Goal: Task Accomplishment & Management: Complete application form

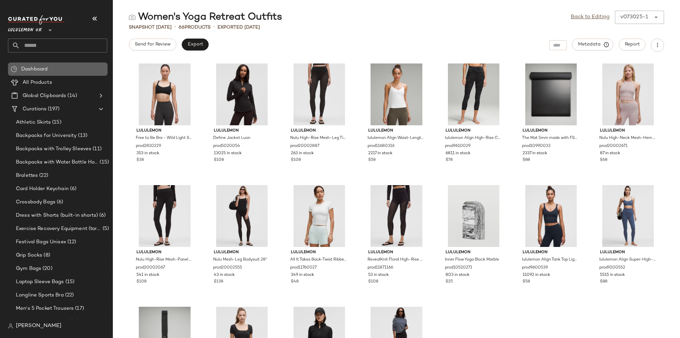
click at [53, 72] on div "Dashboard" at bounding box center [62, 69] width 86 height 8
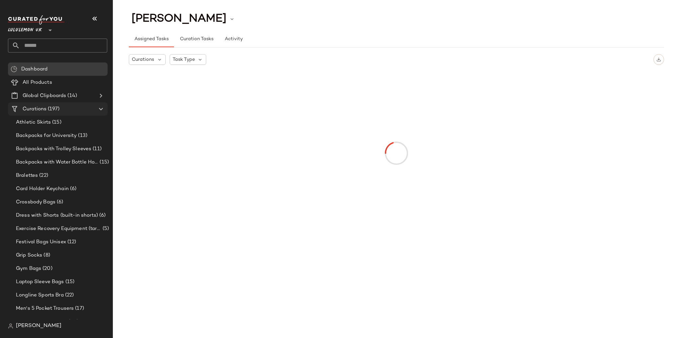
click at [69, 112] on div "Curations (197)" at bounding box center [58, 109] width 75 height 8
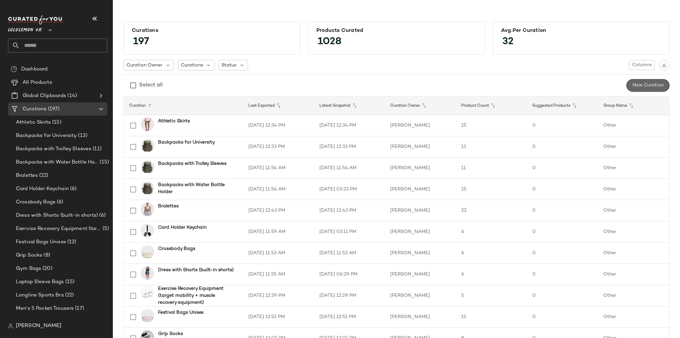
click at [632, 81] on button "New Curation" at bounding box center [647, 85] width 43 height 13
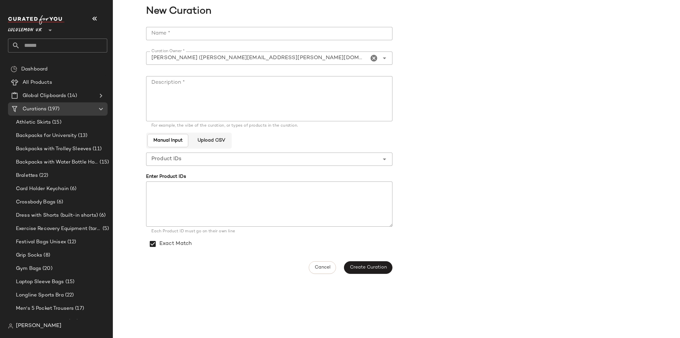
click at [226, 38] on input "Name *" at bounding box center [269, 33] width 246 height 13
type input "**********"
click at [200, 82] on textarea "Description *" at bounding box center [269, 98] width 246 height 45
click at [240, 82] on textarea "Description *" at bounding box center [269, 98] width 246 height 45
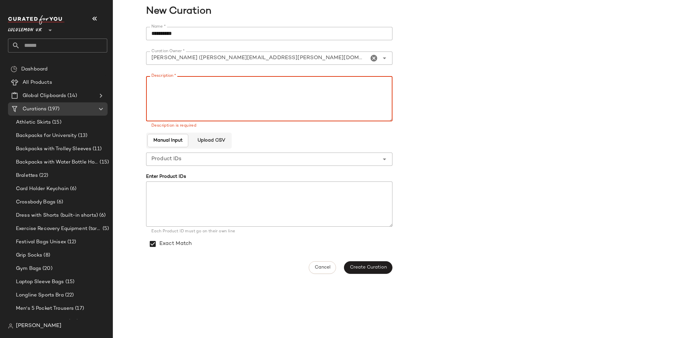
paste textarea "**********"
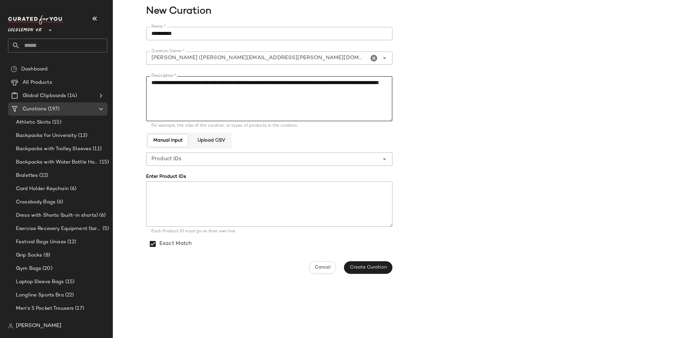
click at [231, 95] on textarea "**********" at bounding box center [269, 98] width 246 height 45
type textarea "**********"
click at [384, 267] on span "Create Curation" at bounding box center [367, 267] width 37 height 5
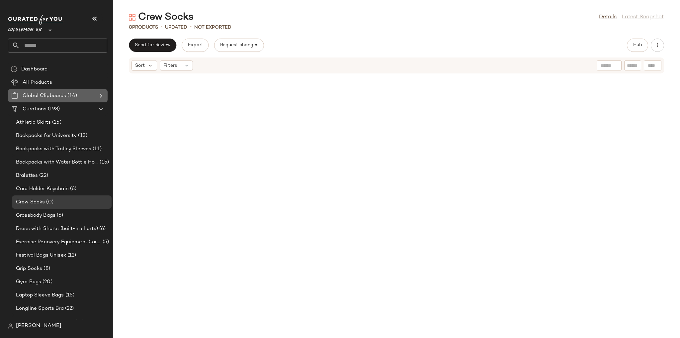
click at [54, 90] on Clipboards "Global Clipboards (14)" at bounding box center [58, 95] width 100 height 13
click at [53, 106] on span "(198)" at bounding box center [52, 109] width 13 height 8
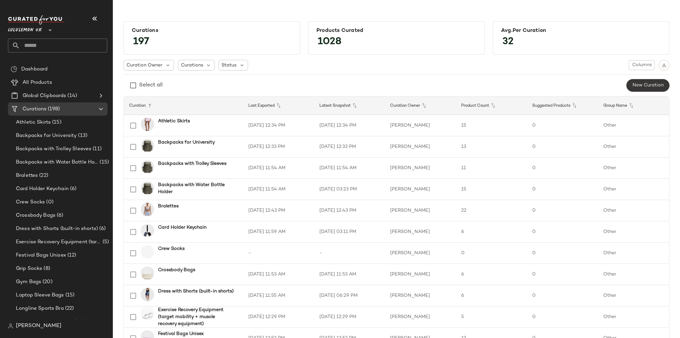
click at [634, 88] on button "New Curation" at bounding box center [647, 85] width 43 height 13
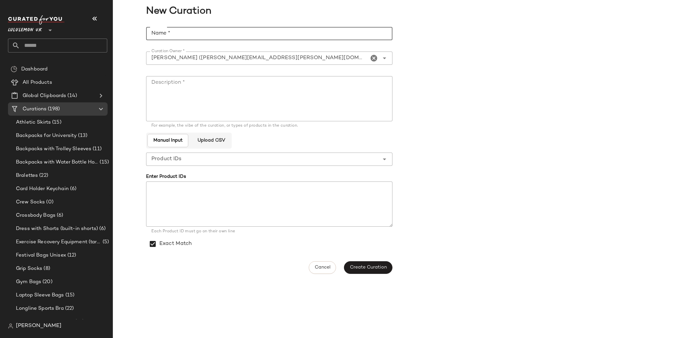
click at [218, 33] on input "Name *" at bounding box center [269, 33] width 246 height 13
type input "**********"
click at [211, 95] on textarea "Description *" at bounding box center [269, 98] width 246 height 45
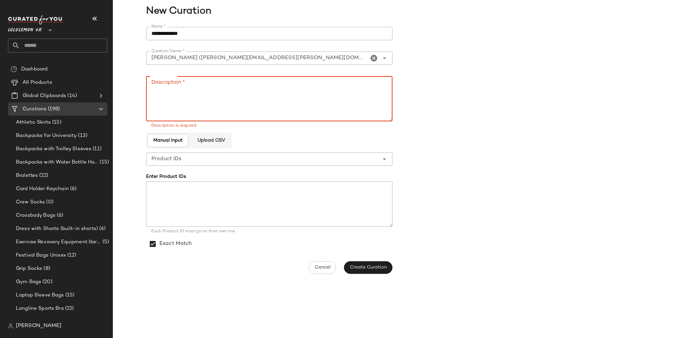
click at [219, 89] on textarea "Description *" at bounding box center [269, 98] width 246 height 45
paste textarea "**********"
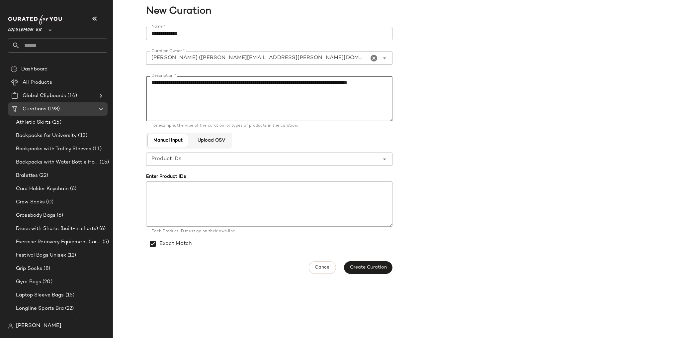
type textarea "**********"
click at [294, 189] on textarea at bounding box center [269, 203] width 246 height 45
click at [360, 262] on button "Create Curation" at bounding box center [368, 267] width 48 height 13
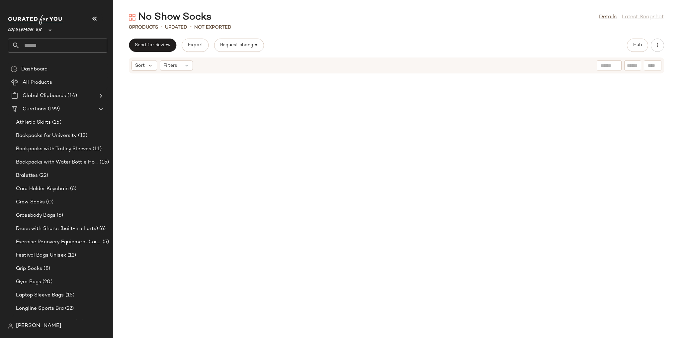
click at [298, 50] on div "Send for Review Export Request changes Hub" at bounding box center [396, 44] width 535 height 13
click at [77, 121] on span "Create New Curation" at bounding box center [81, 120] width 54 height 6
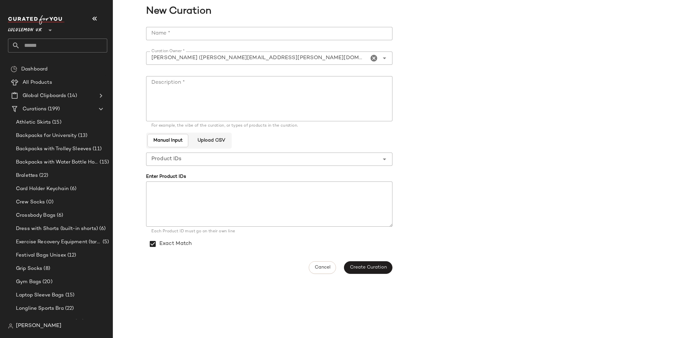
click at [186, 31] on input "Name *" at bounding box center [269, 33] width 246 height 13
type input "**********"
click at [192, 78] on textarea "Description *" at bounding box center [269, 98] width 246 height 45
paste textarea "**********"
type textarea "**********"
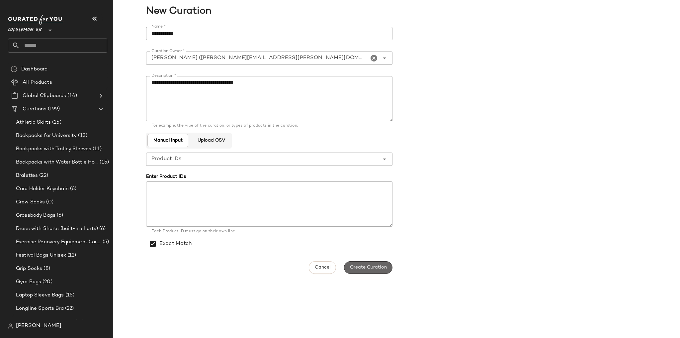
click at [377, 263] on button "Create Curation" at bounding box center [368, 267] width 48 height 13
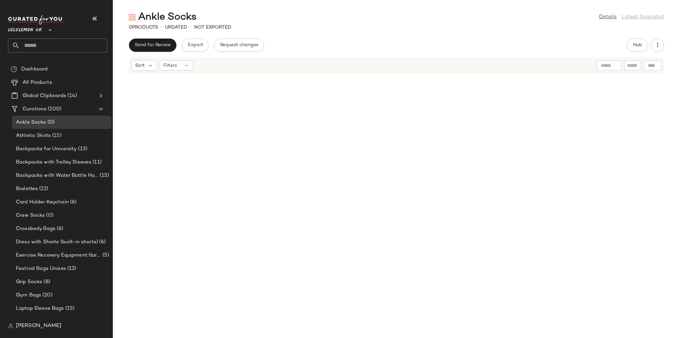
click at [285, 118] on div at bounding box center [396, 202] width 567 height 256
click at [69, 117] on span "Create New Curation" at bounding box center [77, 118] width 54 height 6
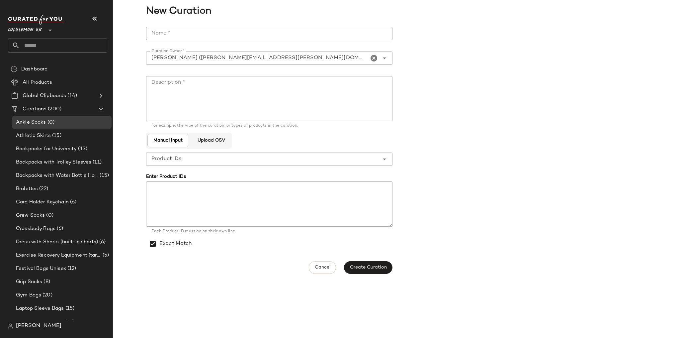
click at [203, 24] on div "**********" at bounding box center [271, 150] width 250 height 255
click at [199, 31] on input "Name *" at bounding box center [269, 33] width 246 height 13
type input "*"
type input "**********"
click at [194, 79] on textarea "Description *" at bounding box center [269, 98] width 246 height 45
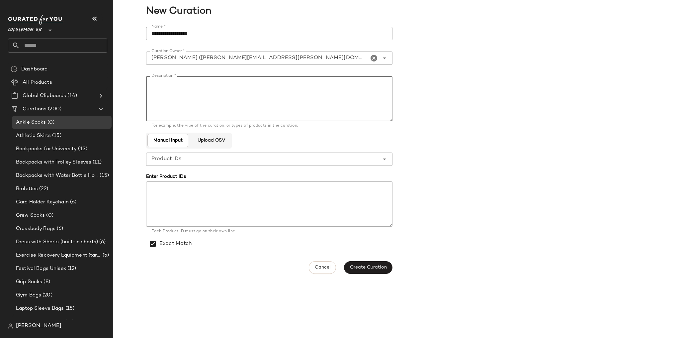
paste textarea "**********"
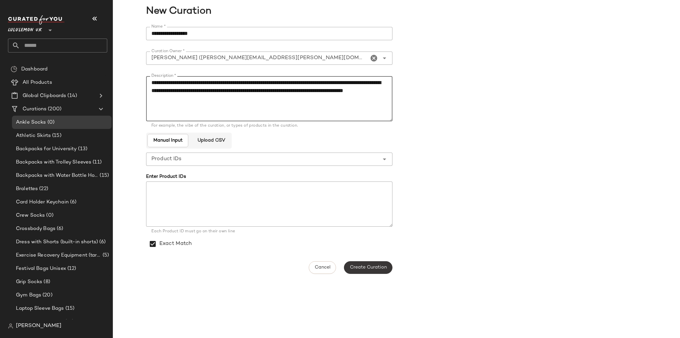
type textarea "**********"
click at [368, 270] on span "Create Curation" at bounding box center [367, 267] width 37 height 5
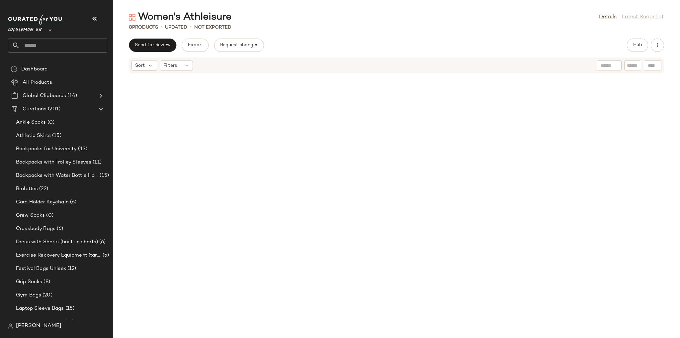
click at [212, 142] on div at bounding box center [396, 202] width 567 height 256
click at [91, 121] on div "Create New Curation" at bounding box center [97, 116] width 65 height 16
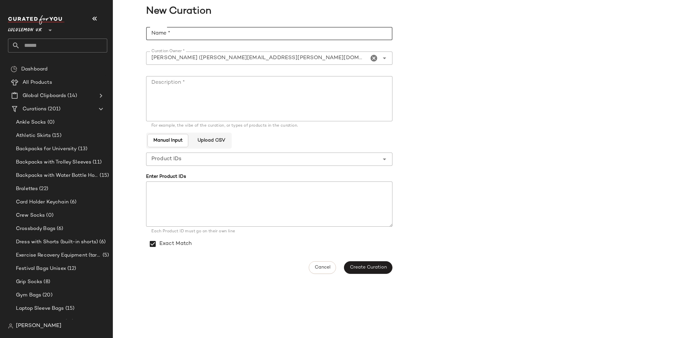
click at [210, 38] on input "Name *" at bounding box center [269, 33] width 246 height 13
type input "**********"
paste textarea "**********"
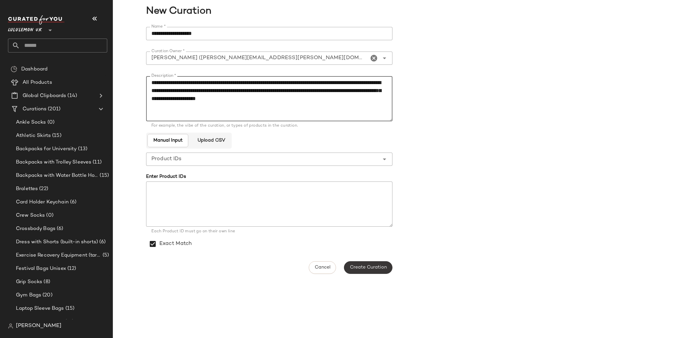
type textarea "**********"
click at [384, 269] on span "Create Curation" at bounding box center [367, 267] width 37 height 5
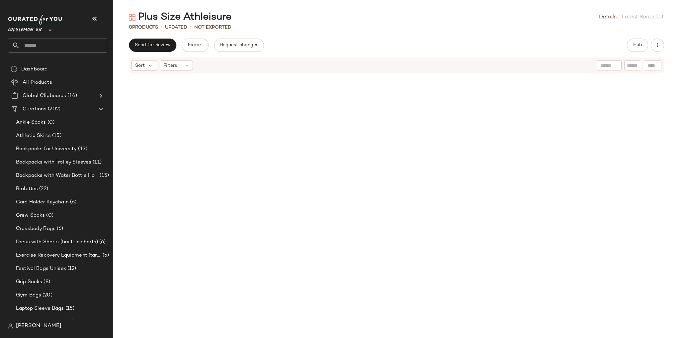
click at [241, 122] on div at bounding box center [396, 202] width 567 height 256
click at [106, 118] on span "Create New Curation" at bounding box center [96, 117] width 54 height 6
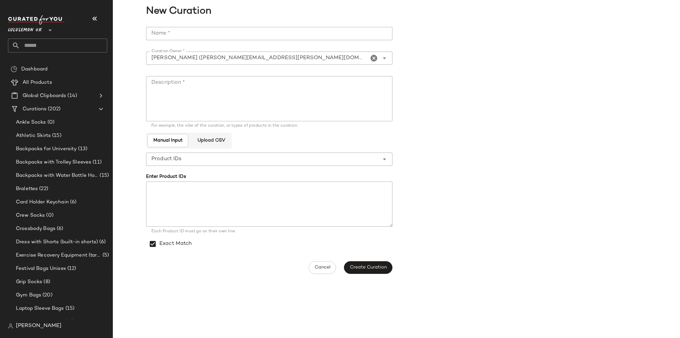
click at [173, 40] on div at bounding box center [269, 43] width 246 height 7
click at [174, 38] on input "Name *" at bounding box center [269, 33] width 246 height 13
type input "**********"
click at [174, 82] on textarea "Description *" at bounding box center [269, 98] width 246 height 45
paste textarea "**********"
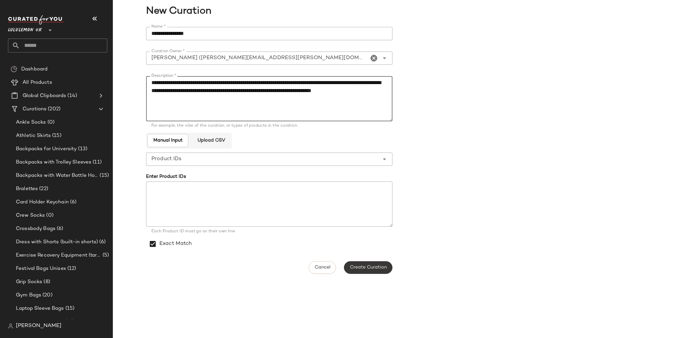
type textarea "**********"
click at [383, 269] on span "Create Curation" at bounding box center [367, 267] width 37 height 5
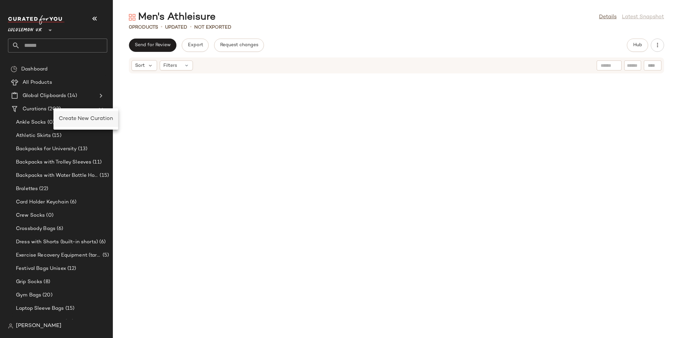
click at [78, 121] on span "Create New Curation" at bounding box center [86, 119] width 54 height 6
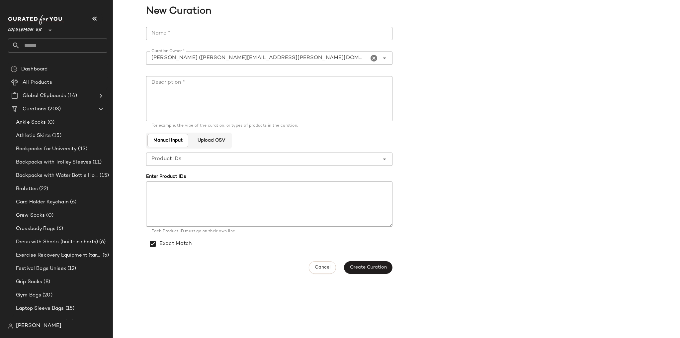
click at [185, 37] on input "Name *" at bounding box center [269, 33] width 246 height 13
type input "**********"
click at [203, 97] on textarea "Description *" at bounding box center [269, 98] width 246 height 45
paste textarea "**********"
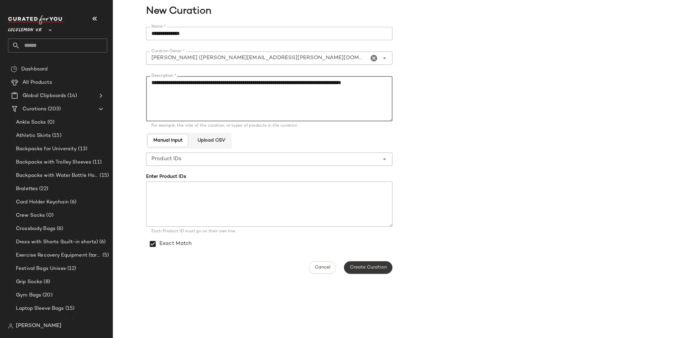
type textarea "**********"
click at [363, 263] on button "Create Curation" at bounding box center [368, 267] width 48 height 13
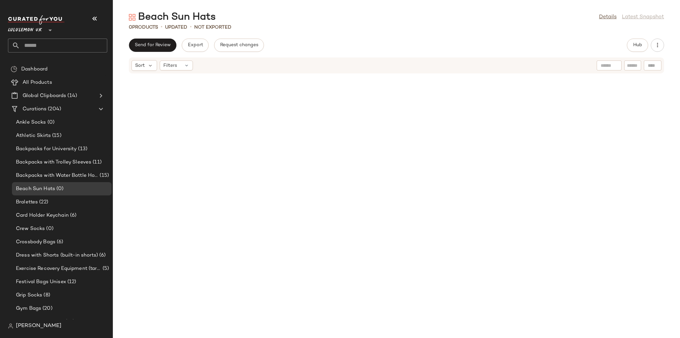
click at [226, 127] on div at bounding box center [396, 202] width 567 height 256
click at [53, 121] on div "Create New Curation" at bounding box center [66, 118] width 54 height 8
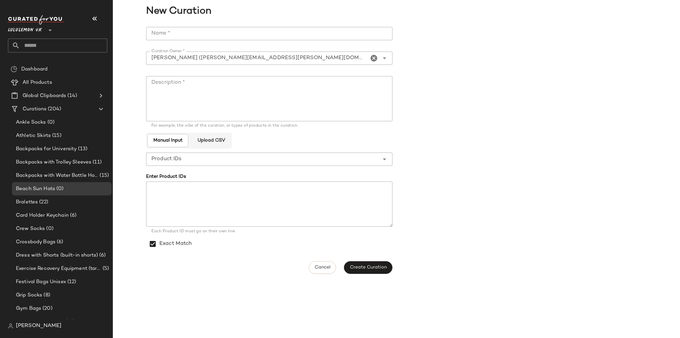
click at [201, 35] on input "Name *" at bounding box center [269, 33] width 246 height 13
type input "**********"
paste textarea "**********"
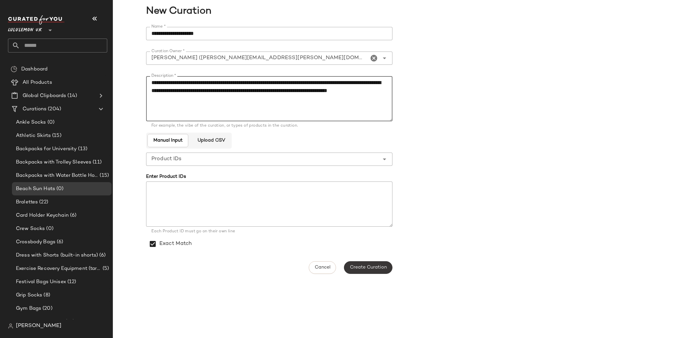
type textarea "**********"
click at [377, 263] on button "Create Curation" at bounding box center [368, 267] width 48 height 13
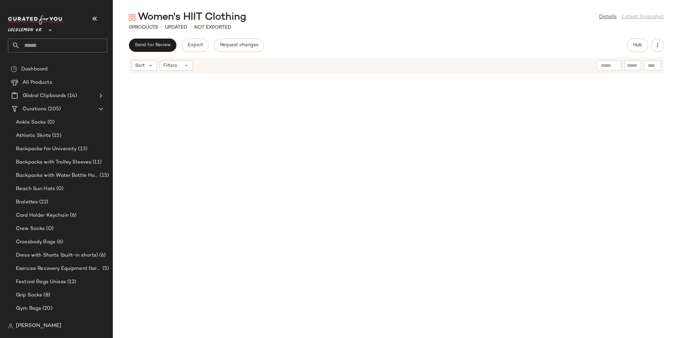
click at [284, 41] on div "Send for Review Export Request changes Hub" at bounding box center [396, 44] width 535 height 13
click at [91, 121] on span "Create New Curation" at bounding box center [86, 121] width 54 height 6
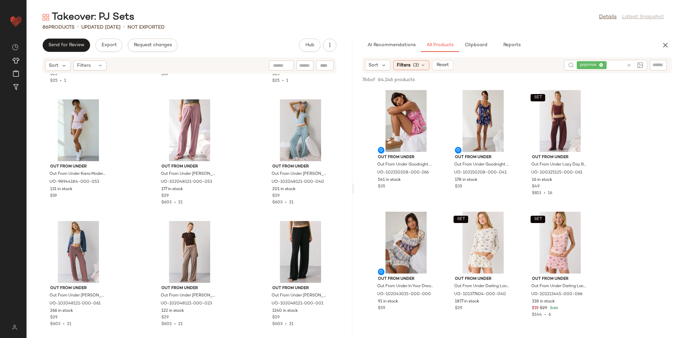
scroll to position [1067, 0]
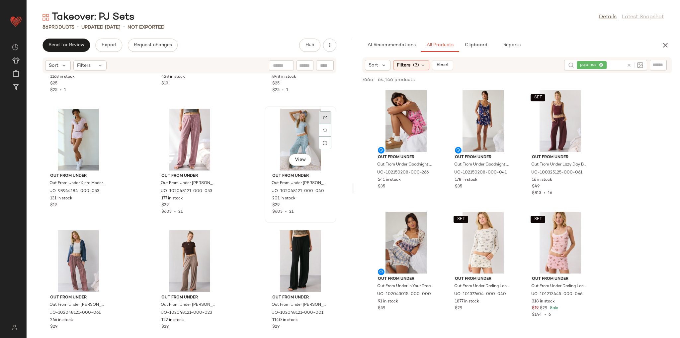
click at [323, 116] on img at bounding box center [325, 117] width 4 height 4
click at [194, 125] on div "View" at bounding box center [189, 140] width 67 height 62
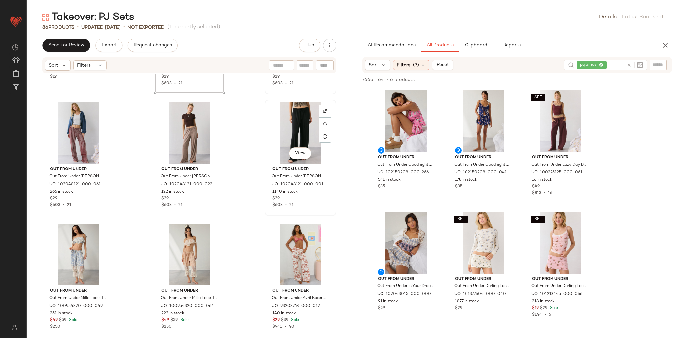
scroll to position [1200, 0]
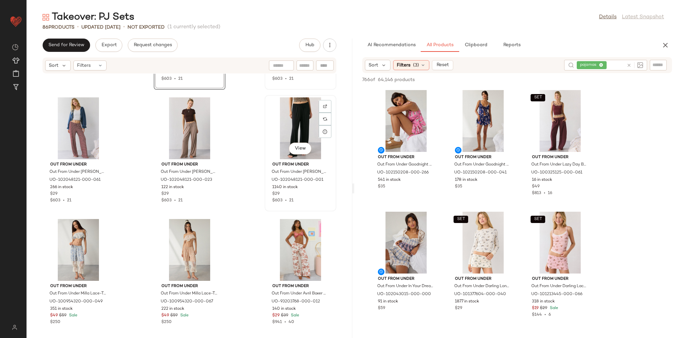
click at [296, 129] on div "View" at bounding box center [300, 128] width 67 height 62
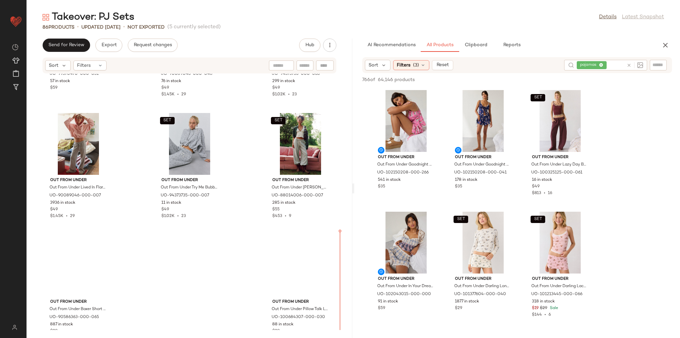
scroll to position [3268, 0]
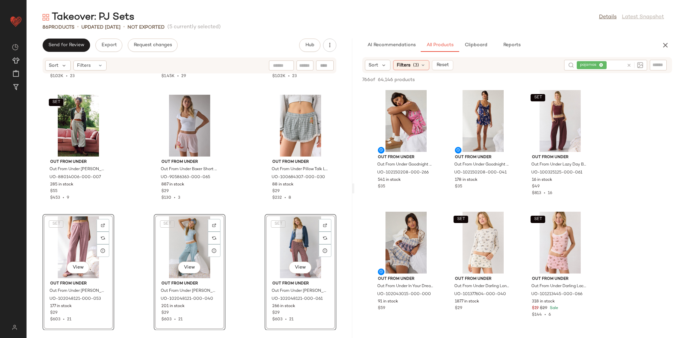
click at [243, 252] on div "Out From Under Out From Under Try Me Bubble Hoodie Sweatshirt in Rose, Women's …" at bounding box center [190, 202] width 326 height 256
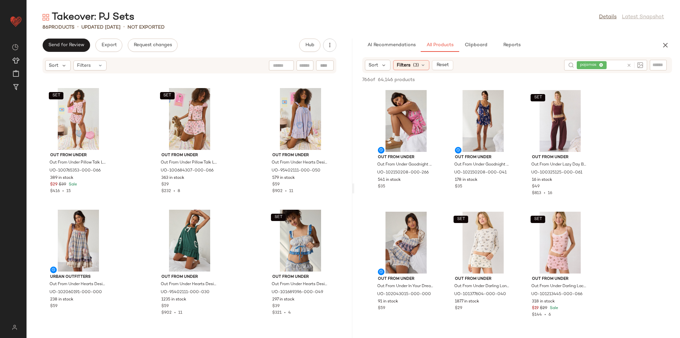
scroll to position [1713, 0]
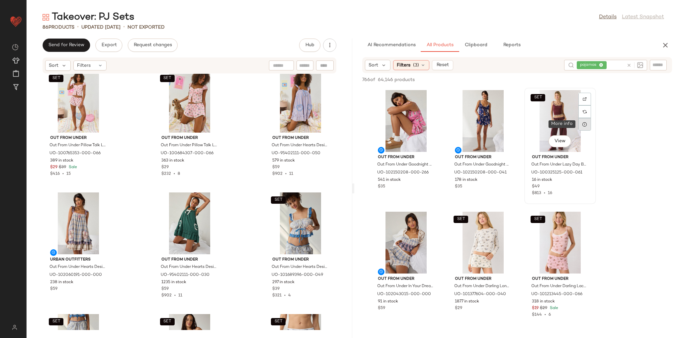
click at [587, 121] on div at bounding box center [584, 124] width 13 height 13
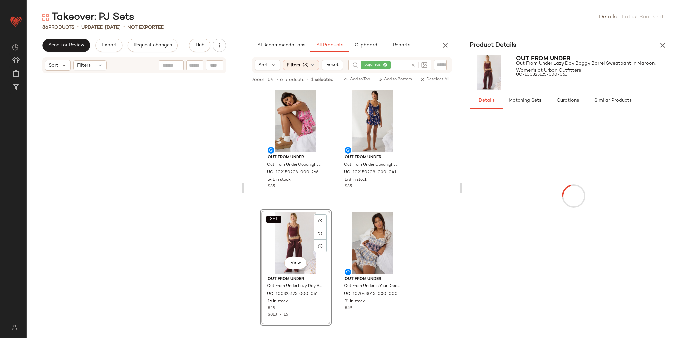
scroll to position [2429, 0]
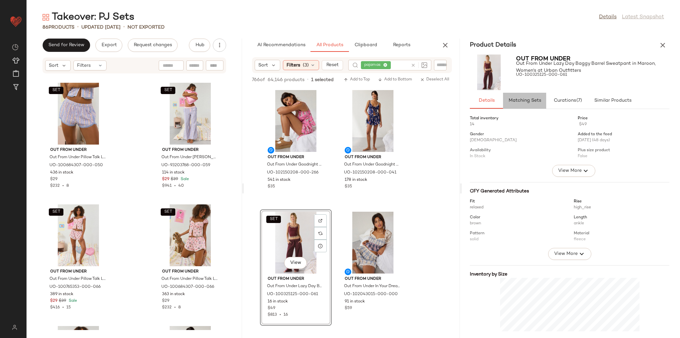
click at [540, 99] on span "Matching Sets" at bounding box center [524, 100] width 33 height 5
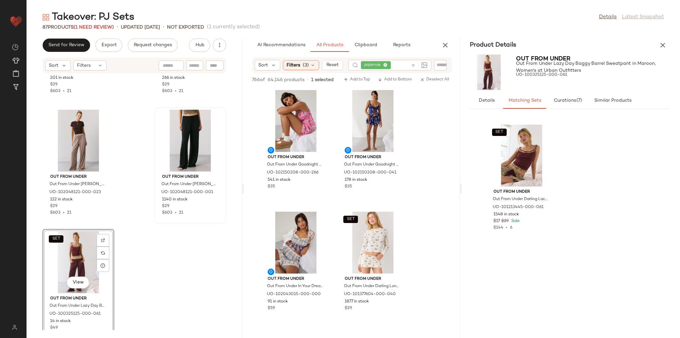
scroll to position [5090, 0]
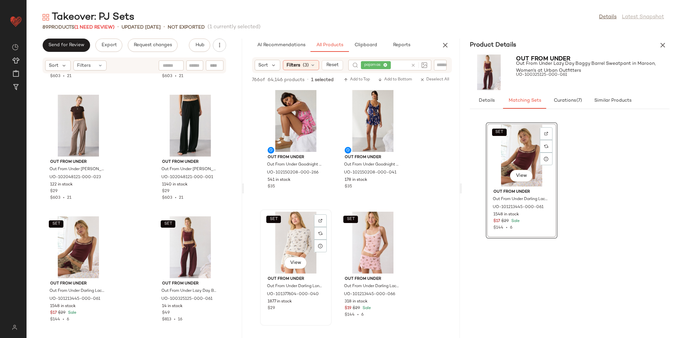
click at [305, 226] on div "SET View" at bounding box center [295, 242] width 67 height 62
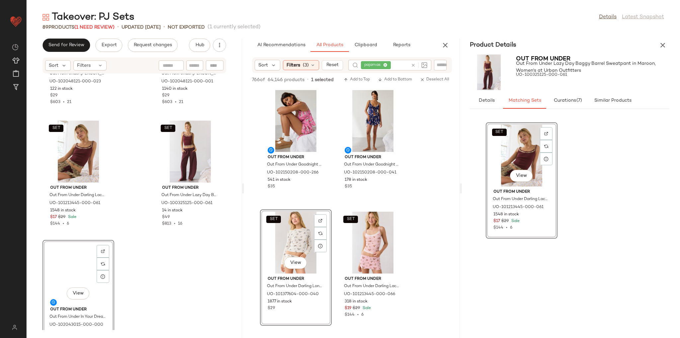
scroll to position [5212, 0]
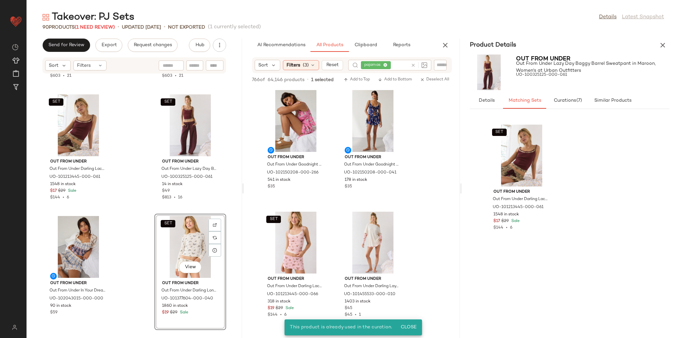
click at [189, 247] on div "SET View" at bounding box center [190, 247] width 67 height 62
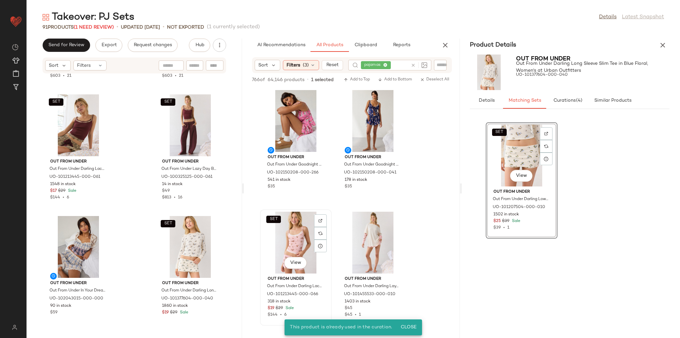
click at [284, 227] on div "SET View" at bounding box center [295, 242] width 67 height 62
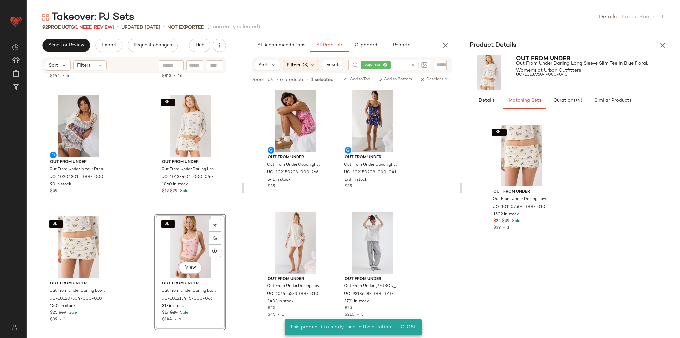
click at [227, 248] on div "SET Out From Under Out From Under Darling Lace Trim Layered Cami in Maroon, Wom…" at bounding box center [134, 202] width 215 height 256
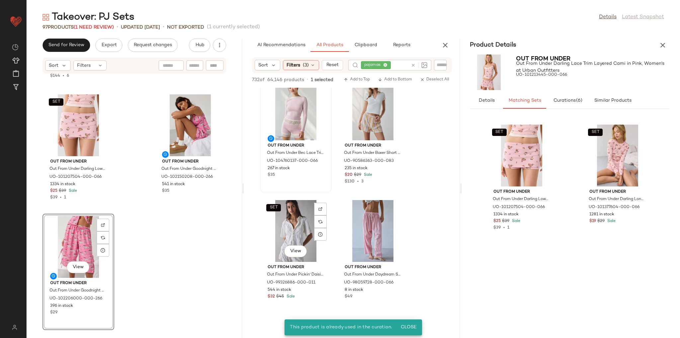
scroll to position [266, 0]
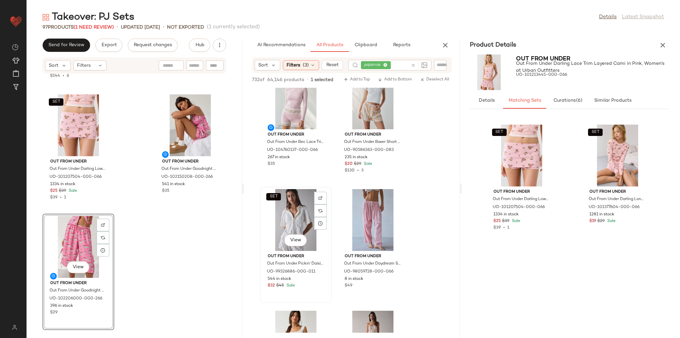
click at [296, 222] on div "SET View" at bounding box center [295, 220] width 67 height 62
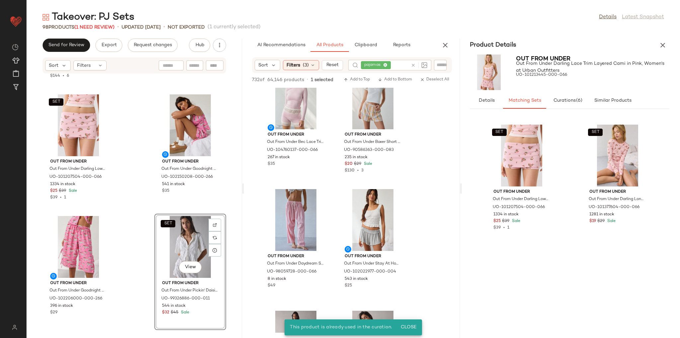
click at [137, 255] on div "SET Out From Under Out From Under Darling Lace Trim Layered Cami in Pink, Women…" at bounding box center [134, 202] width 215 height 256
click at [181, 244] on div "SET View" at bounding box center [190, 247] width 67 height 62
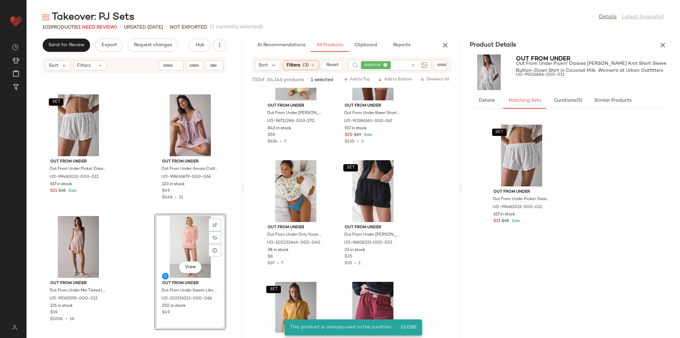
scroll to position [1646, 0]
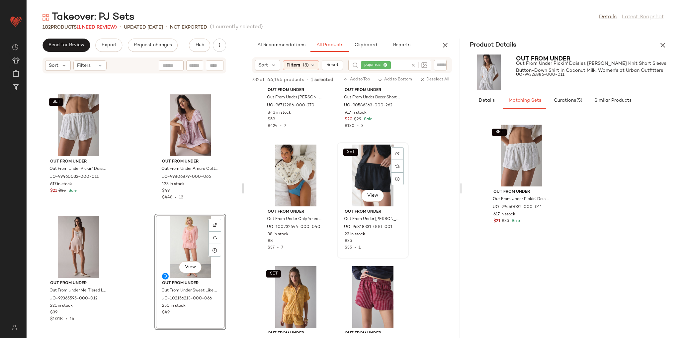
click at [369, 182] on div "SET View" at bounding box center [372, 175] width 67 height 62
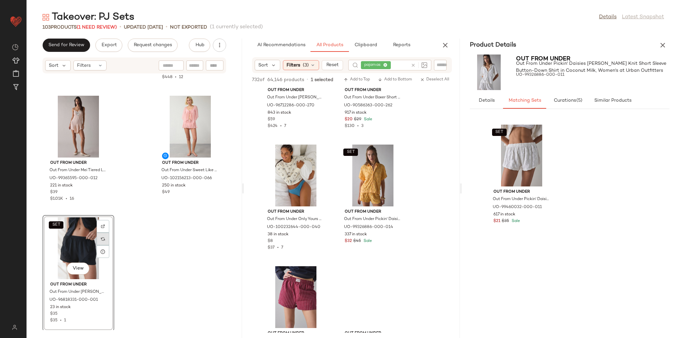
scroll to position [6062, 0]
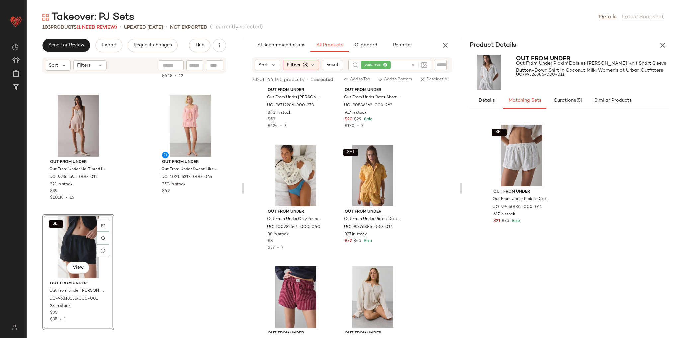
click at [76, 244] on div "SET View" at bounding box center [78, 247] width 67 height 62
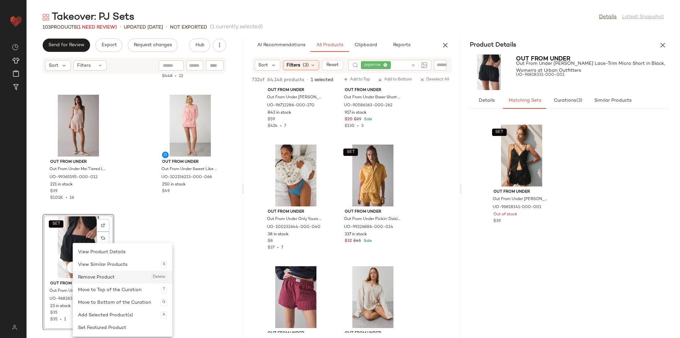
click at [107, 276] on div "Remove Product Delete" at bounding box center [122, 276] width 89 height 13
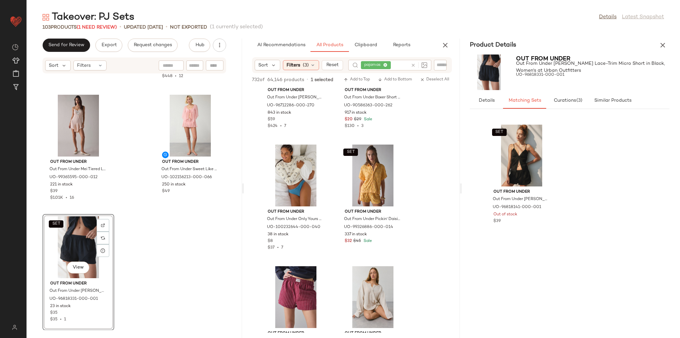
click at [142, 263] on div "SET Out From Under Out From Under Pickin' Daisies Terry Knit Short in Coconut M…" at bounding box center [134, 202] width 215 height 256
click at [65, 248] on div "SET View" at bounding box center [78, 247] width 67 height 62
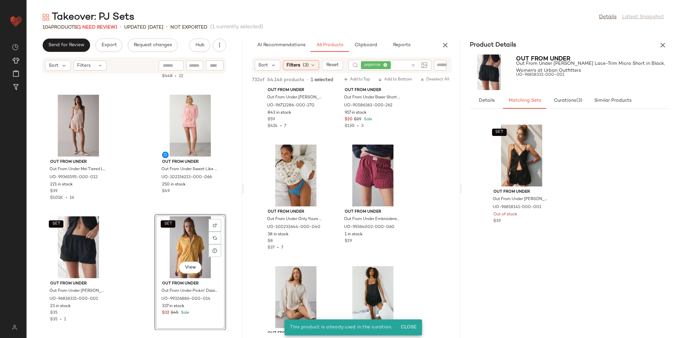
click at [221, 263] on div "SET View Out From Under Out From Under Pickin' Daisies Terry Knit Short Sleeve …" at bounding box center [190, 272] width 72 height 116
click at [168, 252] on div "SET View" at bounding box center [190, 247] width 67 height 62
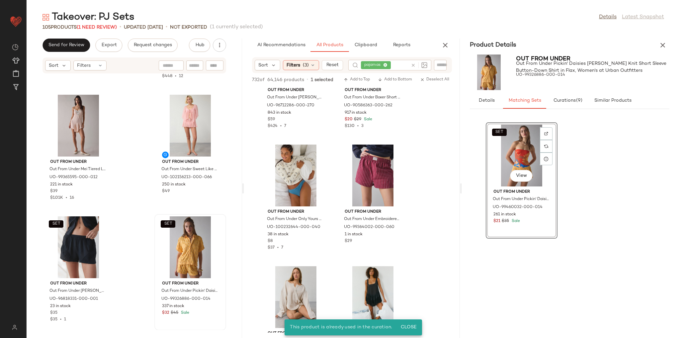
click at [139, 251] on div "SET Out From Under Out From Under Pickin' Daisies Terry Knit Short in Coconut M…" at bounding box center [134, 202] width 215 height 256
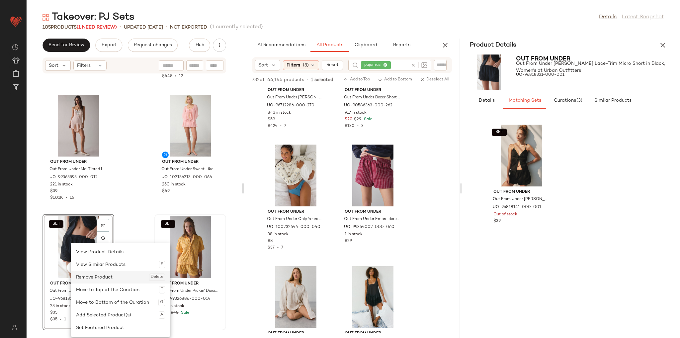
click at [100, 276] on div "Remove Product Delete" at bounding box center [120, 276] width 89 height 13
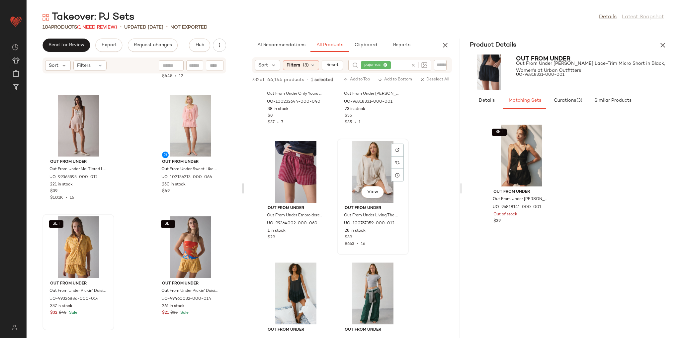
scroll to position [1806, 0]
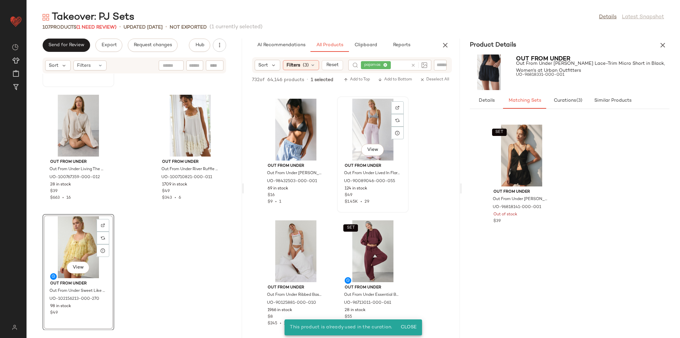
scroll to position [2363, 0]
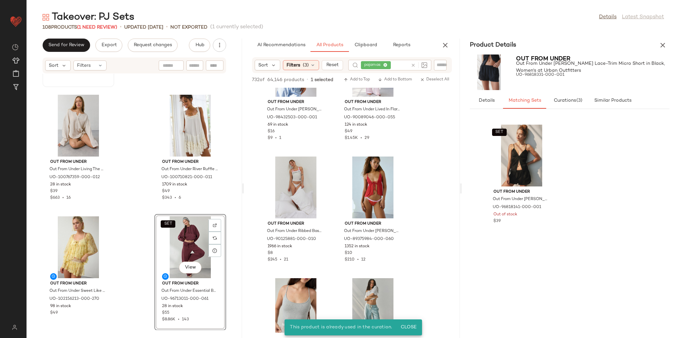
click at [230, 250] on div "SET Out From Under Out From Under Pickin' Daisies Terry Knit Short Sleeve Butto…" at bounding box center [134, 202] width 215 height 256
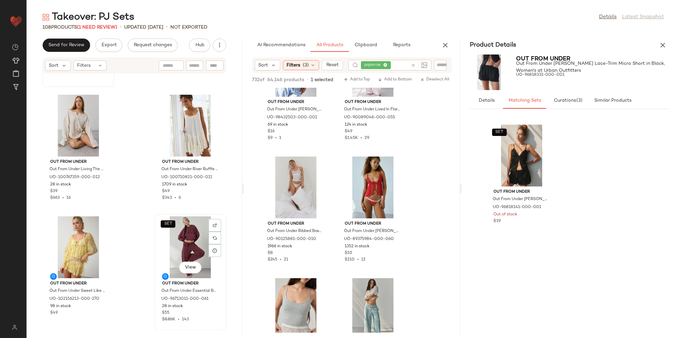
click at [177, 246] on div "SET View" at bounding box center [190, 247] width 67 height 62
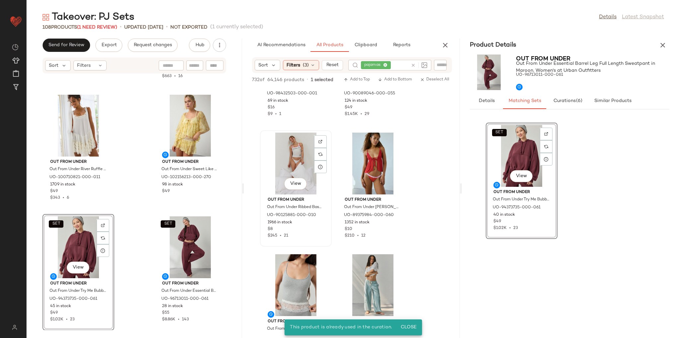
scroll to position [2469, 0]
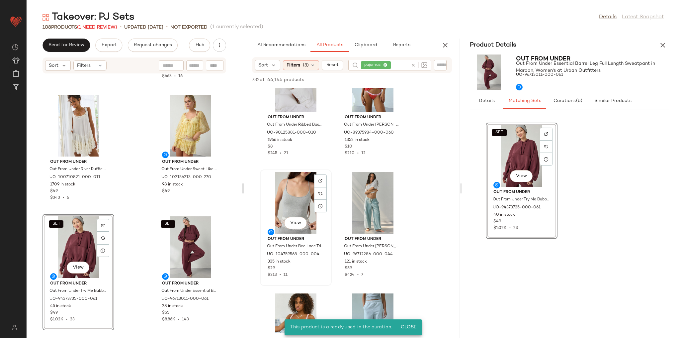
click at [304, 207] on div "View" at bounding box center [295, 203] width 67 height 62
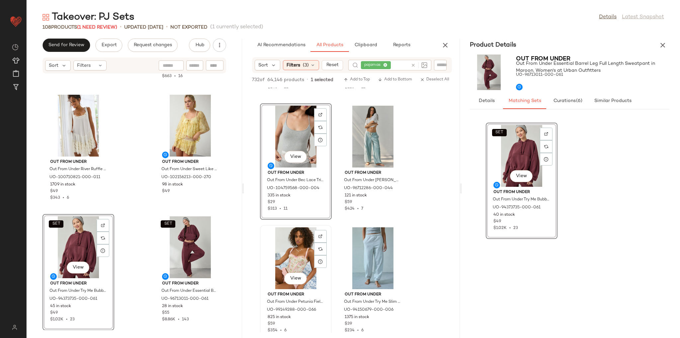
scroll to position [2522, 0]
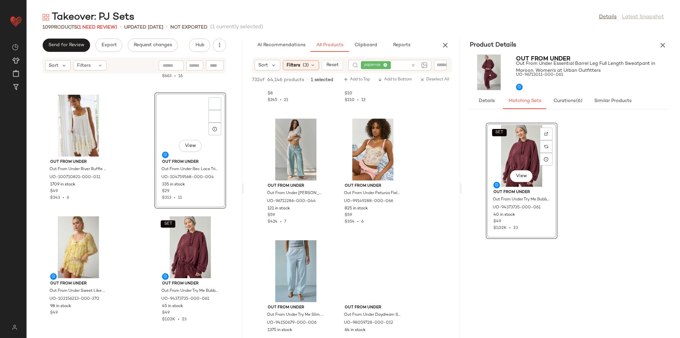
click at [142, 182] on div "SET Out From Under Out From Under Pickin' Daisies Terry Knit Short in Flax, Wom…" at bounding box center [134, 202] width 215 height 256
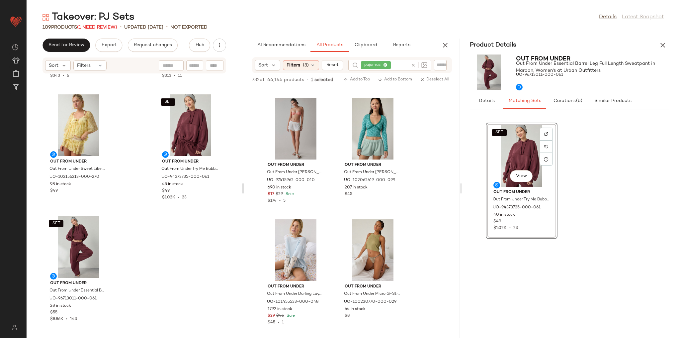
scroll to position [4859, 0]
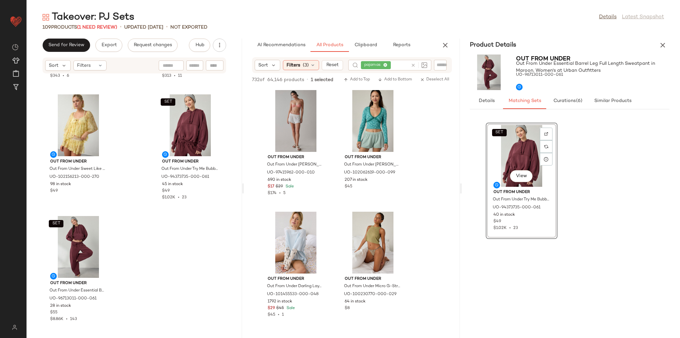
click at [663, 44] on icon "button" at bounding box center [662, 45] width 8 height 8
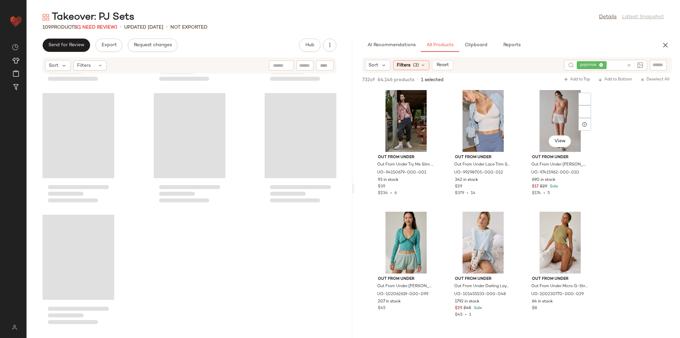
scroll to position [4130, 0]
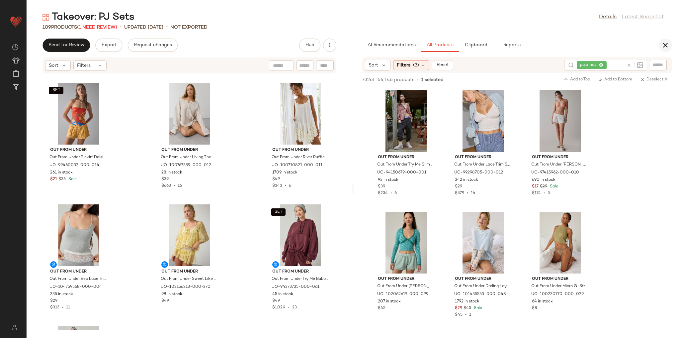
click at [662, 44] on icon "button" at bounding box center [665, 45] width 8 height 8
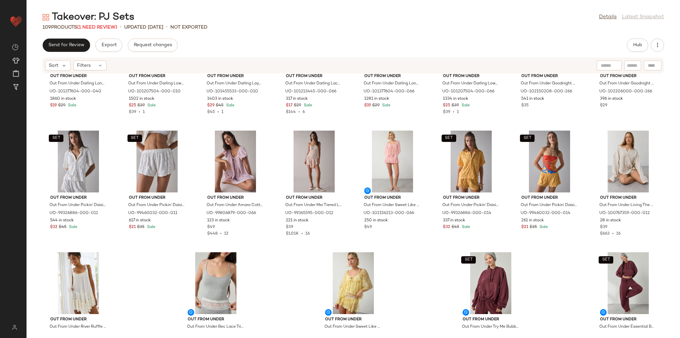
scroll to position [1442, 0]
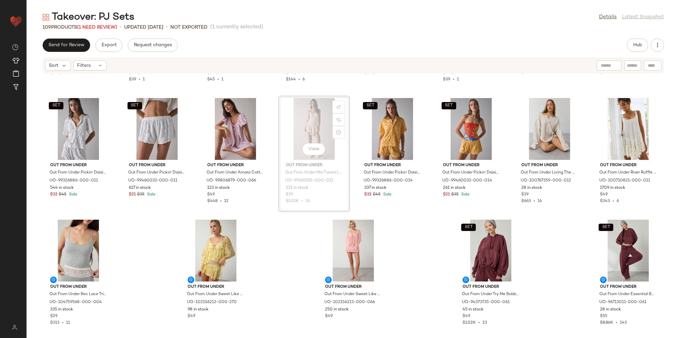
scroll to position [1442, 0]
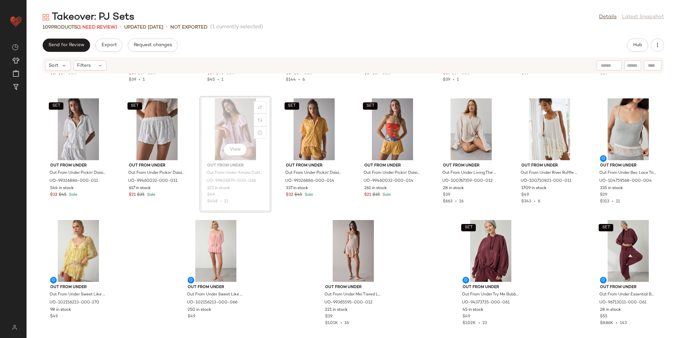
scroll to position [1441, 0]
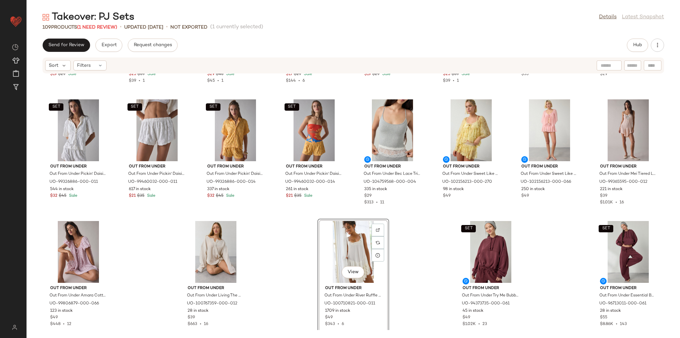
click at [416, 240] on div "SET Out From Under Out From Under Darling Long Sleeve Slim Tee in Blue Floral, …" at bounding box center [353, 202] width 653 height 256
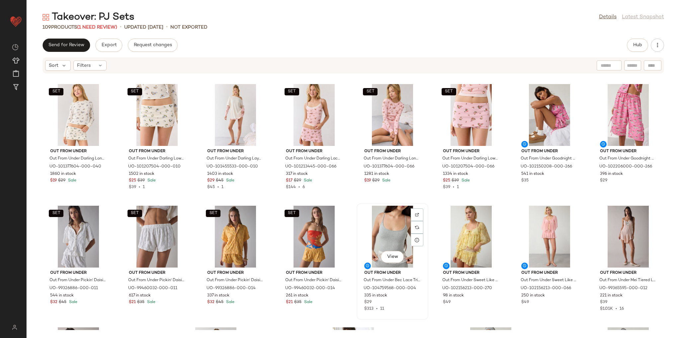
click at [385, 225] on div "View" at bounding box center [392, 236] width 67 height 62
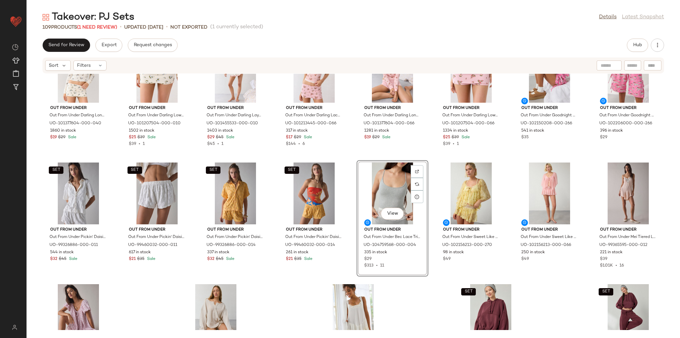
scroll to position [1441, 0]
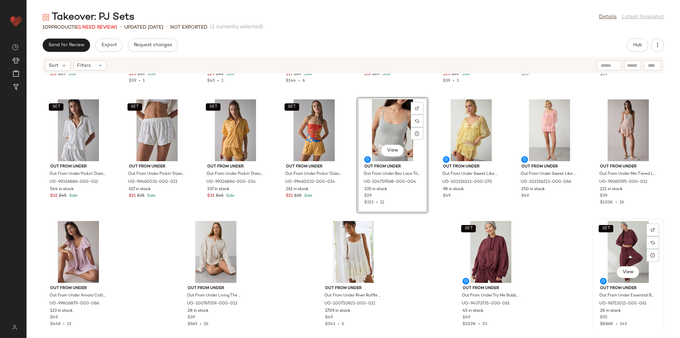
click at [614, 250] on div "SET View" at bounding box center [627, 252] width 67 height 62
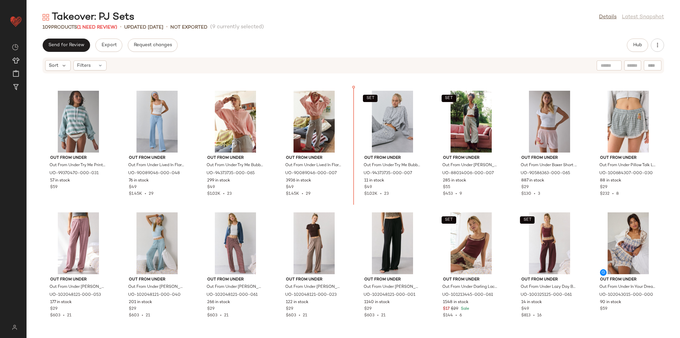
scroll to position [1085, 0]
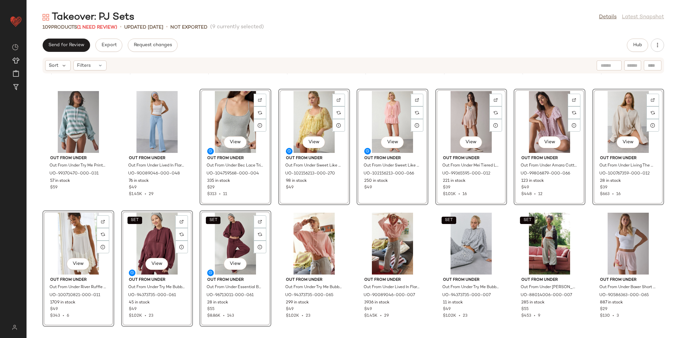
click at [195, 203] on div "Out From Under Out From Under Try Me Bubble Hoodie Sweatshirt in Light Grey, Wo…" at bounding box center [353, 202] width 653 height 256
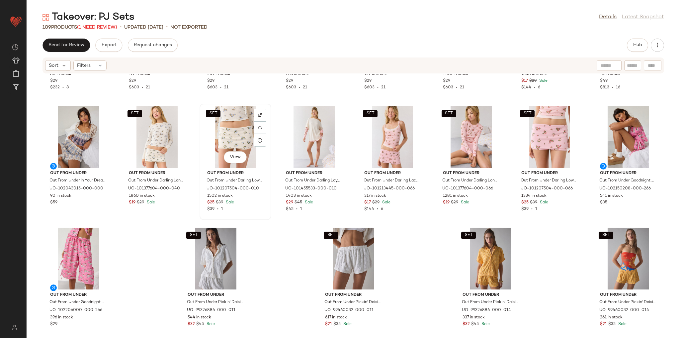
scroll to position [1446, 0]
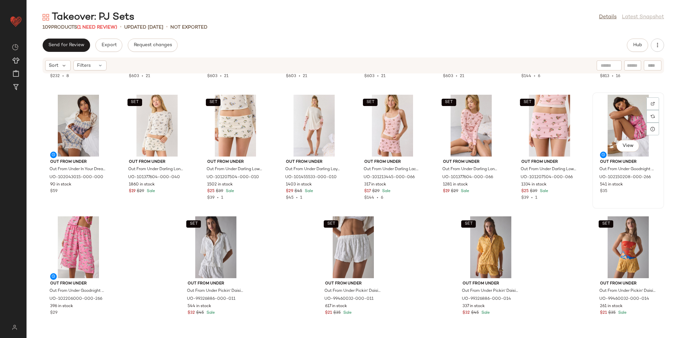
click at [607, 121] on div "View" at bounding box center [627, 126] width 67 height 62
click at [73, 239] on div "View" at bounding box center [78, 247] width 67 height 62
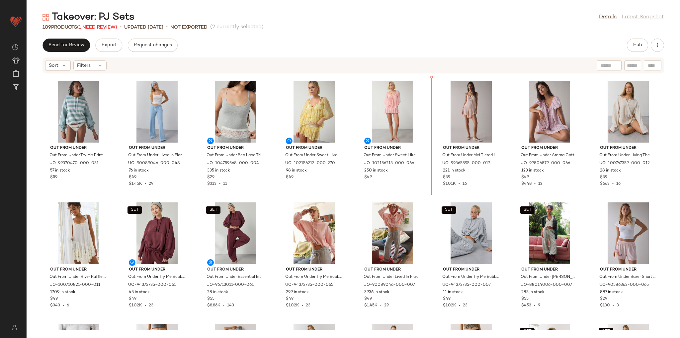
scroll to position [1070, 0]
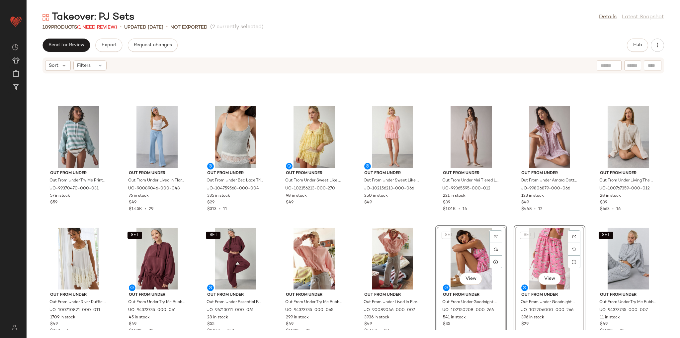
click at [431, 209] on div "Out From Under Out From Under Try Me Printed Bubble Hoodie Sweatshirt in Olive,…" at bounding box center [353, 202] width 653 height 256
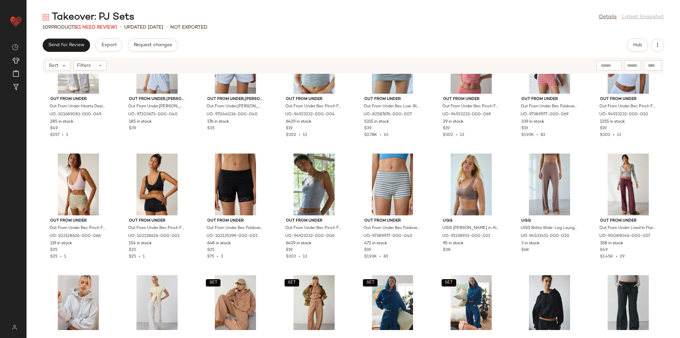
scroll to position [778, 0]
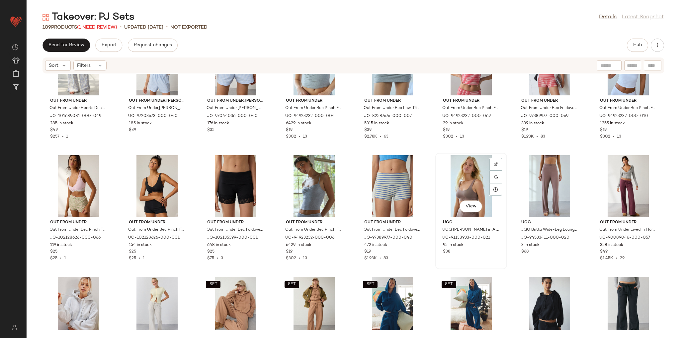
click at [465, 176] on div "View" at bounding box center [470, 186] width 67 height 62
click at [528, 174] on div "View" at bounding box center [549, 186] width 67 height 62
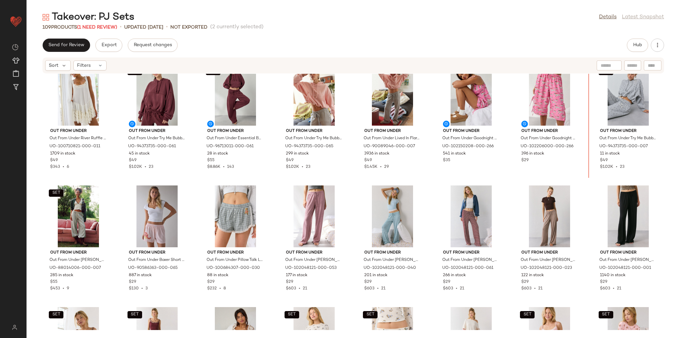
scroll to position [1234, 0]
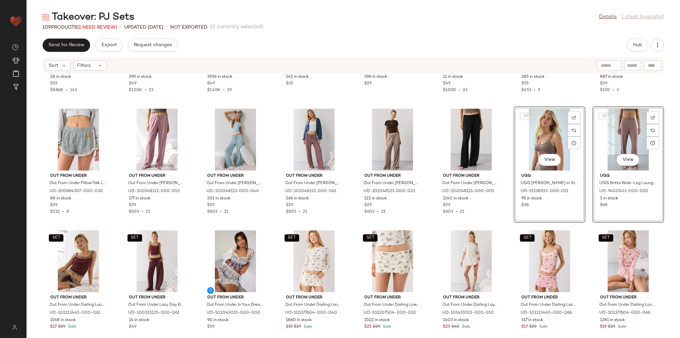
scroll to position [1313, 0]
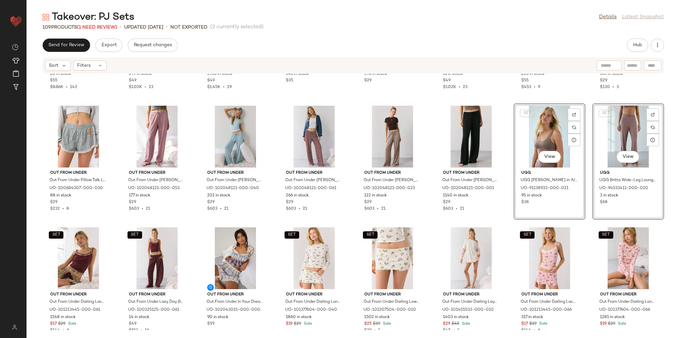
click at [505, 219] on div "SET Out From Under Out From Under Essential Barrel Leg Full Length Sweatpant in…" at bounding box center [353, 202] width 653 height 256
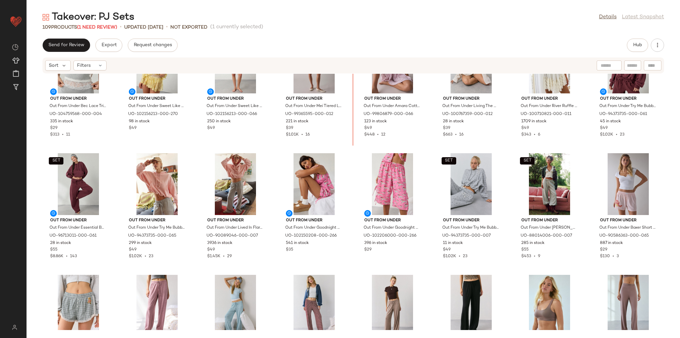
scroll to position [1144, 0]
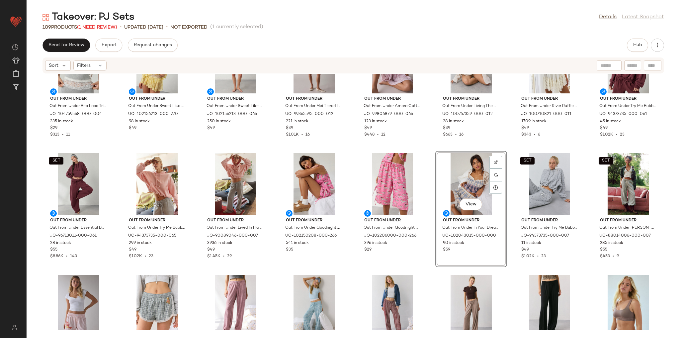
click at [428, 184] on div "Out From Under Out From Under Bec Lace Trim Cropped Cami in Grey, Women's at Ur…" at bounding box center [353, 202] width 653 height 256
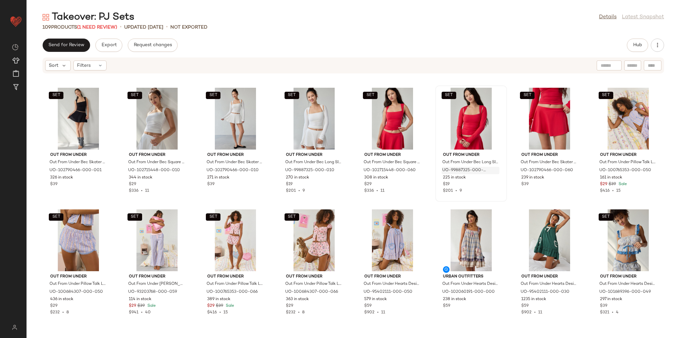
scroll to position [481, 0]
click at [629, 121] on div "SET View" at bounding box center [627, 119] width 67 height 62
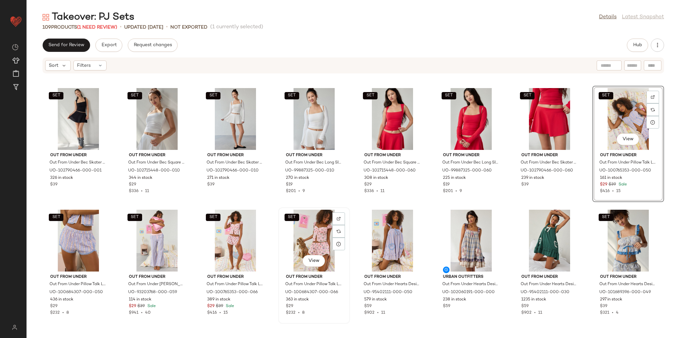
click at [299, 235] on div "SET View" at bounding box center [313, 240] width 67 height 62
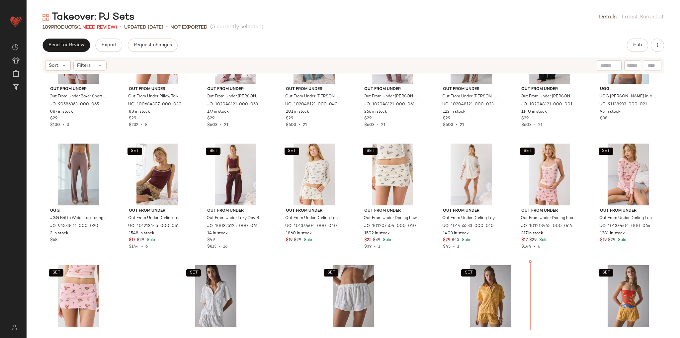
scroll to position [1424, 0]
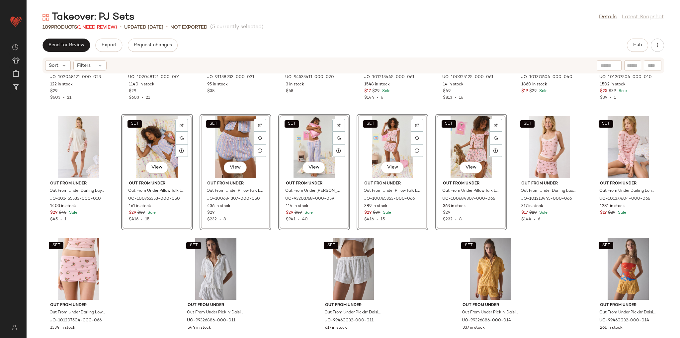
click at [538, 260] on div "Out From Under Out From Under Willa Easy Pull-On Lounge Pant in Taupe Stripe, W…" at bounding box center [353, 202] width 653 height 256
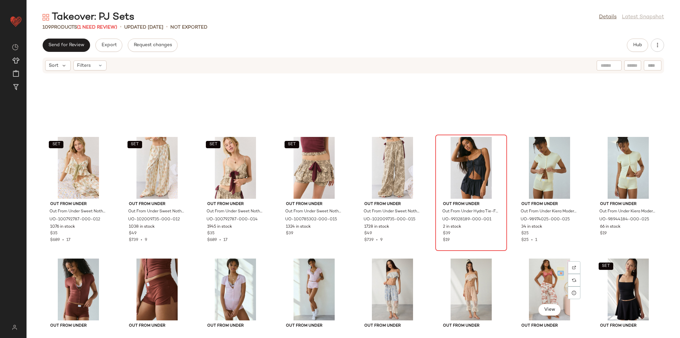
scroll to position [176, 0]
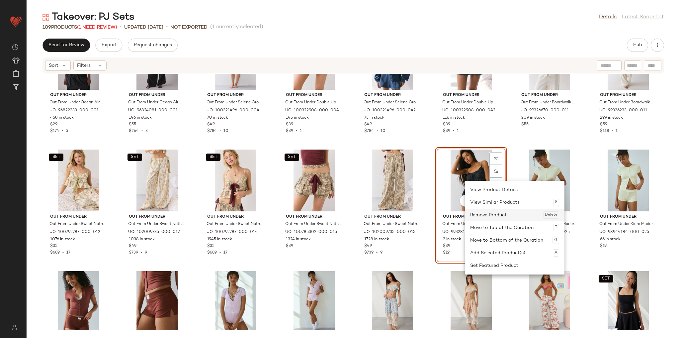
click at [487, 212] on div "Remove Product Delete" at bounding box center [514, 214] width 89 height 13
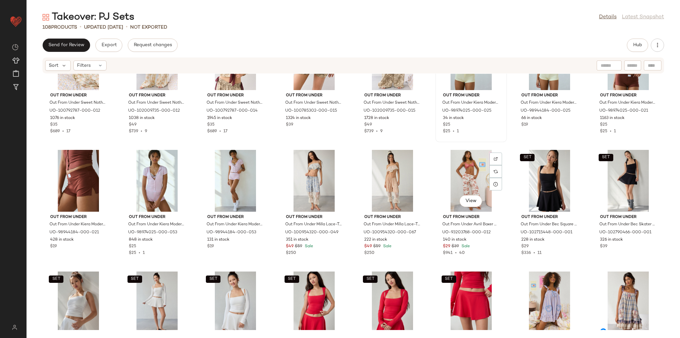
scroll to position [324, 0]
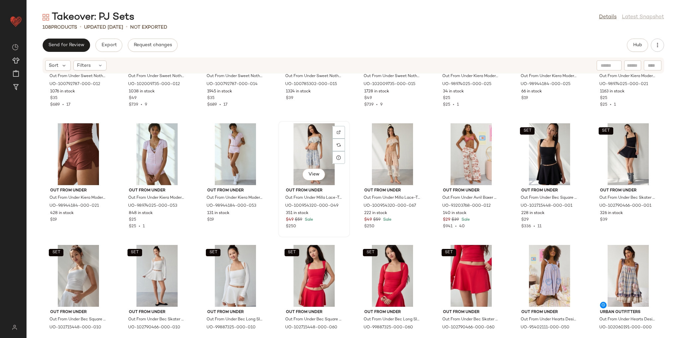
click at [306, 157] on div "View" at bounding box center [313, 154] width 67 height 62
click at [445, 144] on div "View" at bounding box center [470, 154] width 67 height 62
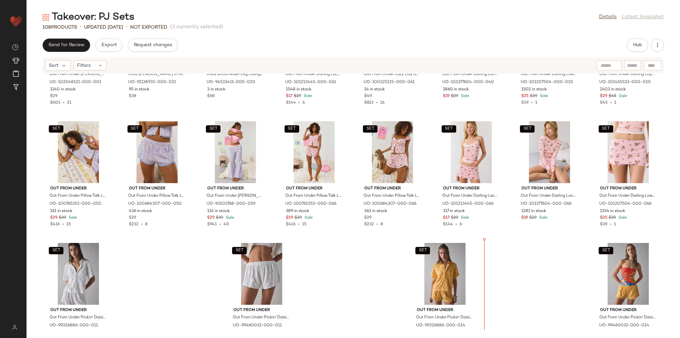
scroll to position [1446, 0]
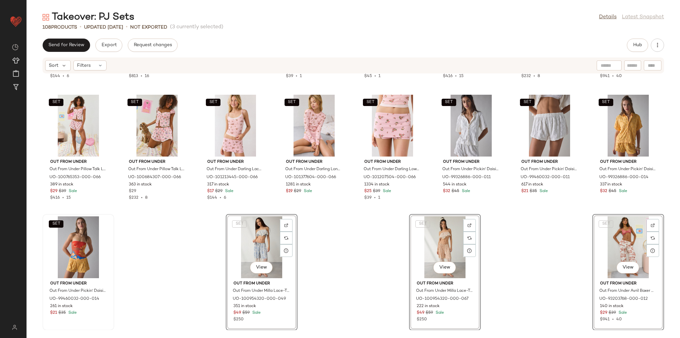
click at [551, 222] on div "SET Out From Under Out From Under Darling Lace Trim Layered Cami in Maroon, Wom…" at bounding box center [353, 202] width 653 height 256
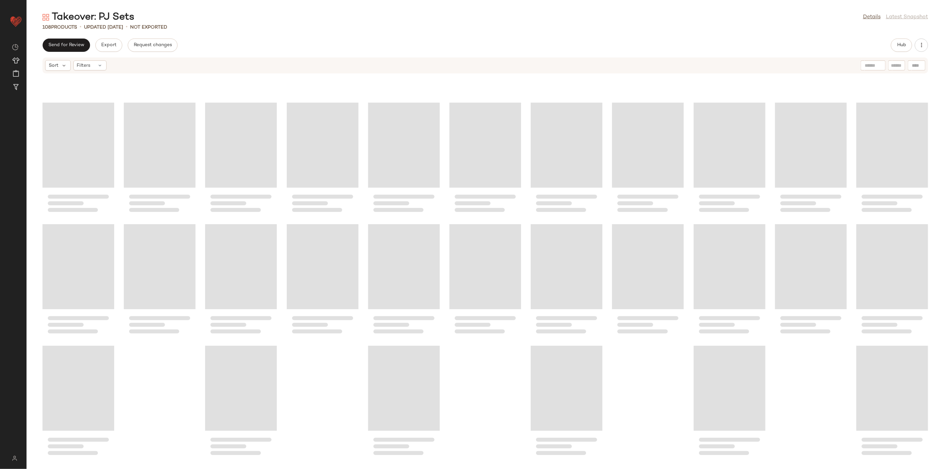
scroll to position [829, 0]
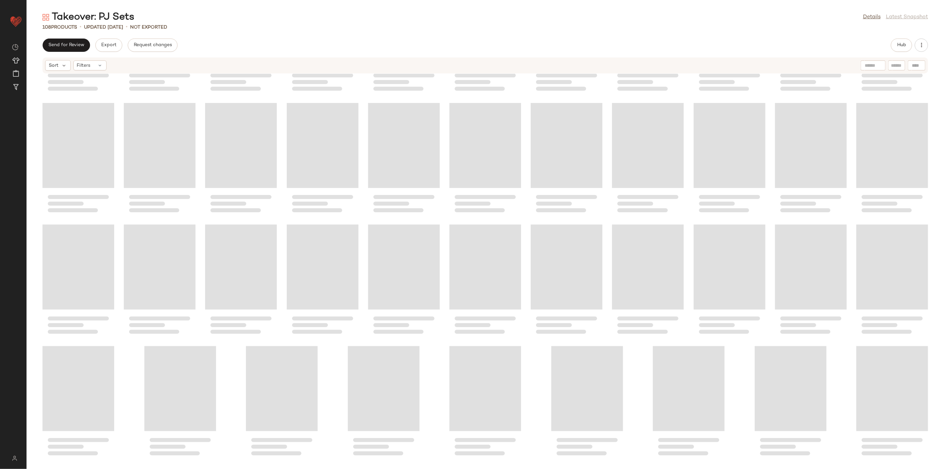
drag, startPoint x: 604, startPoint y: 1, endPoint x: 715, endPoint y: 28, distance: 114.5
click at [679, 25] on div "108 Products • updated Aug 27th • Not Exported" at bounding box center [485, 27] width 917 height 7
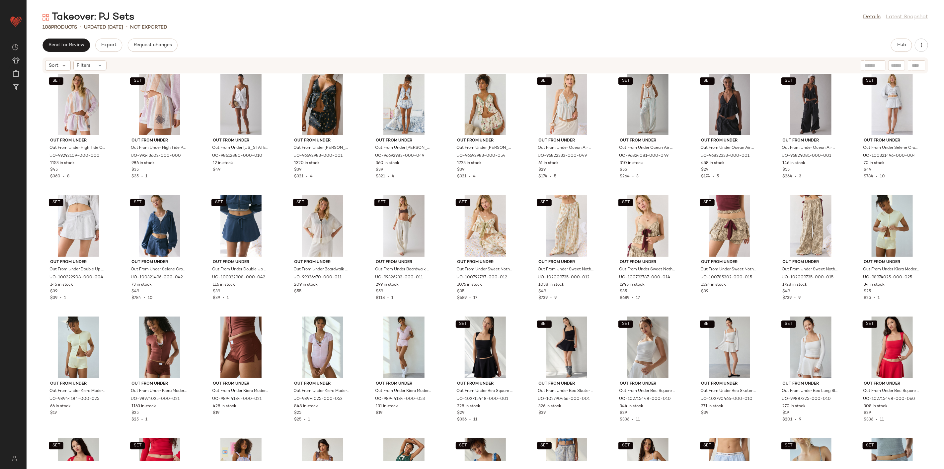
scroll to position [0, 0]
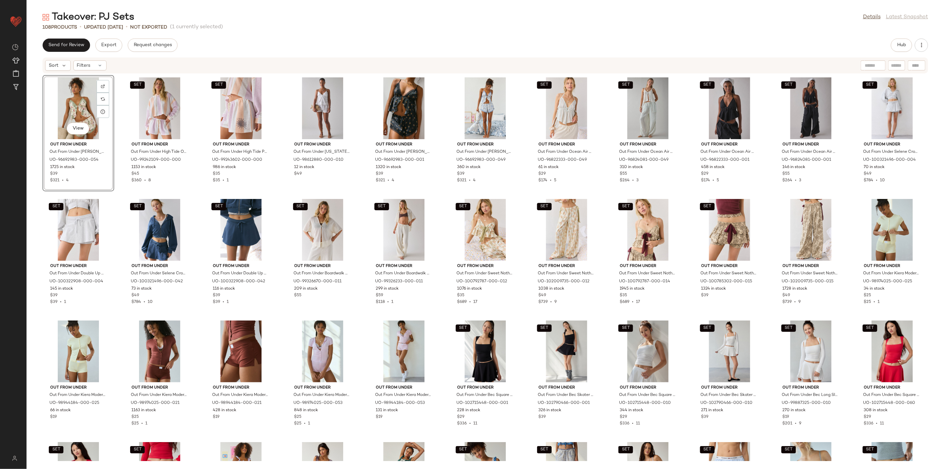
click at [359, 196] on div "View Out From Under Out From Under Lola Satin Flyaway Cami & Micro Short Set in…" at bounding box center [485, 267] width 917 height 387
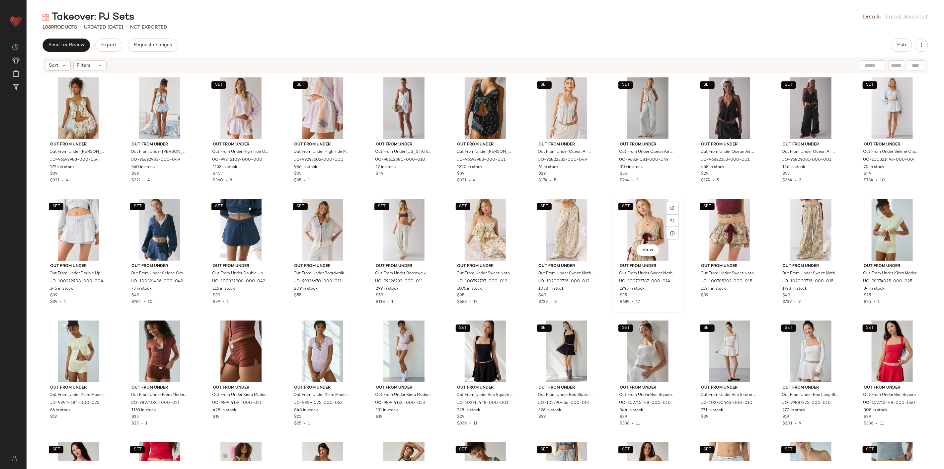
drag, startPoint x: 629, startPoint y: 236, endPoint x: 632, endPoint y: 239, distance: 4.0
click at [629, 237] on div "SET View" at bounding box center [647, 230] width 67 height 62
click at [679, 228] on div "View" at bounding box center [810, 230] width 67 height 62
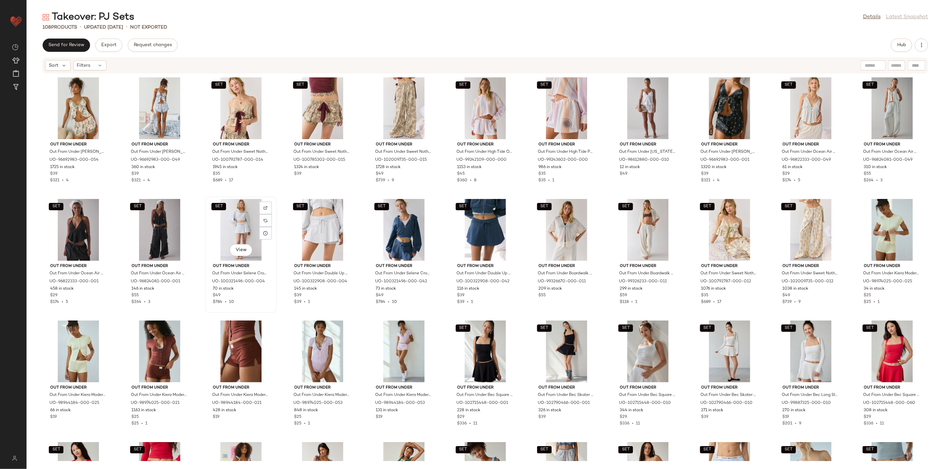
click at [274, 201] on div "SET View" at bounding box center [240, 230] width 67 height 62
click at [276, 198] on div "Out From Under Out From Under Lola Satin Flyaway Cami & Micro Short Set in Perf…" at bounding box center [485, 267] width 917 height 387
click at [170, 337] on div "View" at bounding box center [159, 351] width 67 height 62
click at [241, 337] on div "View" at bounding box center [240, 351] width 67 height 62
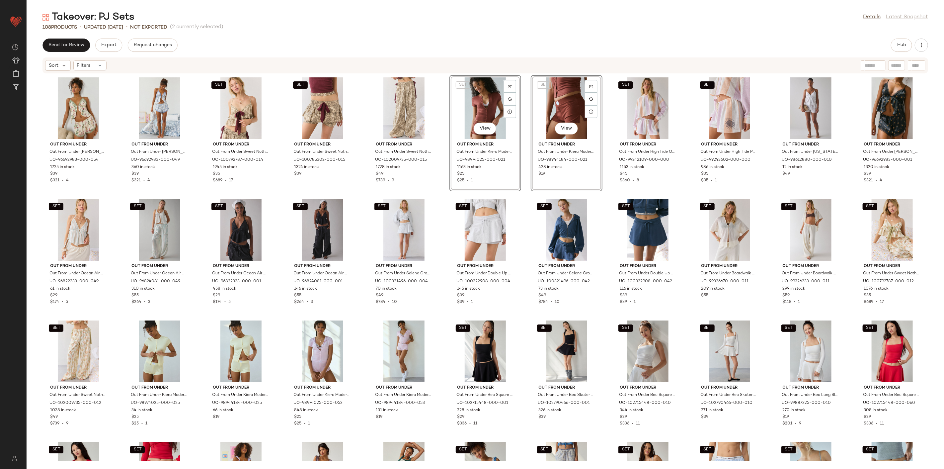
click at [436, 193] on div "Out From Under Out From Under Lola Satin Flyaway Cami & Micro Short Set in Perf…" at bounding box center [485, 267] width 917 height 387
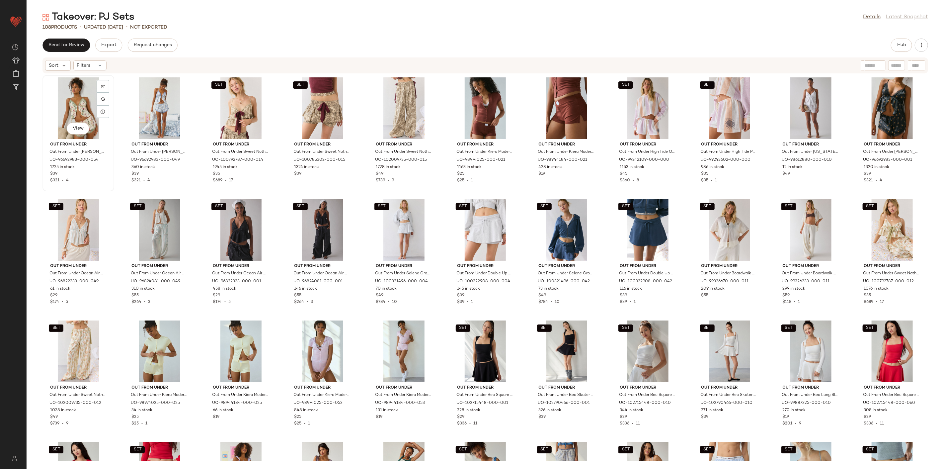
click at [91, 115] on div "View" at bounding box center [78, 108] width 67 height 62
click at [164, 108] on div "View" at bounding box center [159, 108] width 67 height 62
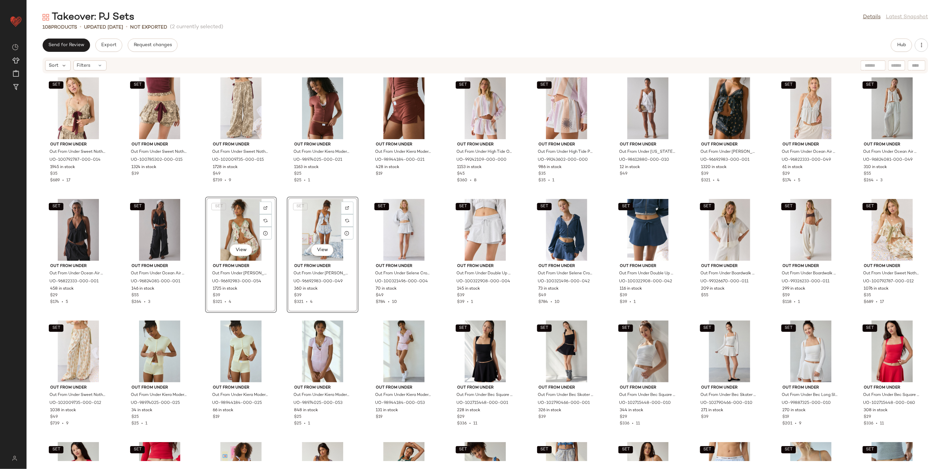
drag, startPoint x: 363, startPoint y: 193, endPoint x: 363, endPoint y: 197, distance: 4.0
click at [363, 193] on div "SET Out From Under Out From Under Sweet Nothings Tie-Front Bow Babydoll Tank To…" at bounding box center [485, 267] width 917 height 387
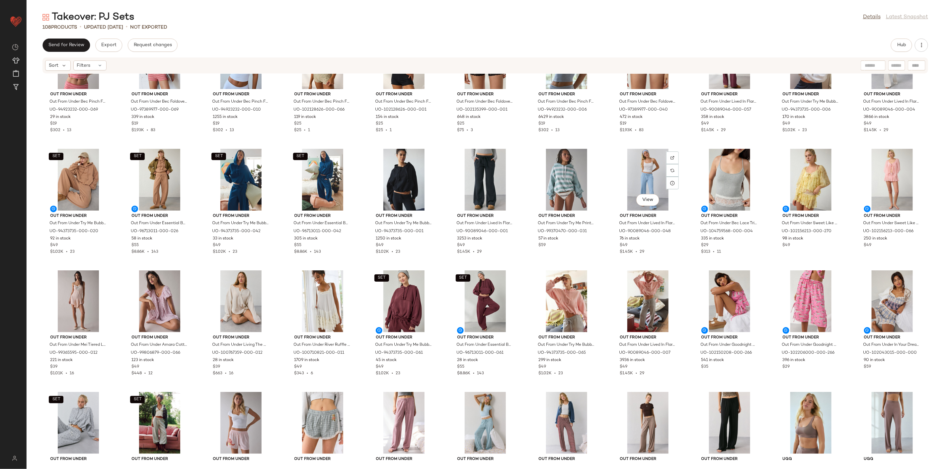
scroll to position [559, 0]
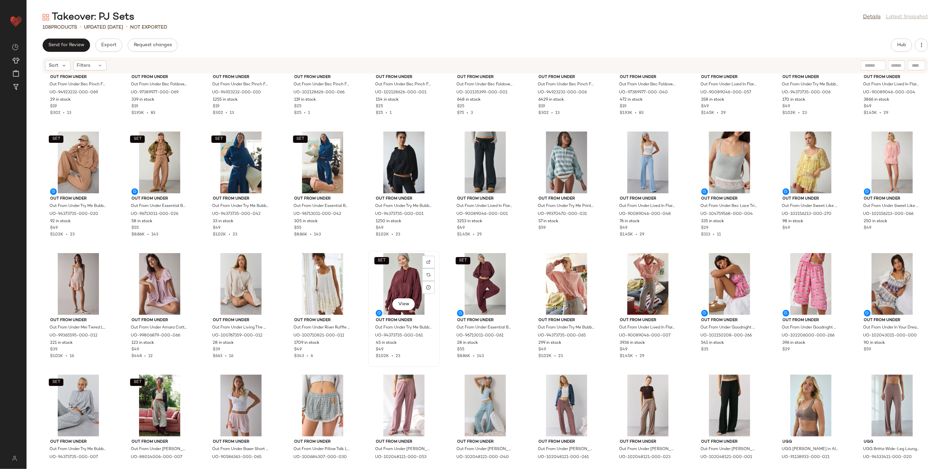
click at [407, 287] on div "SET View" at bounding box center [403, 284] width 67 height 62
click at [468, 281] on div "SET View" at bounding box center [485, 284] width 67 height 62
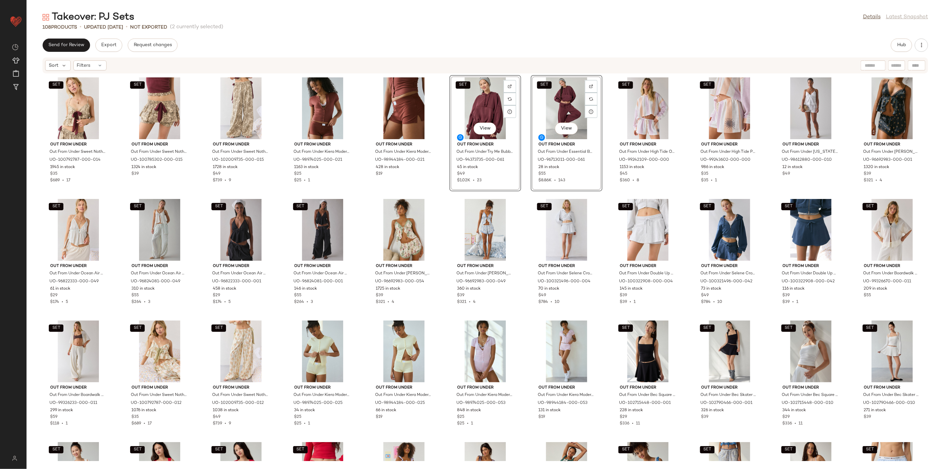
click at [438, 198] on div "SET Out From Under Out From Under Sweet Nothings Tie-Front Bow Babydoll Tank To…" at bounding box center [485, 267] width 917 height 387
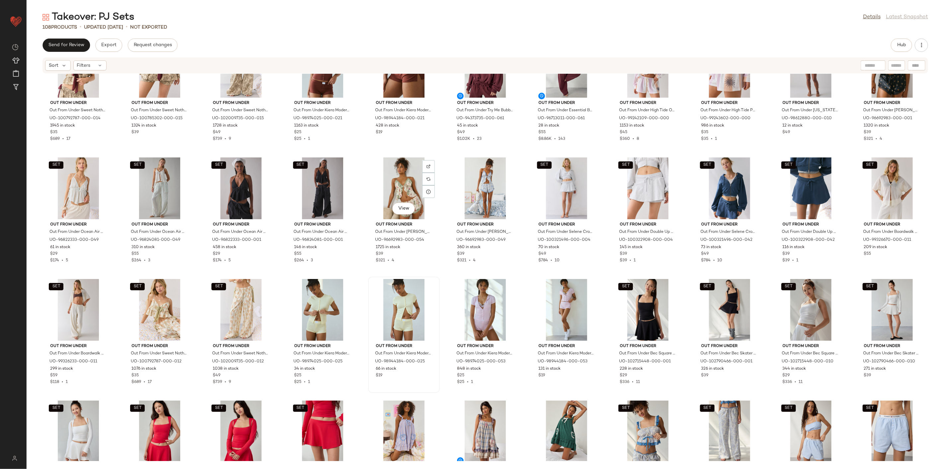
scroll to position [37, 0]
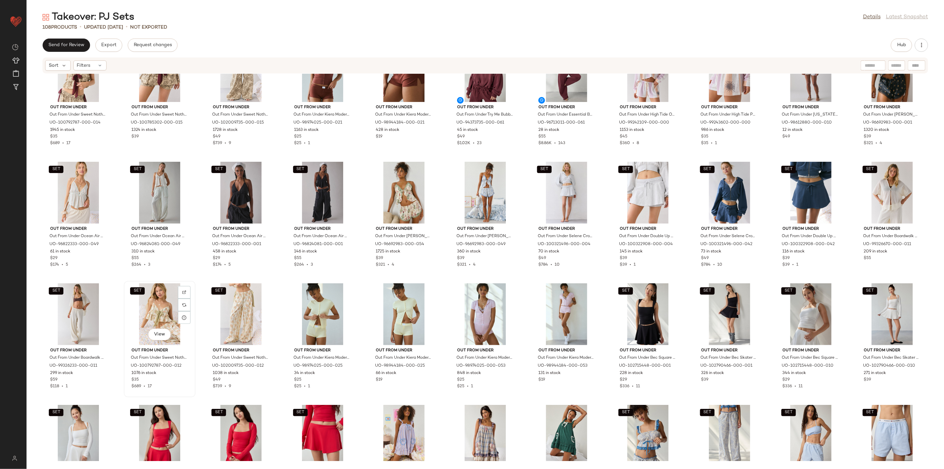
click at [173, 317] on div "SET View" at bounding box center [159, 314] width 67 height 62
click at [237, 306] on div "SET View" at bounding box center [240, 314] width 67 height 62
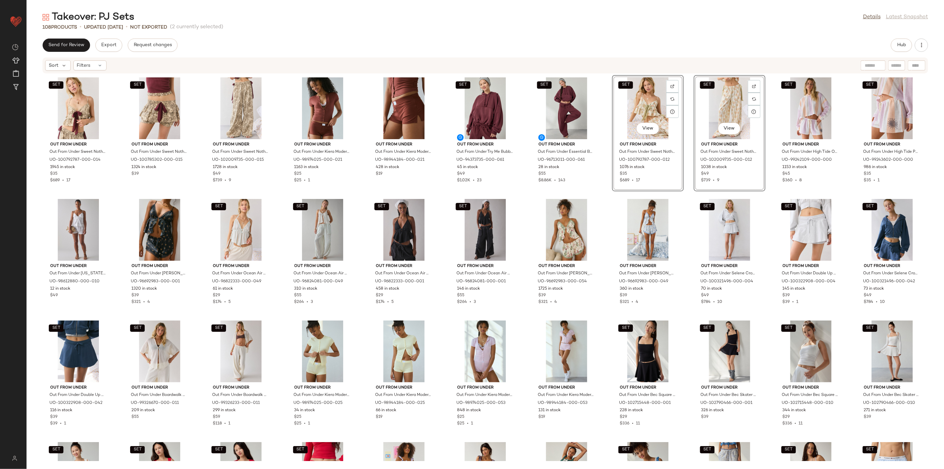
click at [603, 188] on div "SET Out From Under Out From Under Sweet Nothings Tie-Front Bow Babydoll Tank To…" at bounding box center [485, 267] width 917 height 387
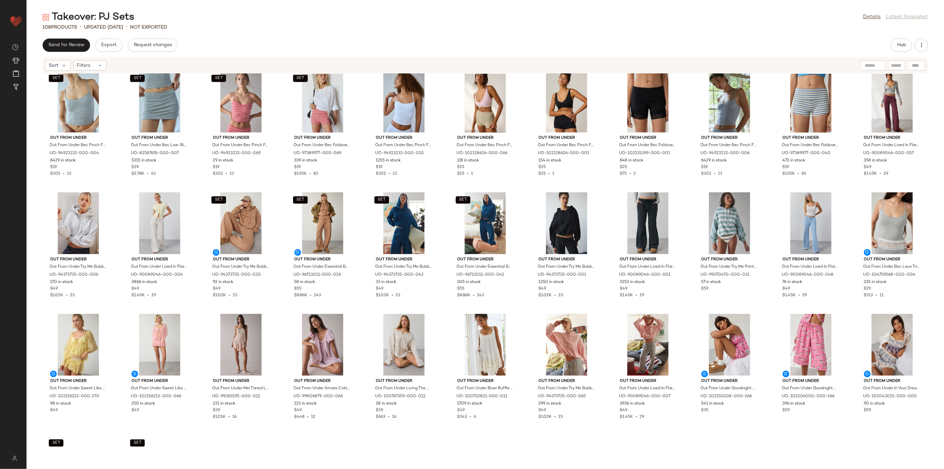
scroll to position [522, 0]
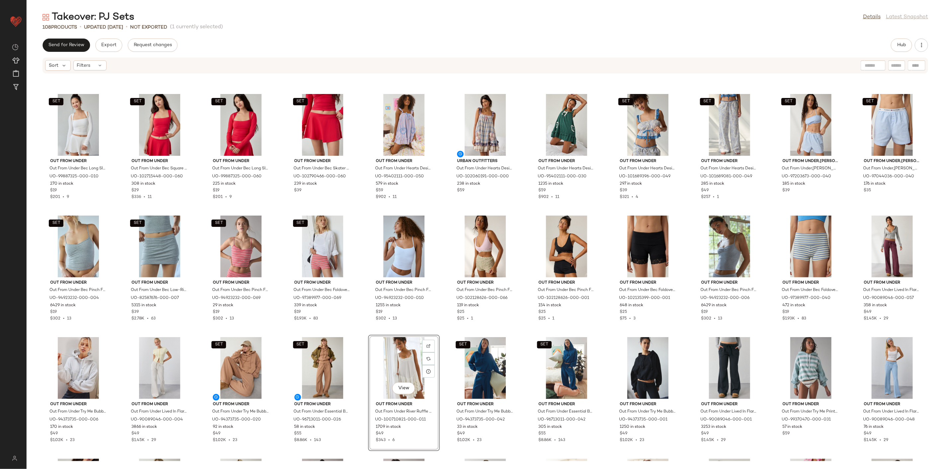
scroll to position [337, 0]
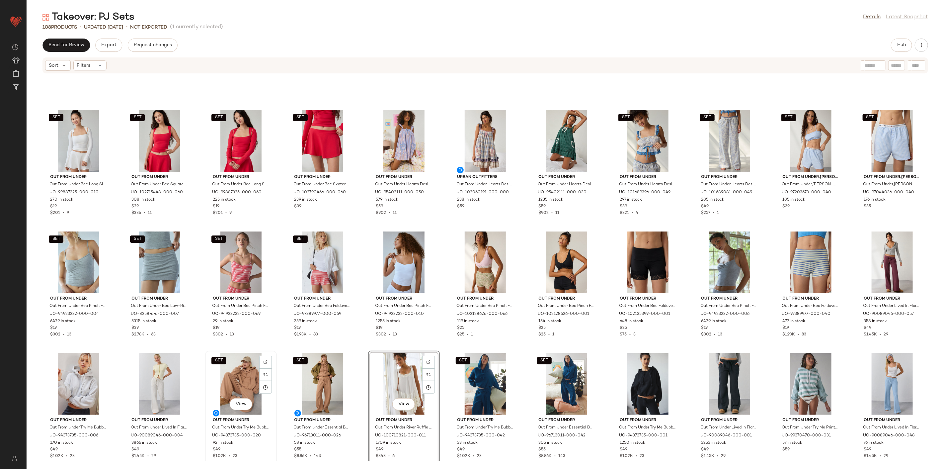
click at [236, 337] on div "SET View" at bounding box center [240, 384] width 67 height 62
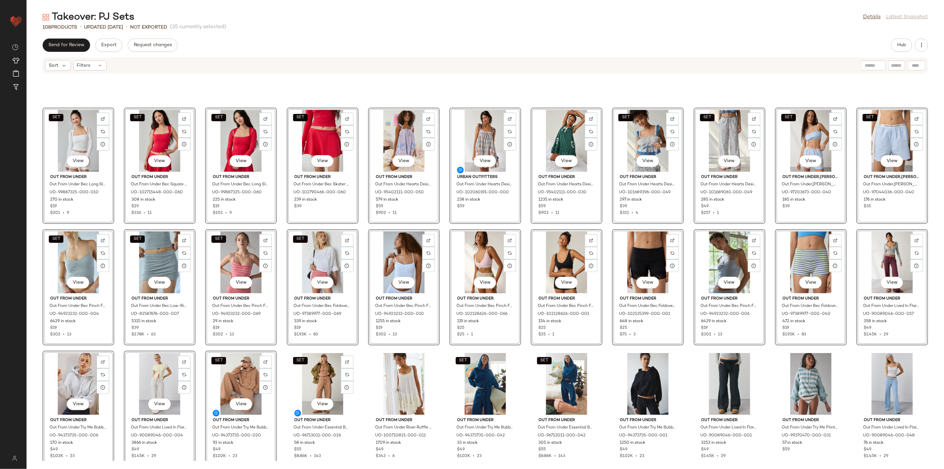
click at [359, 337] on div "SET View Out From Under Out From Under Bec Long Sleeve Shrug Top in White, Wome…" at bounding box center [485, 267] width 917 height 387
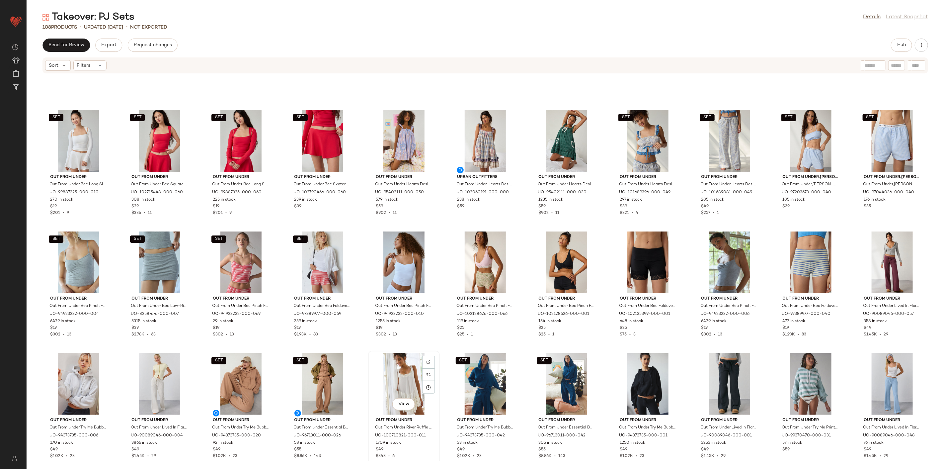
click at [394, 337] on div "View" at bounding box center [403, 384] width 67 height 62
click at [244, 337] on div "SET View" at bounding box center [240, 384] width 67 height 62
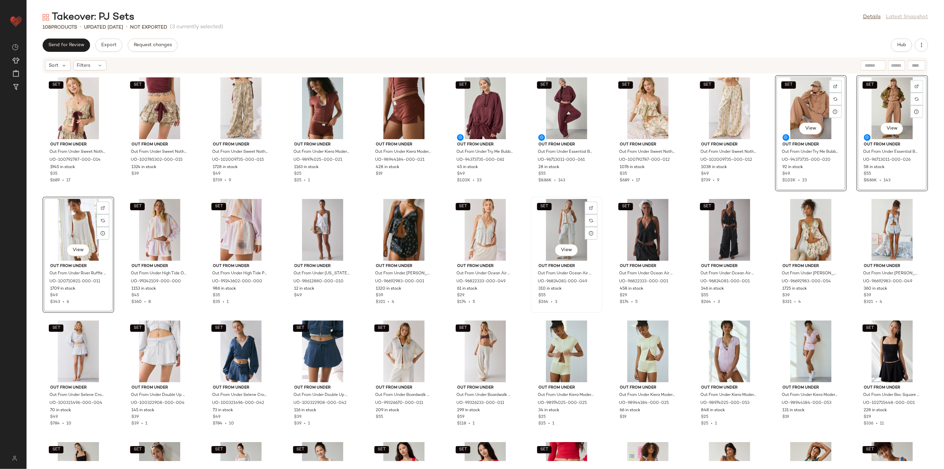
click at [598, 209] on div "SET View" at bounding box center [566, 230] width 67 height 62
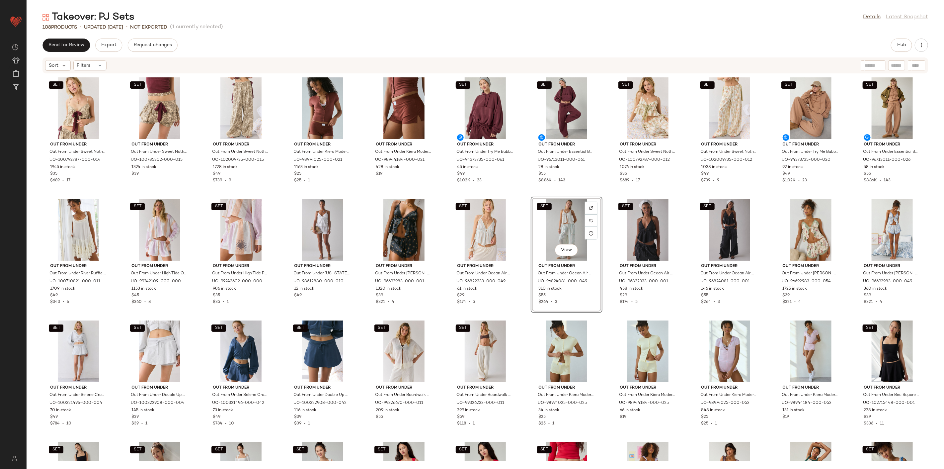
click at [605, 197] on div "SET Out From Under Out From Under Sweet Nothings Tie-Front Bow Babydoll Tank To…" at bounding box center [485, 267] width 917 height 387
click at [679, 252] on span "View" at bounding box center [810, 249] width 11 height 5
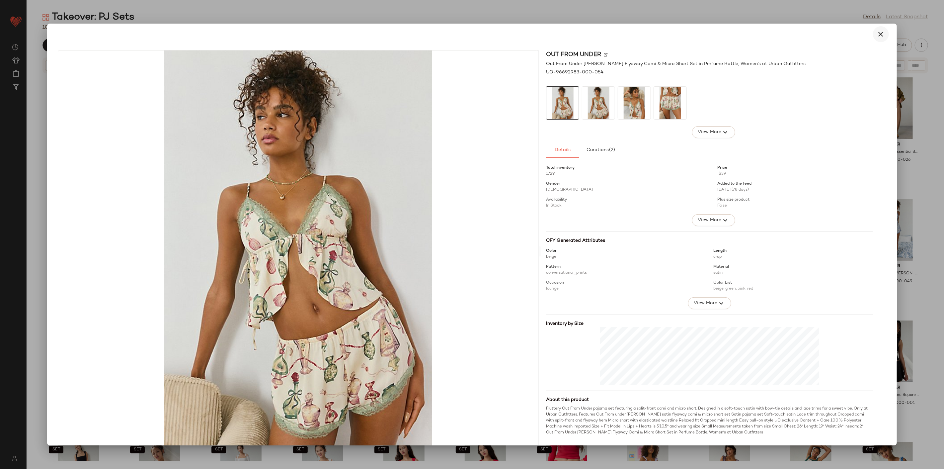
click at [679, 37] on icon "button" at bounding box center [881, 34] width 8 height 8
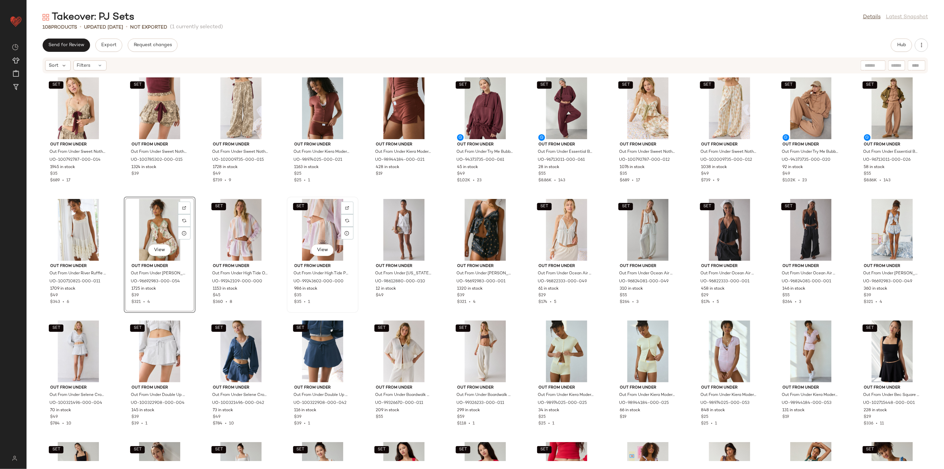
click at [352, 312] on div "SET View Out From Under Out From Under High Tide Pull-On Beach Short in Beach S…" at bounding box center [323, 254] width 72 height 116
click at [161, 248] on span "View" at bounding box center [159, 249] width 11 height 5
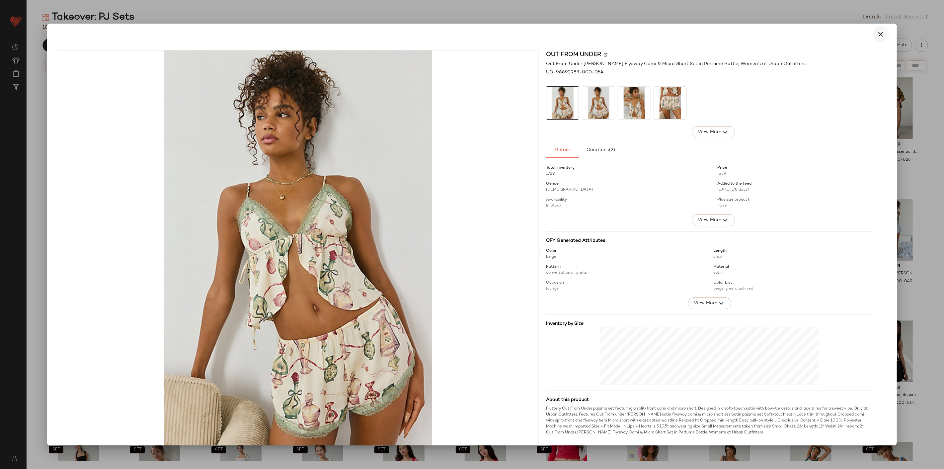
click at [679, 35] on button "button" at bounding box center [881, 34] width 16 height 16
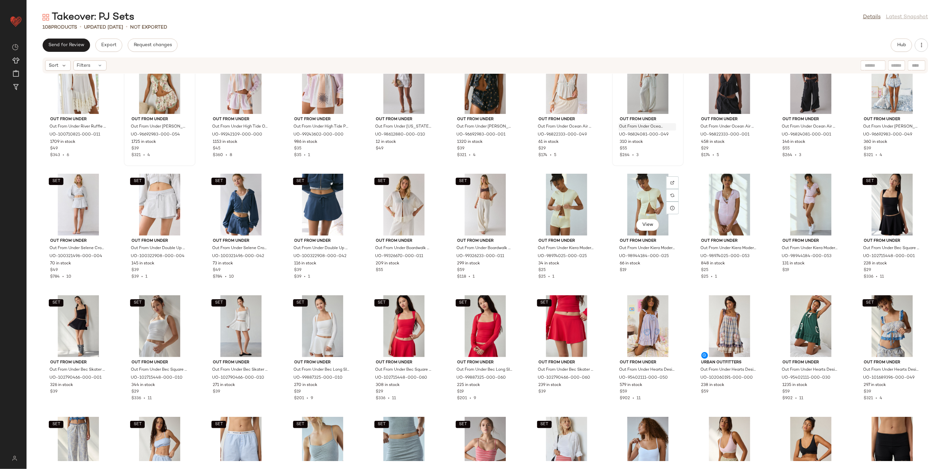
scroll to position [153, 0]
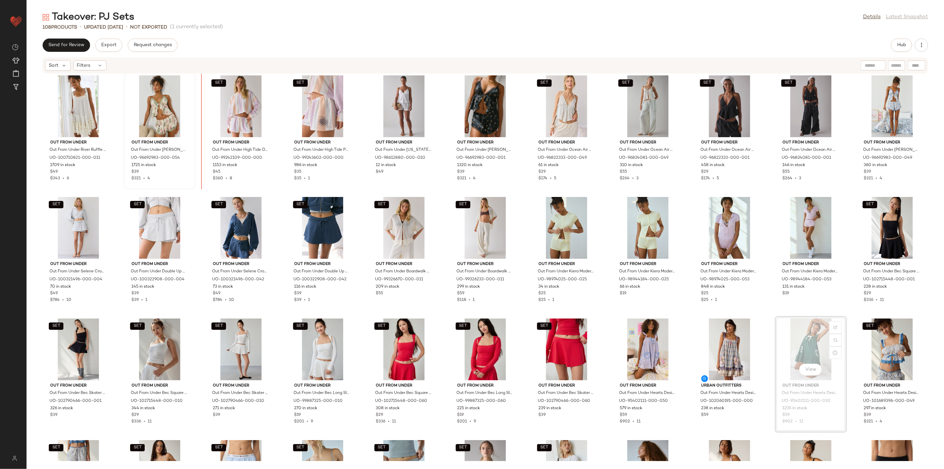
scroll to position [124, 0]
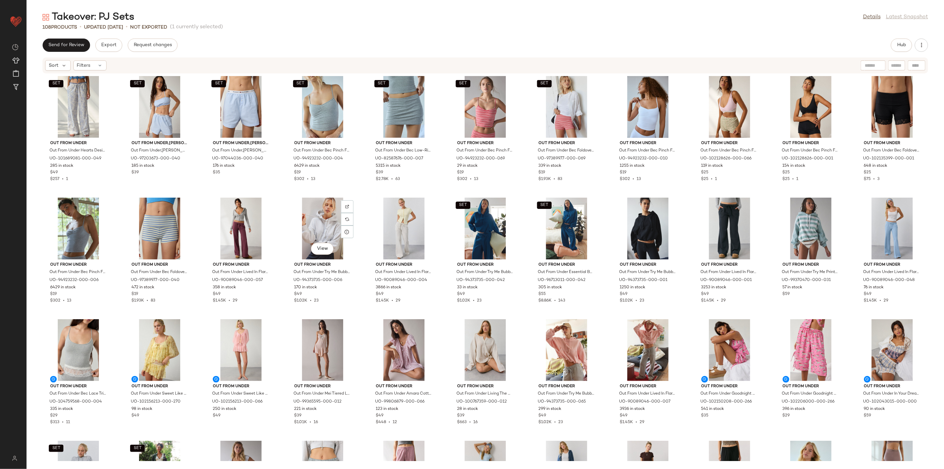
scroll to position [529, 0]
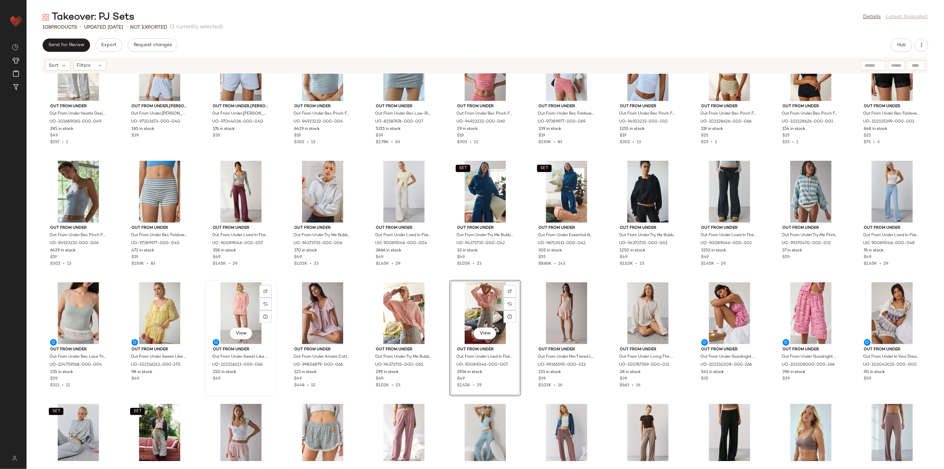
click at [246, 299] on div "View" at bounding box center [240, 313] width 67 height 62
click at [484, 301] on div "View" at bounding box center [485, 313] width 67 height 62
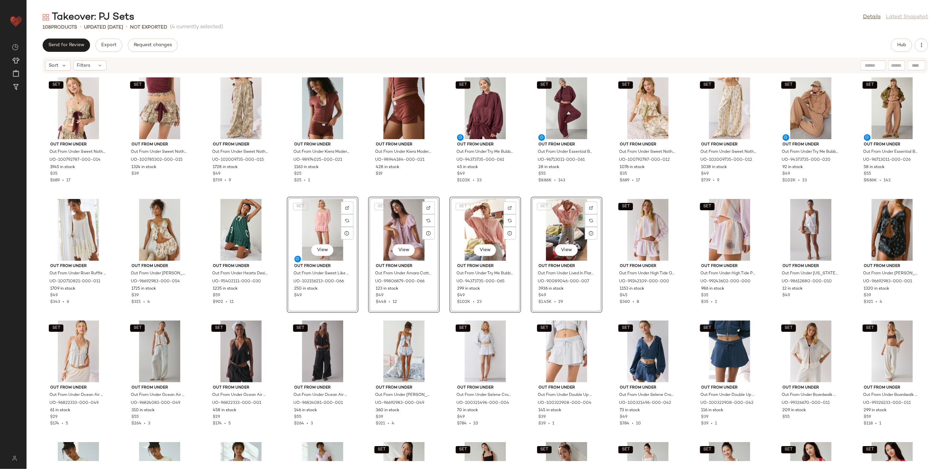
click at [362, 192] on div "SET Out From Under Out From Under Sweet Nothings Tie-Front Bow Babydoll Tank To…" at bounding box center [485, 267] width 917 height 387
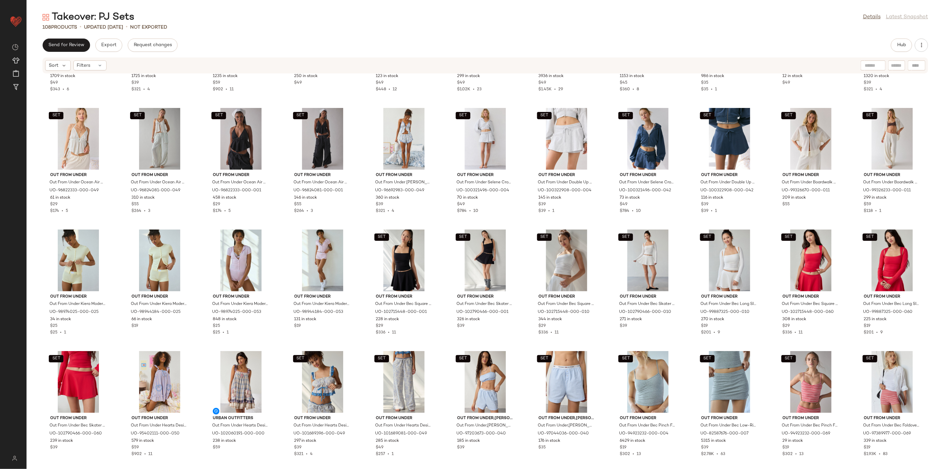
scroll to position [264, 0]
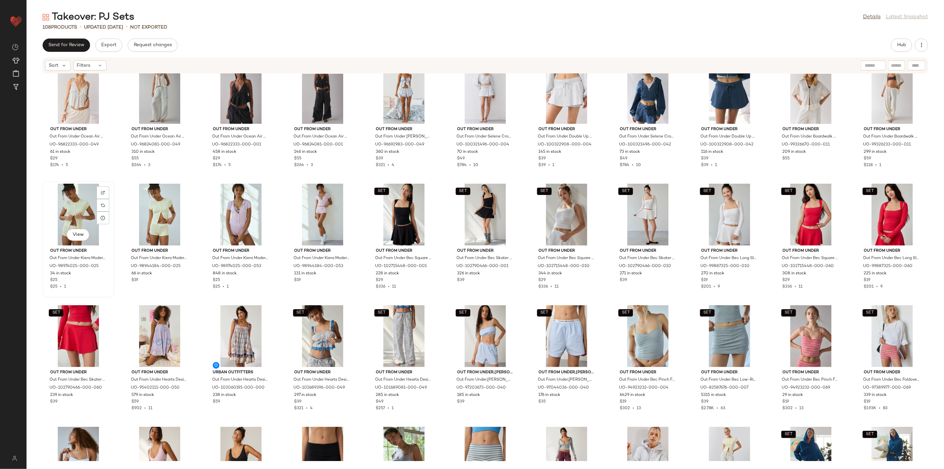
click at [82, 217] on div "View" at bounding box center [78, 215] width 67 height 62
click at [145, 219] on div "View" at bounding box center [159, 215] width 67 height 62
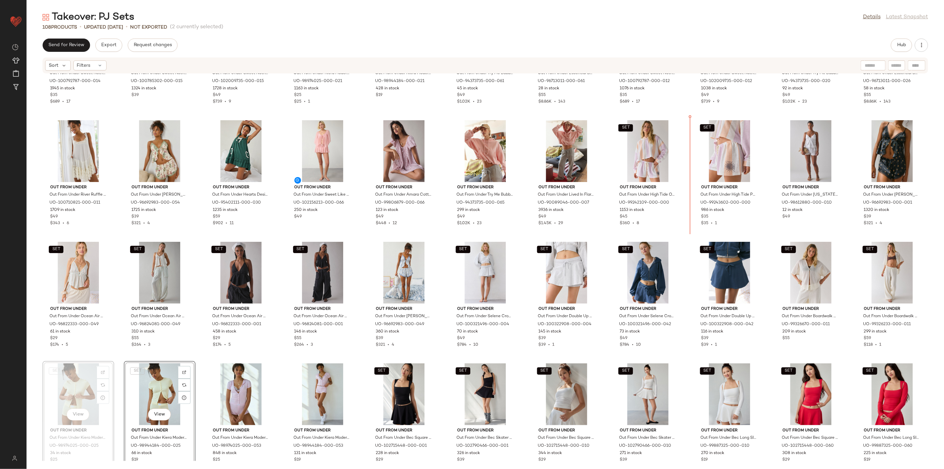
scroll to position [59, 0]
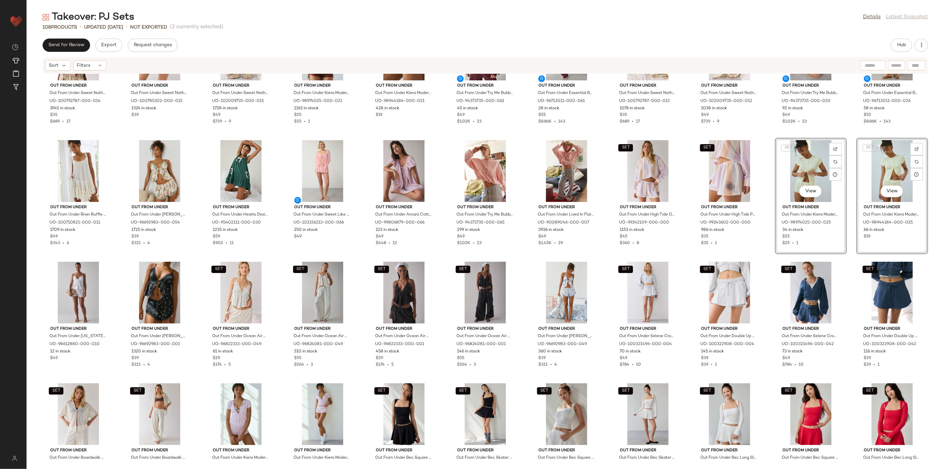
click at [679, 175] on div "SET Out From Under Out From Under Sweet Nothings Tie-Front Bow Babydoll Tank To…" at bounding box center [485, 267] width 917 height 387
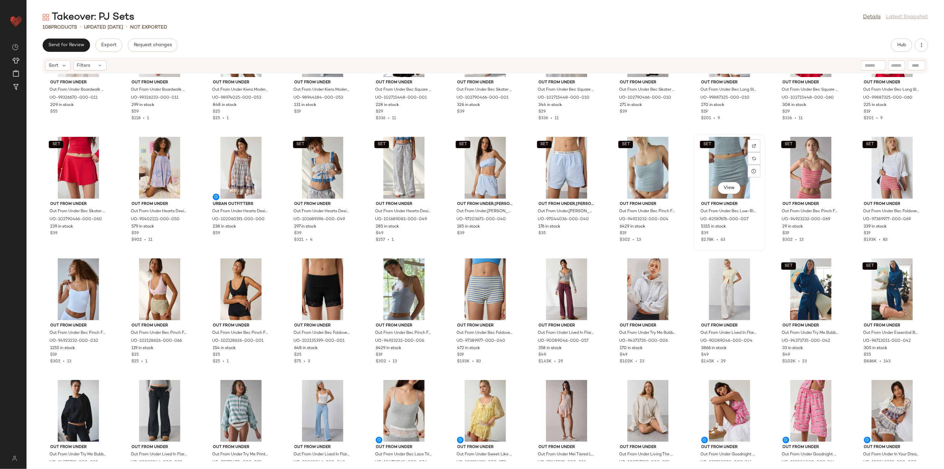
scroll to position [423, 0]
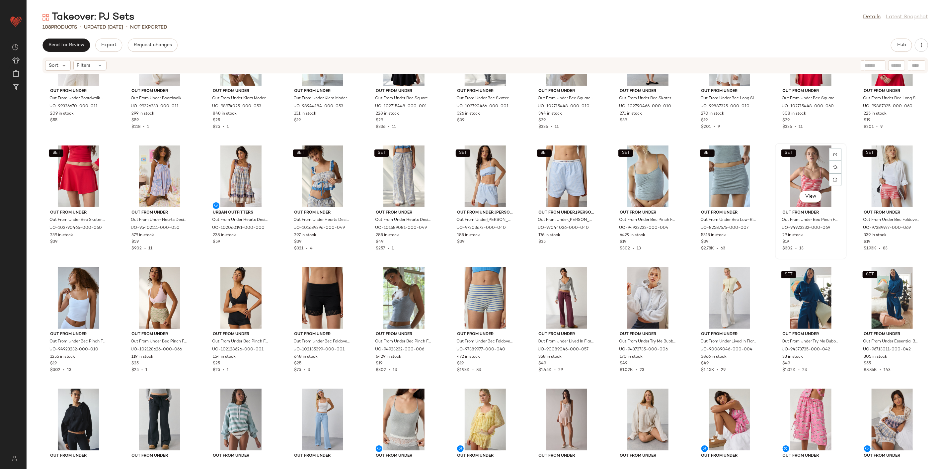
click at [679, 176] on div "SET View" at bounding box center [810, 176] width 67 height 62
click at [679, 178] on div "SET View" at bounding box center [892, 176] width 67 height 62
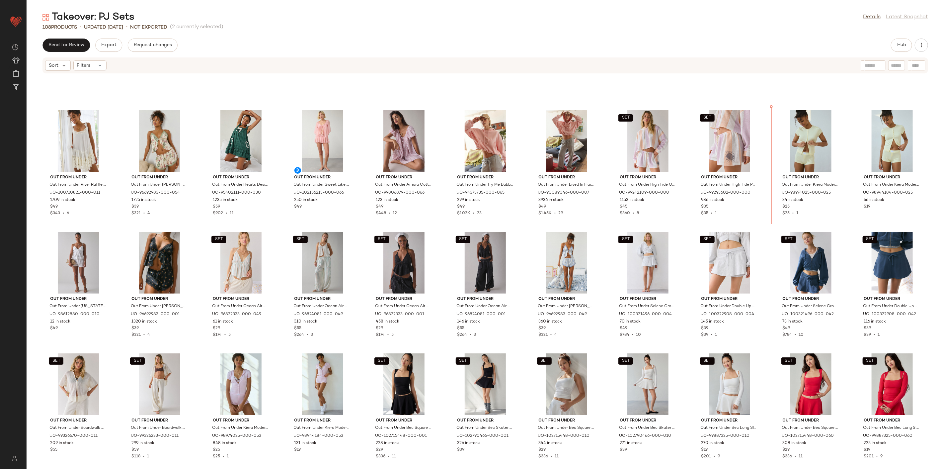
scroll to position [88, 0]
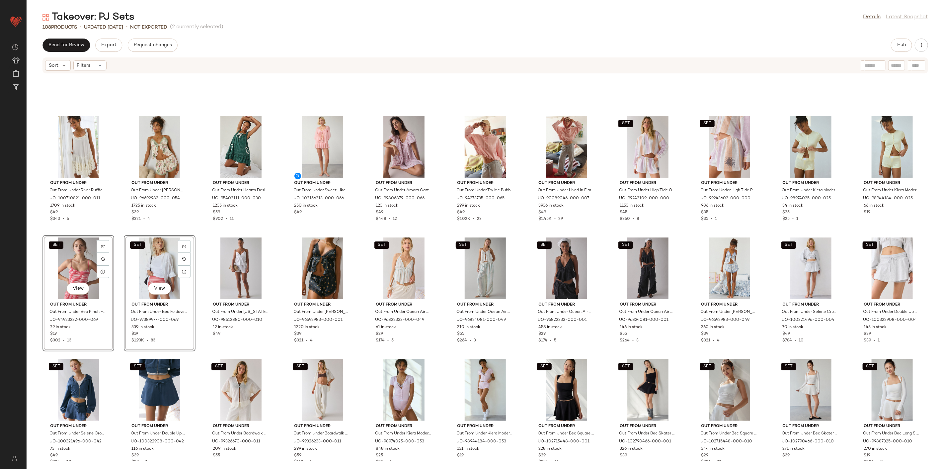
click at [440, 237] on div "Out From Under Out From Under River Ruffle Lace Trim Slip Dress in Ivory, Women…" at bounding box center [485, 267] width 917 height 387
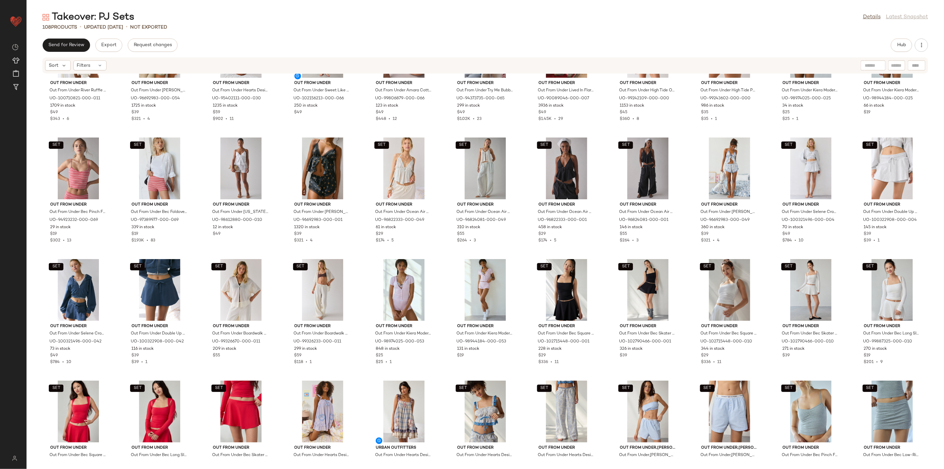
scroll to position [199, 0]
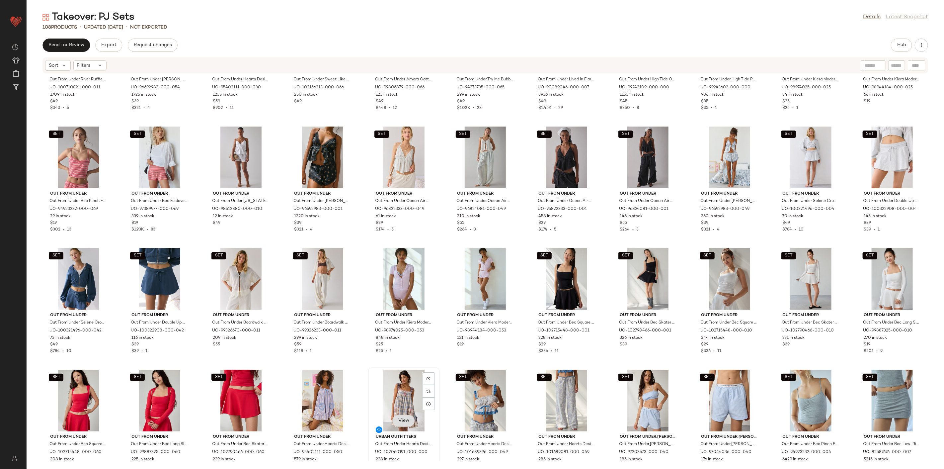
click at [398, 337] on span "View" at bounding box center [403, 420] width 11 height 5
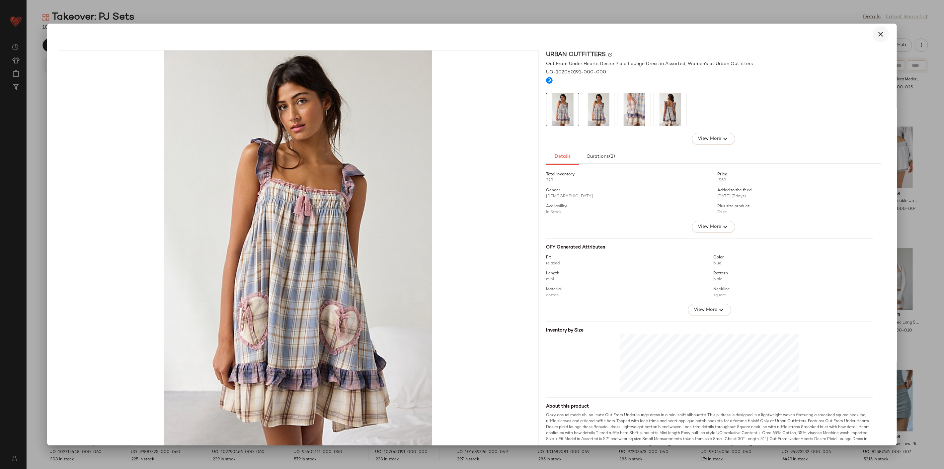
click at [679, 37] on button "button" at bounding box center [881, 34] width 16 height 16
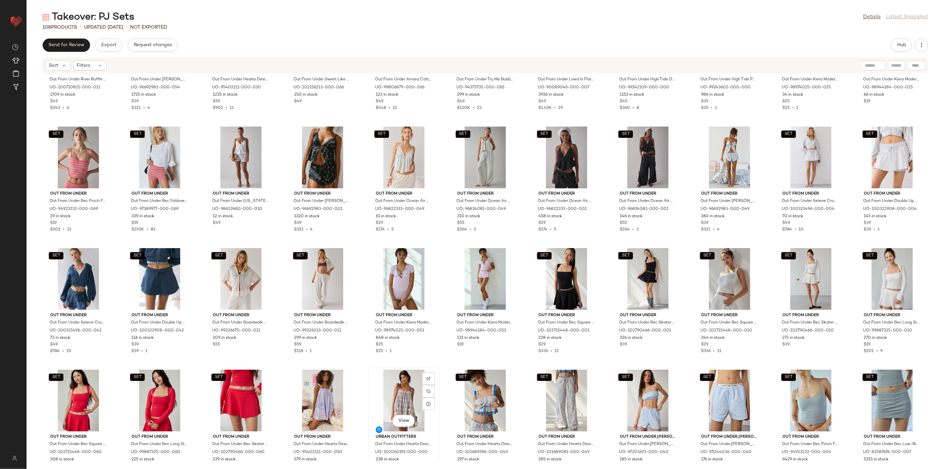
click at [404, 337] on div "View" at bounding box center [403, 400] width 67 height 62
click at [679, 337] on div "SET View" at bounding box center [729, 400] width 67 height 62
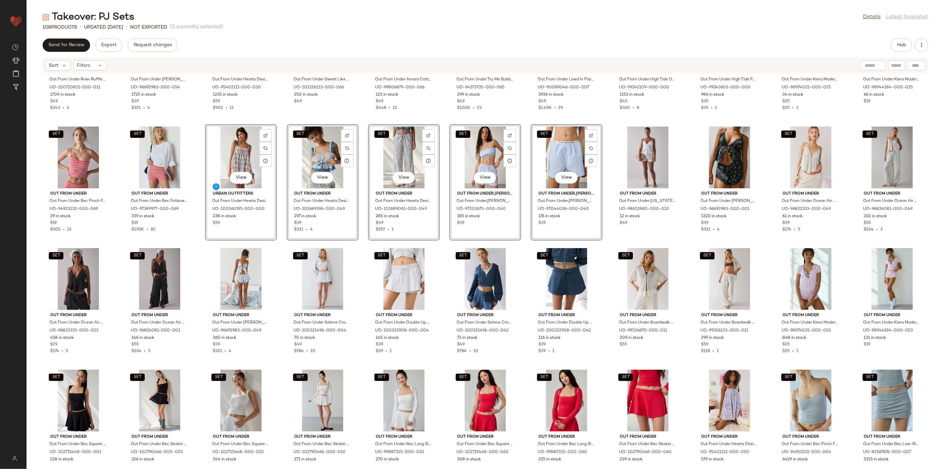
click at [202, 259] on div "Out From Under Out From Under River Ruffle Lace Trim Slip Dress in Ivory, Women…" at bounding box center [485, 267] width 917 height 387
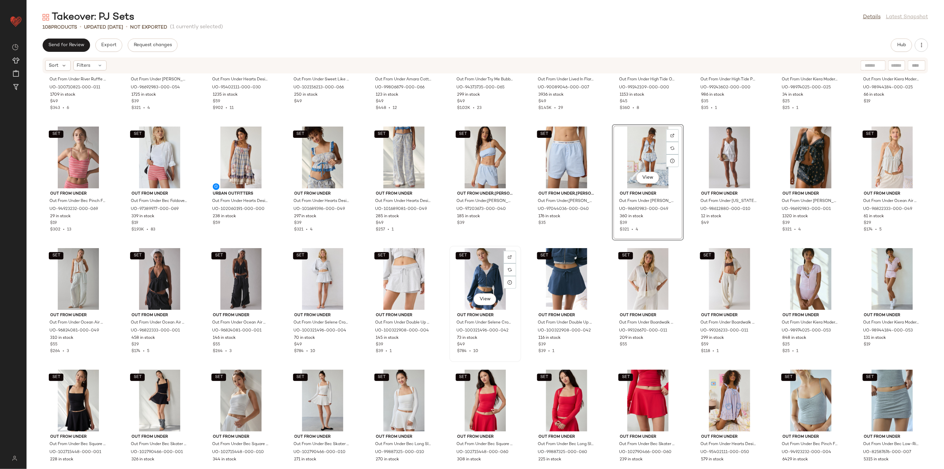
click at [475, 271] on div "SET View" at bounding box center [485, 279] width 67 height 62
click at [560, 267] on div "SET View" at bounding box center [566, 279] width 67 height 62
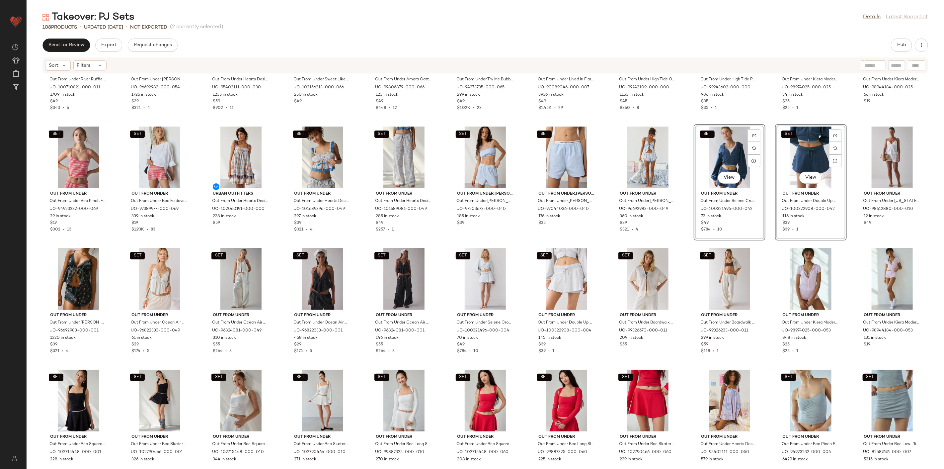
click at [679, 241] on div "Out From Under Out From Under River Ruffle Lace Trim Slip Dress in Ivory, Women…" at bounding box center [485, 267] width 917 height 387
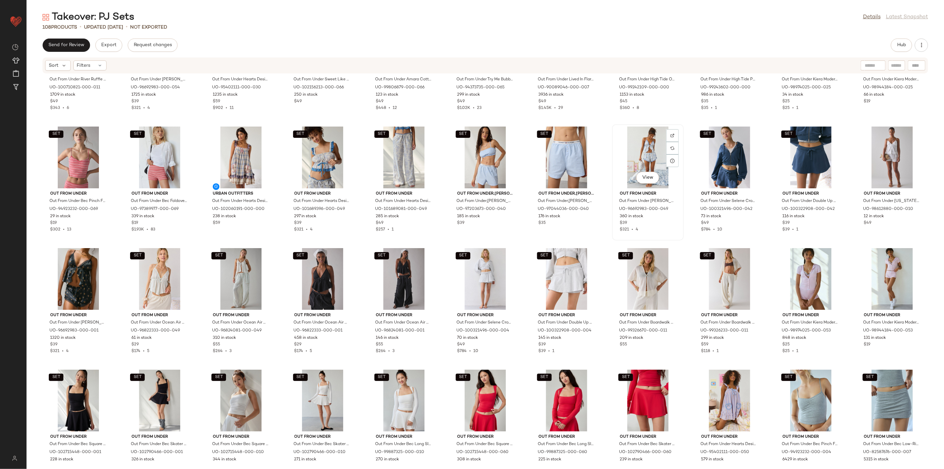
scroll to position [236, 0]
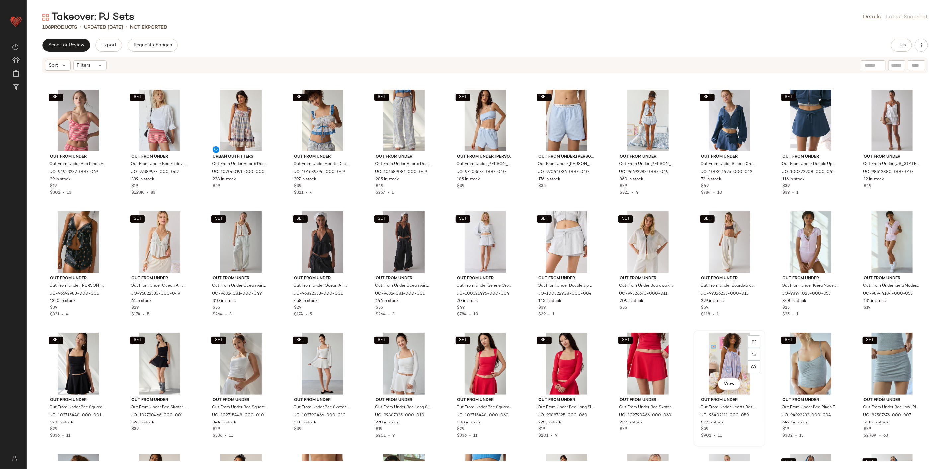
click at [679, 337] on div "View" at bounding box center [729, 364] width 67 height 62
click at [679, 337] on div "SET View" at bounding box center [892, 364] width 67 height 62
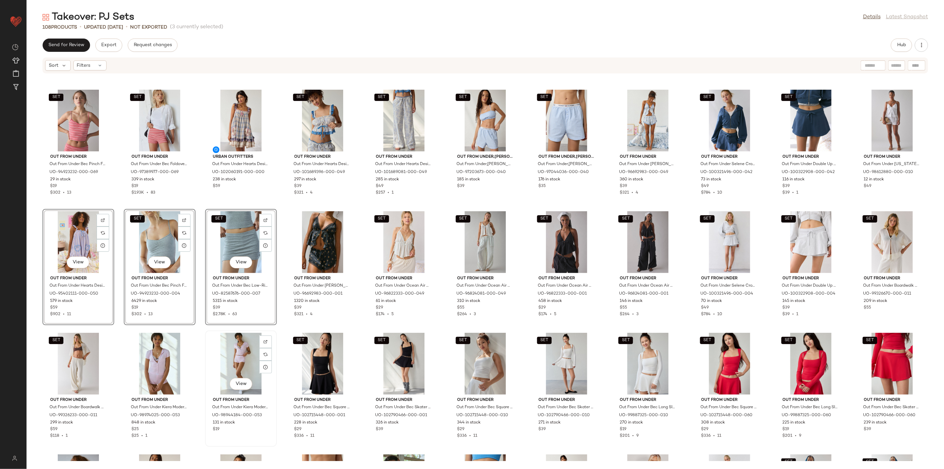
click at [271, 335] on div at bounding box center [265, 354] width 13 height 38
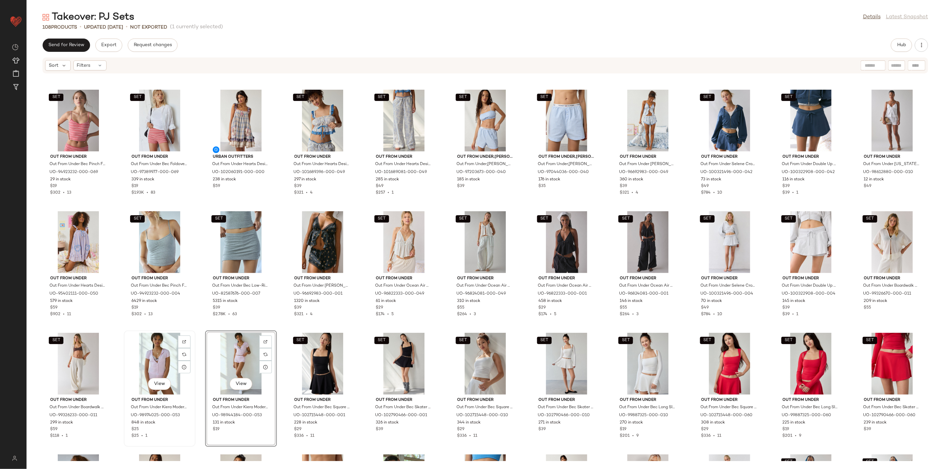
click at [161, 337] on div "View" at bounding box center [159, 364] width 67 height 62
click at [231, 337] on div "View" at bounding box center [240, 364] width 67 height 62
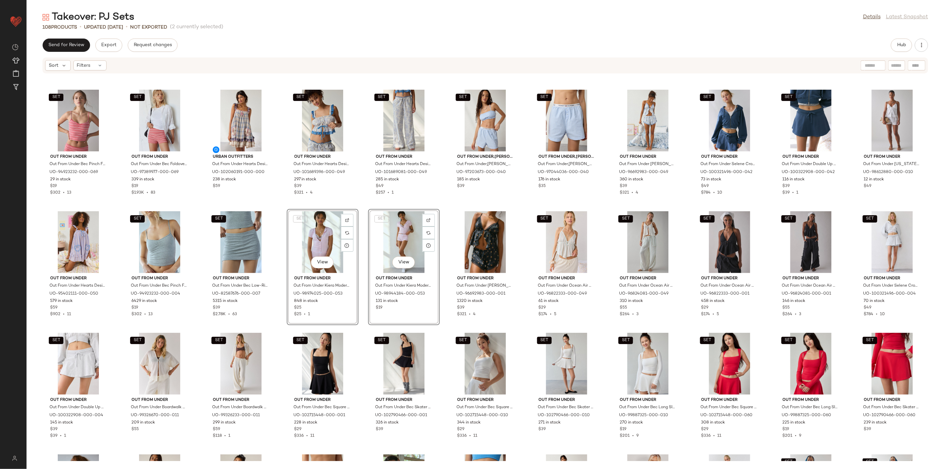
click at [273, 329] on div "Out From Under Out From Under River Ruffle Lace Trim Slip Dress in Ivory, Women…" at bounding box center [485, 267] width 917 height 387
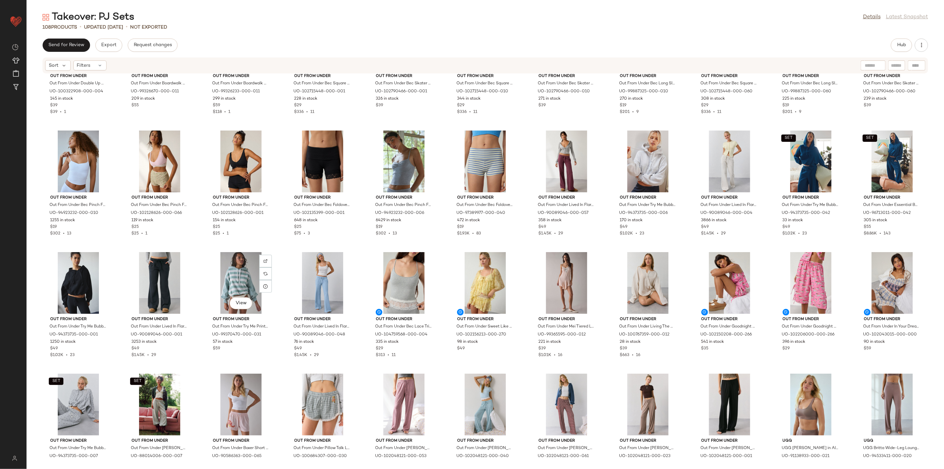
scroll to position [568, 0]
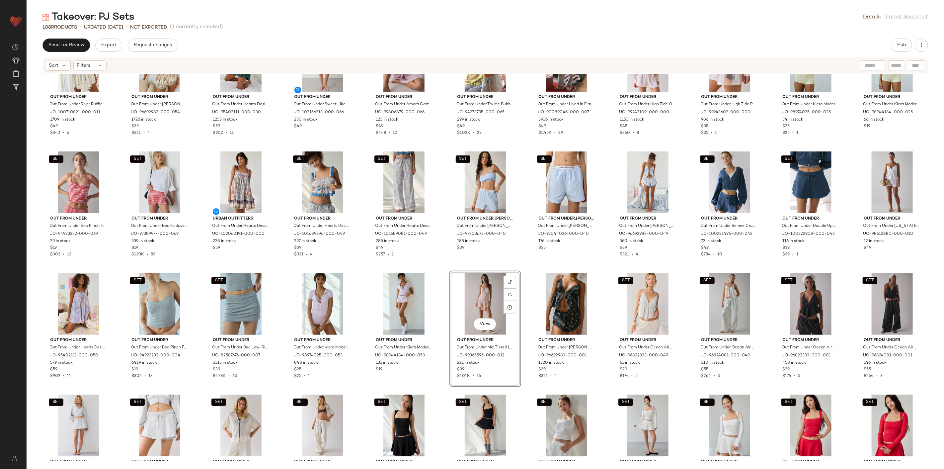
scroll to position [211, 0]
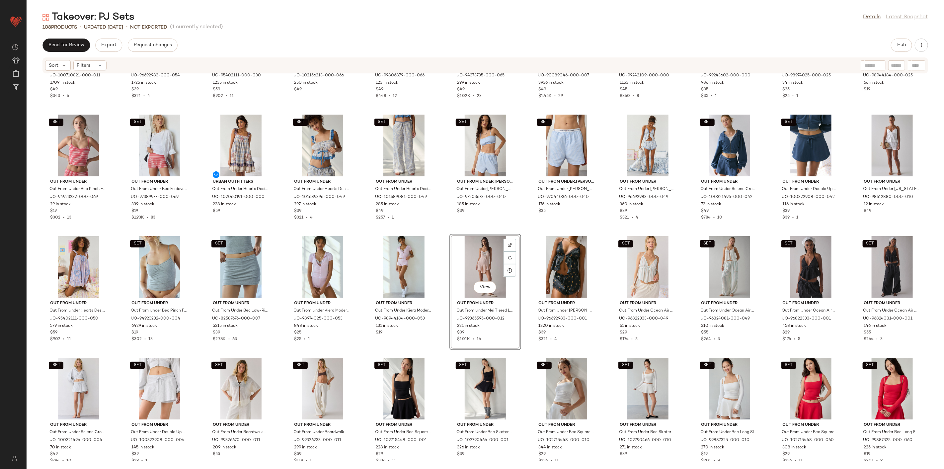
click at [439, 226] on div "Out From Under Out From Under River Ruffle Lace Trim Slip Dress in Ivory, Women…" at bounding box center [485, 267] width 917 height 387
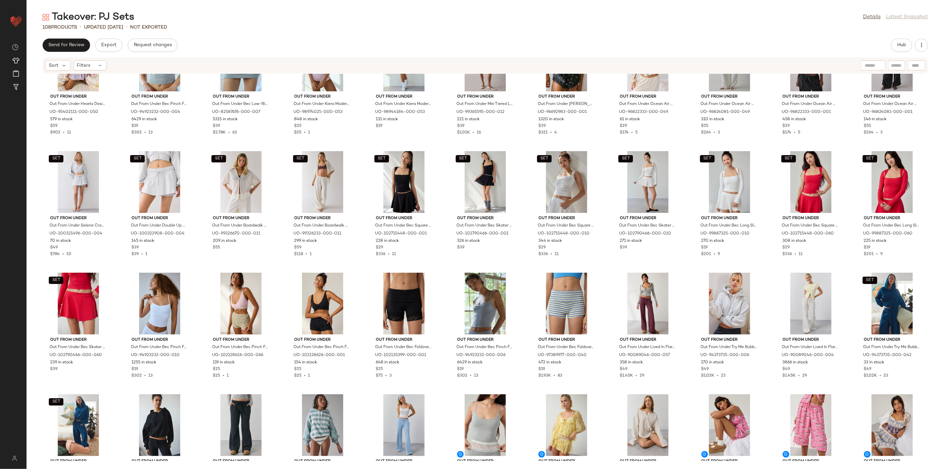
scroll to position [432, 0]
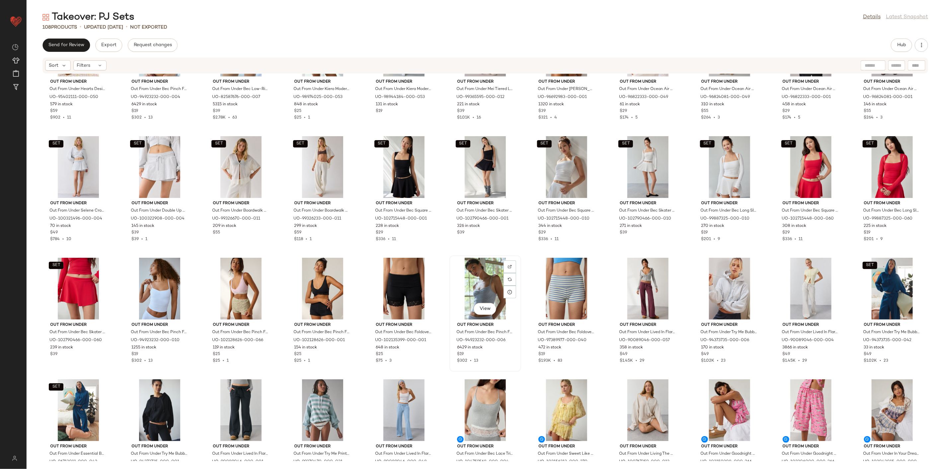
click at [467, 276] on div "View" at bounding box center [485, 289] width 67 height 62
click at [547, 287] on div "View" at bounding box center [566, 289] width 67 height 62
click at [524, 297] on div "Out From Under Out From Under Hearts Desire Lounge Dress in Purple, Women's at …" at bounding box center [485, 267] width 917 height 387
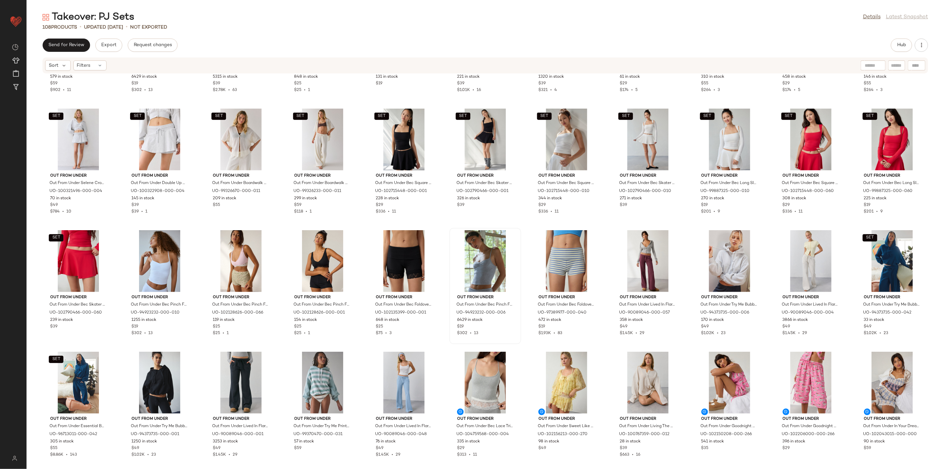
scroll to position [506, 0]
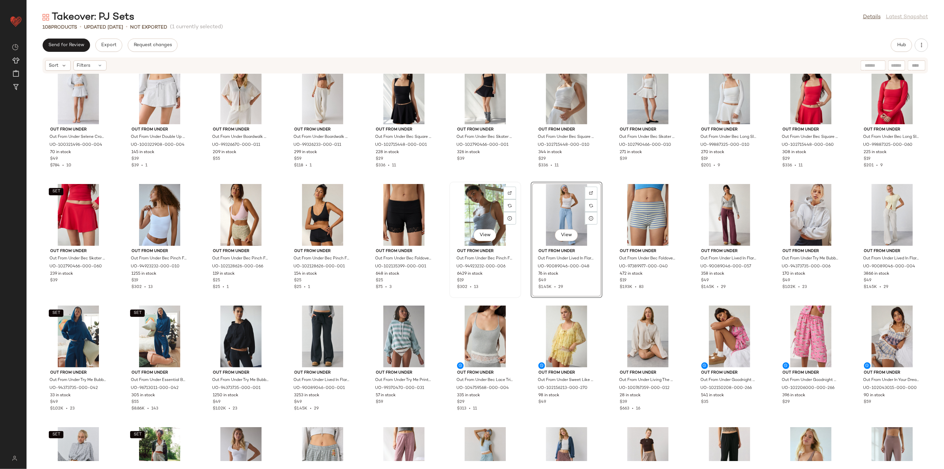
click at [468, 210] on div "View" at bounding box center [485, 215] width 67 height 62
click at [550, 208] on div "View" at bounding box center [566, 215] width 67 height 62
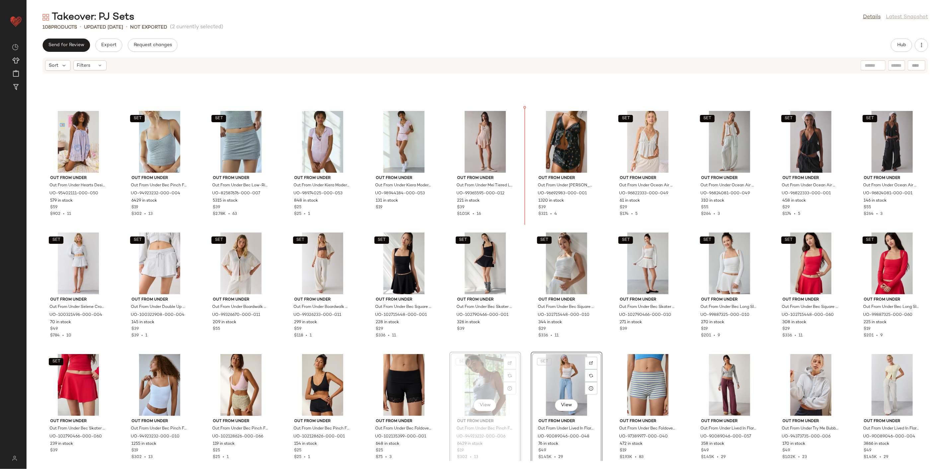
scroll to position [302, 0]
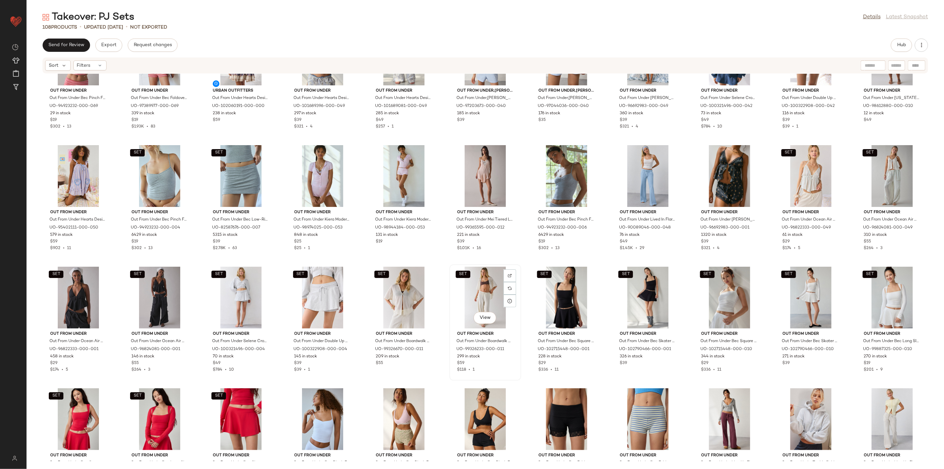
click at [516, 270] on div "SET View" at bounding box center [485, 298] width 67 height 62
click at [518, 263] on div "SET Out From Under Out From Under Bec Pinch Front Fitted Cami in Red Stripe, Wo…" at bounding box center [485, 267] width 917 height 387
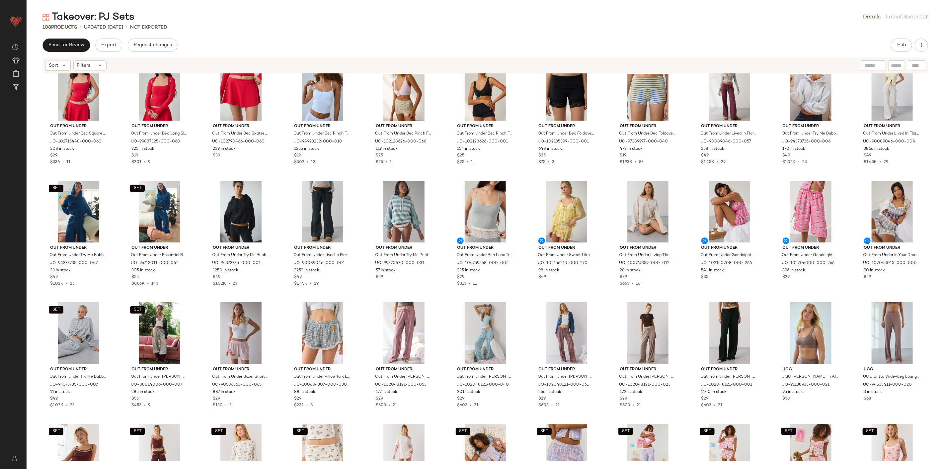
scroll to position [634, 0]
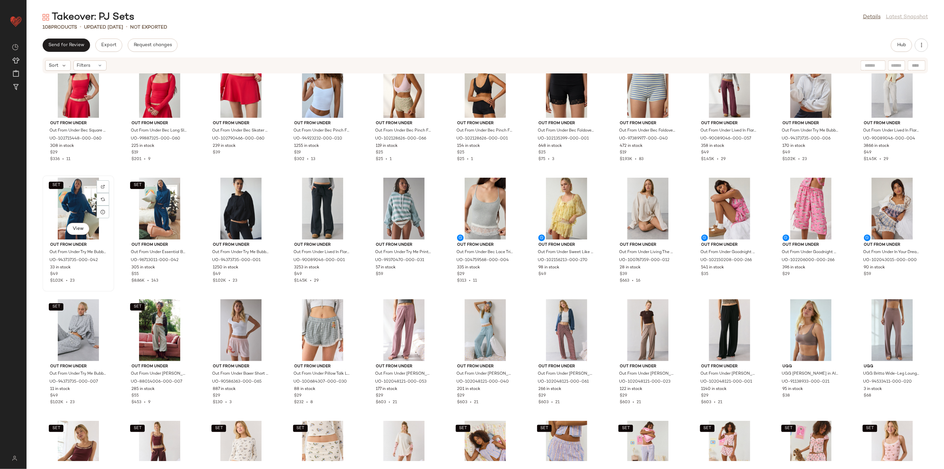
click at [75, 208] on div "SET View" at bounding box center [78, 209] width 67 height 62
click at [143, 213] on div "SET View" at bounding box center [159, 209] width 67 height 62
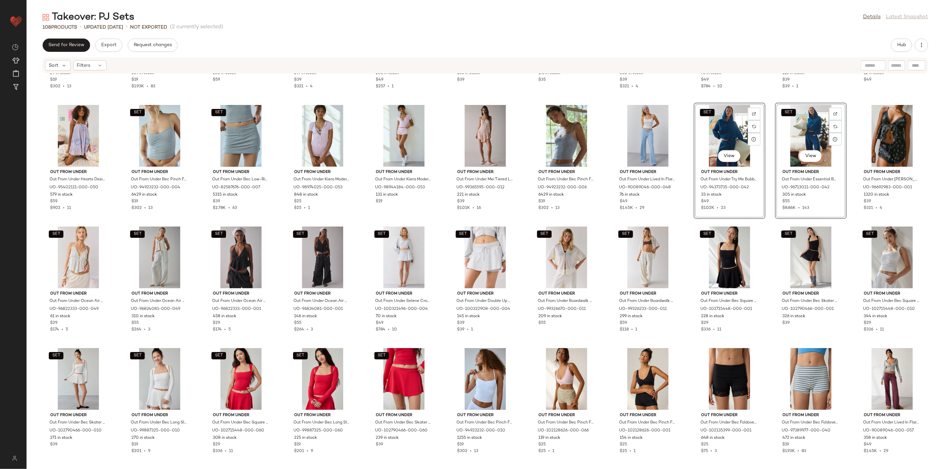
scroll to position [268, 0]
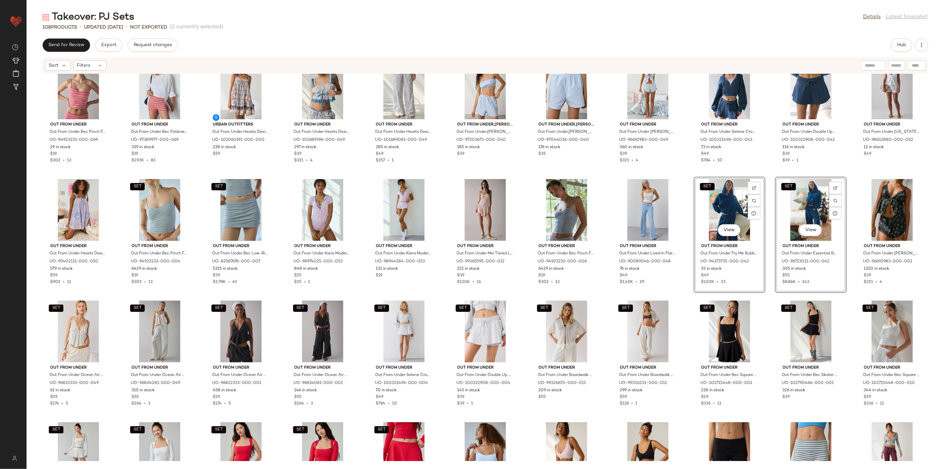
click at [679, 177] on div "Out From Under Out From Under Lived In Flare Sweatpant in Light Blue, Women's a…" at bounding box center [648, 235] width 72 height 116
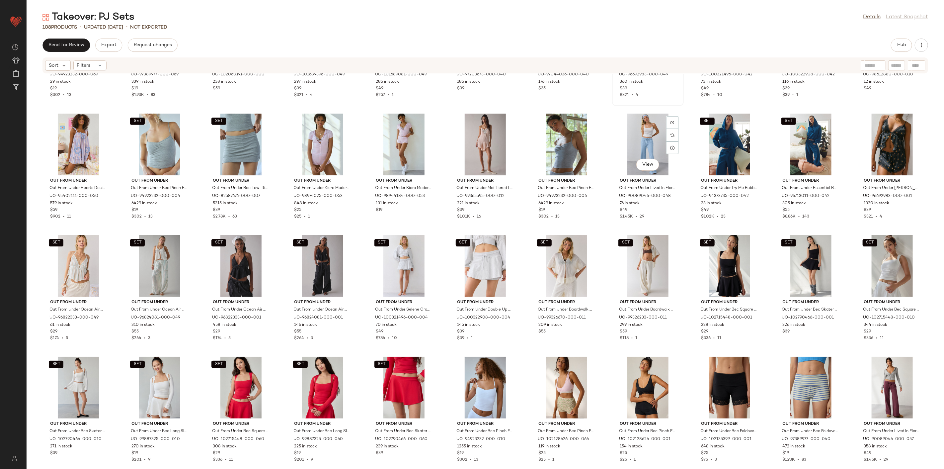
scroll to position [342, 0]
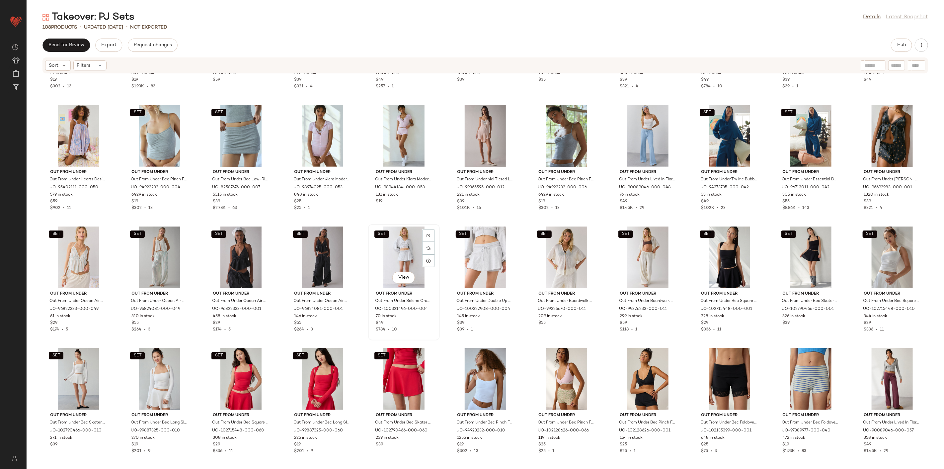
click at [408, 244] on div "SET View" at bounding box center [403, 257] width 67 height 62
click at [487, 263] on div "SET View" at bounding box center [485, 257] width 67 height 62
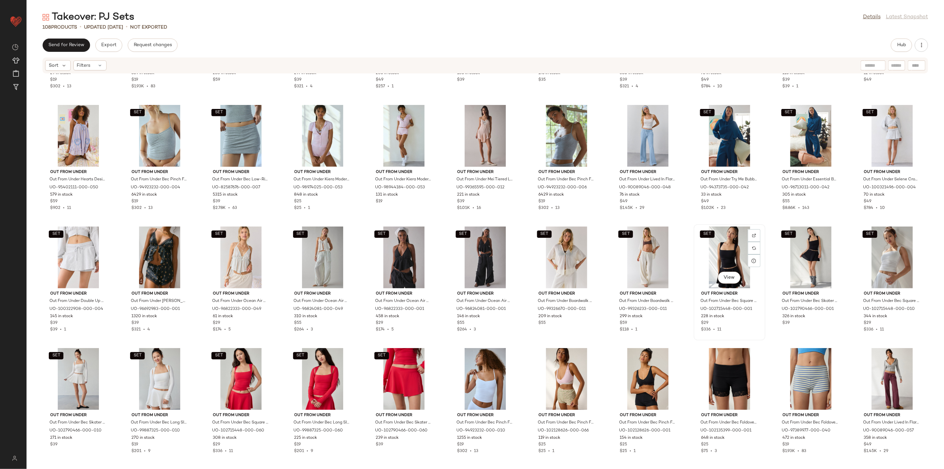
click at [679, 226] on div "SET View" at bounding box center [729, 257] width 67 height 62
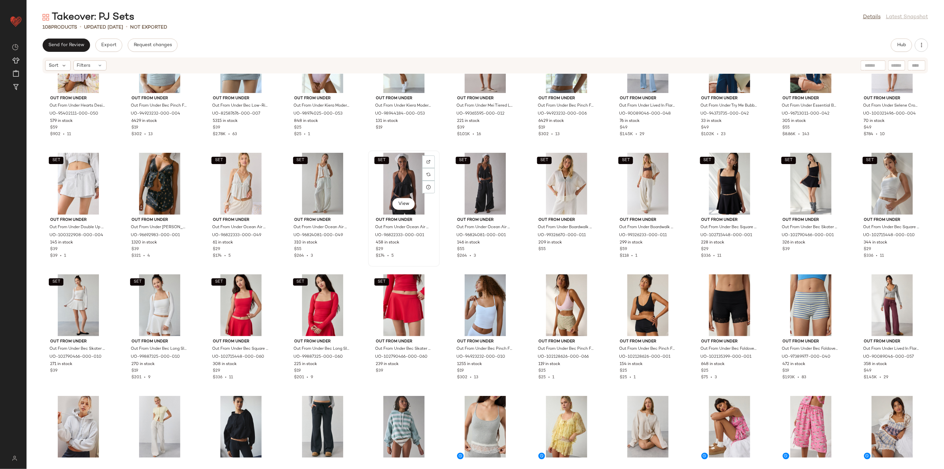
click at [394, 176] on div "SET View" at bounding box center [403, 184] width 67 height 62
click at [480, 185] on div "SET View" at bounding box center [485, 184] width 67 height 62
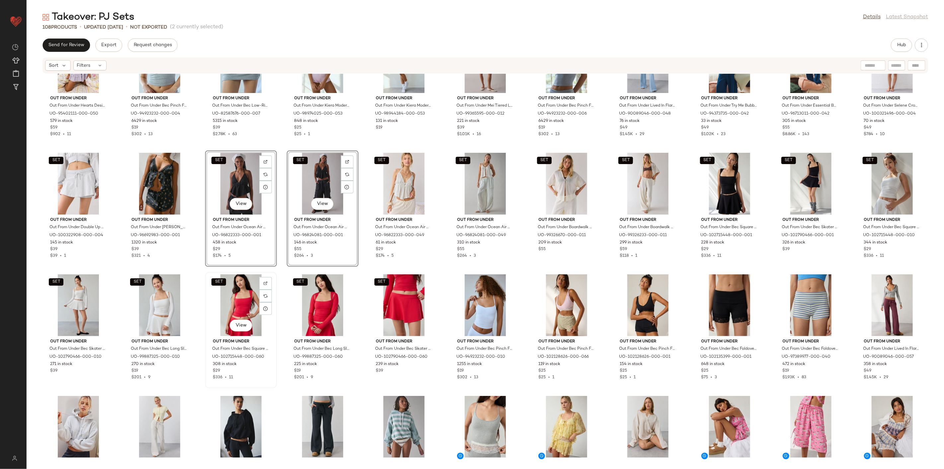
click at [241, 302] on div "SET View" at bounding box center [240, 305] width 67 height 62
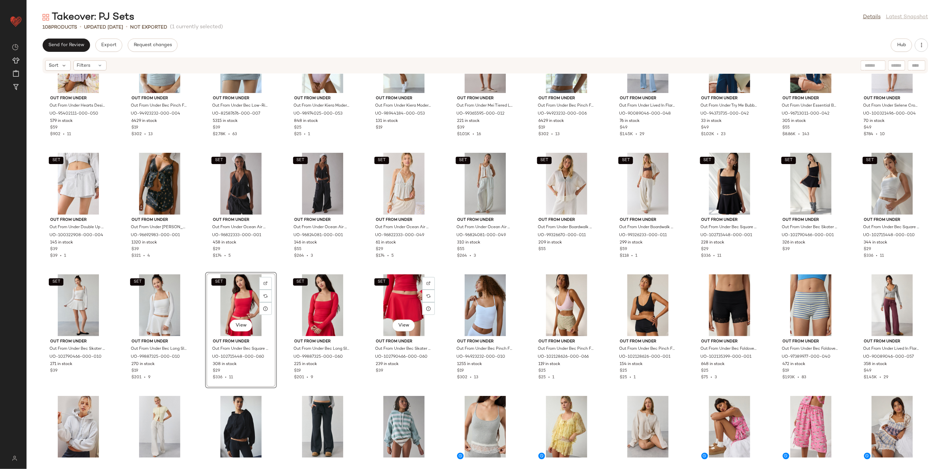
drag, startPoint x: 403, startPoint y: 292, endPoint x: 363, endPoint y: 300, distance: 40.2
click at [403, 292] on div "SET View" at bounding box center [403, 305] width 67 height 62
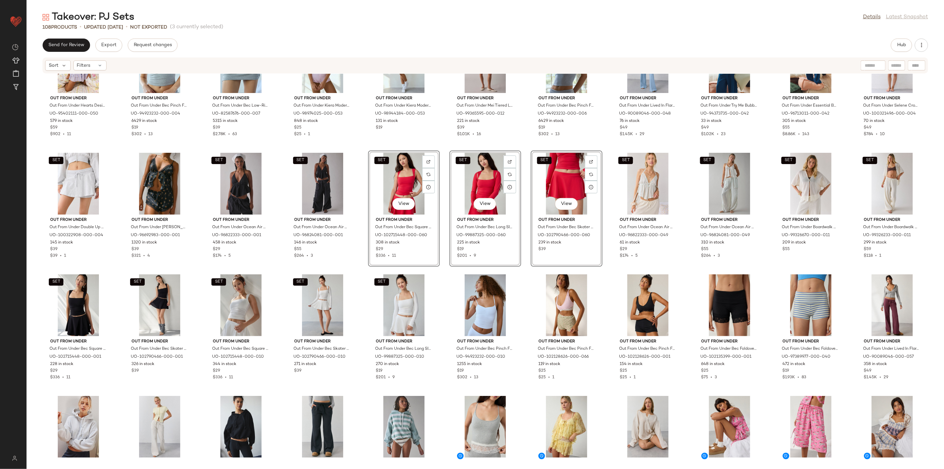
click at [441, 276] on div "Out From Under Out From Under Hearts Desire Lounge Dress in Purple, Women's at …" at bounding box center [485, 267] width 917 height 387
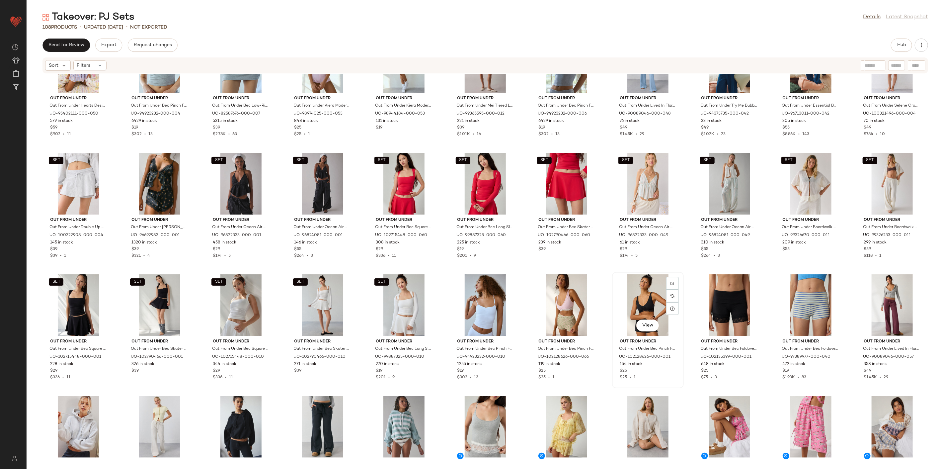
click at [628, 296] on div "View" at bounding box center [647, 305] width 67 height 62
click at [679, 307] on div "View" at bounding box center [729, 305] width 67 height 62
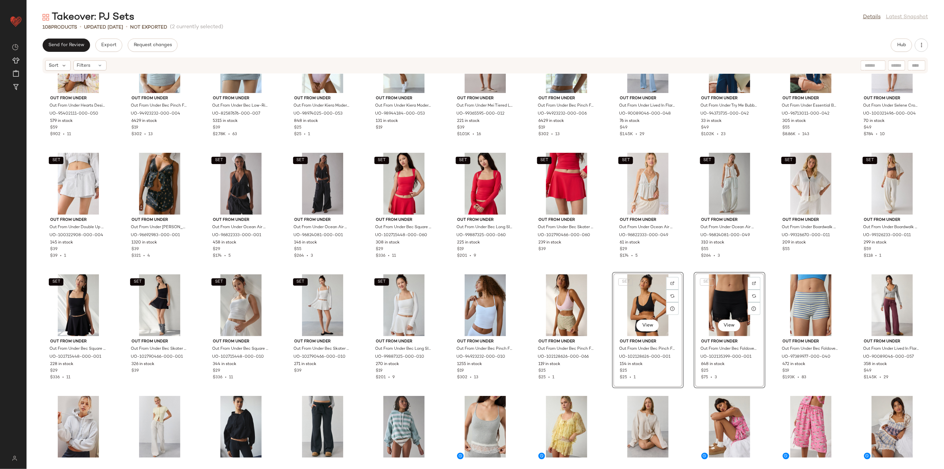
click at [603, 224] on div "Out From Under Out From Under Hearts Desire Lounge Dress in Purple, Women's at …" at bounding box center [485, 267] width 917 height 387
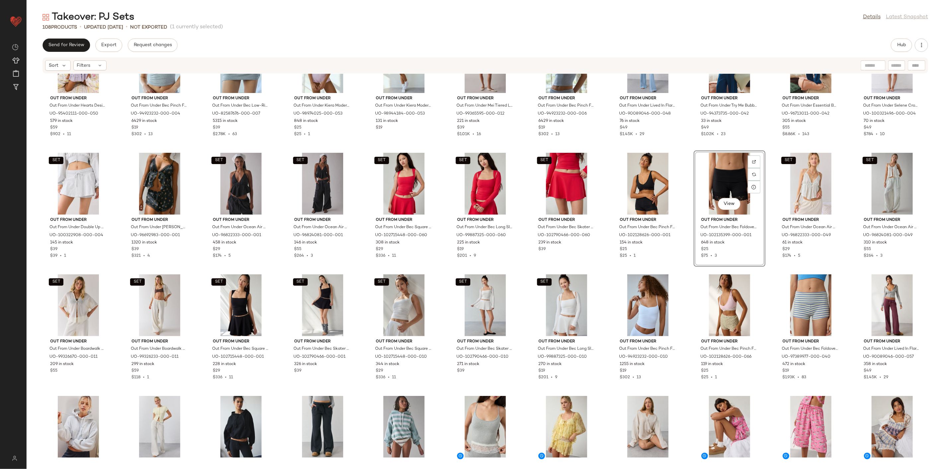
click at [679, 271] on div "Out From Under Out From Under Hearts Desire Lounge Dress in Purple, Women's at …" at bounding box center [485, 267] width 917 height 387
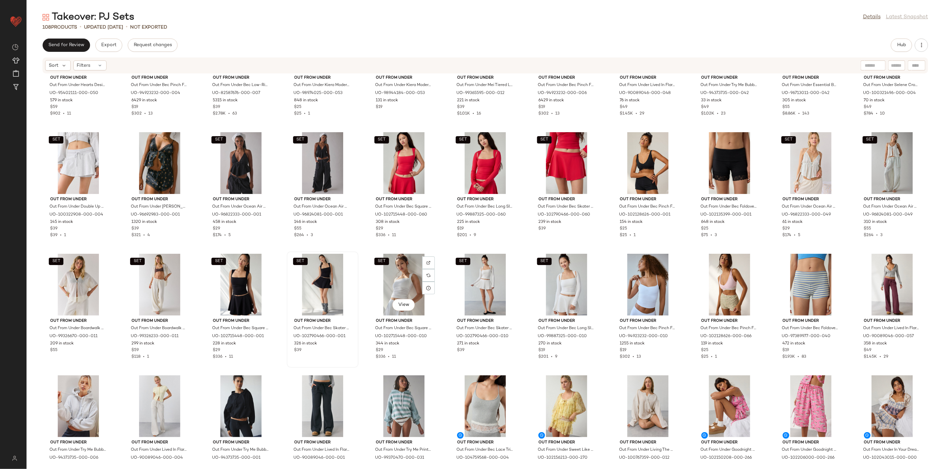
scroll to position [453, 0]
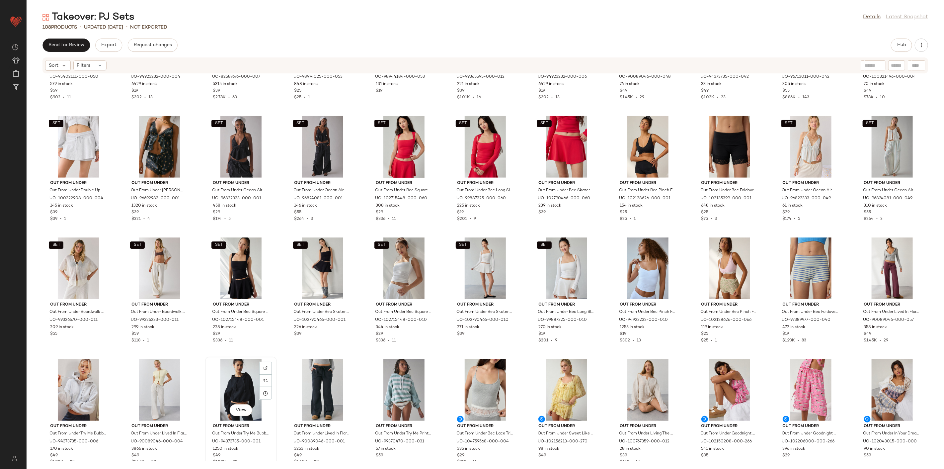
click at [237, 337] on div "View" at bounding box center [240, 390] width 67 height 62
click at [326, 337] on div "View" at bounding box center [322, 390] width 67 height 62
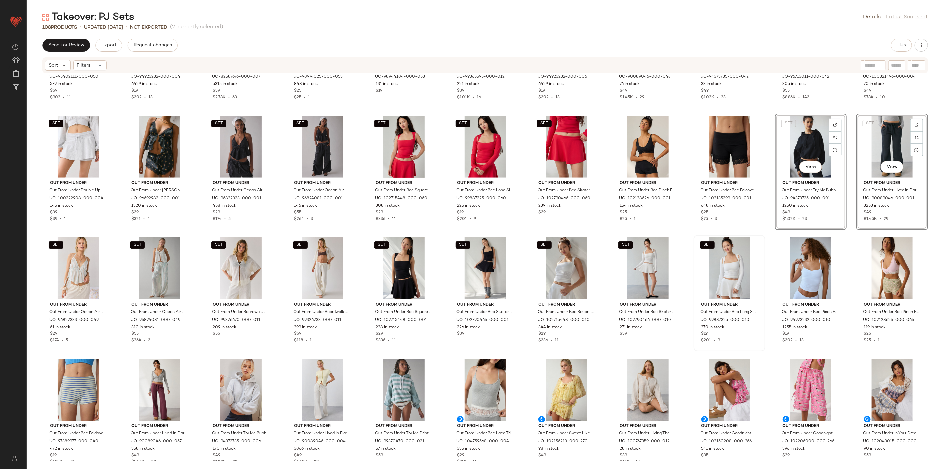
drag, startPoint x: 766, startPoint y: 262, endPoint x: 758, endPoint y: 293, distance: 32.5
click at [679, 262] on div "Out From Under Out From Under Hearts Desire Lounge Dress in Purple, Women's at …" at bounding box center [485, 267] width 917 height 387
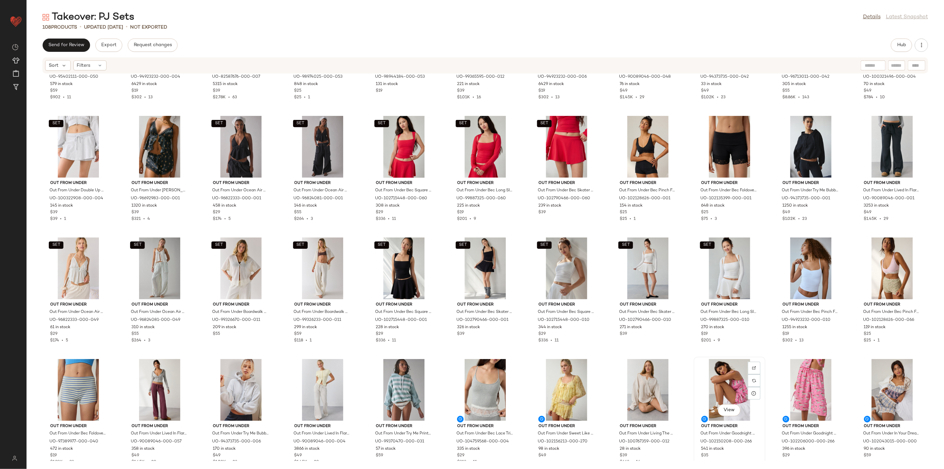
click at [679, 337] on div "View" at bounding box center [729, 390] width 67 height 62
click at [679, 337] on div "View" at bounding box center [810, 390] width 67 height 62
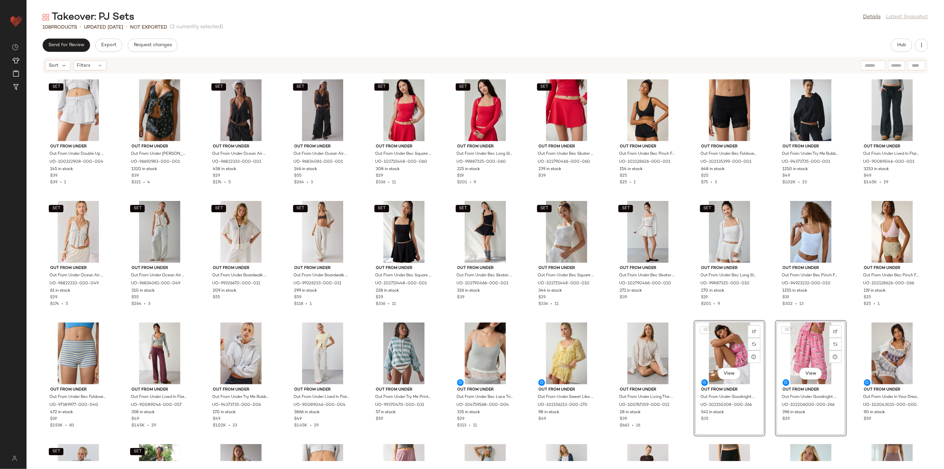
scroll to position [490, 0]
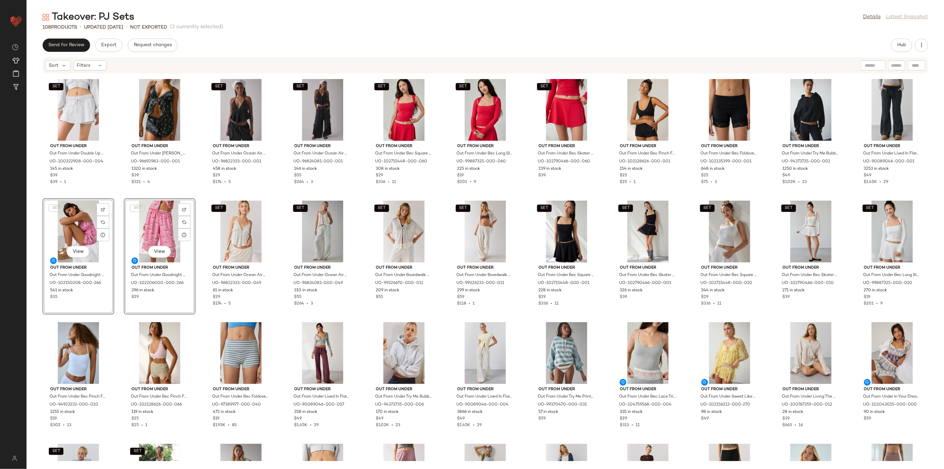
click at [114, 186] on div "Out From Under Out From Under Hearts Desire Lounge Dress in Purple, Women's at …" at bounding box center [485, 267] width 917 height 387
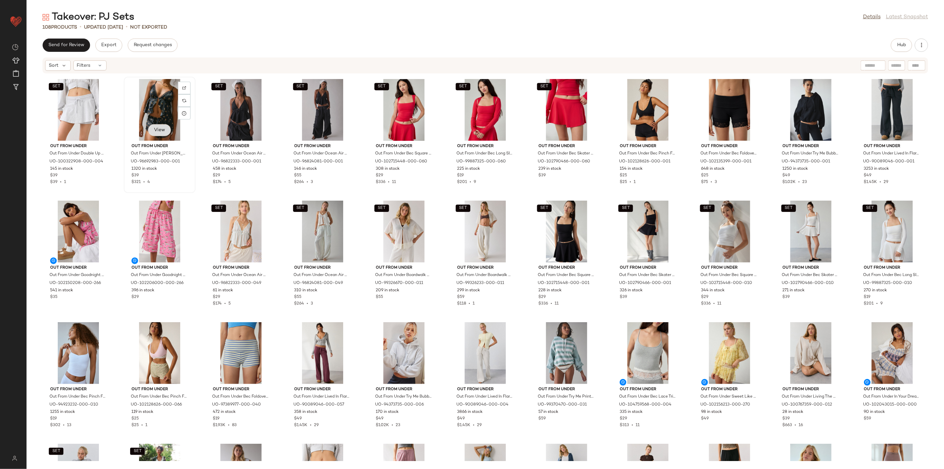
click at [161, 124] on button "View" at bounding box center [159, 130] width 23 height 12
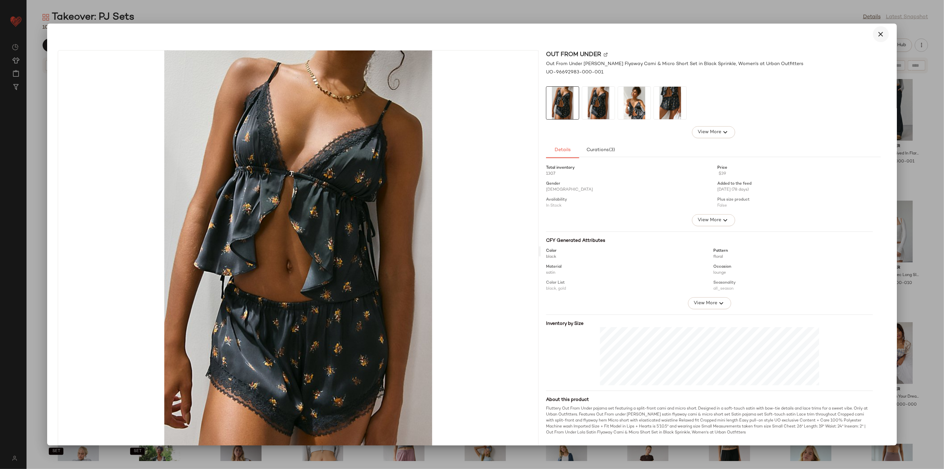
click at [679, 34] on icon "button" at bounding box center [881, 34] width 8 height 8
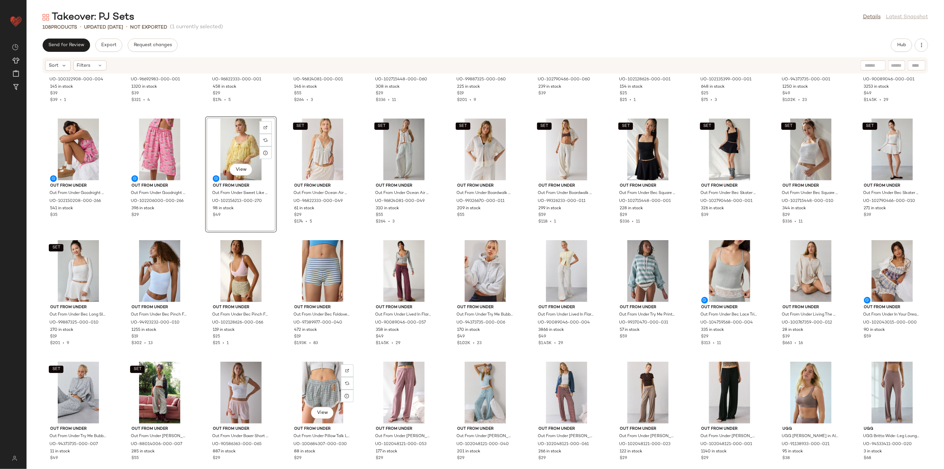
scroll to position [571, 0]
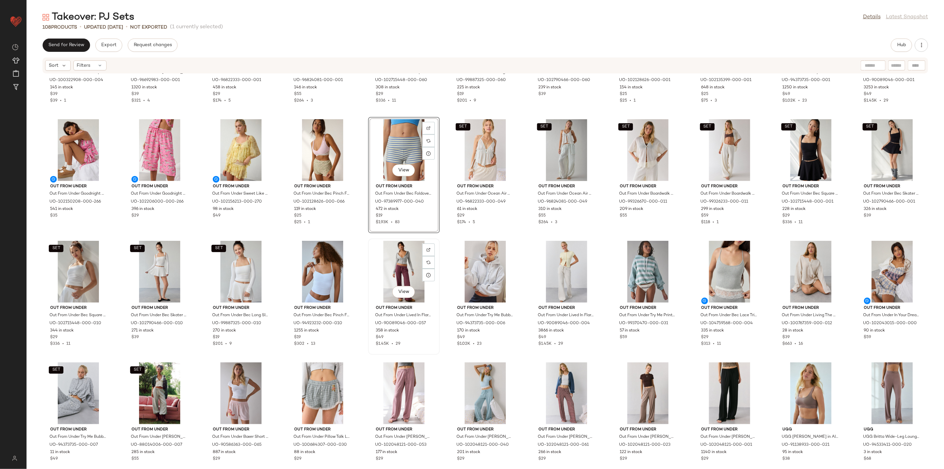
click at [369, 243] on div "View Out From Under Out From Under Lived In Flare Sweatpant in Light Purple, Wo…" at bounding box center [404, 296] width 70 height 115
click at [359, 243] on div "SET Out From Under Out From Under Double Up Sweat Skort in Grey, Women's at Urb…" at bounding box center [485, 267] width 917 height 387
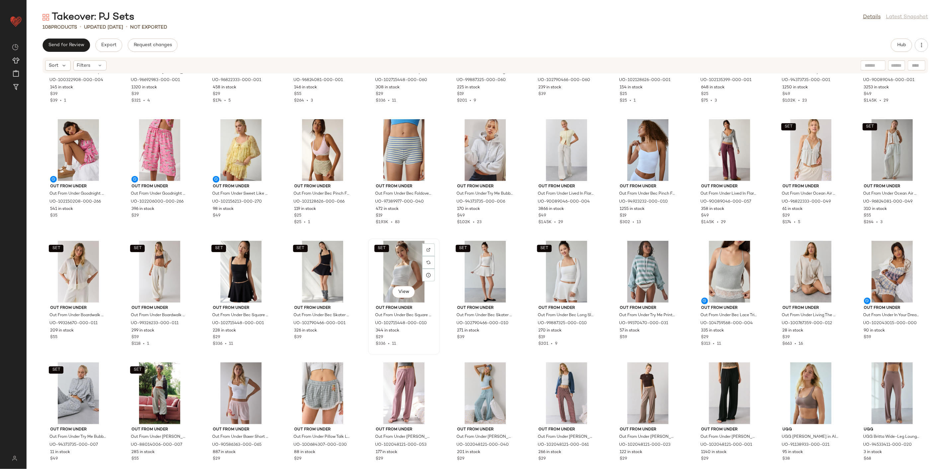
click at [401, 268] on div "SET View" at bounding box center [403, 272] width 67 height 62
click at [562, 266] on div "SET View" at bounding box center [566, 272] width 67 height 62
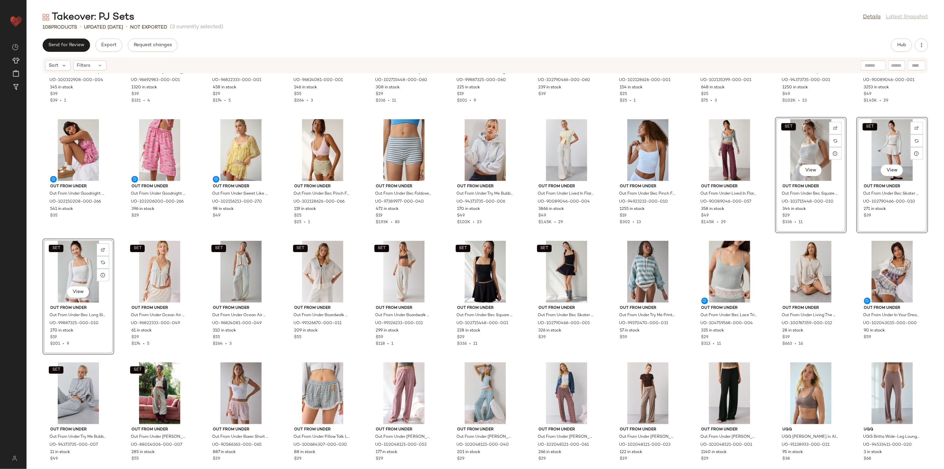
click at [679, 220] on div "SET Out From Under Out From Under Double Up Sweat Skort in Grey, Women's at Urb…" at bounding box center [485, 267] width 917 height 387
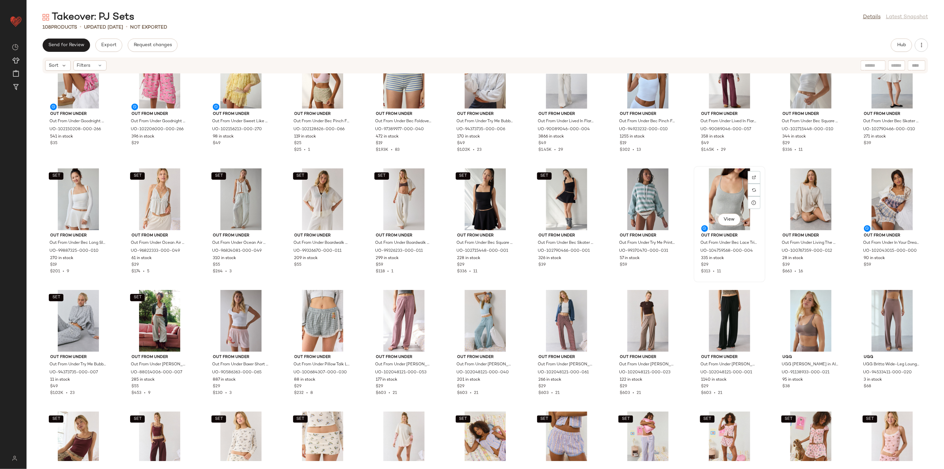
scroll to position [645, 0]
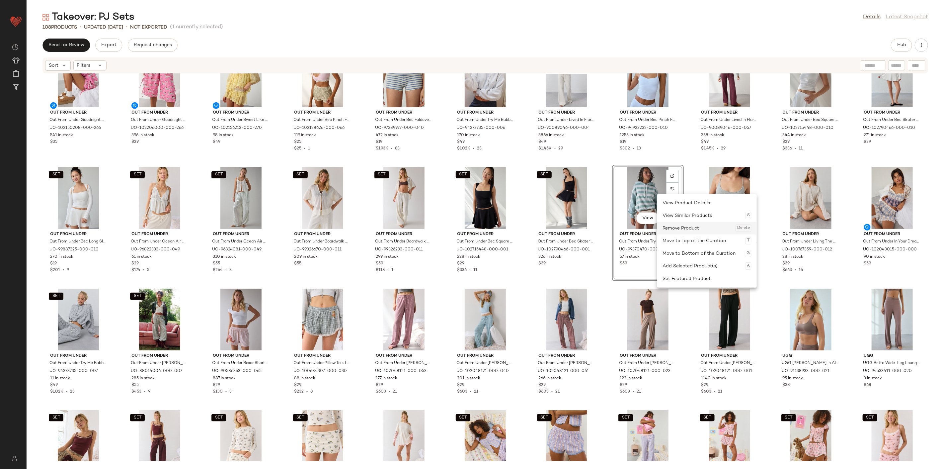
click at [675, 229] on div "Remove Product Delete" at bounding box center [706, 228] width 89 height 13
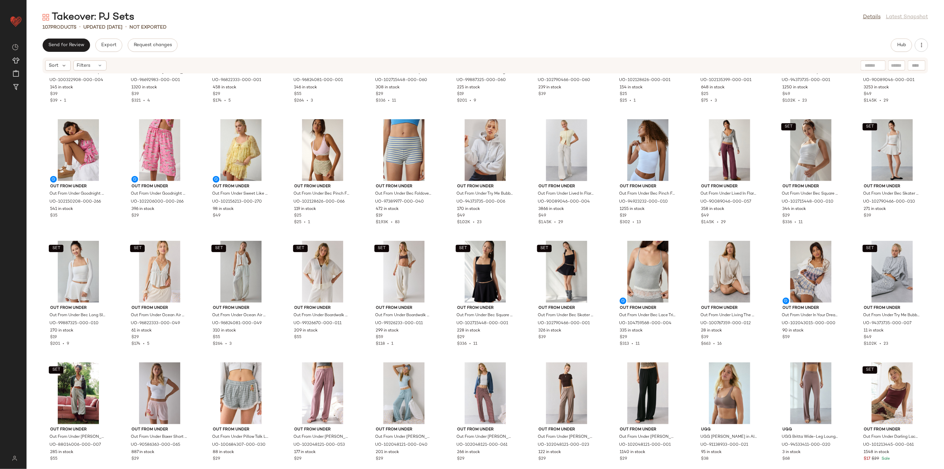
scroll to position [608, 0]
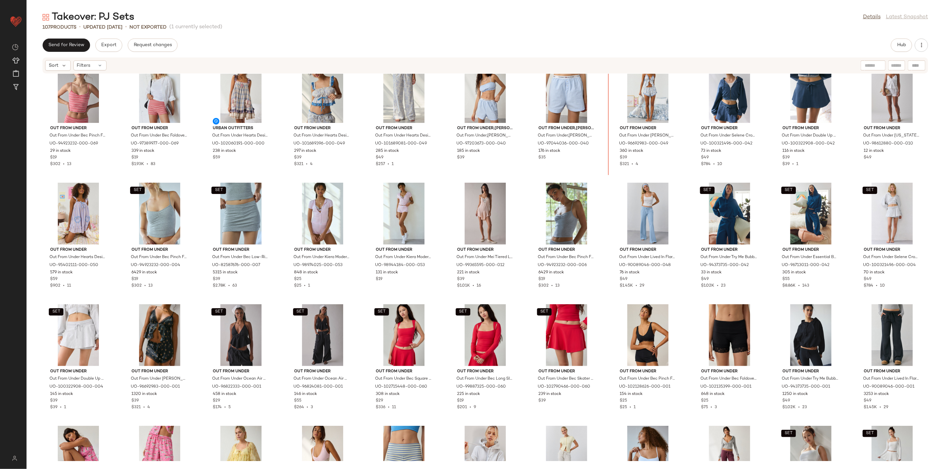
scroll to position [259, 0]
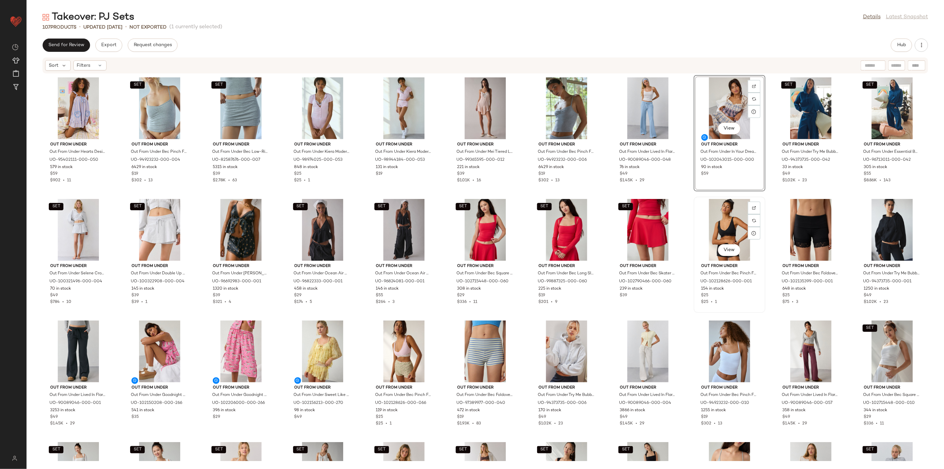
click at [679, 210] on div "View Out From Under Out From Under Bec Pinch Front Lace Trim Bralette in Black,…" at bounding box center [729, 254] width 70 height 115
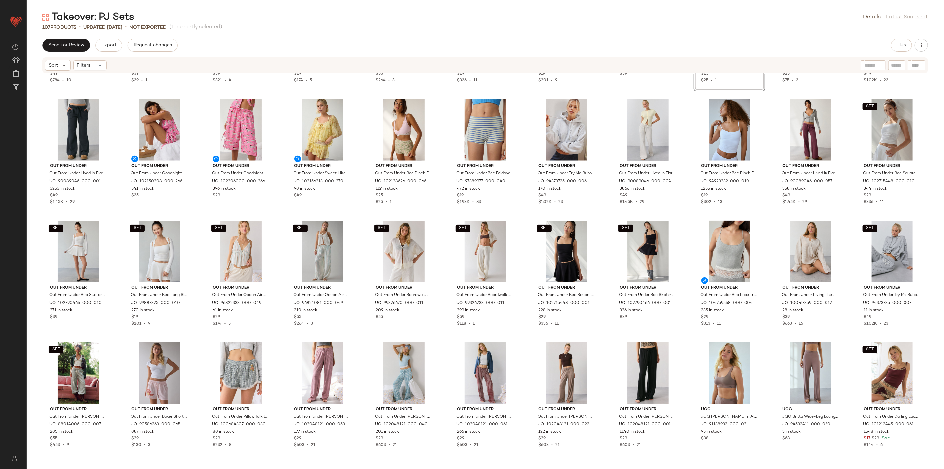
click at [679, 226] on div "SET Out From Under Out From Under Selene Cropped Zip-Up Hoodie Sweatshirt in Gr…" at bounding box center [485, 267] width 917 height 387
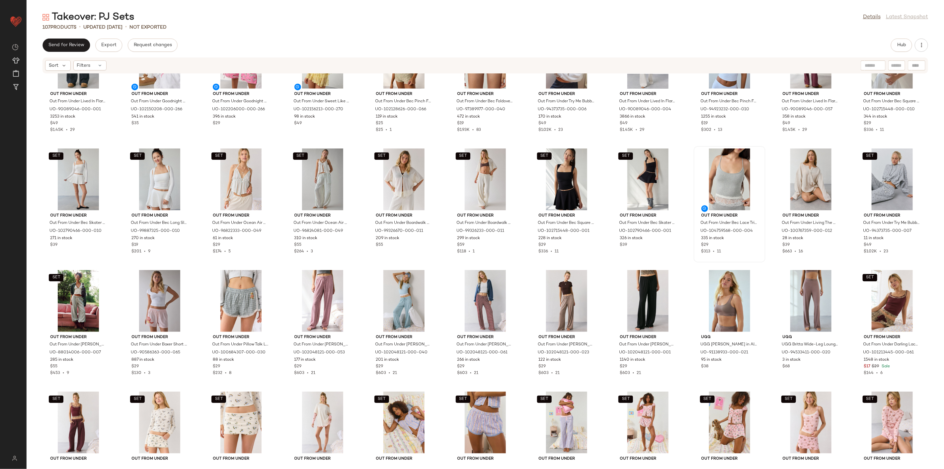
scroll to position [665, 0]
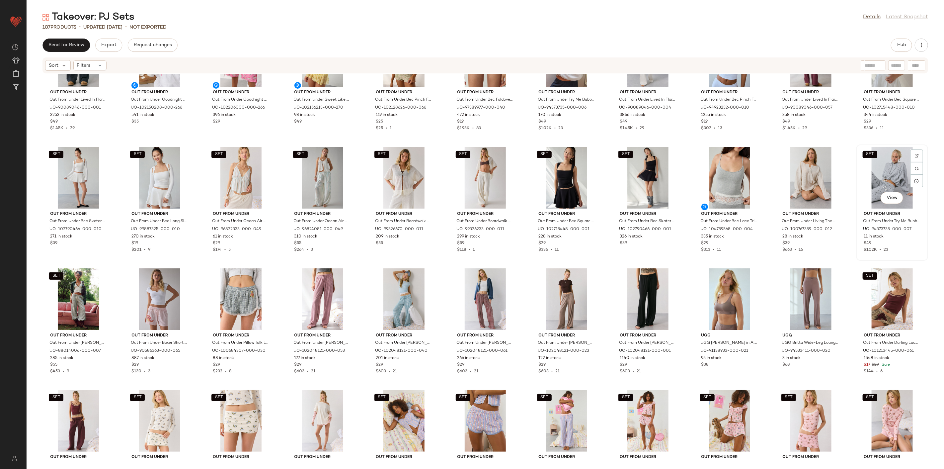
click at [679, 167] on div "SET View" at bounding box center [892, 178] width 67 height 62
click at [76, 301] on div "SET View" at bounding box center [78, 299] width 67 height 62
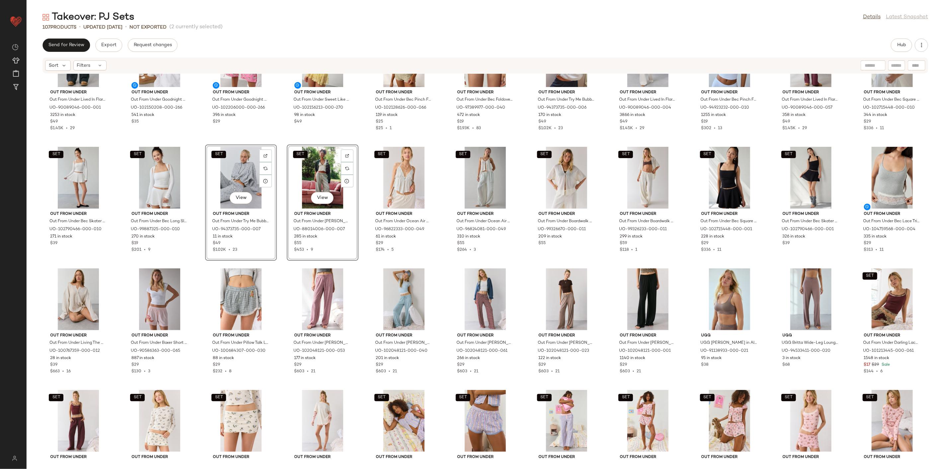
click at [273, 264] on div "Out From Under Out From Under Lived In Flare Sweatpant in Black, Women's at Urb…" at bounding box center [485, 267] width 917 height 387
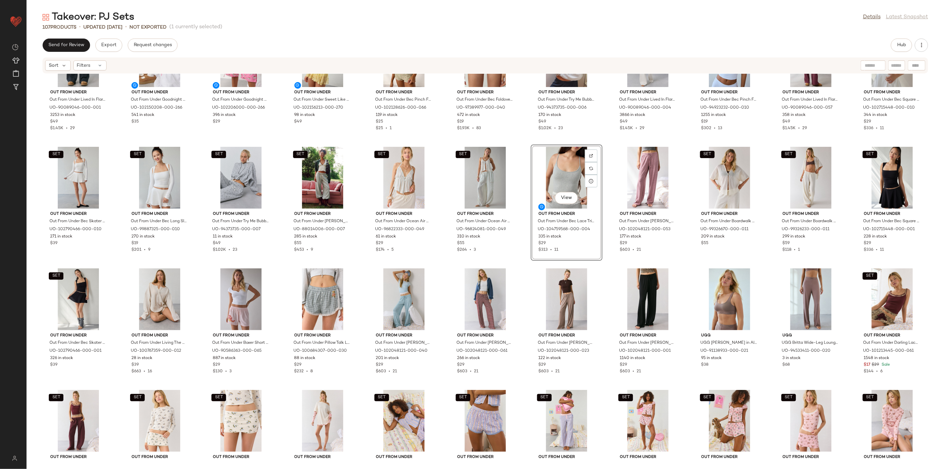
click at [525, 261] on div "Out From Under Out From Under Lived In Flare Sweatpant in Black, Women's at Urb…" at bounding box center [485, 267] width 917 height 387
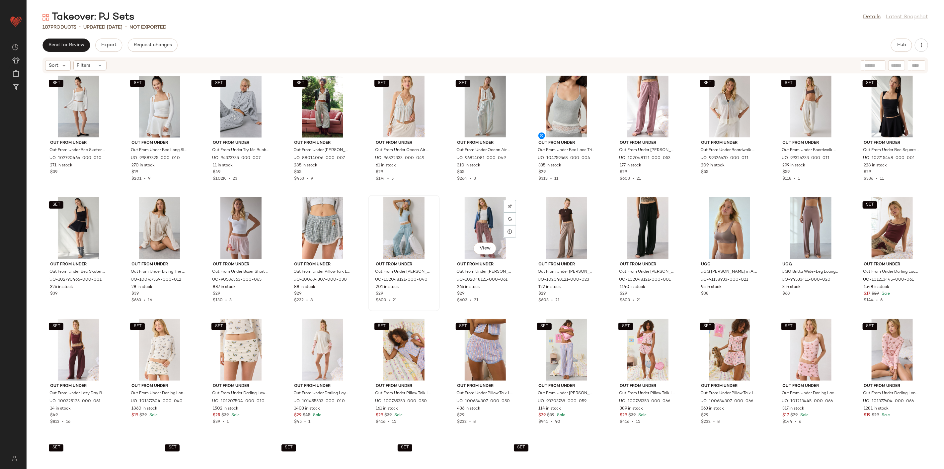
scroll to position [738, 0]
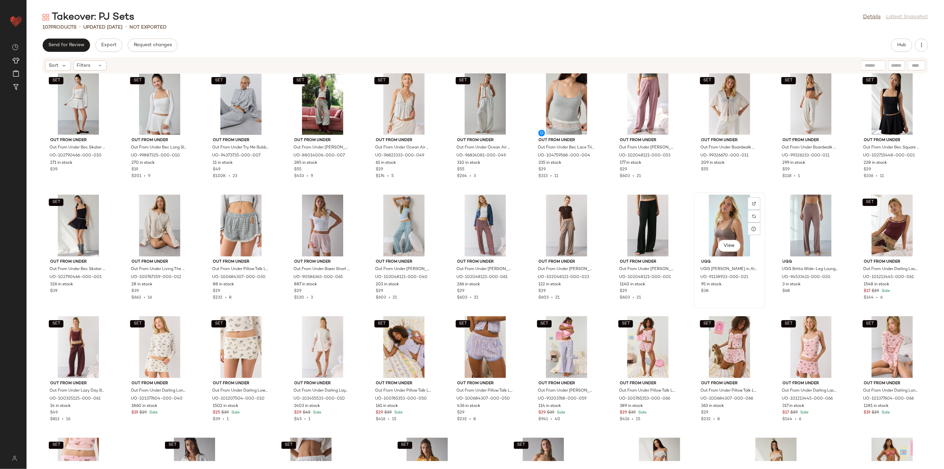
click at [679, 223] on div "View" at bounding box center [729, 225] width 67 height 62
click at [679, 220] on div "View" at bounding box center [810, 225] width 67 height 62
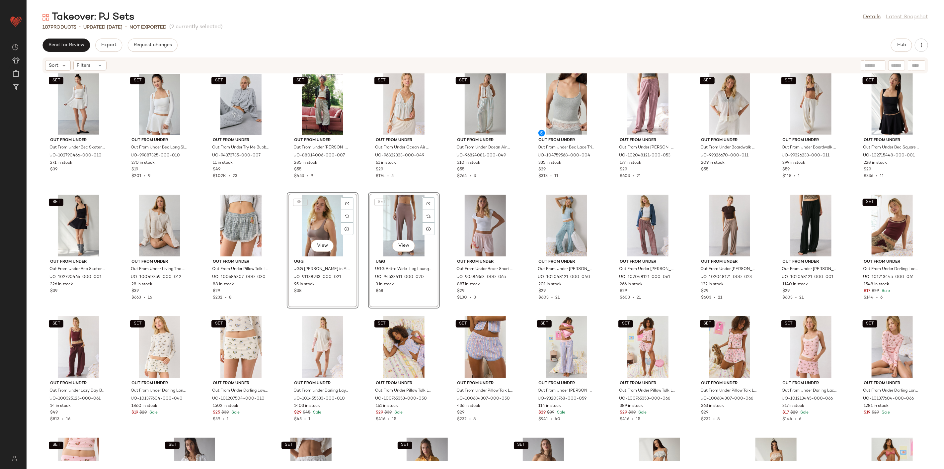
click at [278, 181] on div "Out From Under Out From Under Lived In Flare Sweatpant in Black, Women's at Urb…" at bounding box center [485, 267] width 917 height 387
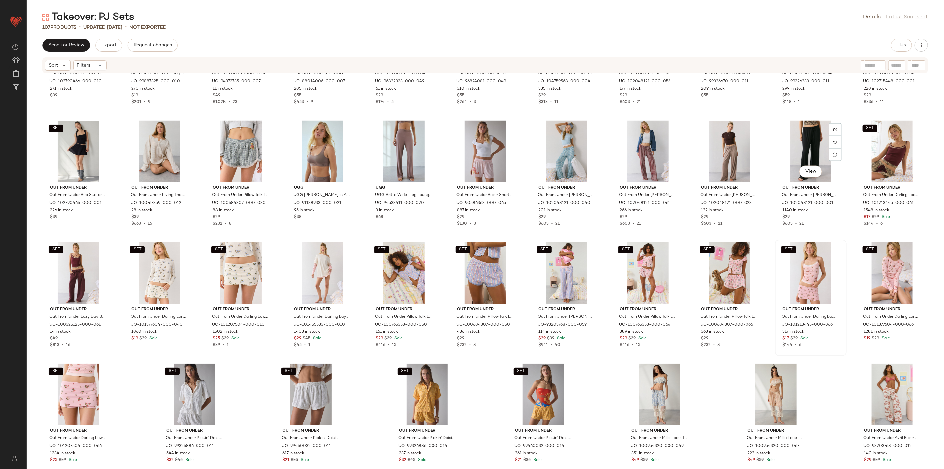
scroll to position [829, 0]
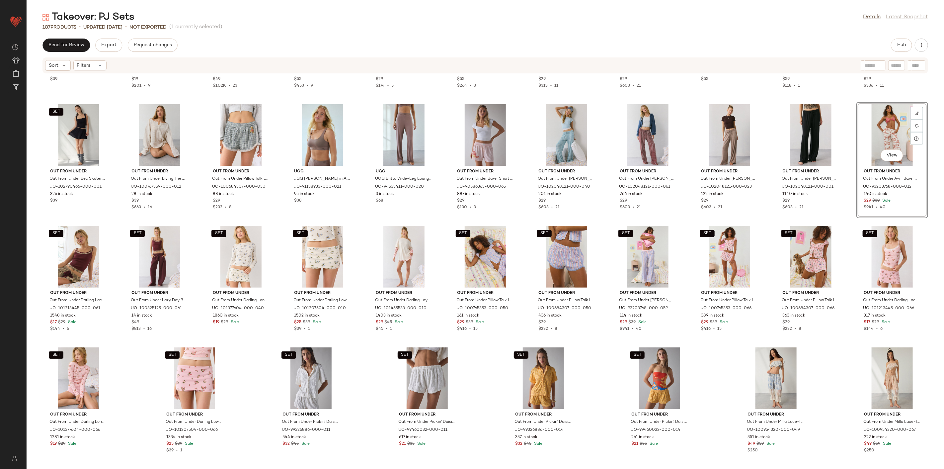
click at [679, 223] on div "SET Out From Under Out From Under Bec Skater Mini Skort in White, Women's at Ur…" at bounding box center [485, 267] width 917 height 387
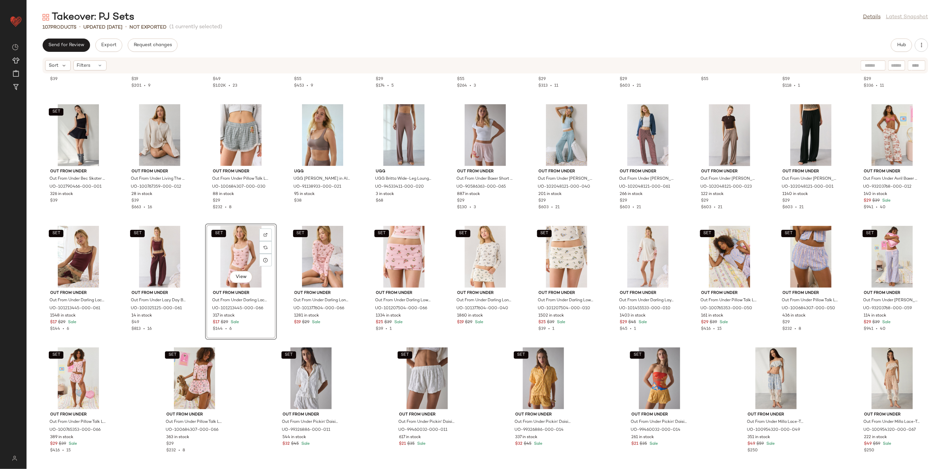
click at [250, 337] on div "SET Out From Under Out From Under Bec Skater Mini Skort in White, Women's at Ur…" at bounding box center [485, 267] width 917 height 387
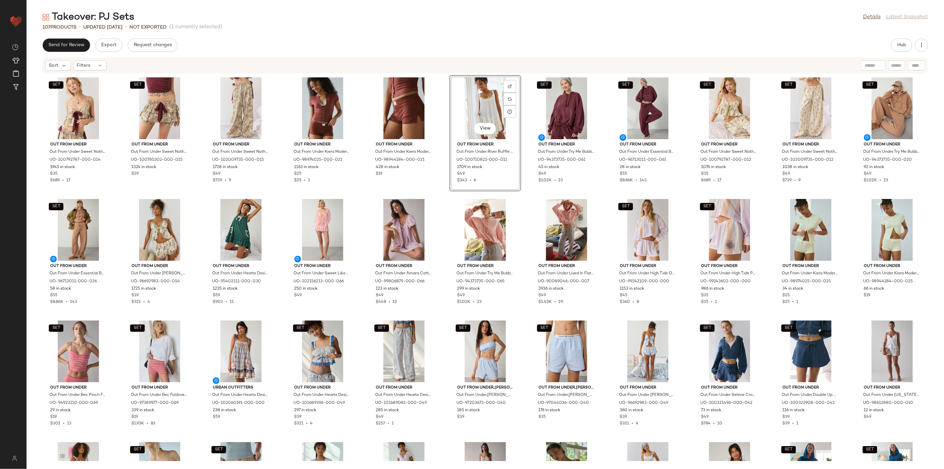
click at [445, 196] on div "SET Out From Under Out From Under Sweet Nothings Tie-Front Bow Babydoll Tank To…" at bounding box center [485, 267] width 917 height 387
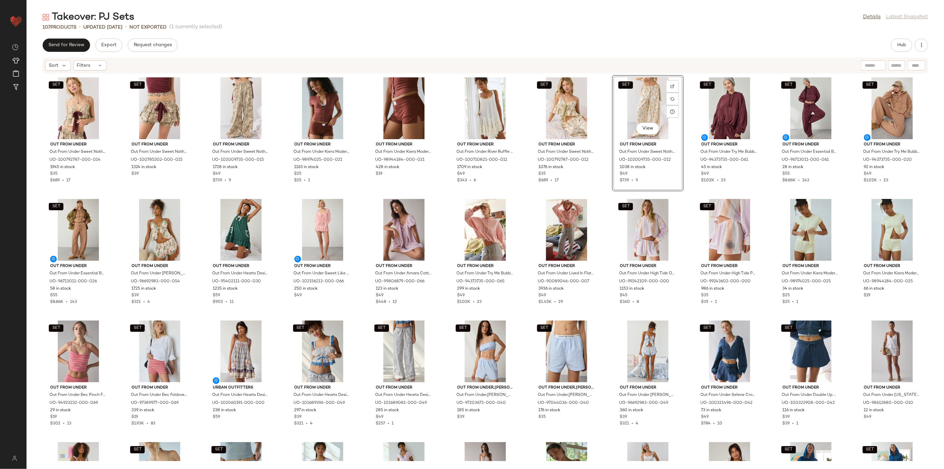
click at [601, 198] on div "SET Out From Under Out From Under Sweet Nothings Tie-Front Bow Babydoll Tank To…" at bounding box center [485, 267] width 917 height 387
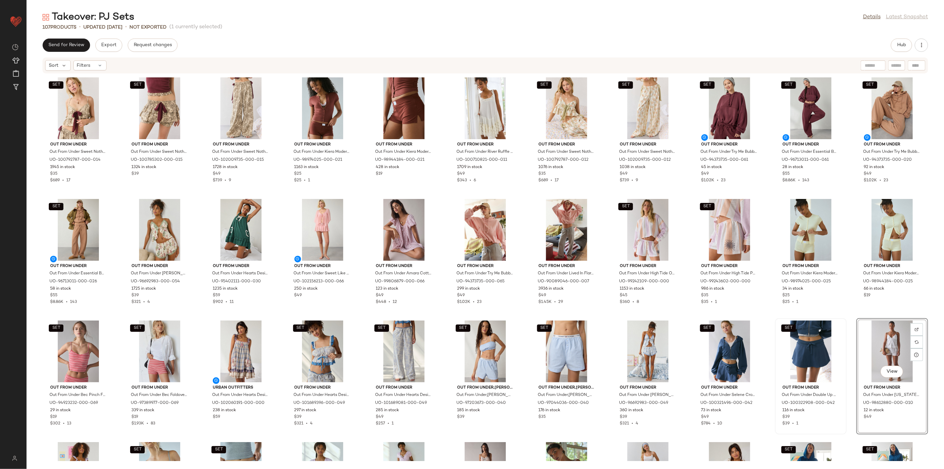
click at [679, 320] on div "View Out From Under Out From Under Virginia Lace-Trim Cotton Babydoll Cami + Mi…" at bounding box center [892, 376] width 72 height 116
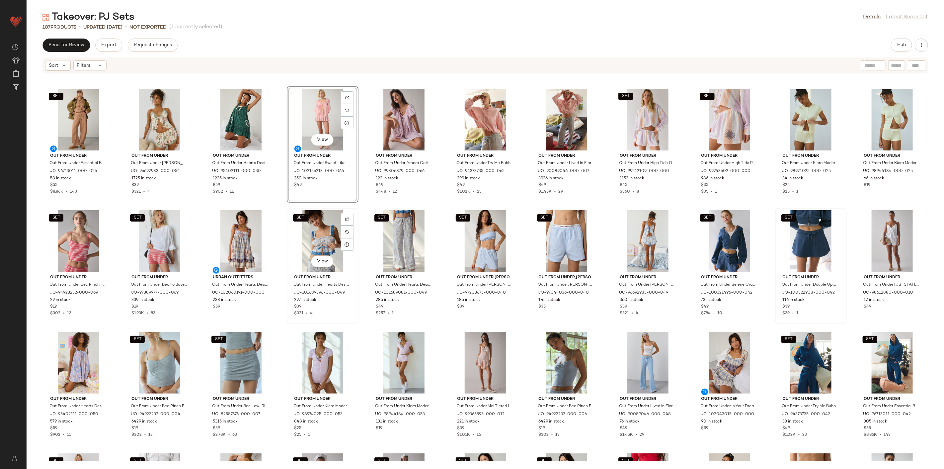
scroll to position [111, 0]
click at [360, 277] on div "SET Out From Under Out From Under Sweet Nothings Tie-Front Bow Babydoll Tank To…" at bounding box center [485, 267] width 917 height 387
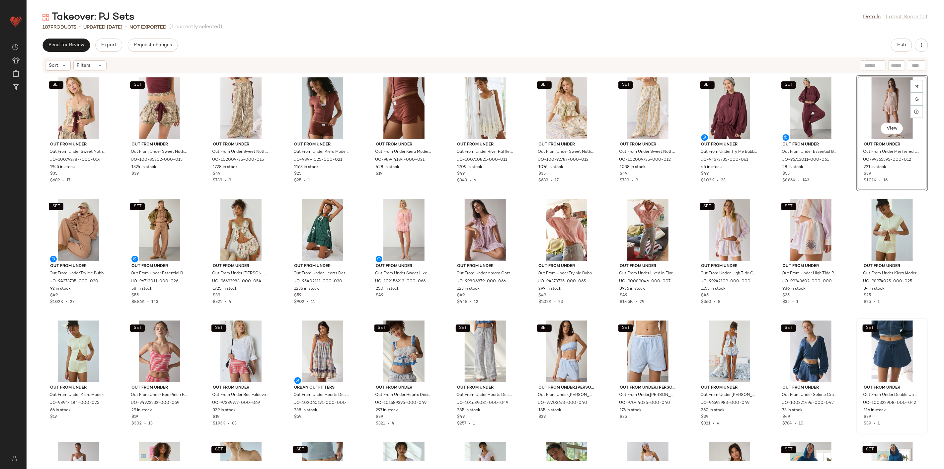
click at [679, 187] on div "SET Out From Under Out From Under Sweet Nothings Tie-Front Bow Babydoll Tank To…" at bounding box center [485, 267] width 917 height 387
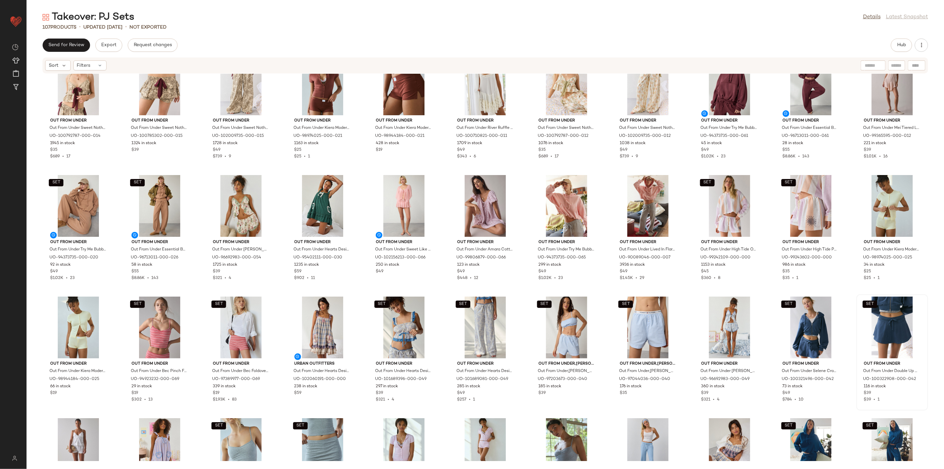
scroll to position [37, 0]
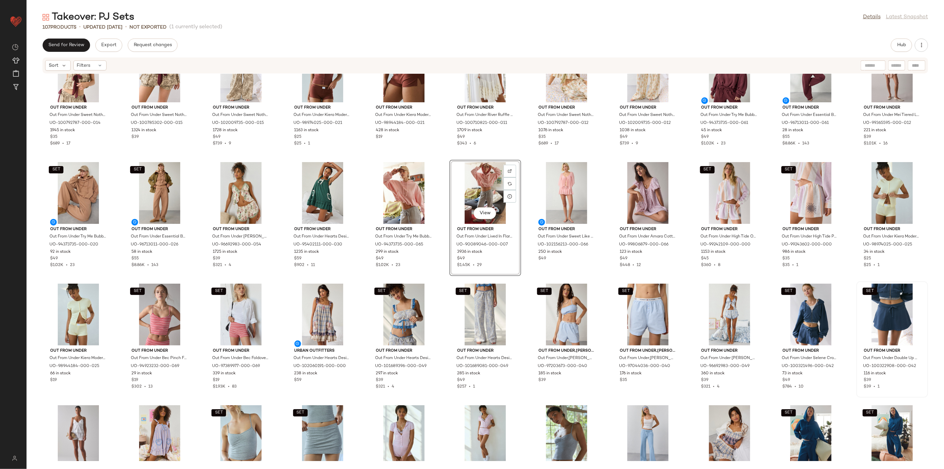
click at [446, 272] on div "SET Out From Under Out From Under Sweet Nothings Tie-Front Bow Babydoll Tank To…" at bounding box center [485, 267] width 917 height 387
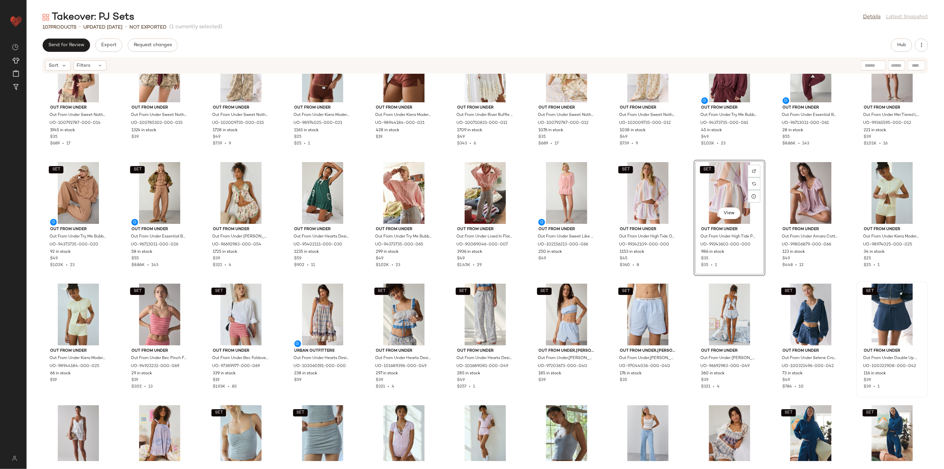
click at [679, 274] on div "SET Out From Under Out From Under Sweet Nothings Tie-Front Bow Babydoll Tank To…" at bounding box center [485, 267] width 917 height 387
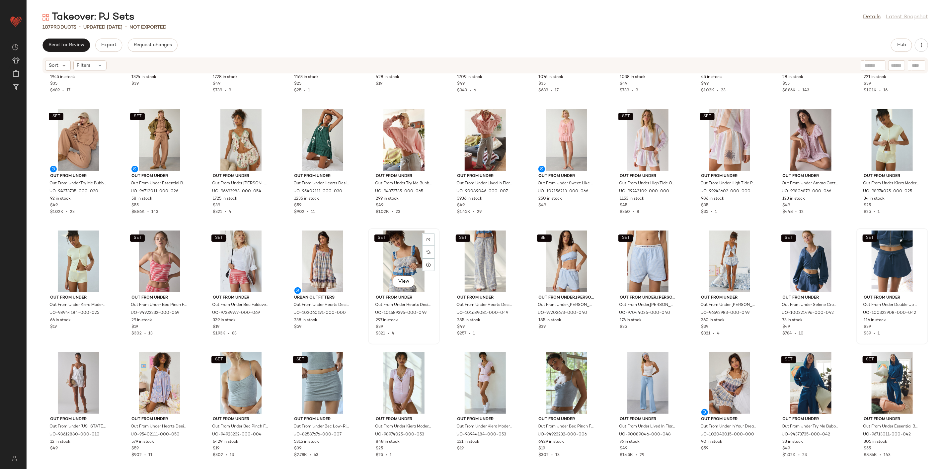
scroll to position [111, 0]
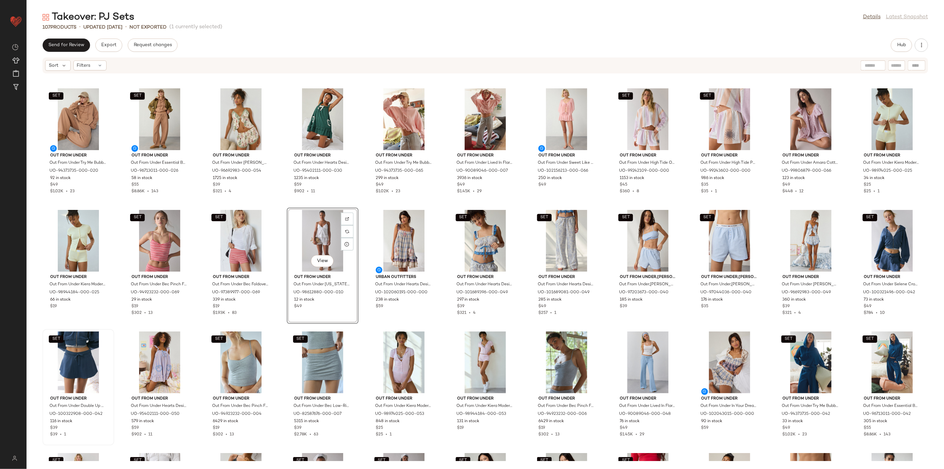
click at [275, 326] on div "SET Out From Under Out From Under Sweet Nothings Tie-Front Bow Babydoll Tank To…" at bounding box center [485, 267] width 917 height 387
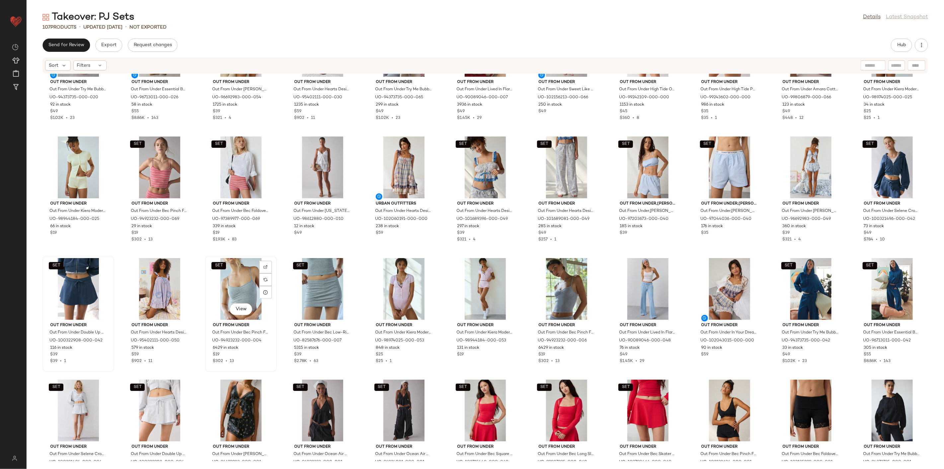
scroll to position [190, 0]
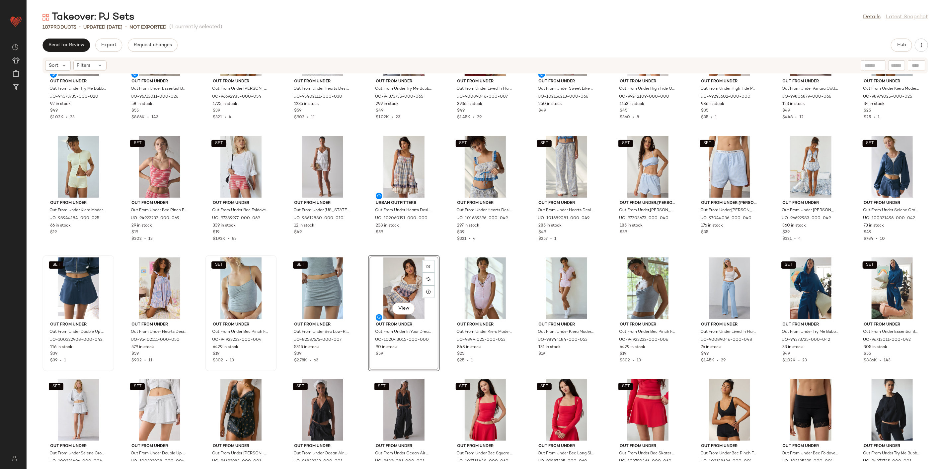
click at [440, 249] on div "SET Out From Under Out From Under Try Me Bubble Hoodie Sweatshirt in Cinnamon S…" at bounding box center [485, 267] width 917 height 387
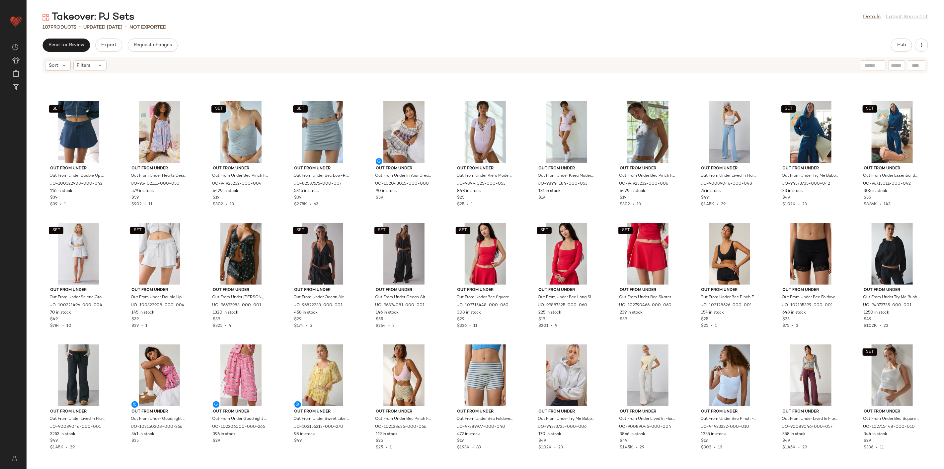
scroll to position [337, 0]
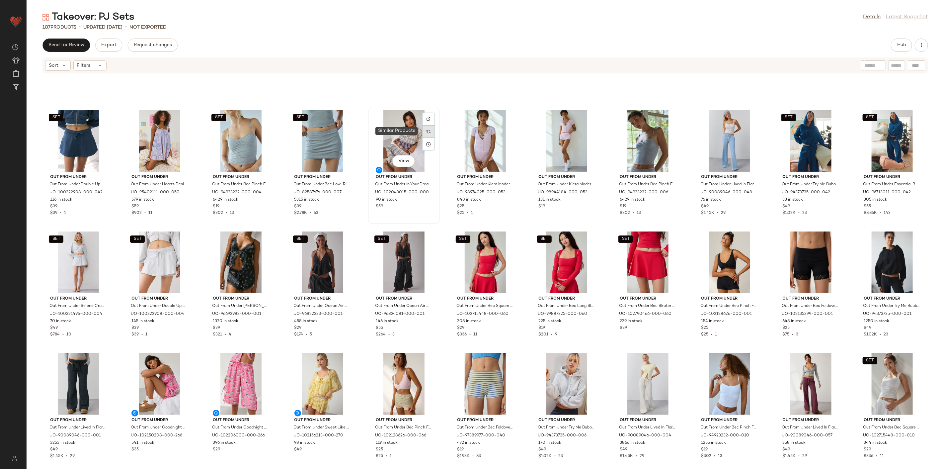
click at [427, 132] on img at bounding box center [428, 131] width 4 height 4
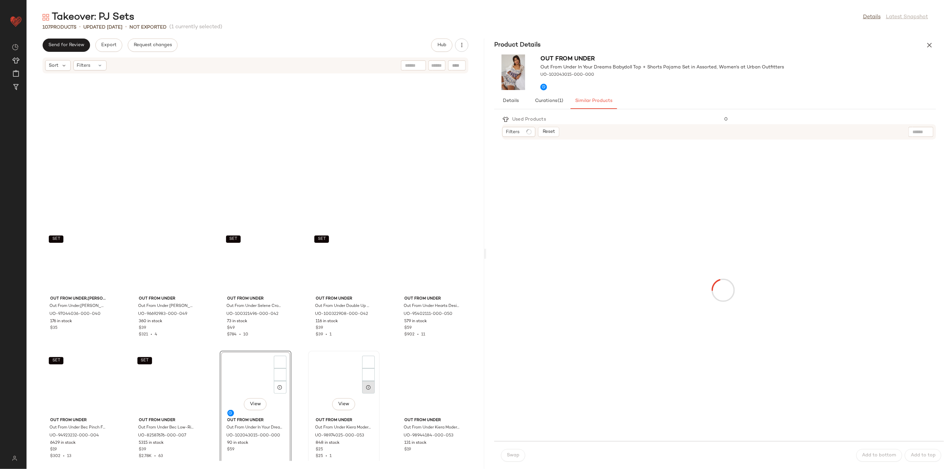
scroll to position [729, 0]
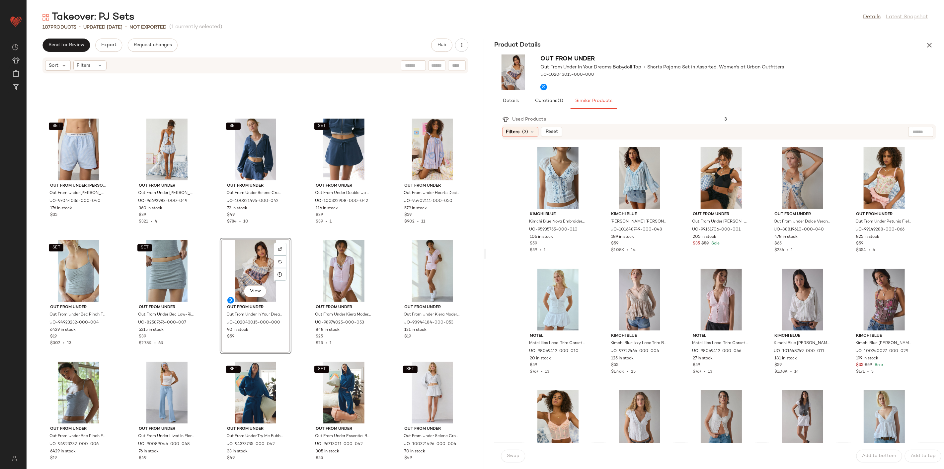
scroll to position [692, 0]
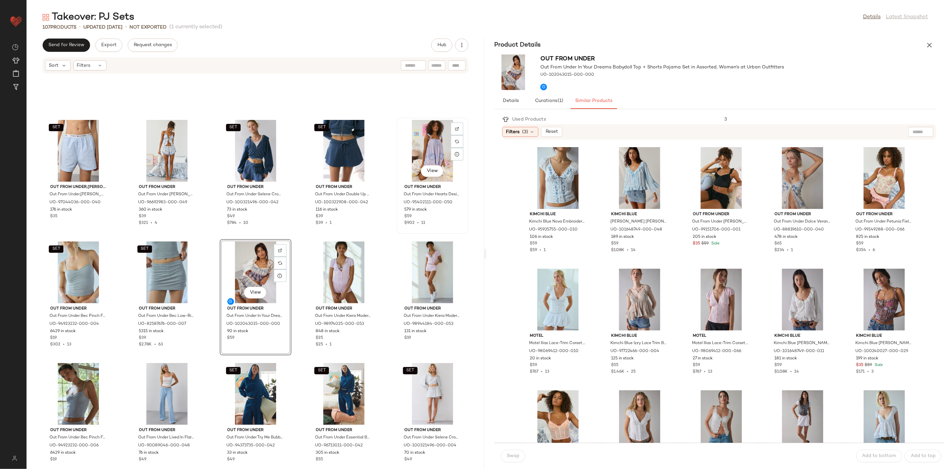
click at [419, 145] on div "View" at bounding box center [432, 151] width 67 height 62
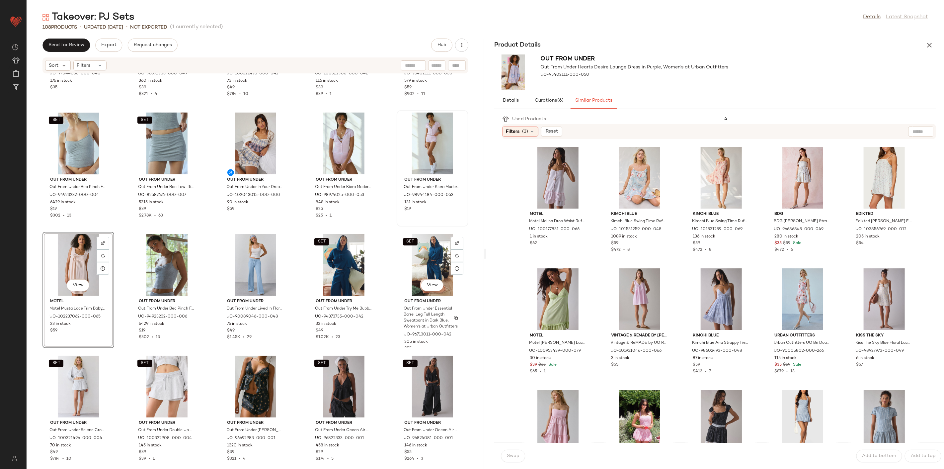
scroll to position [839, 0]
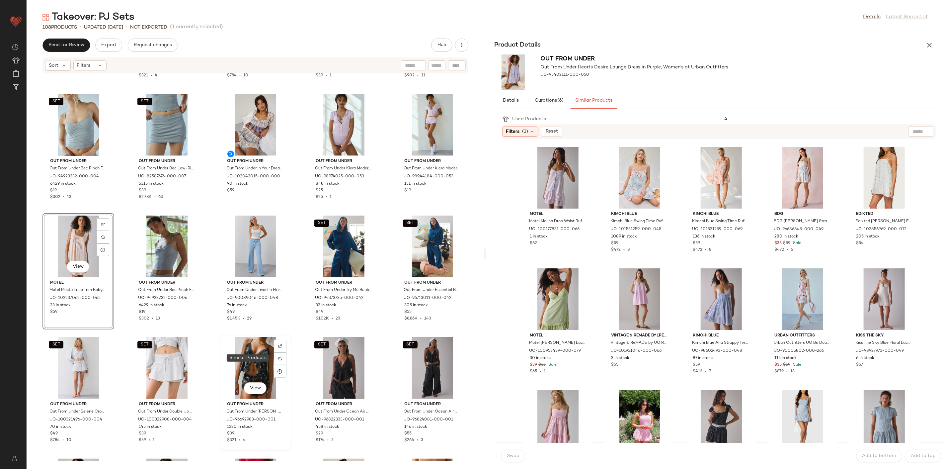
click at [268, 364] on div "View" at bounding box center [255, 368] width 67 height 62
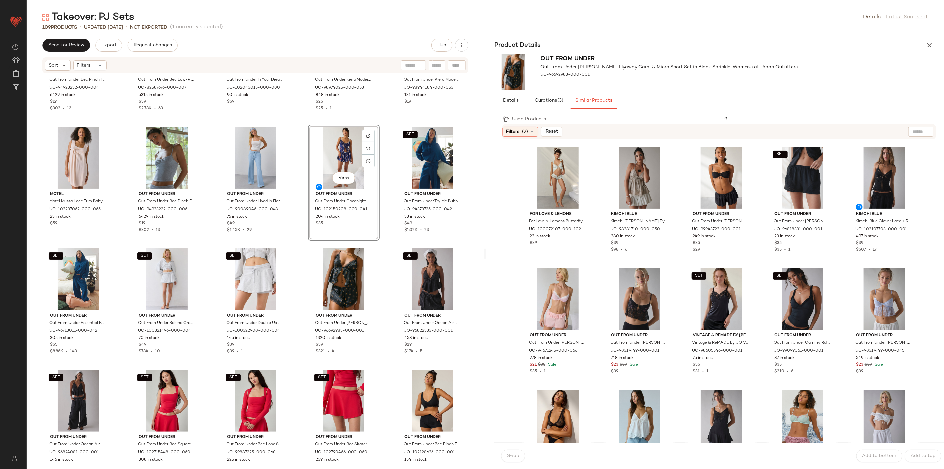
scroll to position [950, 0]
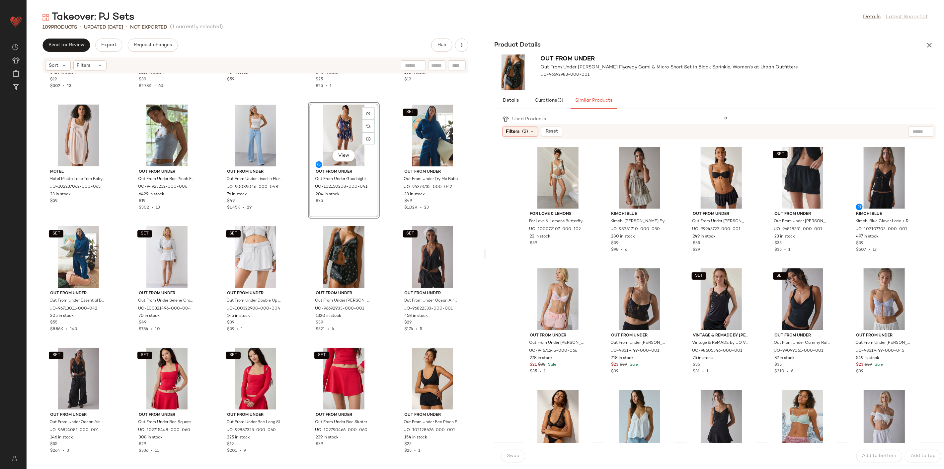
click at [379, 228] on div "SET Out From Under Out From Under Bec Pinch Front Fitted Cami in Light Heather …" at bounding box center [256, 267] width 458 height 387
click at [337, 126] on div "View" at bounding box center [343, 136] width 67 height 62
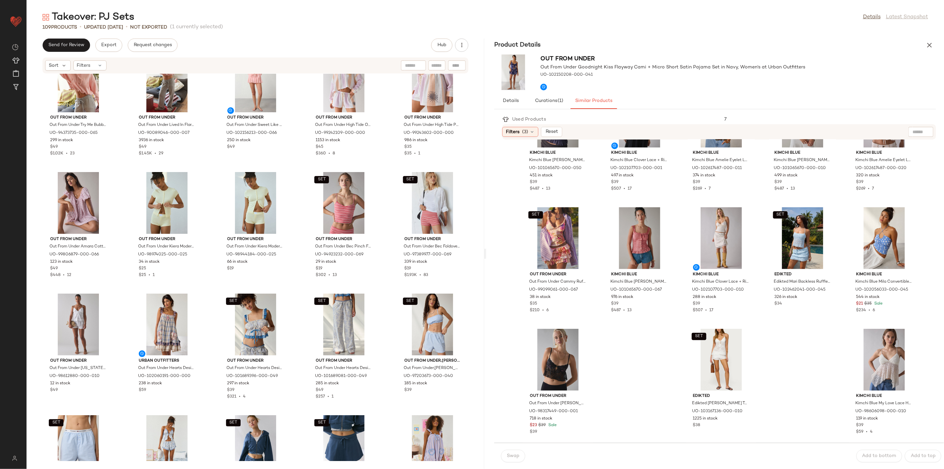
scroll to position [323, 0]
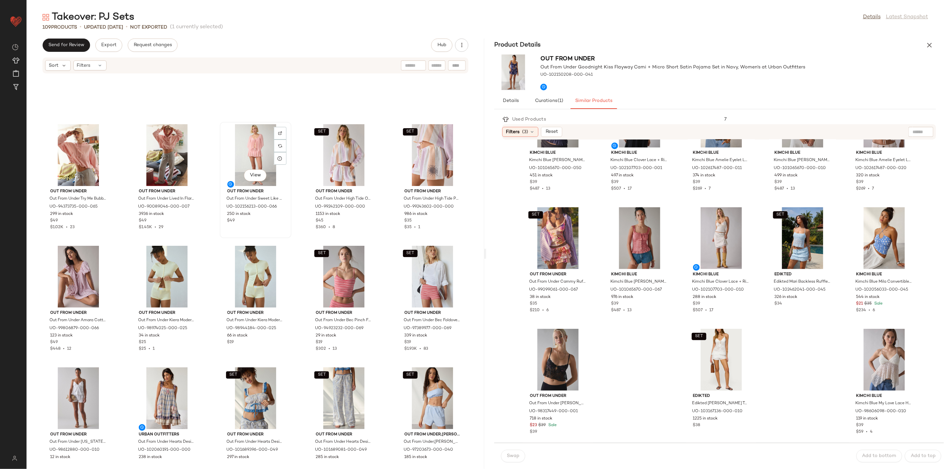
click at [266, 145] on div "View" at bounding box center [255, 155] width 67 height 62
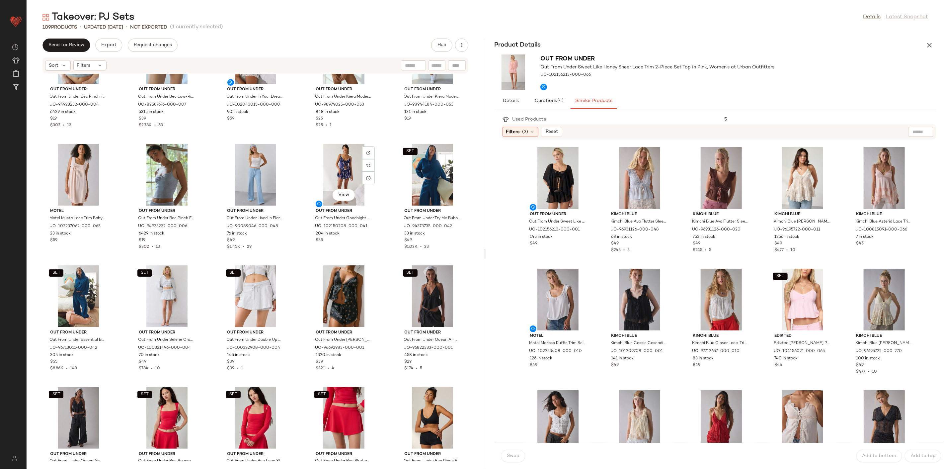
scroll to position [913, 0]
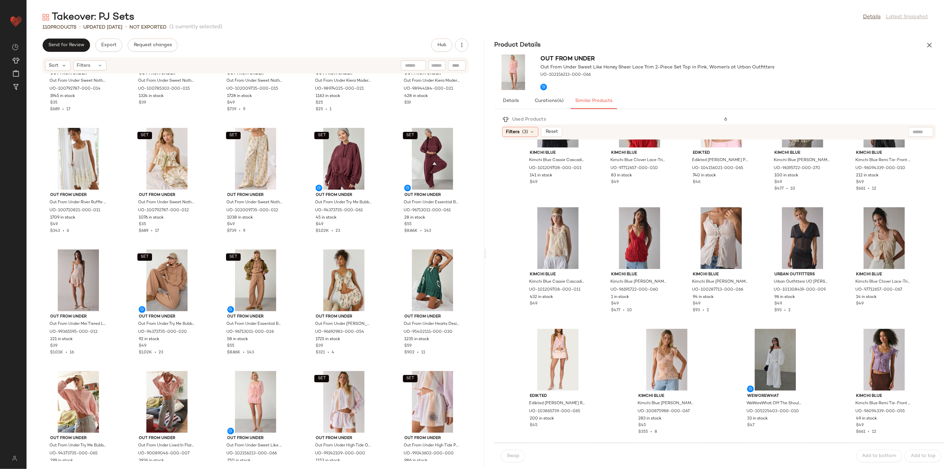
scroll to position [60, 0]
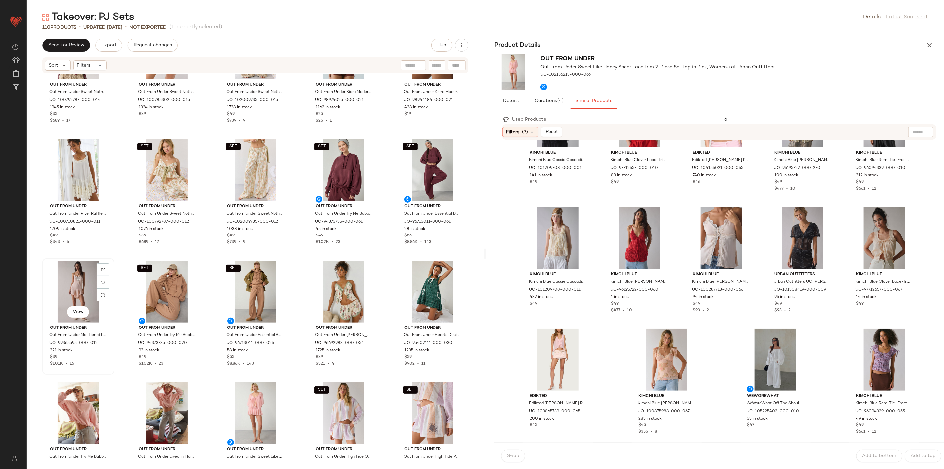
click at [60, 287] on div "View" at bounding box center [78, 292] width 67 height 62
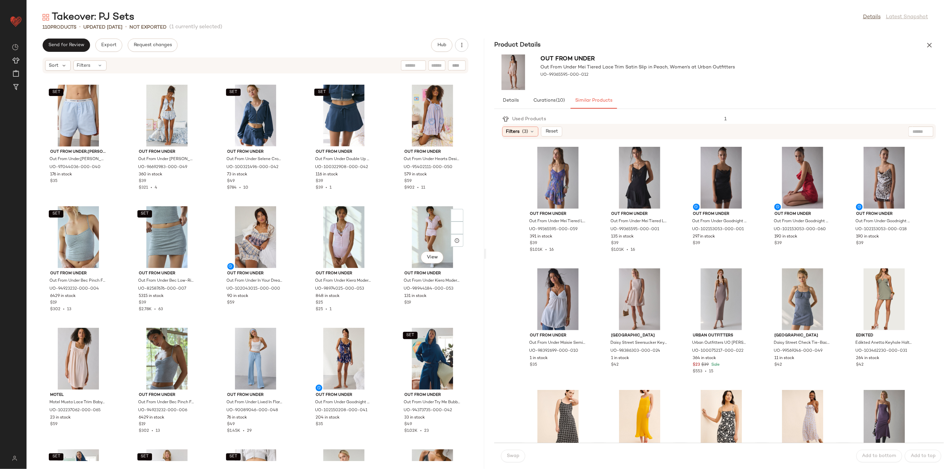
scroll to position [729, 0]
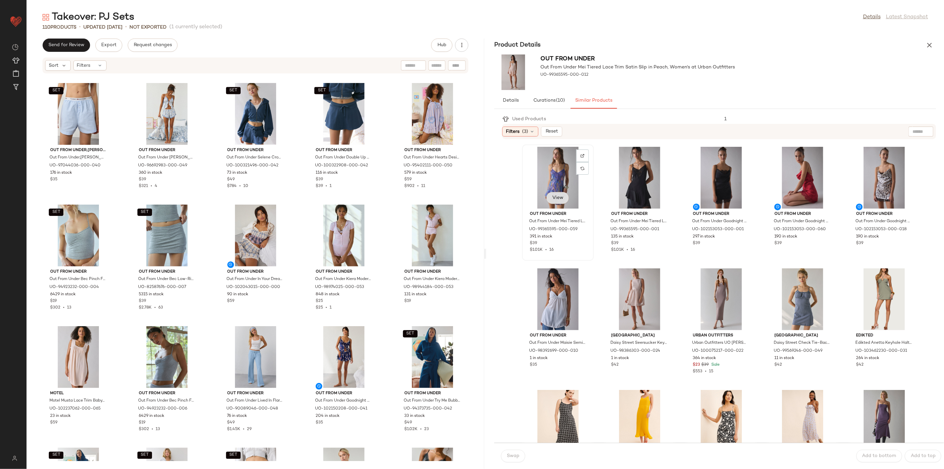
click at [563, 196] on span "View" at bounding box center [557, 197] width 11 height 5
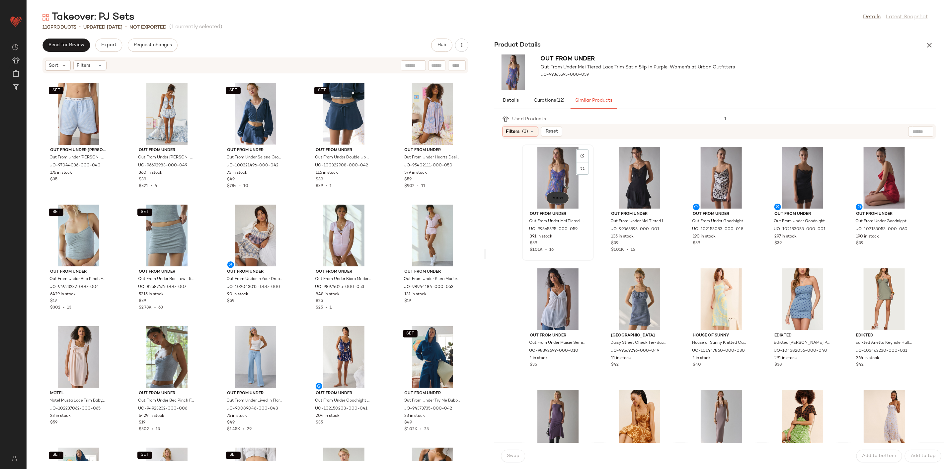
click at [551, 194] on button "View" at bounding box center [557, 198] width 23 height 12
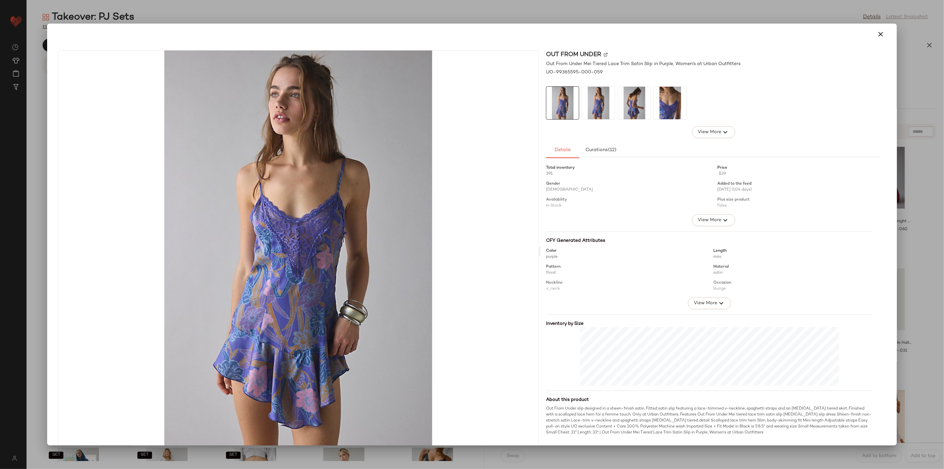
click at [633, 109] on img at bounding box center [634, 103] width 33 height 33
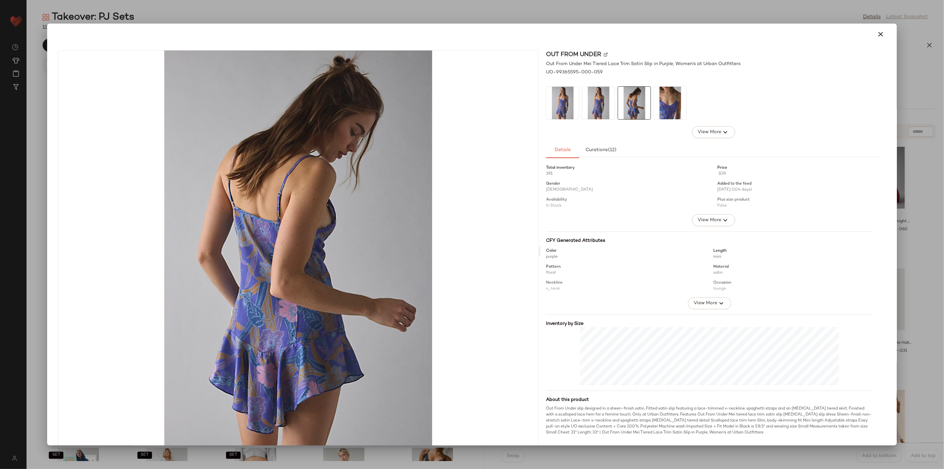
click at [662, 108] on img at bounding box center [670, 103] width 33 height 33
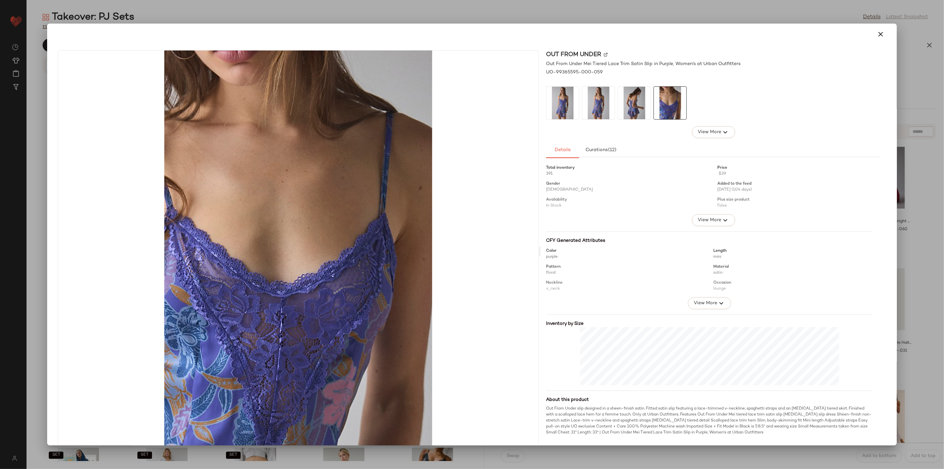
click at [631, 112] on img at bounding box center [634, 103] width 33 height 33
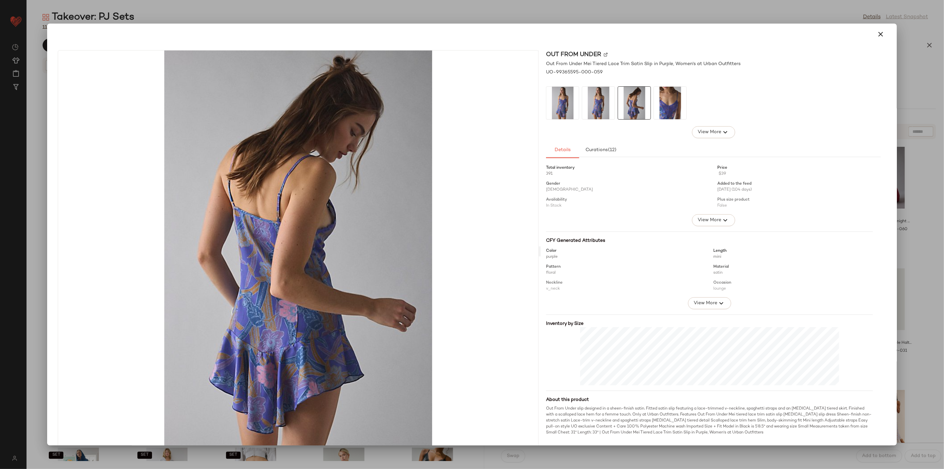
click at [599, 114] on img at bounding box center [598, 103] width 33 height 33
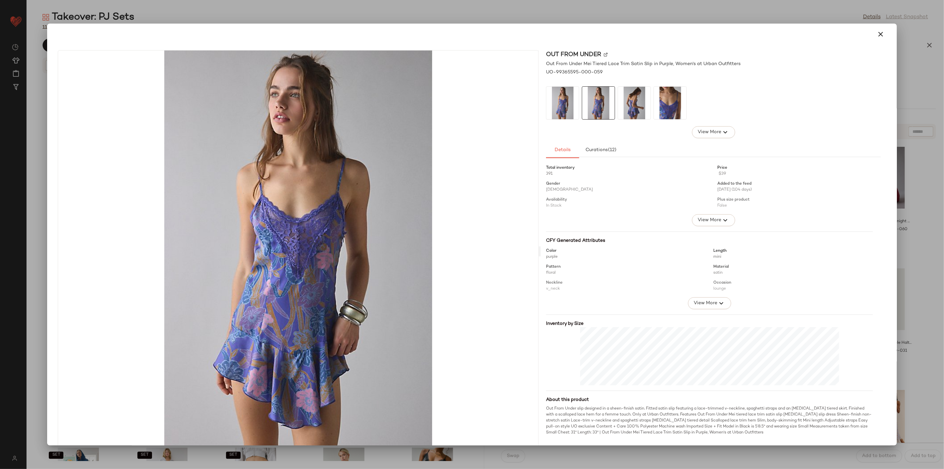
click at [885, 36] on div at bounding box center [472, 34] width 844 height 21
click at [867, 37] on div at bounding box center [472, 34] width 834 height 16
click at [873, 35] on button "button" at bounding box center [881, 34] width 16 height 16
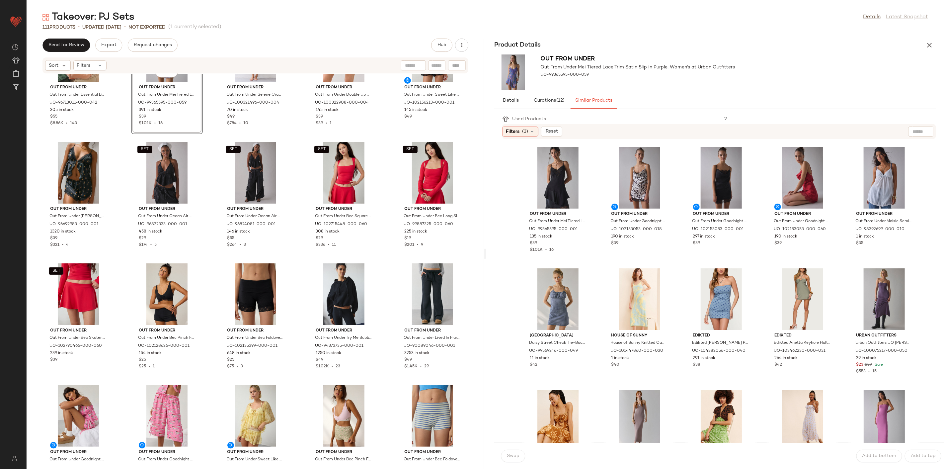
scroll to position [1184, 0]
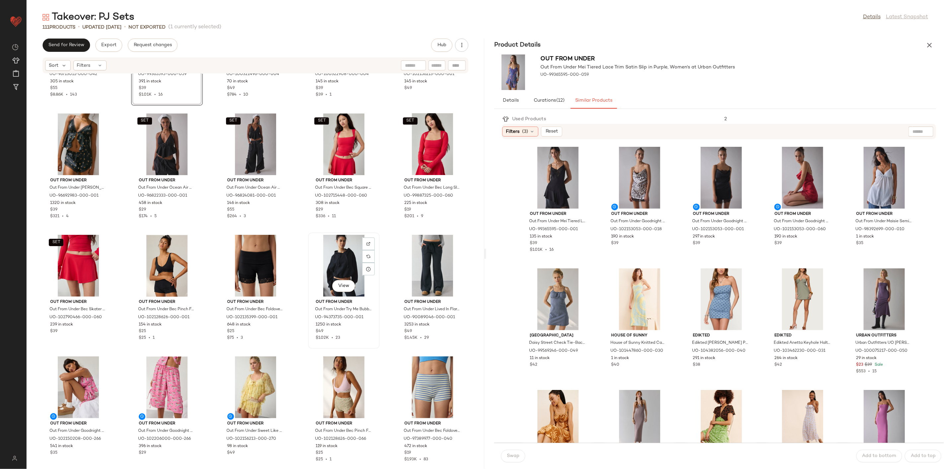
click at [343, 260] on div "View" at bounding box center [343, 266] width 67 height 62
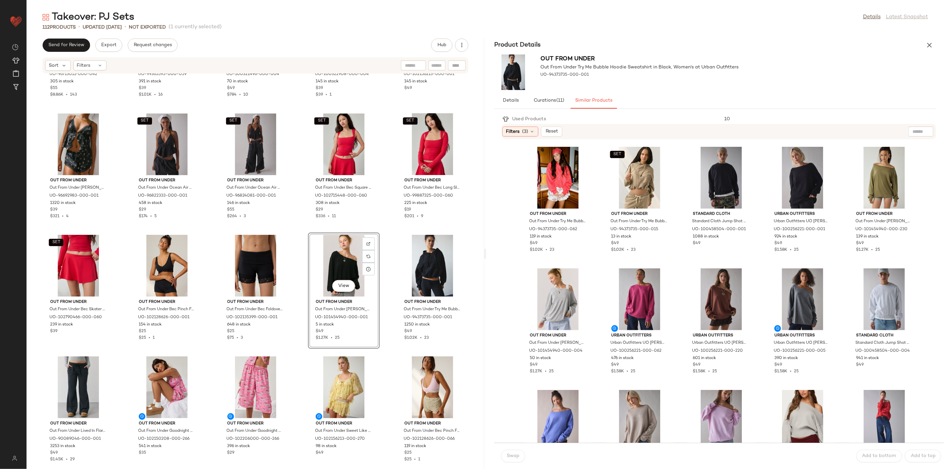
click at [303, 283] on div "SET Out From Under Out From Under Essential Barrel Leg Full Length Sweatpant in…" at bounding box center [256, 267] width 458 height 387
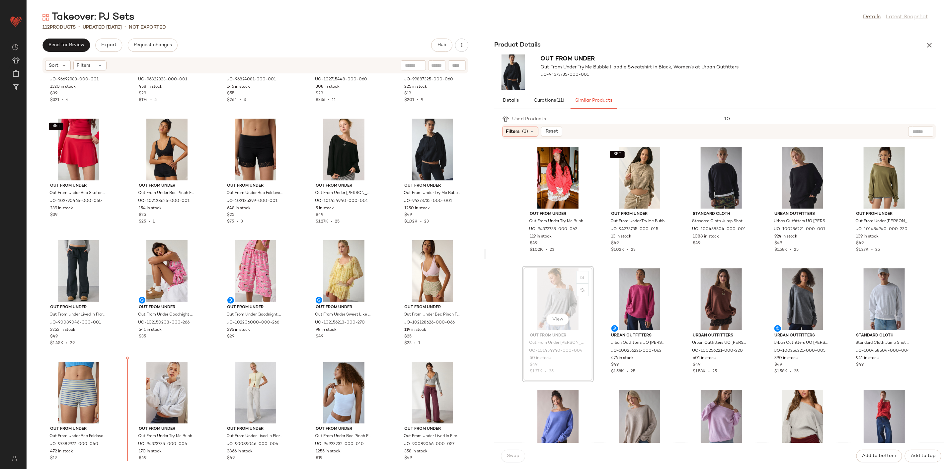
scroll to position [1303, 0]
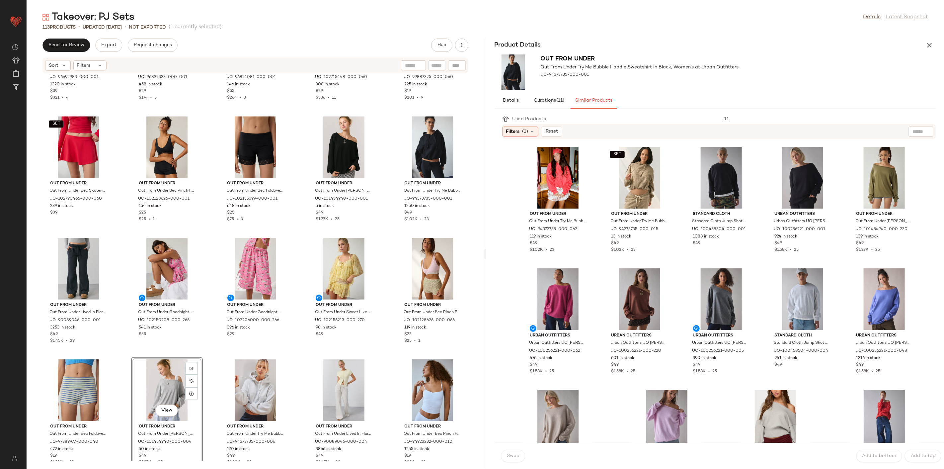
click at [303, 347] on div "Out From Under Out From Under Lola Satin Flyaway Cami & Micro Short Set in Blac…" at bounding box center [256, 267] width 458 height 387
click at [425, 275] on div "View" at bounding box center [432, 269] width 67 height 62
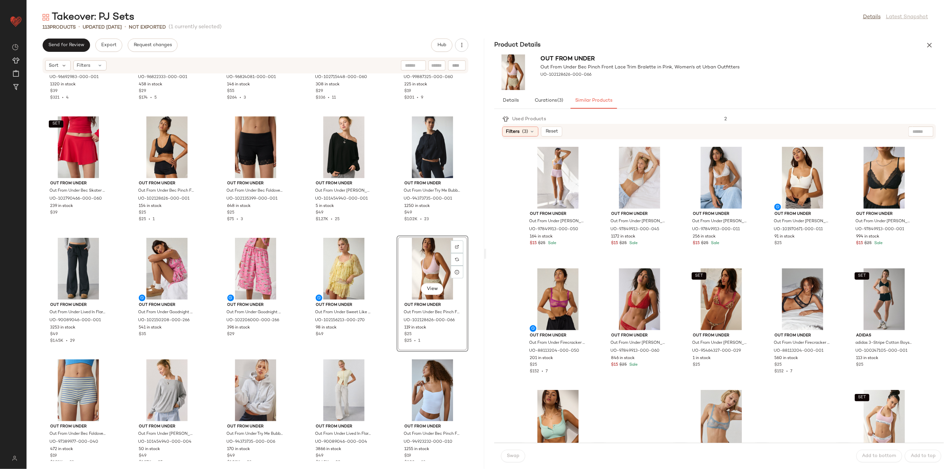
scroll to position [1266, 0]
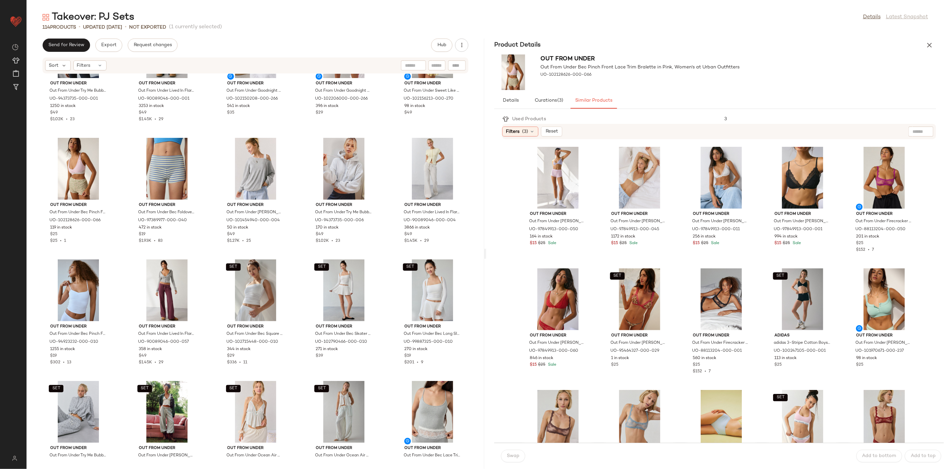
scroll to position [1487, 0]
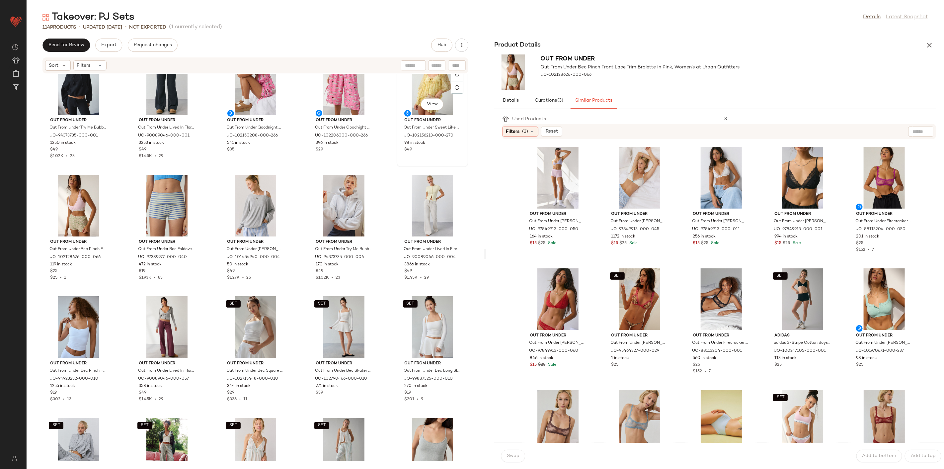
click at [414, 112] on div "View" at bounding box center [432, 84] width 67 height 62
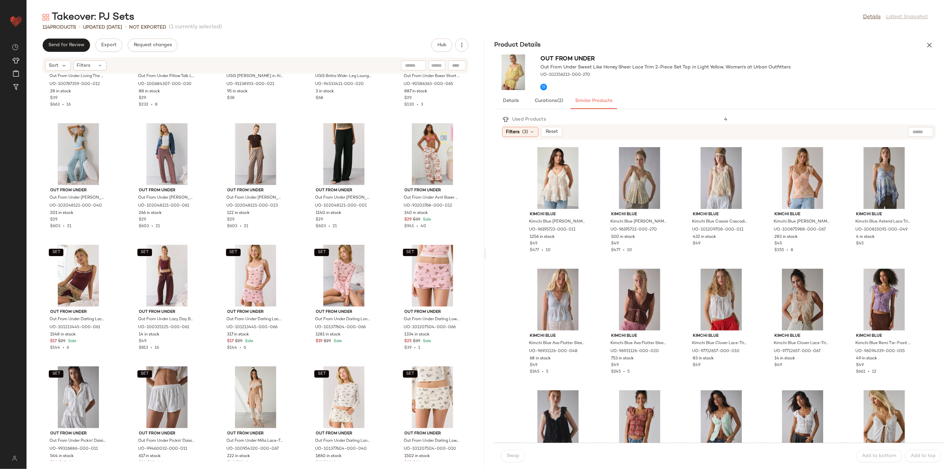
scroll to position [2151, 0]
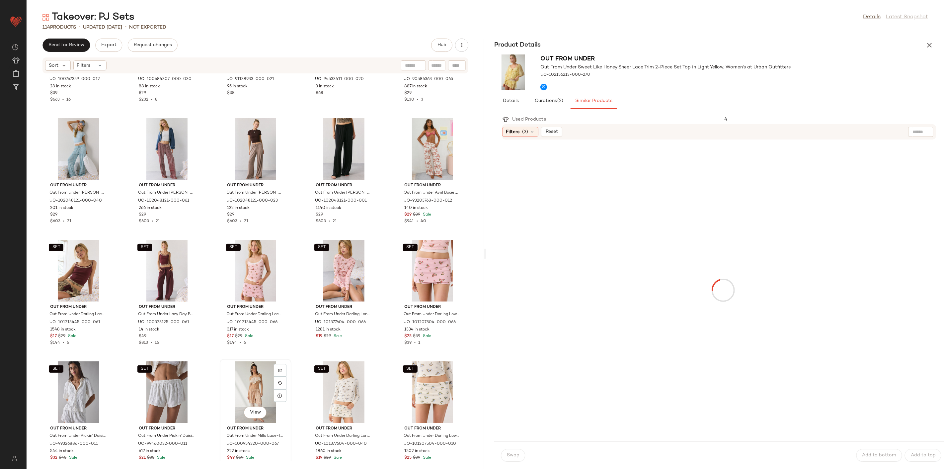
click at [246, 392] on div "View" at bounding box center [255, 392] width 67 height 62
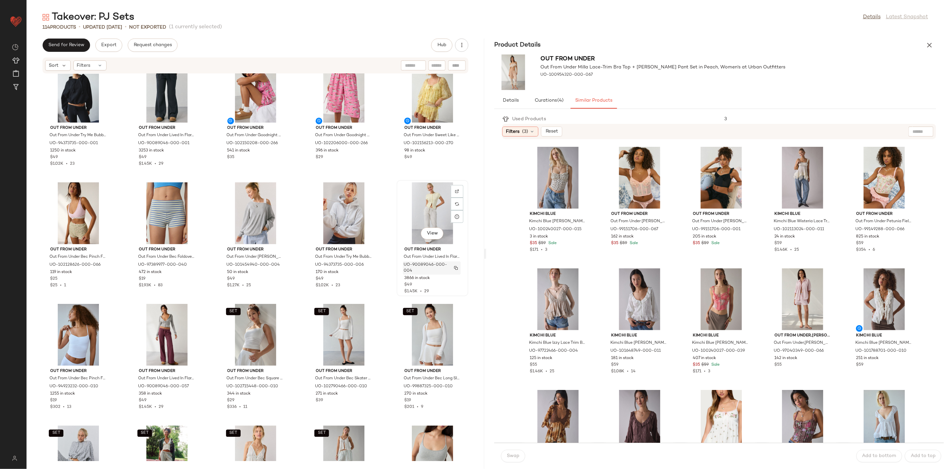
scroll to position [1487, 0]
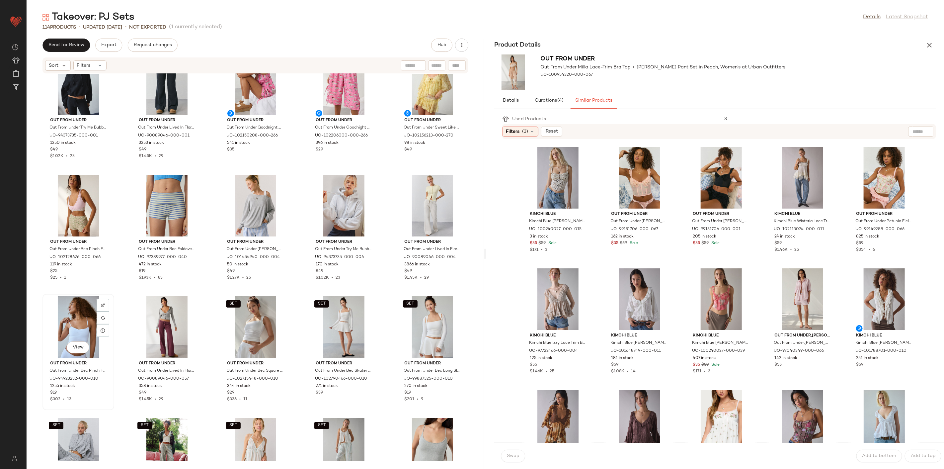
click at [74, 327] on div "View" at bounding box center [78, 327] width 67 height 62
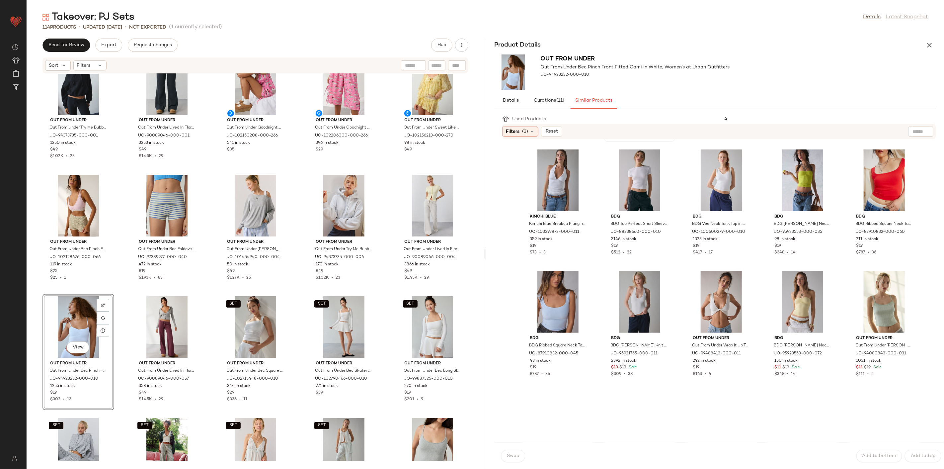
scroll to position [147, 0]
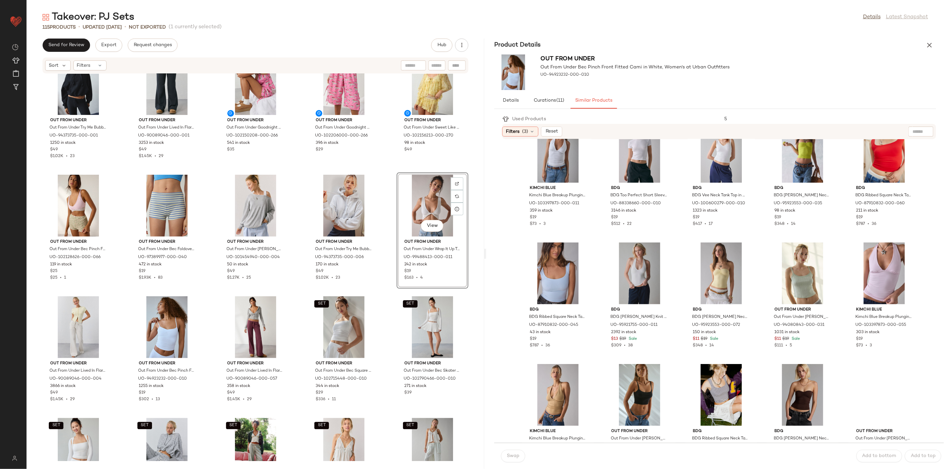
click at [390, 284] on div "SET Out From Under Out From Under Bec Skater Mini Skort in Red, Women's at Urba…" at bounding box center [256, 267] width 458 height 387
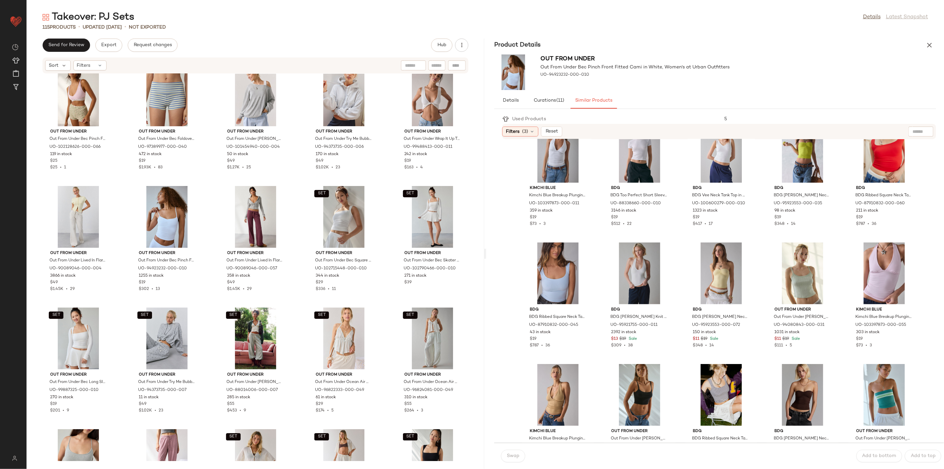
scroll to position [1598, 0]
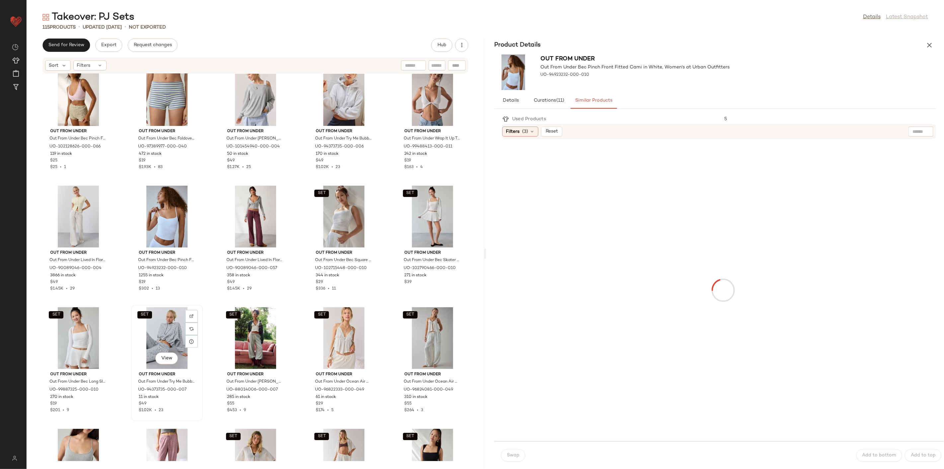
click at [172, 337] on div "SET View" at bounding box center [166, 338] width 67 height 62
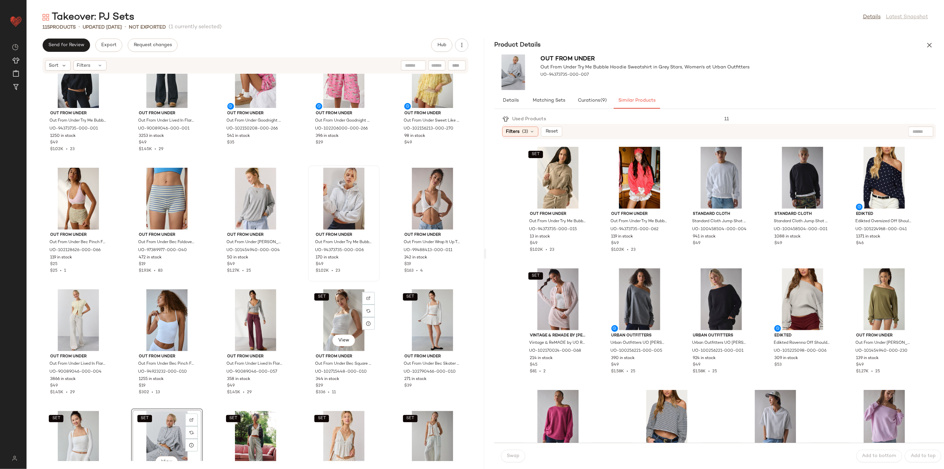
scroll to position [1487, 0]
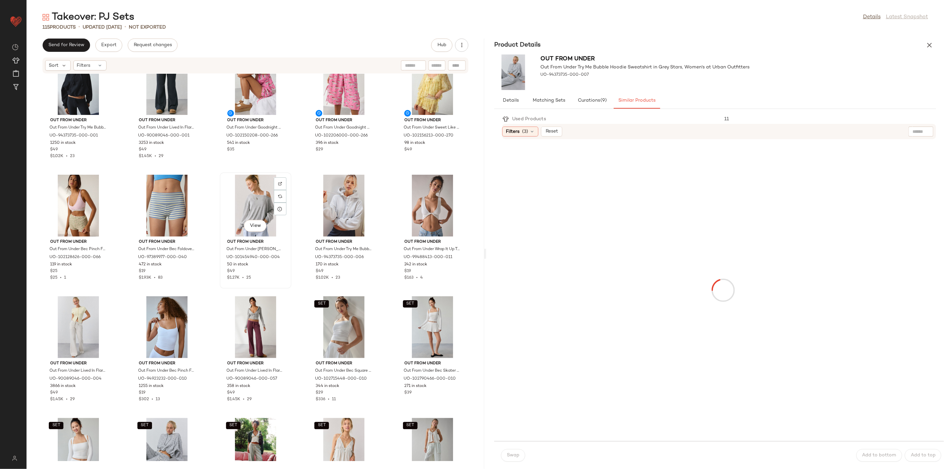
click at [251, 198] on div "View" at bounding box center [255, 206] width 67 height 62
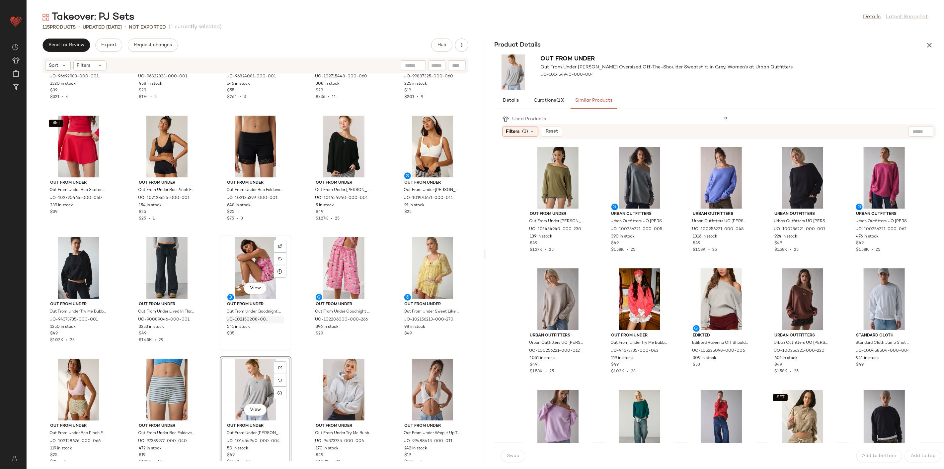
scroll to position [1303, 0]
click at [339, 144] on div "View" at bounding box center [343, 147] width 67 height 62
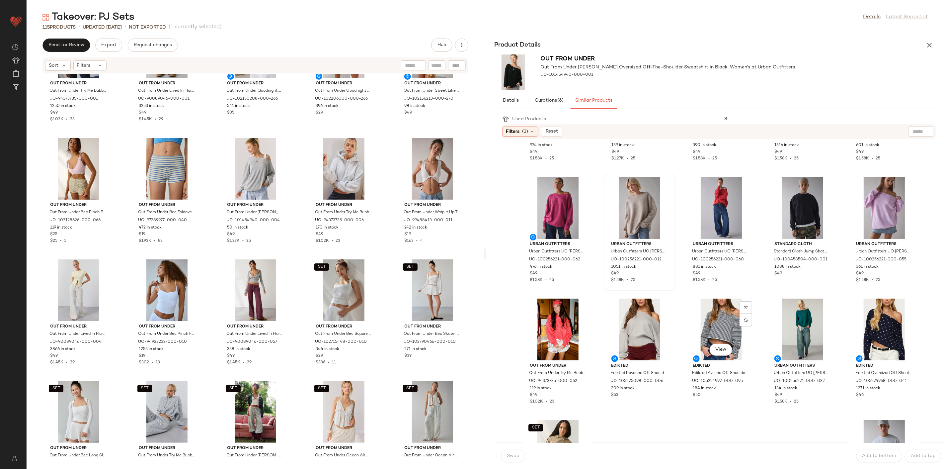
scroll to position [72, 0]
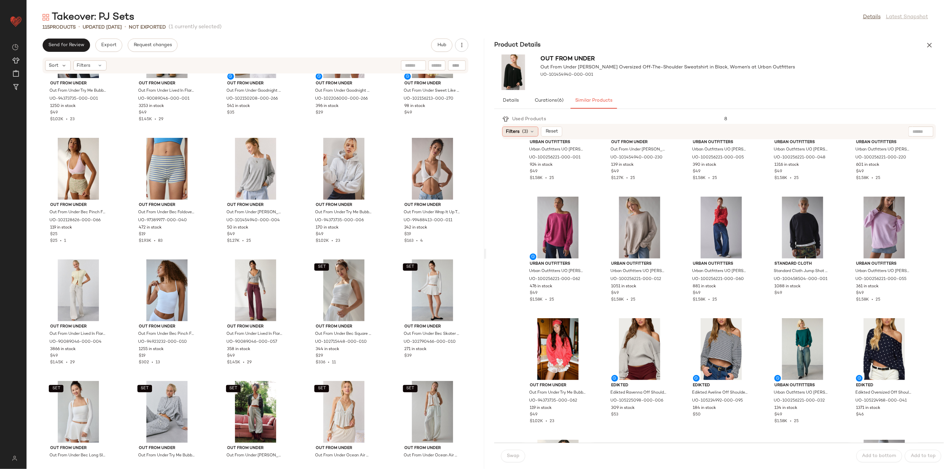
click at [533, 130] on icon at bounding box center [531, 131] width 5 height 5
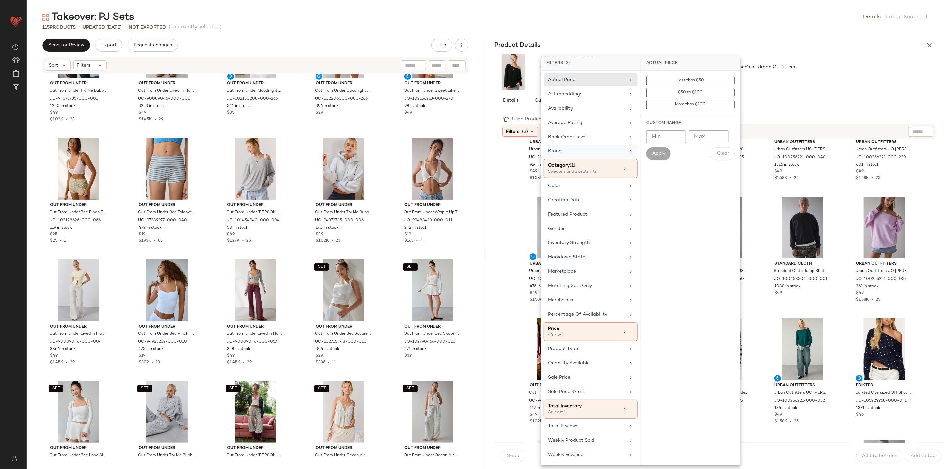
click at [568, 145] on div "Brand" at bounding box center [591, 151] width 94 height 13
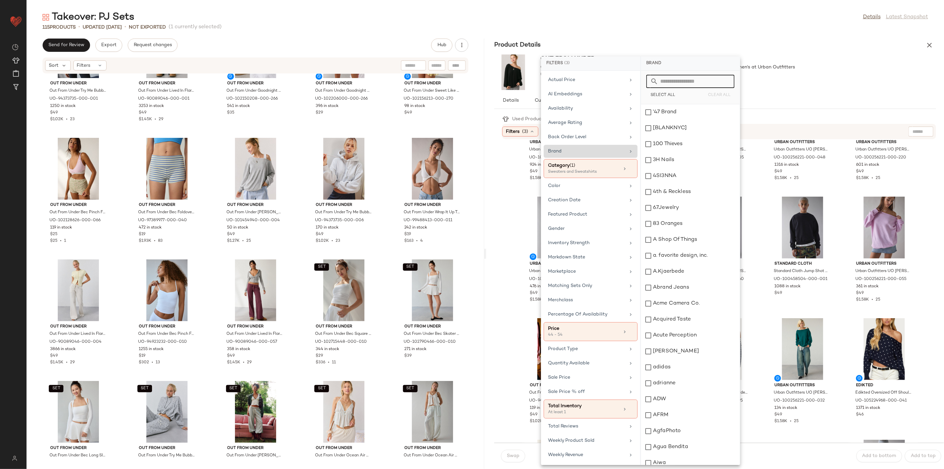
click at [707, 77] on input "text" at bounding box center [694, 81] width 72 height 13
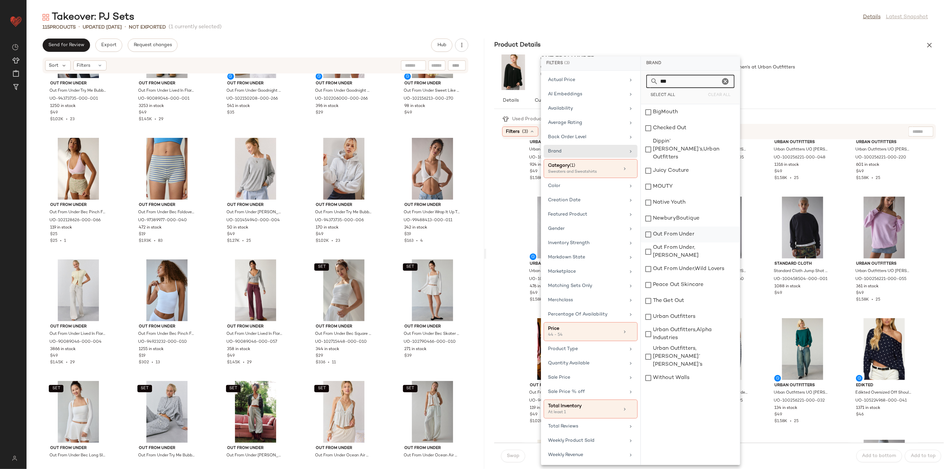
type input "***"
click at [674, 228] on div "Out From Under" at bounding box center [690, 234] width 99 height 16
click at [807, 75] on div "Out From Under Out From Under Ariana Oversized Off-The-Shoulder Sweatshirt in B…" at bounding box center [715, 72] width 458 height 41
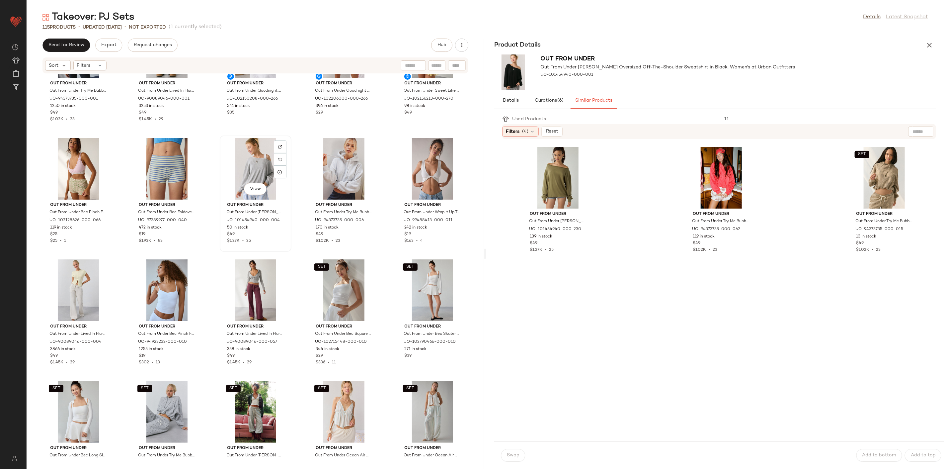
click at [270, 171] on div "View" at bounding box center [255, 169] width 67 height 62
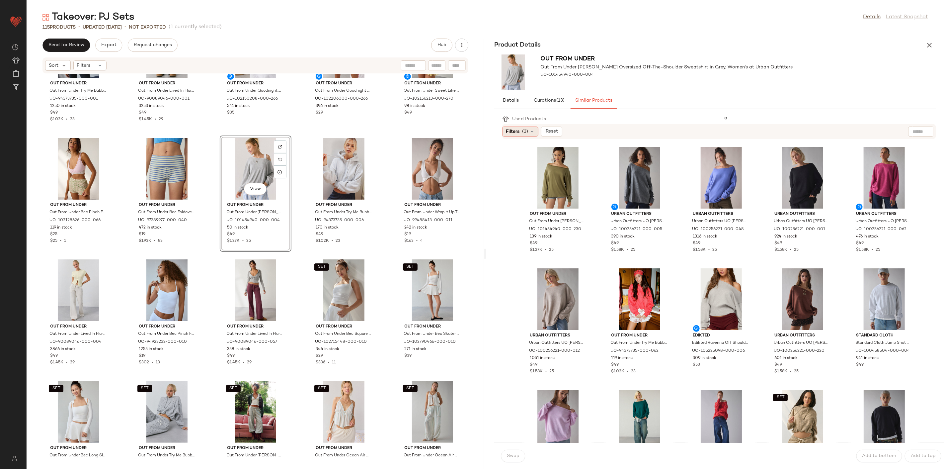
click at [512, 131] on span "Filters" at bounding box center [513, 131] width 14 height 7
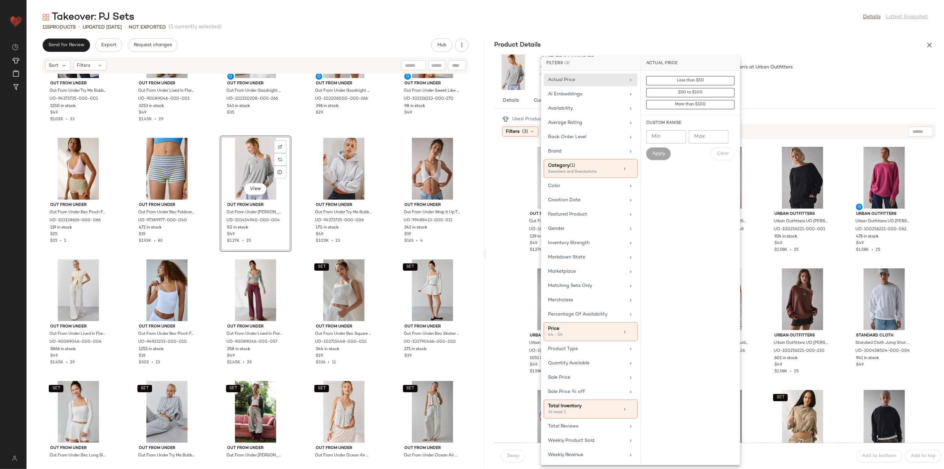
click at [507, 166] on div "Out From Under Out From Under Ariana Oversized Off-The-Shoulder Sweatshirt in O…" at bounding box center [721, 384] width 430 height 482
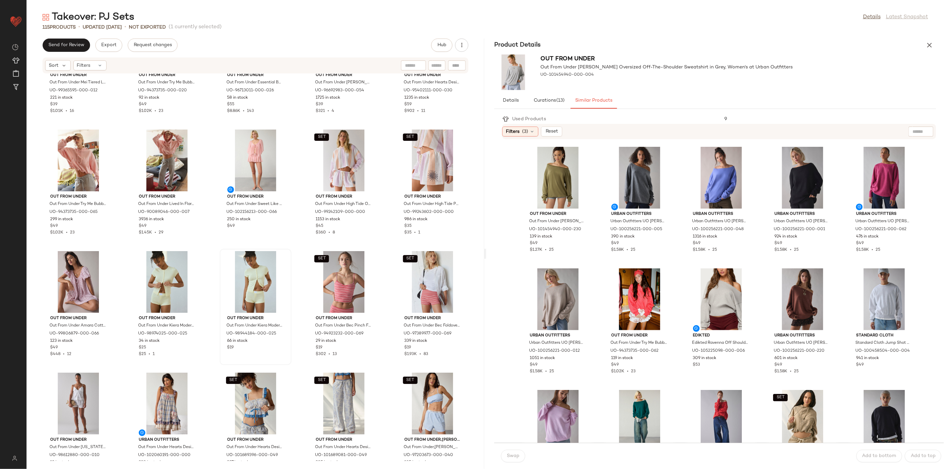
scroll to position [305, 0]
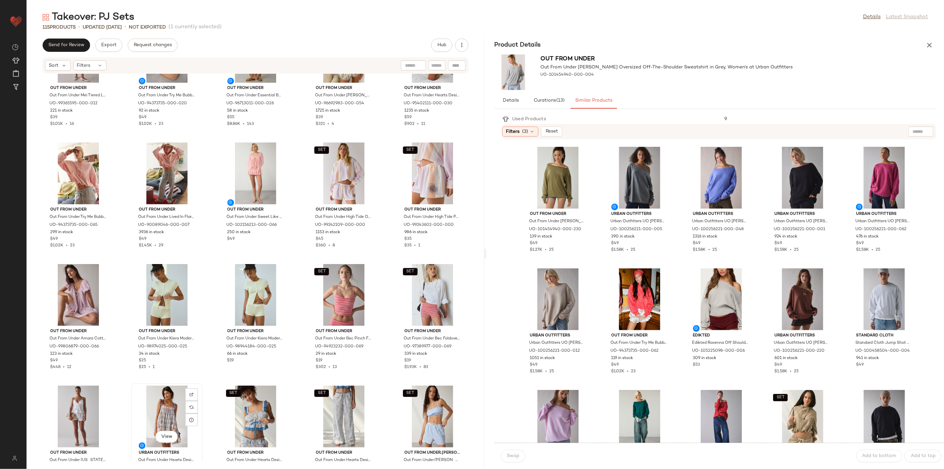
click at [167, 404] on div "View" at bounding box center [166, 416] width 67 height 62
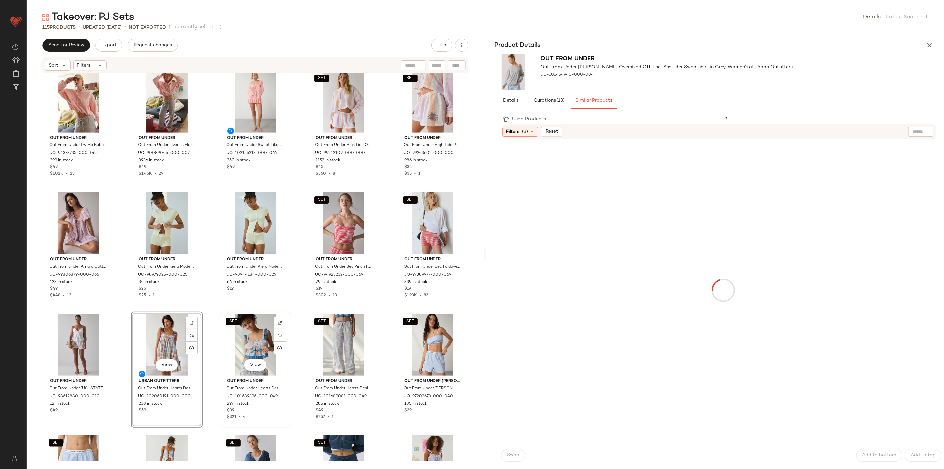
scroll to position [379, 0]
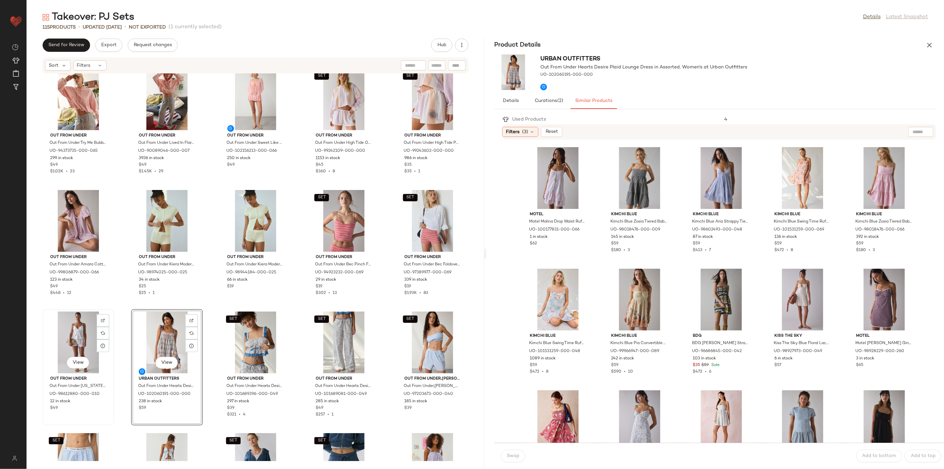
click at [74, 330] on div "View" at bounding box center [78, 342] width 67 height 62
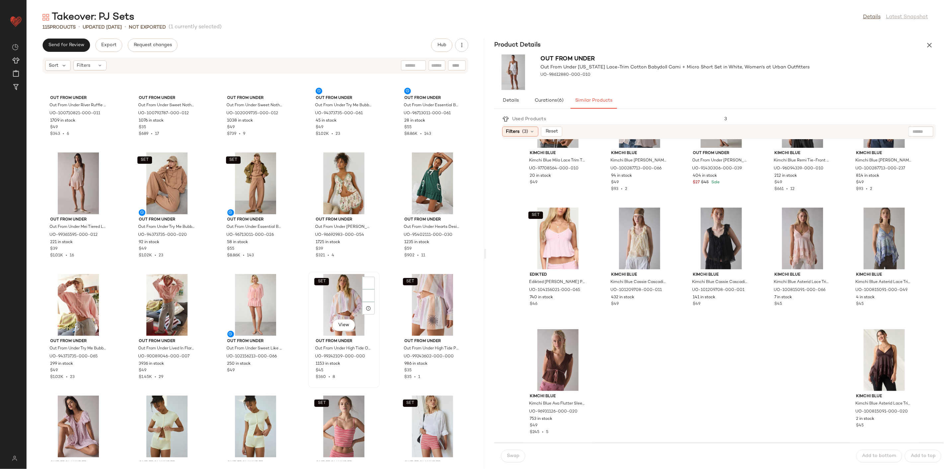
scroll to position [157, 0]
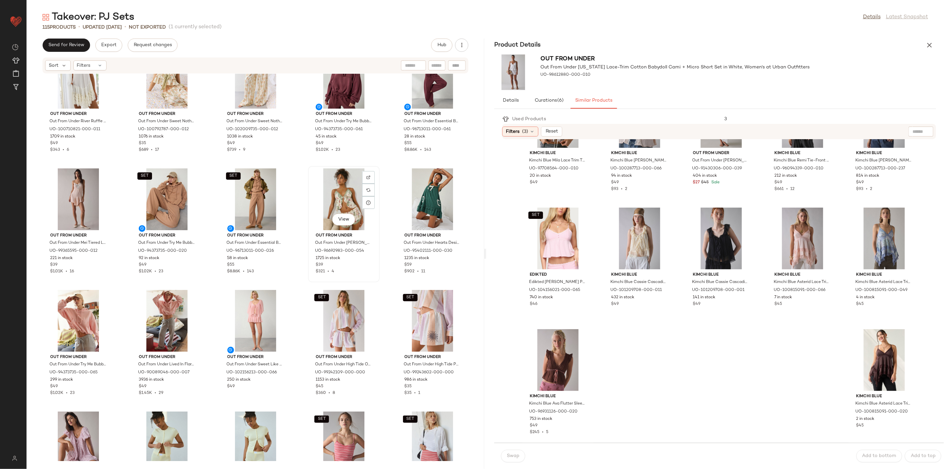
click at [339, 204] on div "View" at bounding box center [343, 199] width 67 height 62
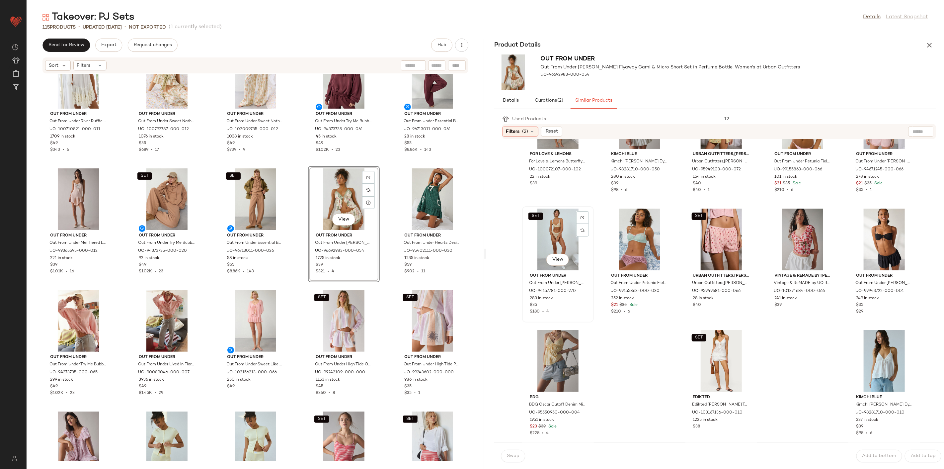
scroll to position [61, 0]
click at [417, 204] on div "View" at bounding box center [432, 199] width 67 height 62
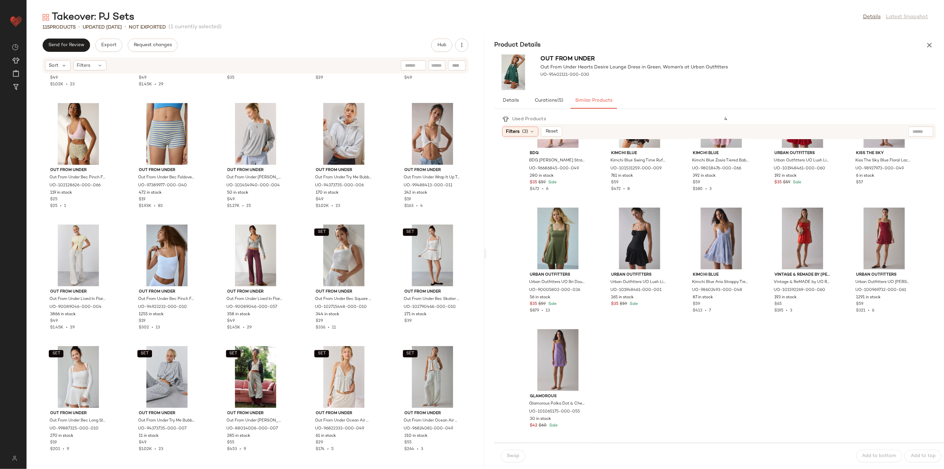
scroll to position [1596, 0]
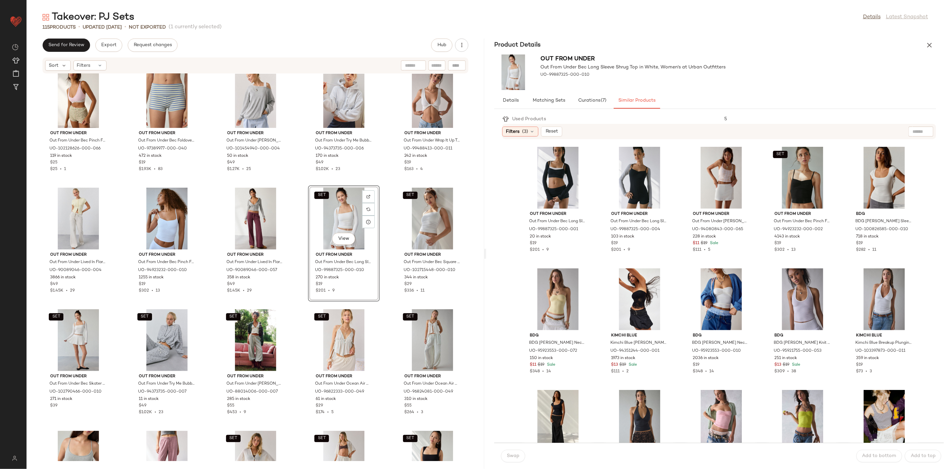
click at [299, 297] on div "Out From Under Out From Under Try Me Bubble Hoodie Sweatshirt in Black, Women's…" at bounding box center [256, 267] width 458 height 387
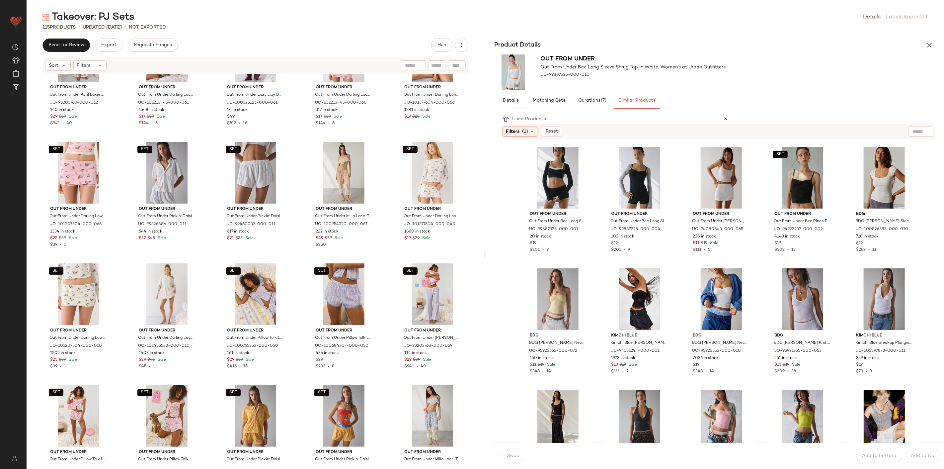
scroll to position [2408, 0]
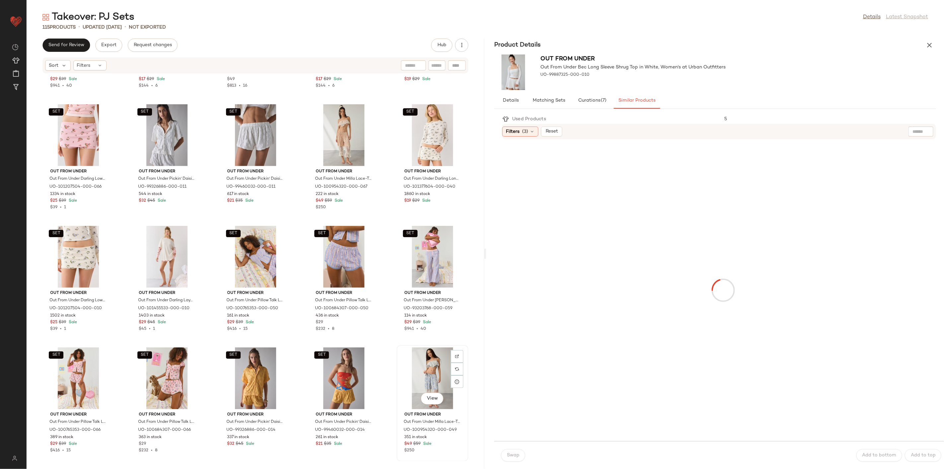
click at [442, 370] on div "View" at bounding box center [432, 378] width 67 height 62
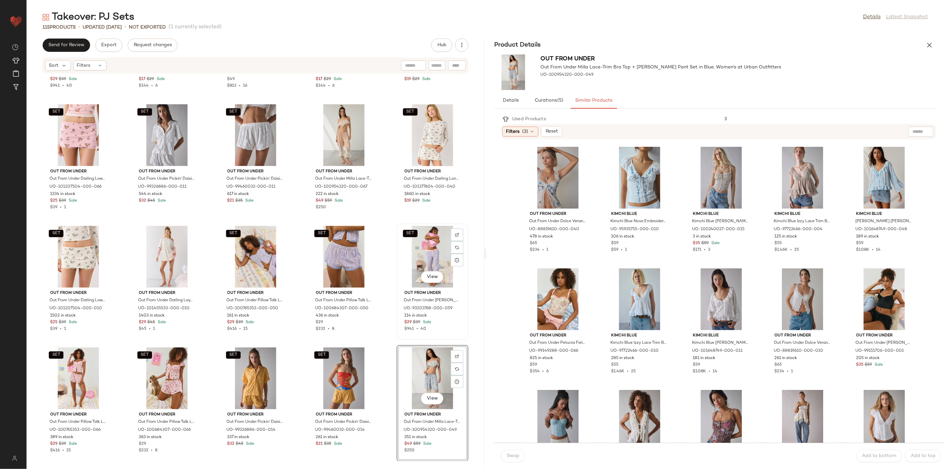
click at [430, 246] on div "SET View" at bounding box center [432, 257] width 67 height 62
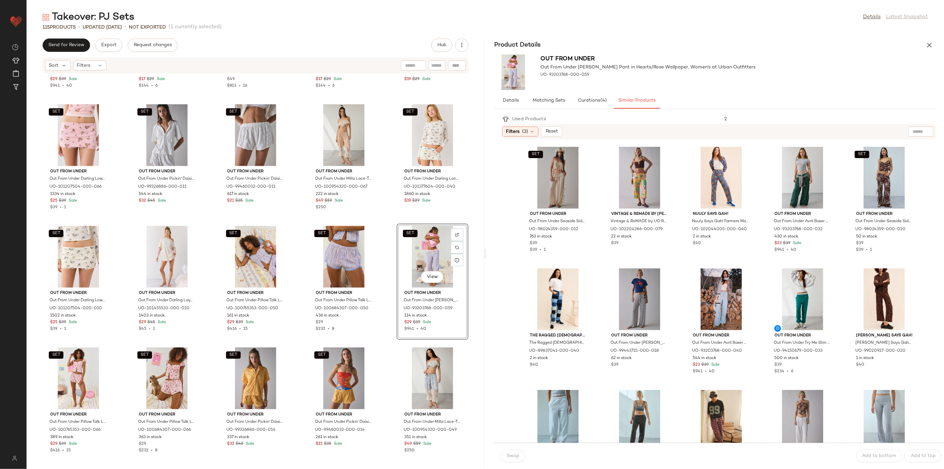
click at [924, 38] on div "Takeover: PJ Sets Details Latest Snapshot 115 Products • updated Aug 27th • Not…" at bounding box center [485, 240] width 917 height 458
click at [927, 41] on icon "button" at bounding box center [929, 45] width 8 height 8
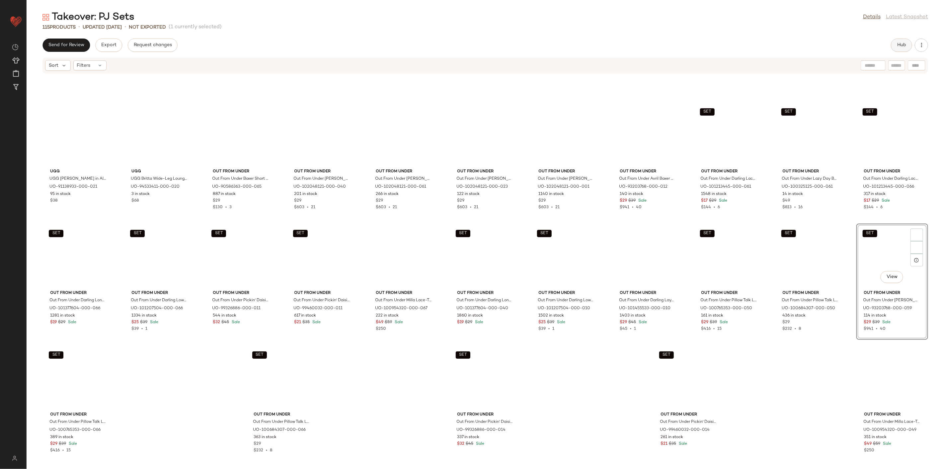
click at [893, 42] on button "Hub" at bounding box center [901, 44] width 21 height 13
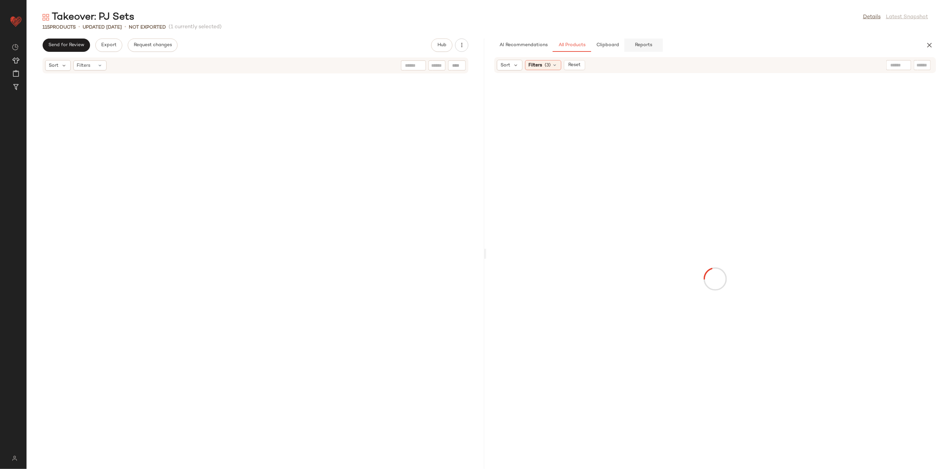
scroll to position [2408, 0]
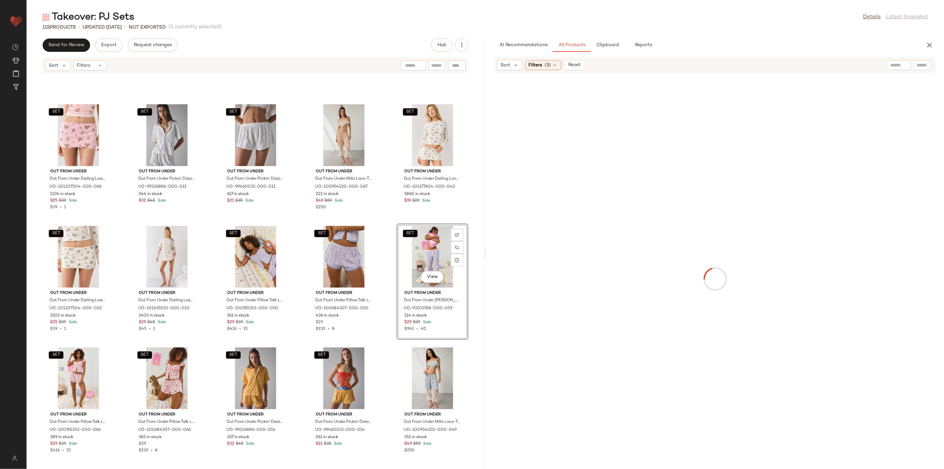
click at [893, 66] on input "text" at bounding box center [898, 65] width 17 height 7
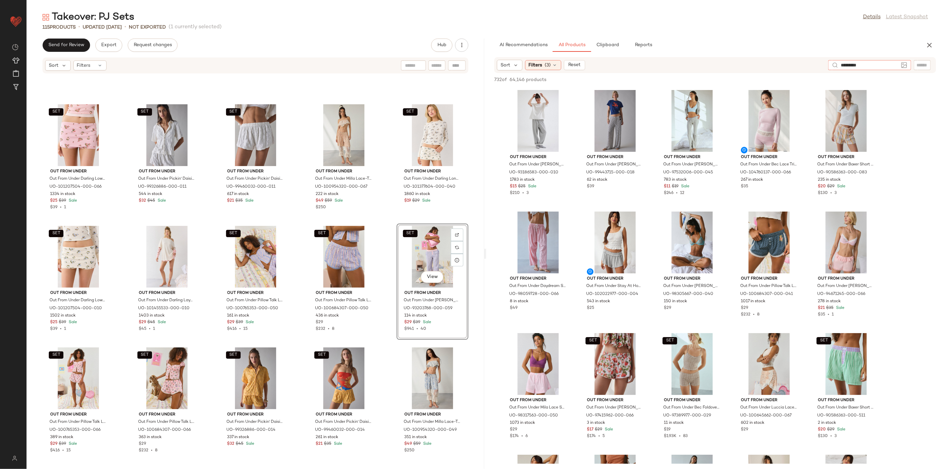
type input "**********"
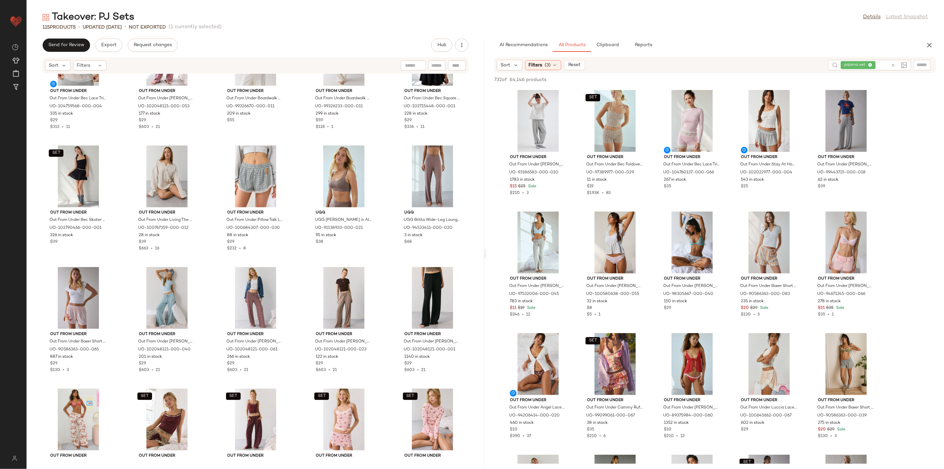
click at [295, 185] on div "Out From Under Out From Under Bec Lace Trim Cropped Cami in Grey, Women's at Ur…" at bounding box center [256, 267] width 458 height 387
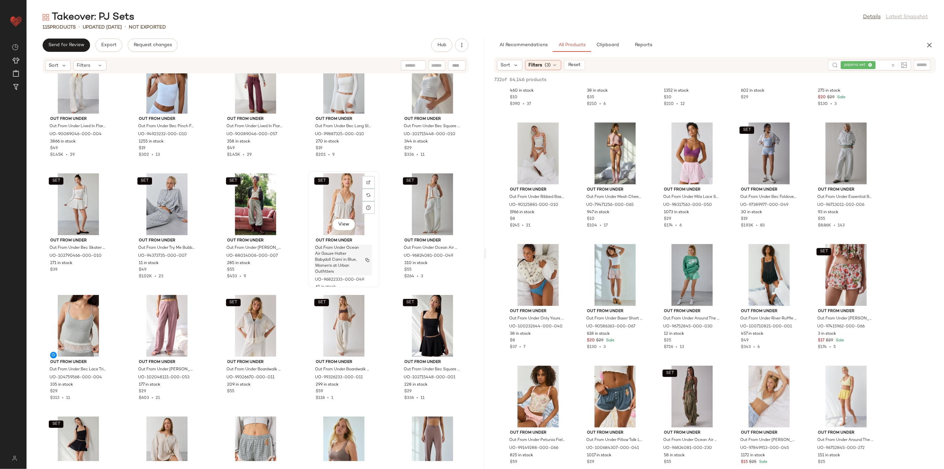
scroll to position [1744, 0]
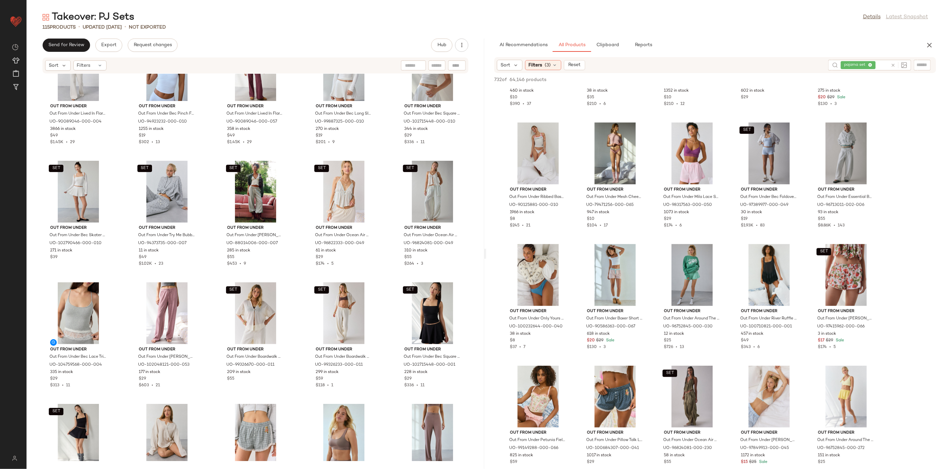
click at [891, 65] on icon at bounding box center [892, 65] width 5 height 5
click at [915, 64] on div at bounding box center [922, 65] width 17 height 10
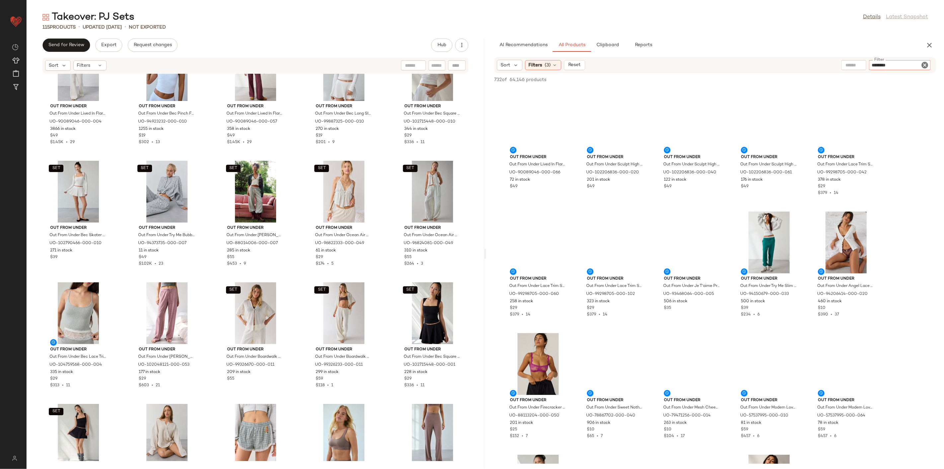
type input "*********"
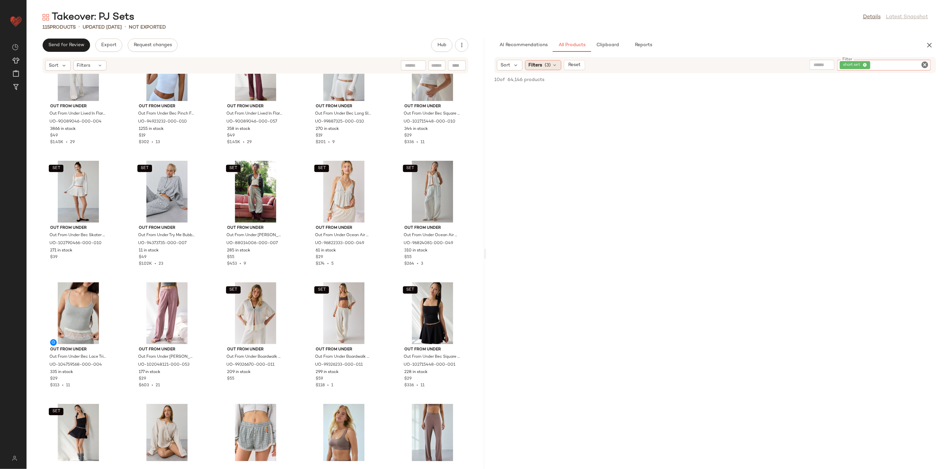
click at [531, 64] on span "Filters" at bounding box center [536, 65] width 14 height 7
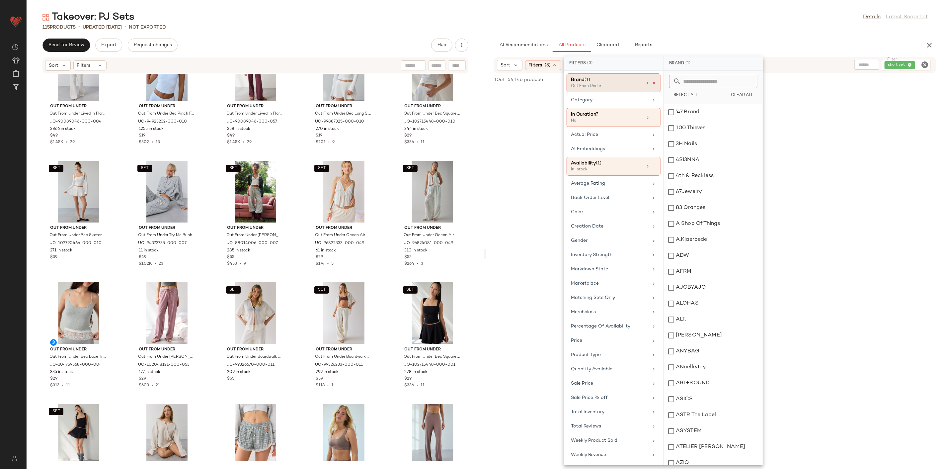
click at [652, 83] on icon at bounding box center [654, 83] width 5 height 5
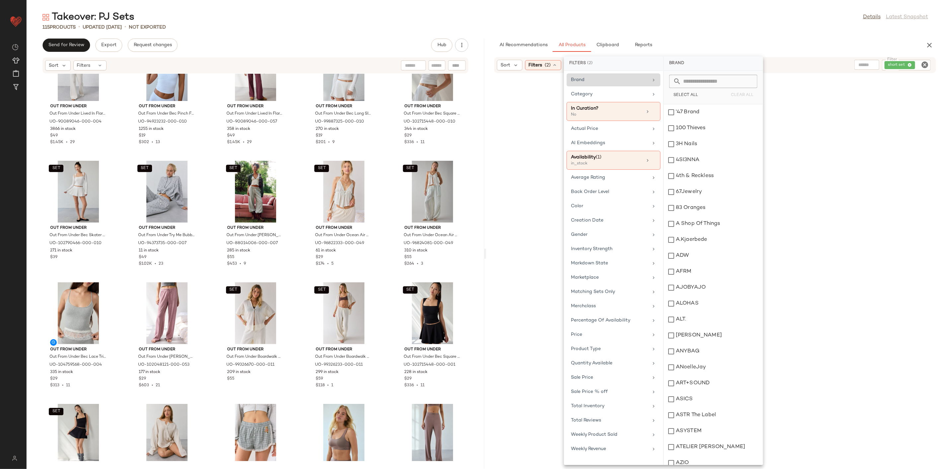
click at [686, 34] on div "Takeover: PJ Sets Details Latest Snapshot 115 Products • updated Aug 27th • Not…" at bounding box center [485, 240] width 917 height 458
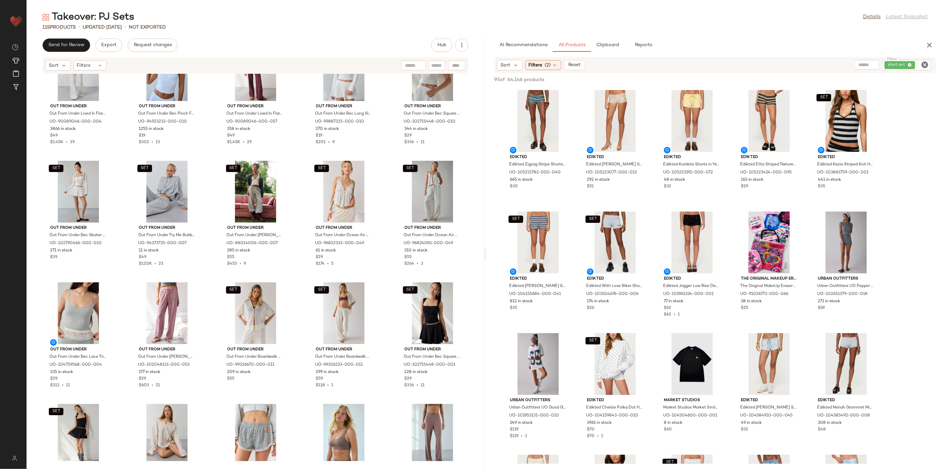
click at [924, 62] on icon "Clear Filter" at bounding box center [925, 65] width 8 height 8
click at [851, 62] on input "text" at bounding box center [853, 65] width 17 height 7
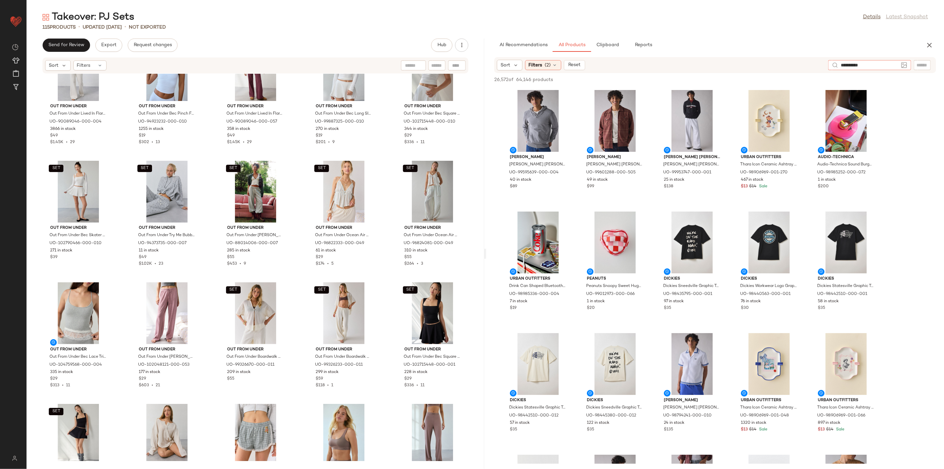
type input "**********"
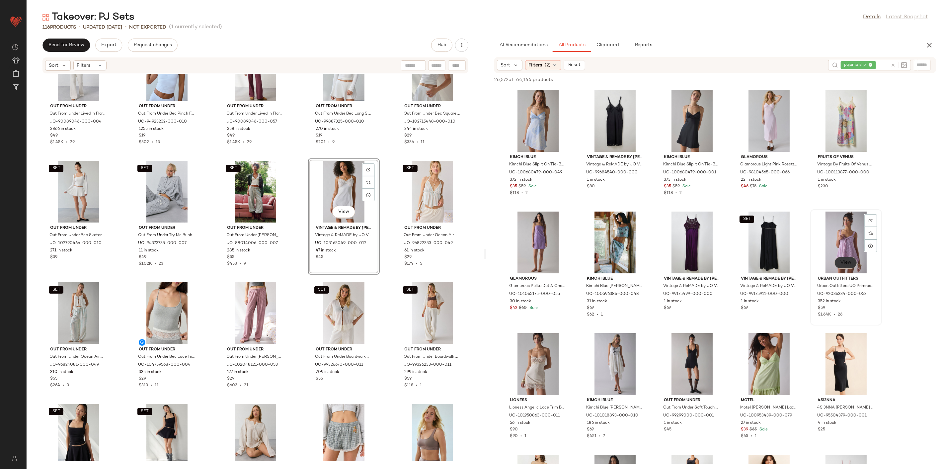
click at [844, 263] on span "View" at bounding box center [845, 262] width 11 height 5
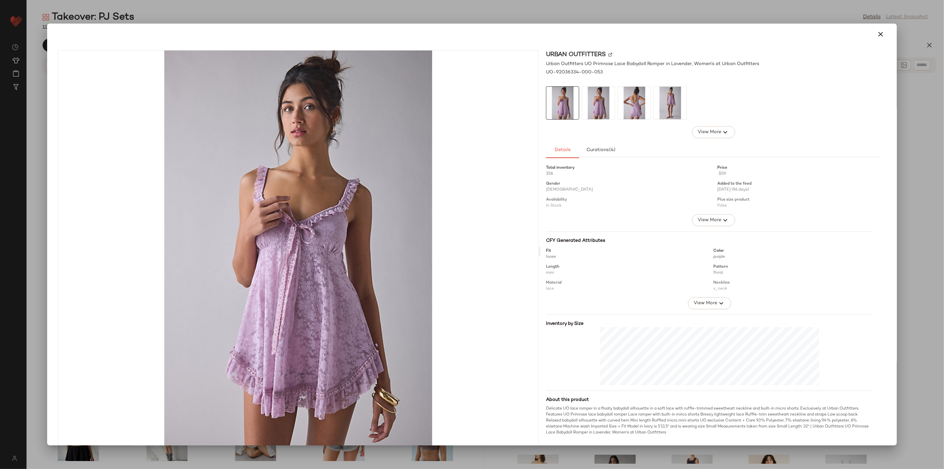
click at [621, 104] on img at bounding box center [634, 103] width 33 height 33
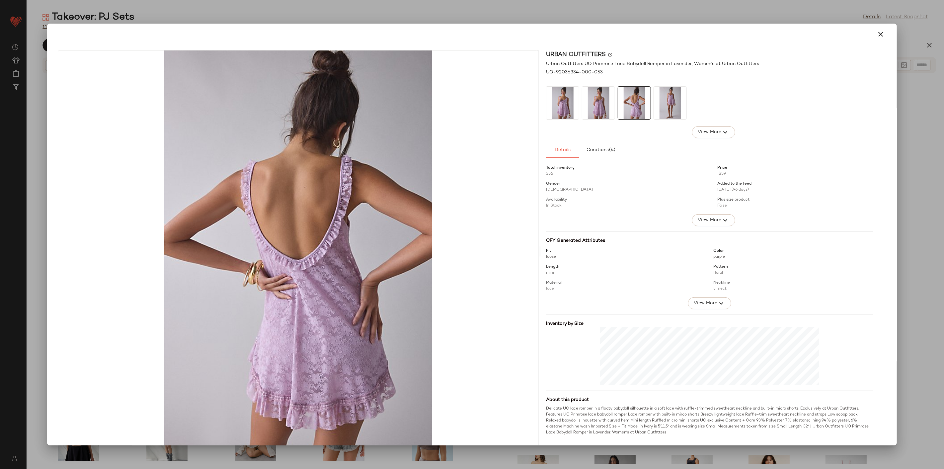
click at [666, 105] on img at bounding box center [670, 103] width 33 height 33
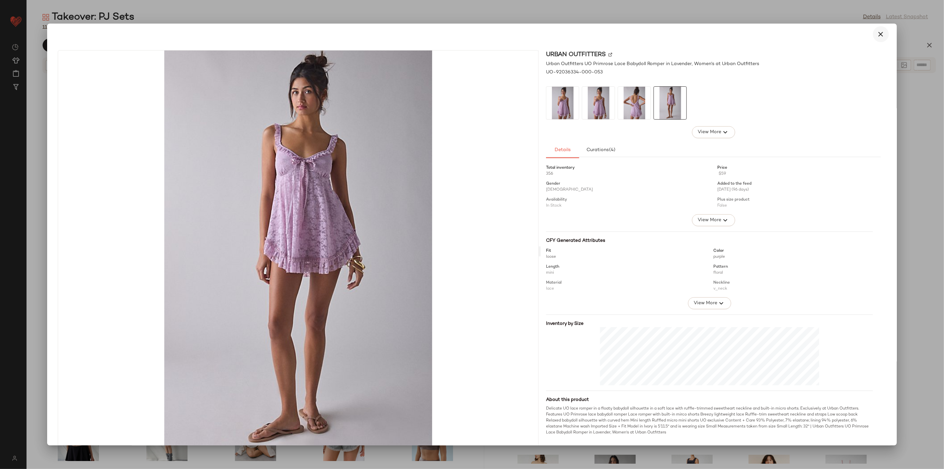
click at [879, 34] on icon "button" at bounding box center [881, 34] width 8 height 8
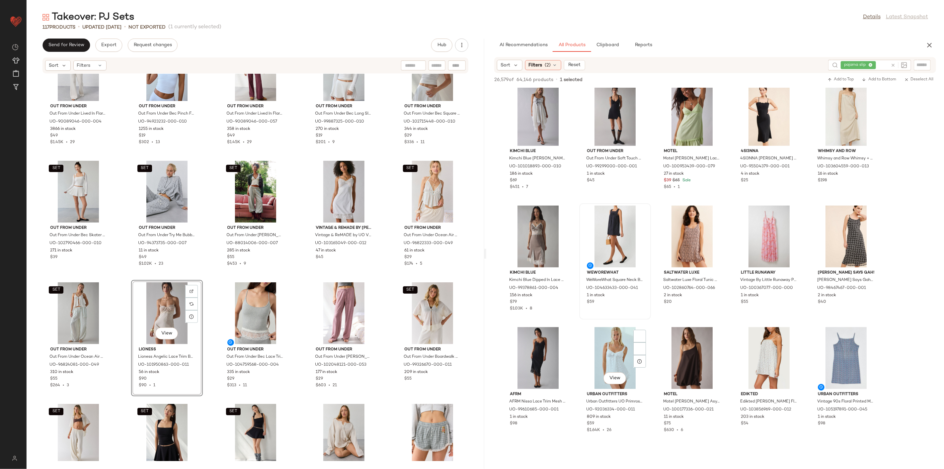
scroll to position [295, 0]
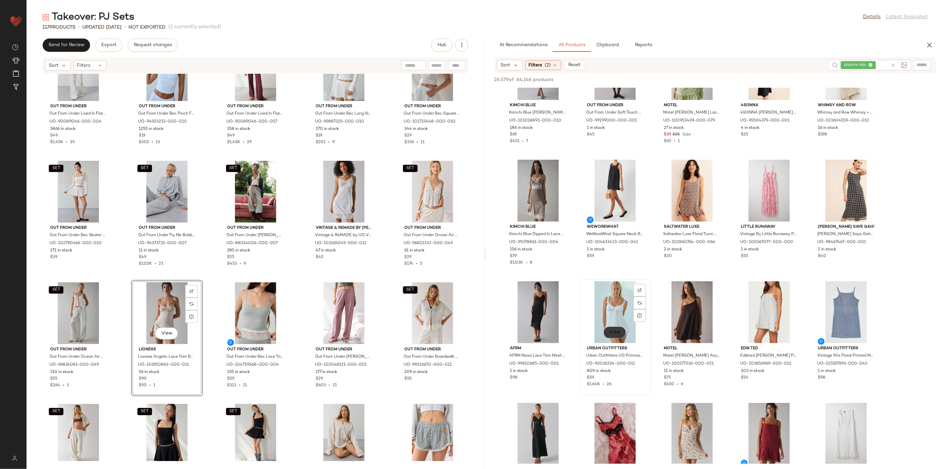
click at [621, 336] on button "View" at bounding box center [614, 332] width 23 height 12
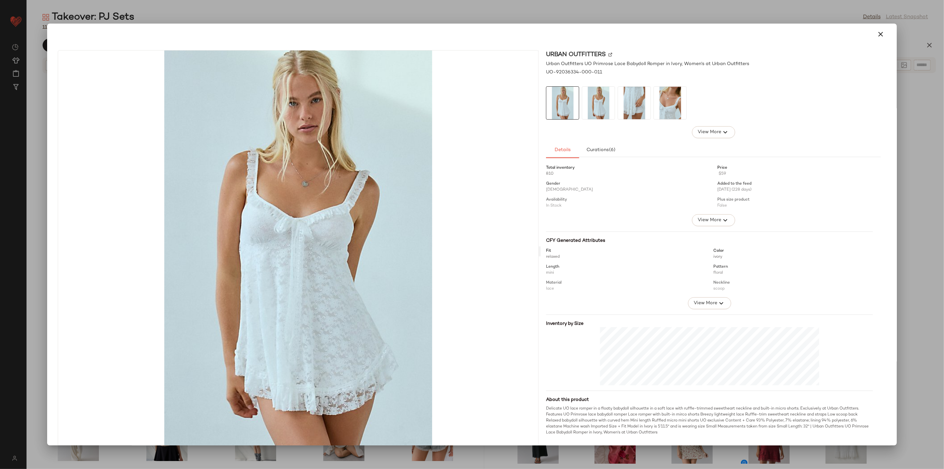
click at [639, 100] on img at bounding box center [634, 103] width 33 height 33
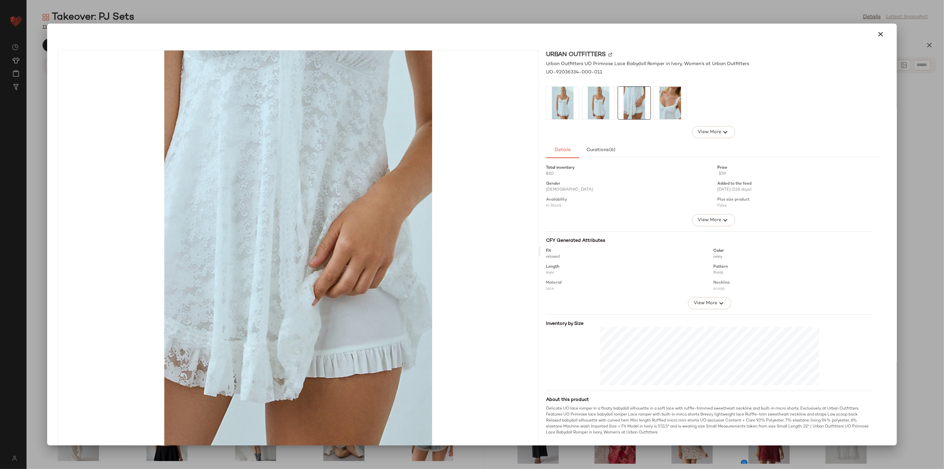
click at [680, 108] on img at bounding box center [670, 103] width 33 height 33
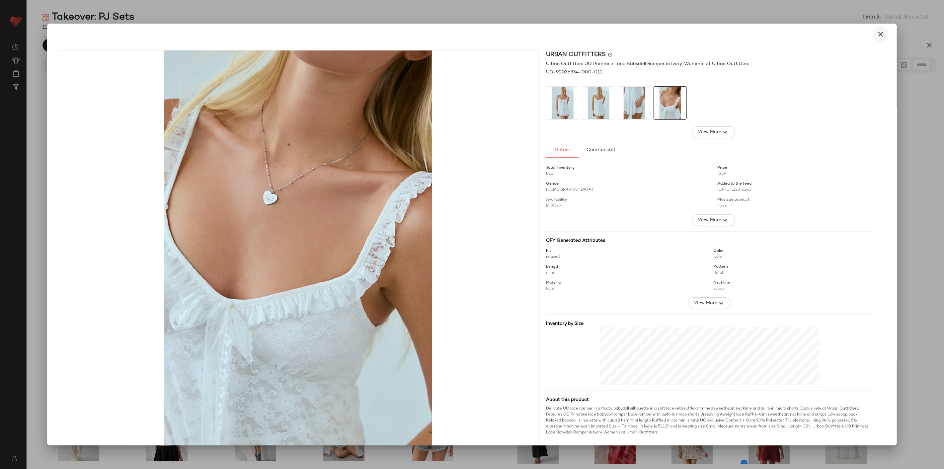
click at [877, 33] on icon "button" at bounding box center [881, 34] width 8 height 8
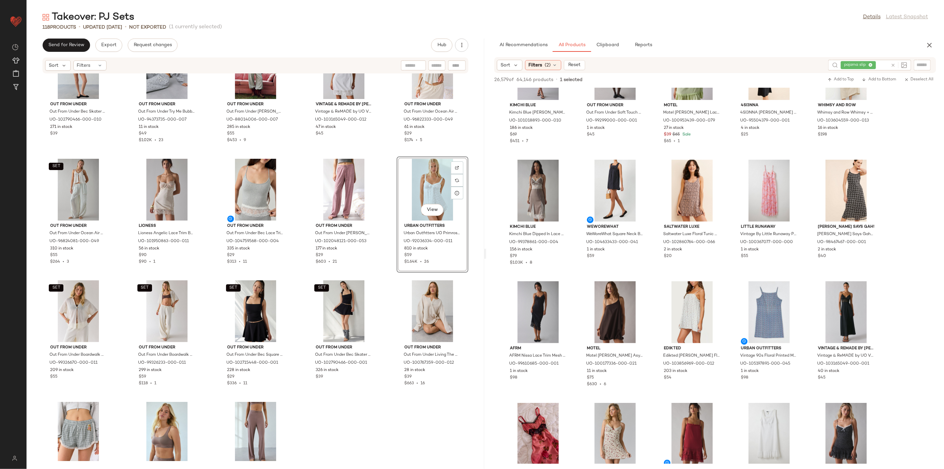
scroll to position [1929, 0]
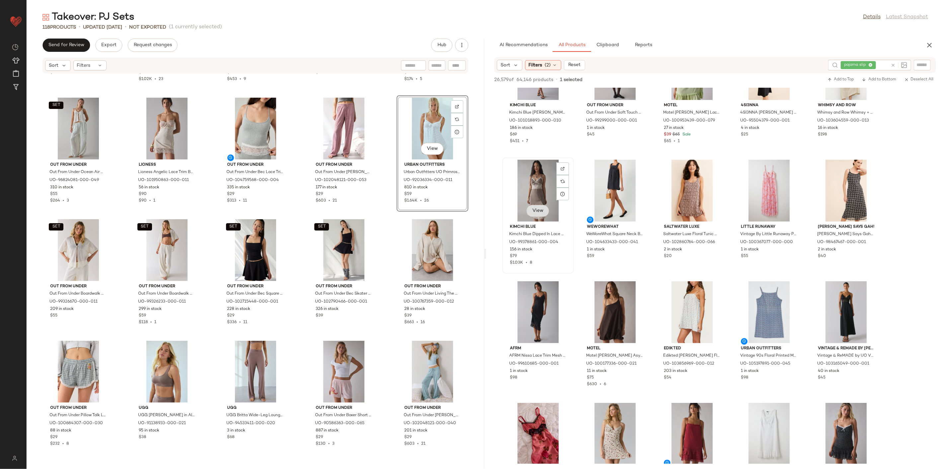
click at [538, 208] on span "View" at bounding box center [537, 210] width 11 height 5
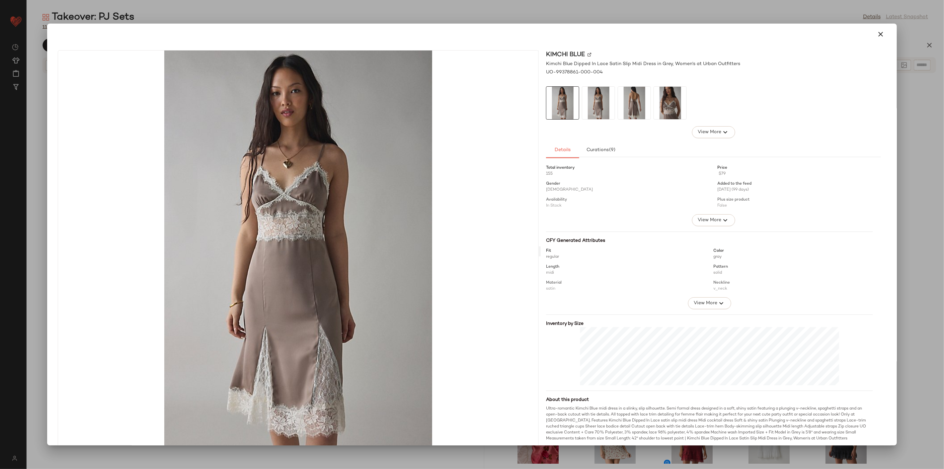
click at [629, 105] on img at bounding box center [634, 103] width 33 height 33
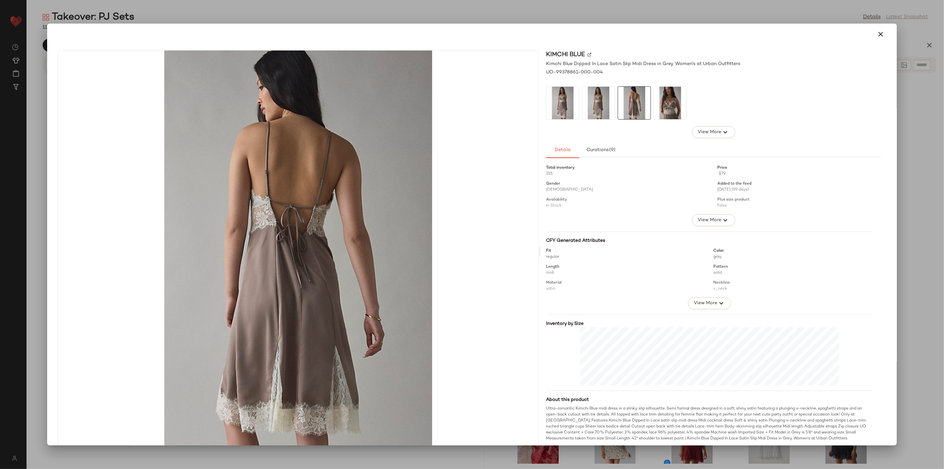
click at [668, 107] on img at bounding box center [670, 103] width 33 height 33
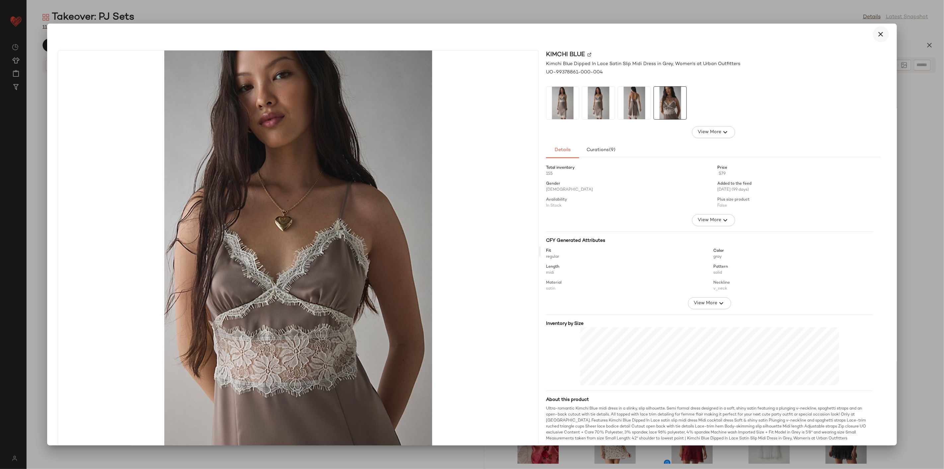
click at [879, 36] on icon "button" at bounding box center [881, 34] width 8 height 8
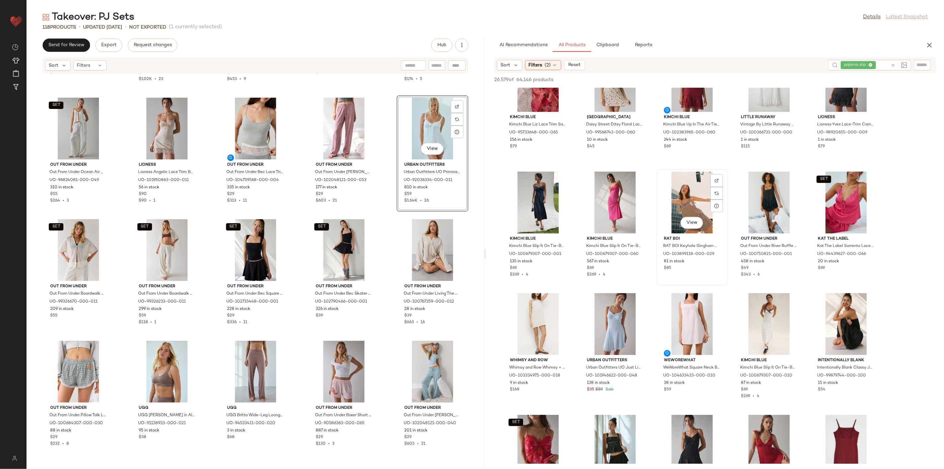
scroll to position [701, 0]
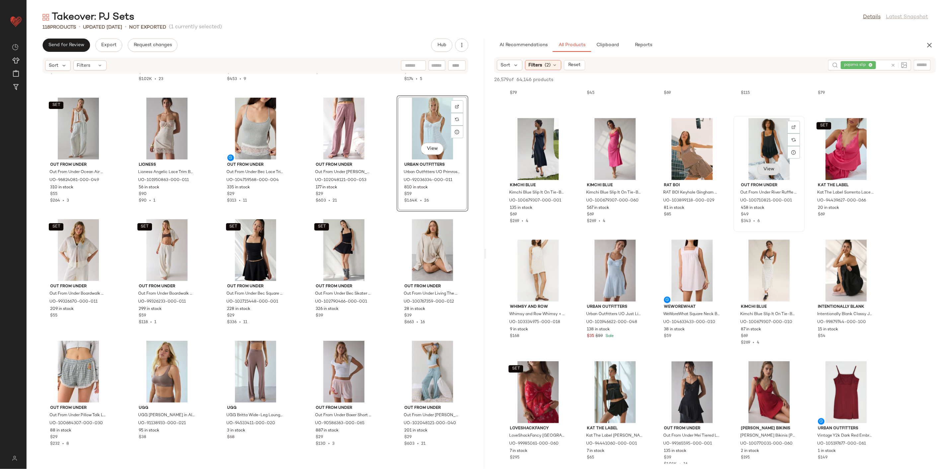
click at [773, 171] on span "View" at bounding box center [768, 169] width 11 height 5
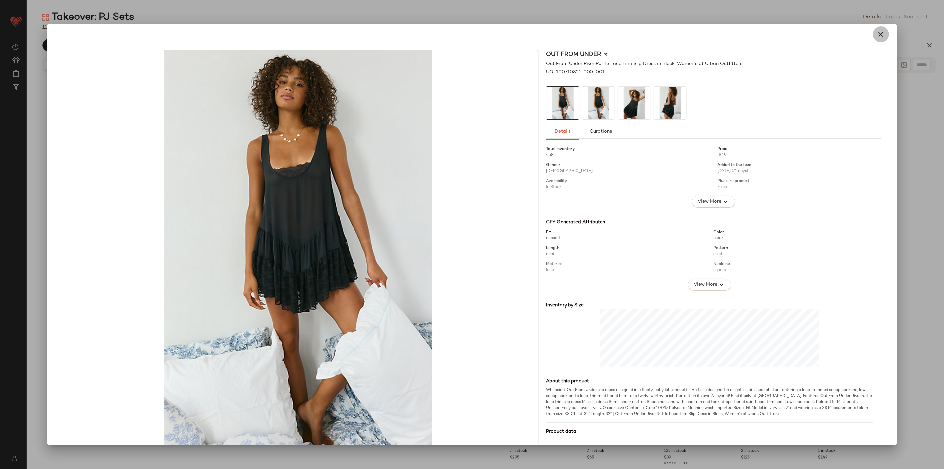
click at [881, 35] on icon "button" at bounding box center [881, 34] width 8 height 8
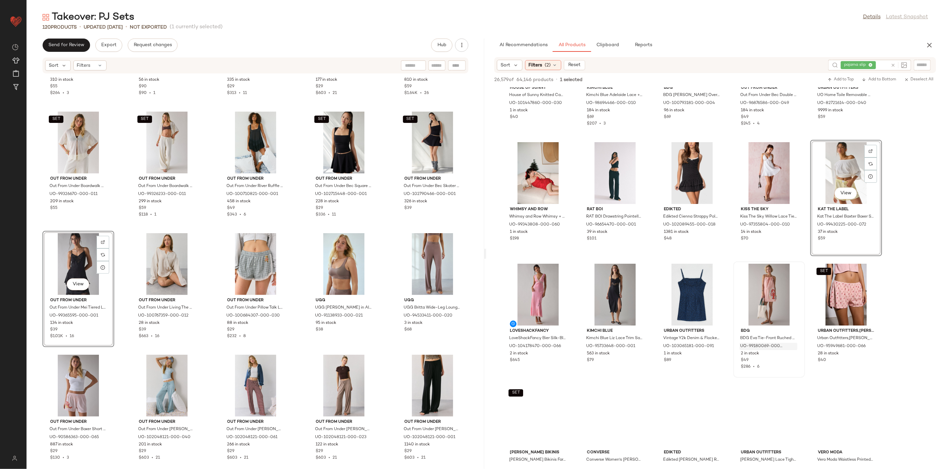
scroll to position [2028, 0]
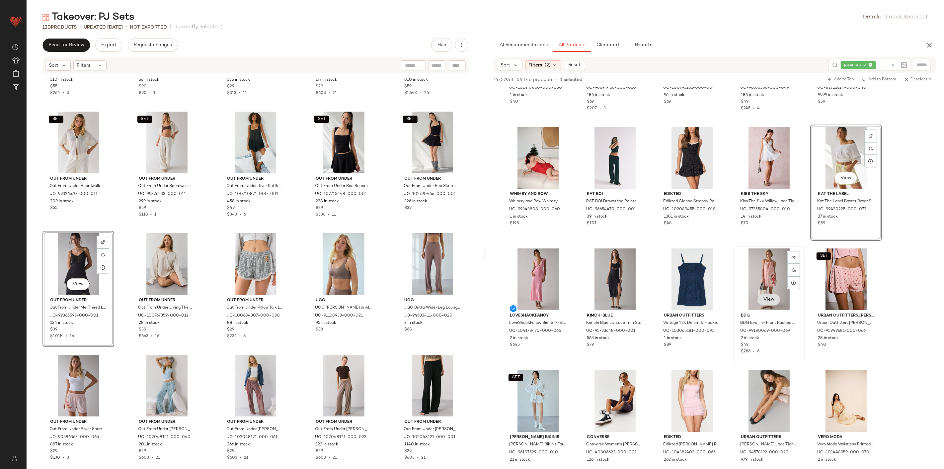
click at [771, 294] on button "View" at bounding box center [768, 299] width 23 height 12
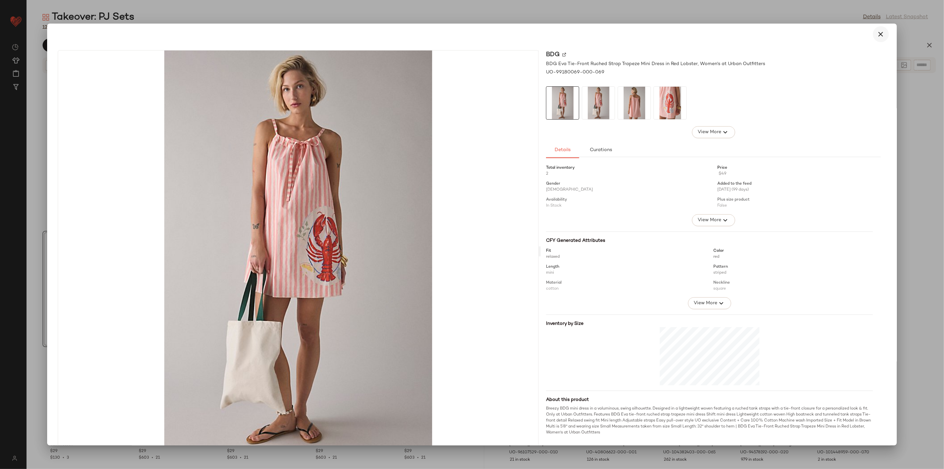
click at [881, 29] on button "button" at bounding box center [881, 34] width 16 height 16
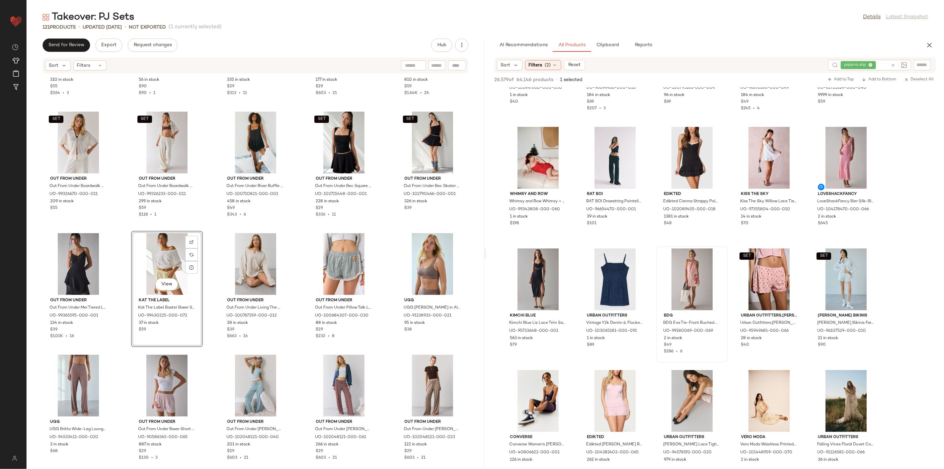
click at [294, 228] on div "SET Out From Under Out From Under Ocean Air Cinched Wide-Leg Gauze Pant in Blue…" at bounding box center [256, 267] width 458 height 387
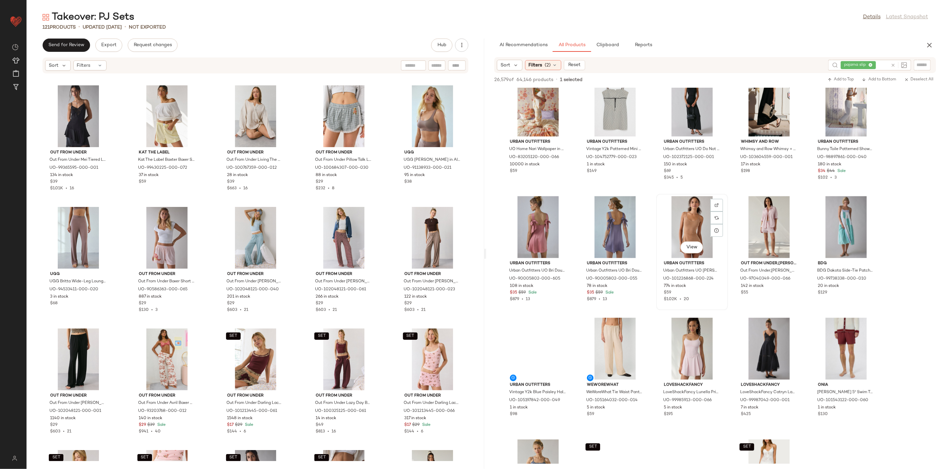
scroll to position [2692, 0]
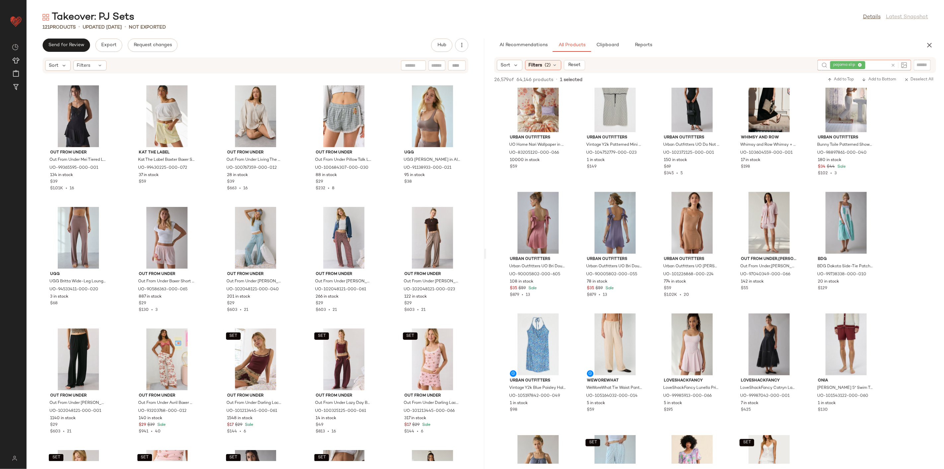
click at [891, 64] on icon at bounding box center [892, 65] width 5 height 5
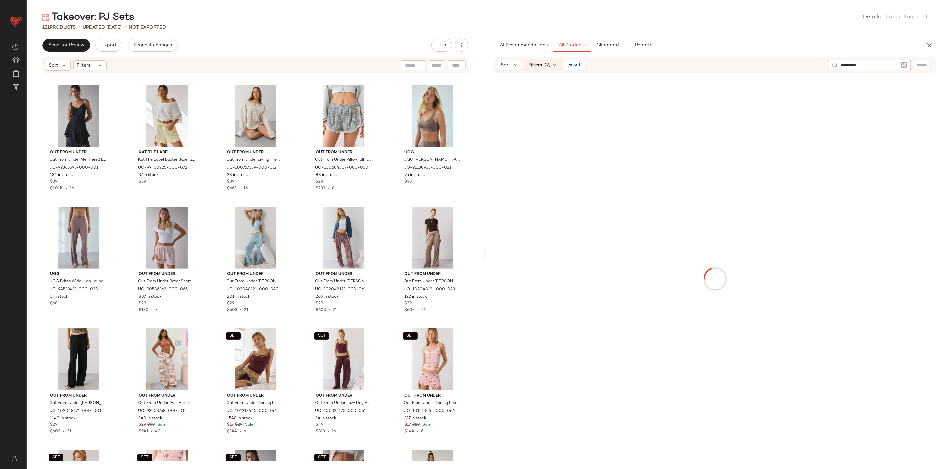
type input "**********"
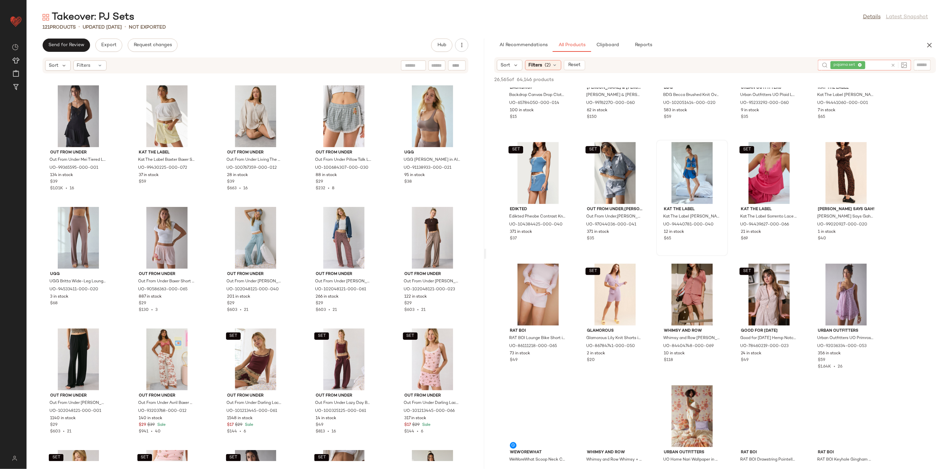
scroll to position [332, 0]
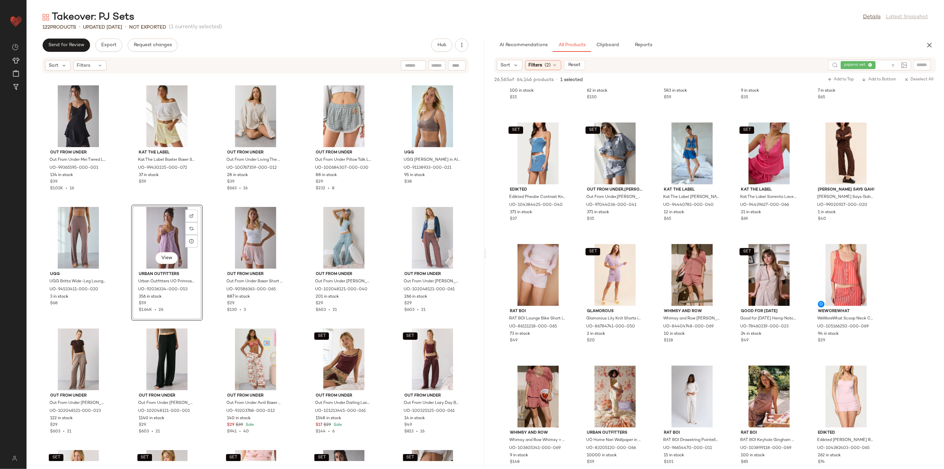
click at [209, 323] on div "SET Out From Under Out From Under Boardwalk Semi-Sheer Knit Flyaway Beach Top i…" at bounding box center [256, 267] width 458 height 387
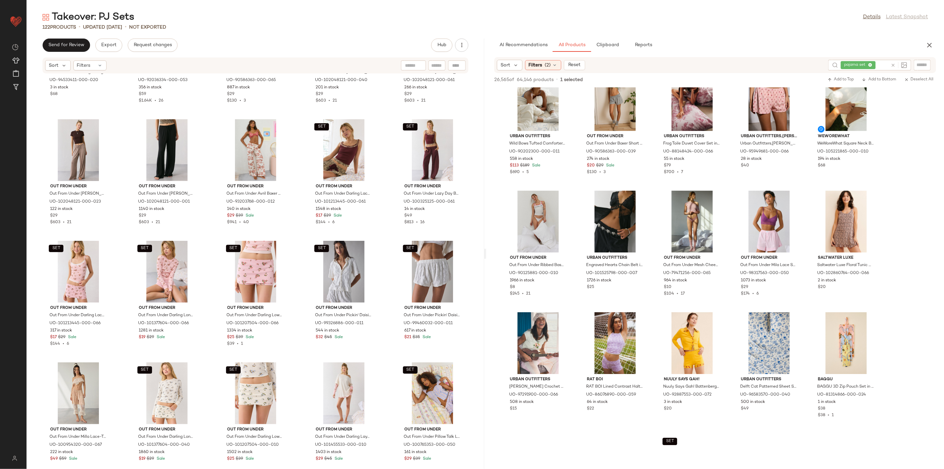
scroll to position [1844, 0]
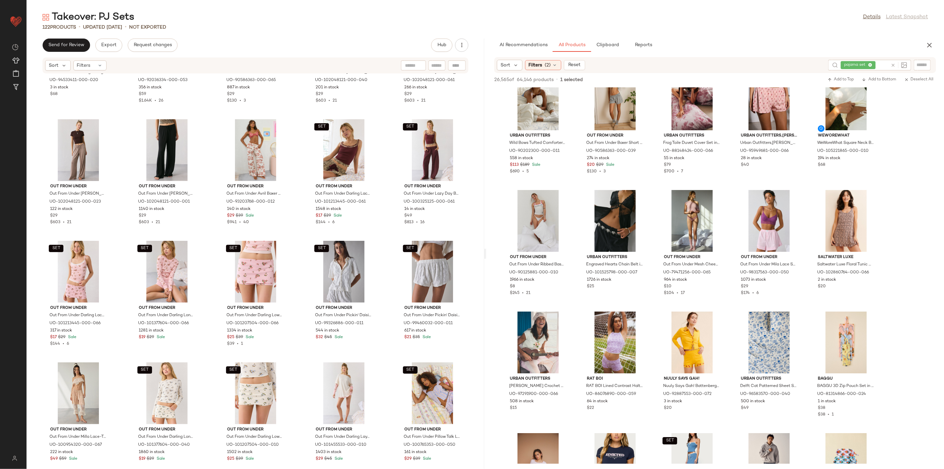
click at [892, 63] on icon at bounding box center [892, 65] width 5 height 5
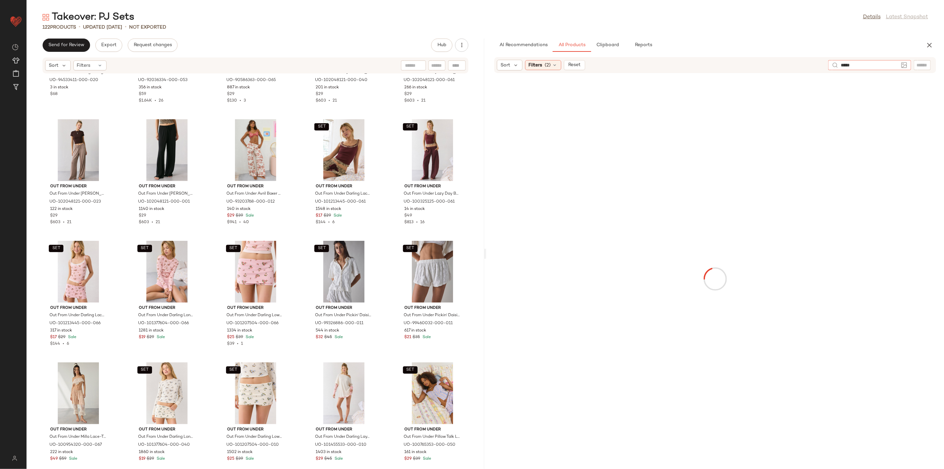
type input "******"
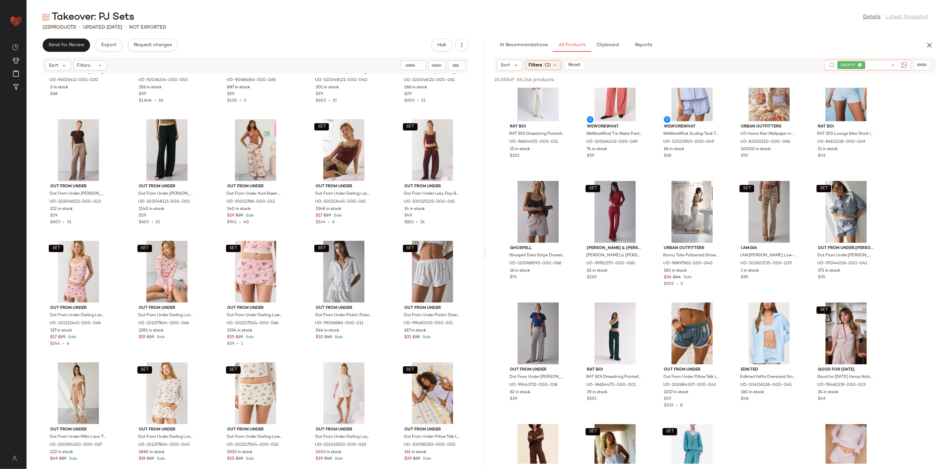
scroll to position [406, 0]
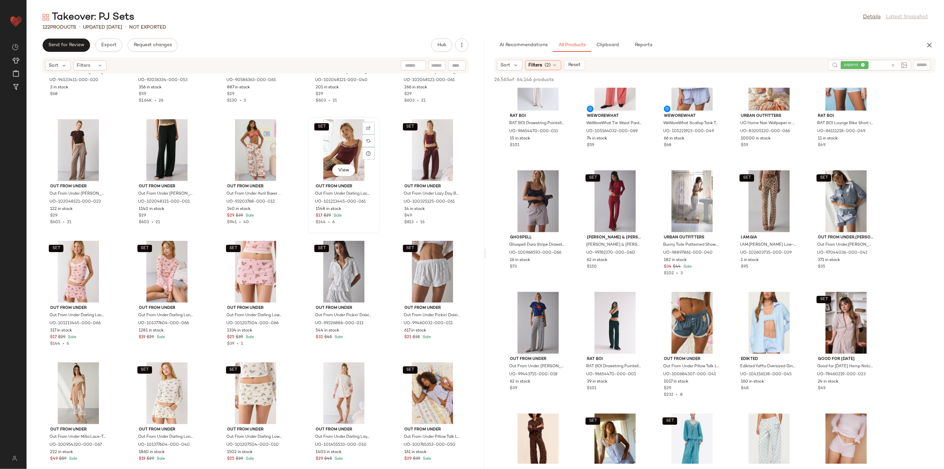
click at [345, 141] on div "SET View" at bounding box center [343, 150] width 67 height 62
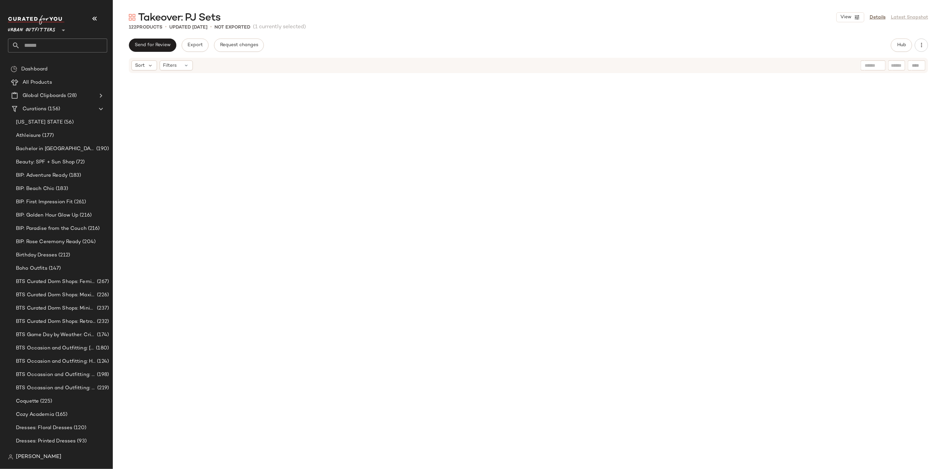
scroll to position [3075, 0]
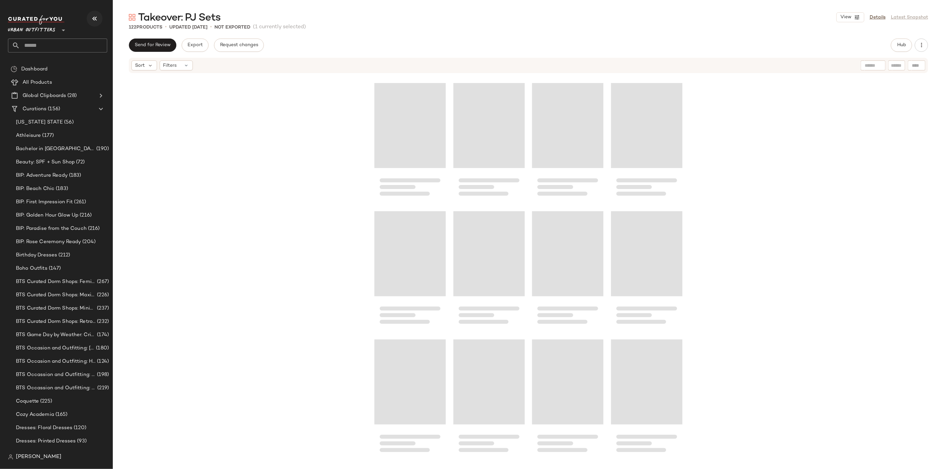
click at [94, 16] on icon "button" at bounding box center [95, 19] width 8 height 8
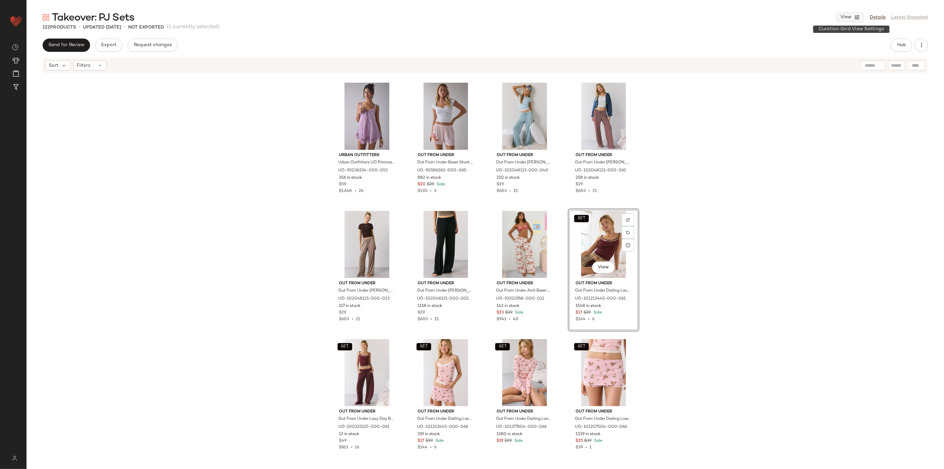
click at [852, 17] on button "View" at bounding box center [850, 17] width 28 height 10
click at [813, 17] on div "Takeover: PJ Sets View Details Latest Snapshot" at bounding box center [485, 17] width 917 height 13
click at [905, 47] on span "Hub" at bounding box center [901, 44] width 9 height 5
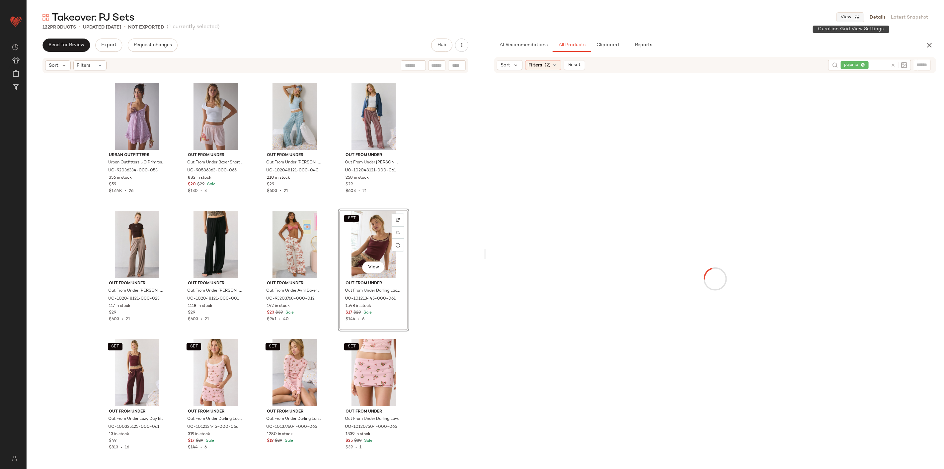
click at [859, 19] on icon "button" at bounding box center [857, 17] width 6 height 6
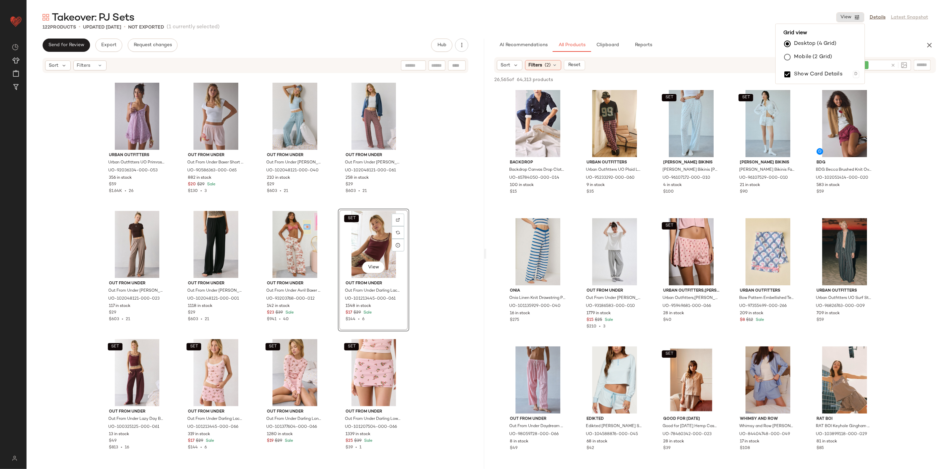
click at [857, 72] on div "D" at bounding box center [856, 74] width 6 height 7
click at [819, 71] on label "Show Card Details" at bounding box center [818, 74] width 48 height 19
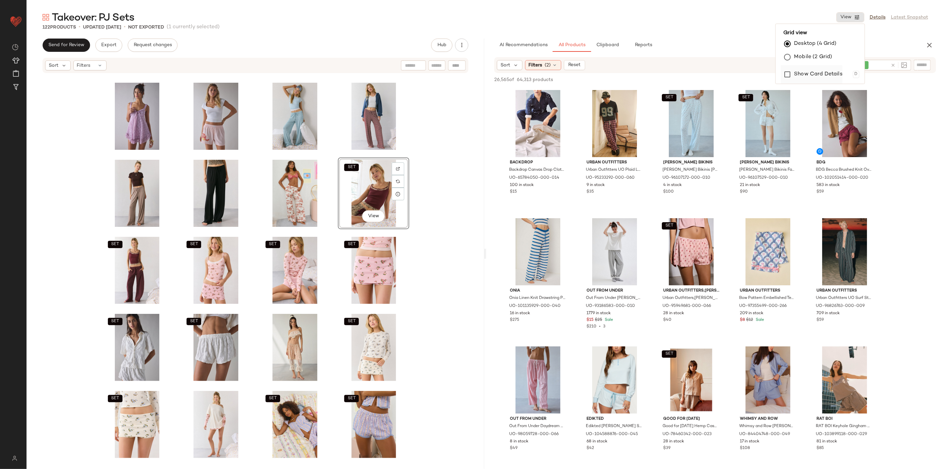
scroll to position [1848, 0]
click at [819, 71] on label "Show Card Details" at bounding box center [818, 74] width 48 height 19
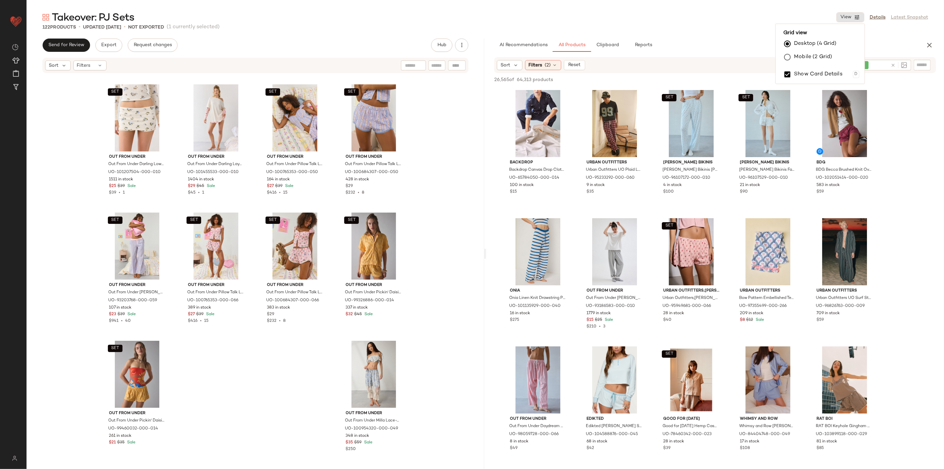
click at [814, 43] on label "Desktop (4 Grid)" at bounding box center [815, 43] width 42 height 13
click at [812, 59] on label "Mobile (2 Grid)" at bounding box center [813, 56] width 38 height 13
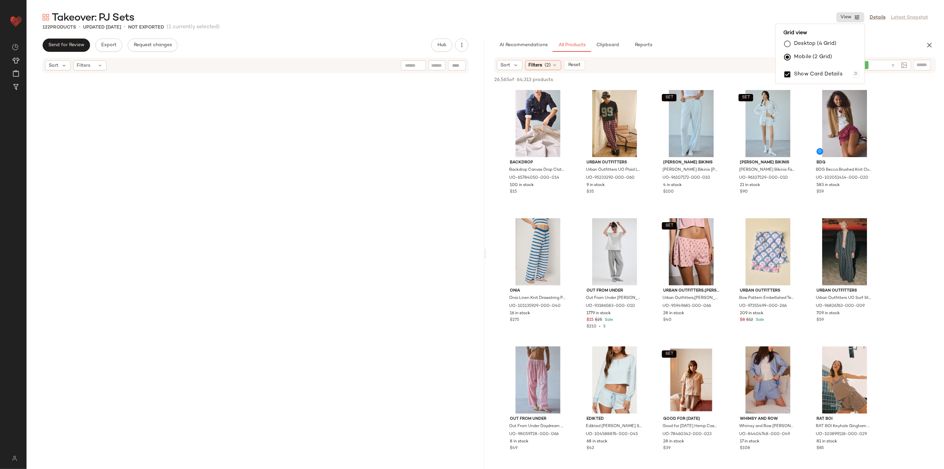
scroll to position [2948, 0]
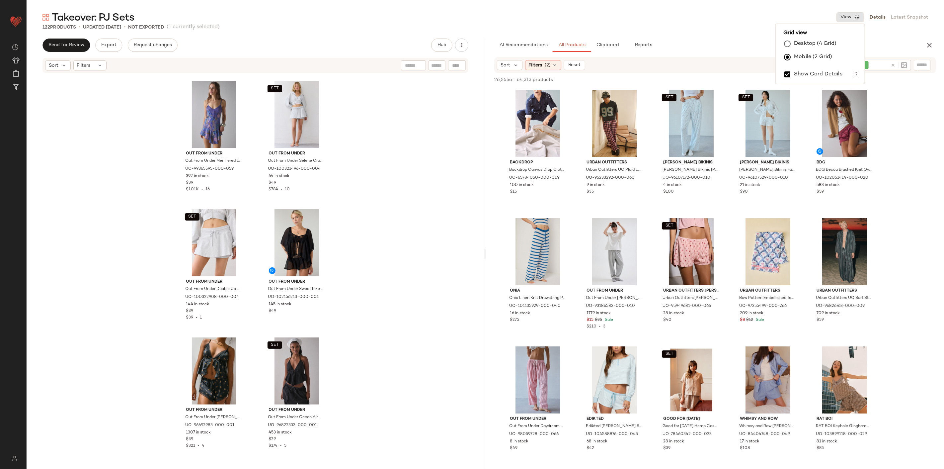
click at [814, 39] on label "Desktop (4 Grid)" at bounding box center [815, 43] width 42 height 13
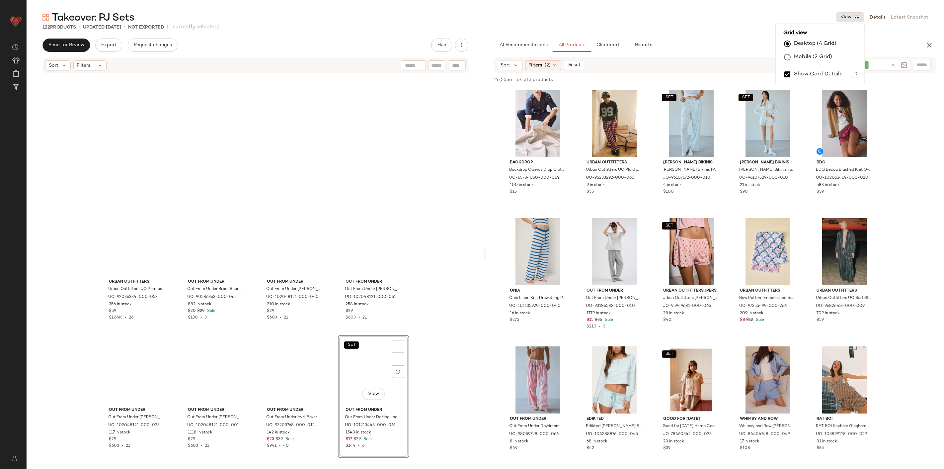
scroll to position [3075, 0]
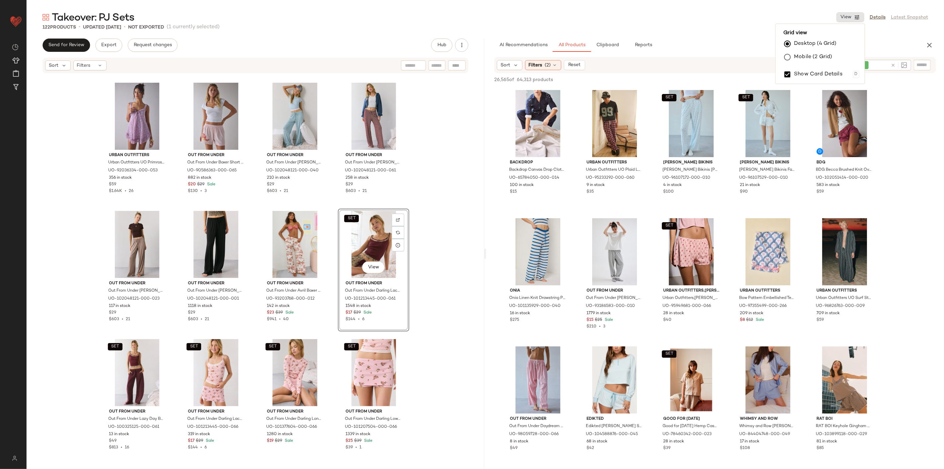
click at [808, 4] on main "Takeover: PJ Sets View Details Latest Snapshot 122 Products • updated Aug 27th …" at bounding box center [472, 234] width 944 height 469
drag, startPoint x: 125, startPoint y: 364, endPoint x: 133, endPoint y: 364, distance: 7.3
click at [125, 364] on div "SET View" at bounding box center [137, 372] width 67 height 67
click at [367, 224] on div "SET View" at bounding box center [373, 244] width 67 height 67
click at [135, 366] on div "SET View" at bounding box center [137, 372] width 67 height 67
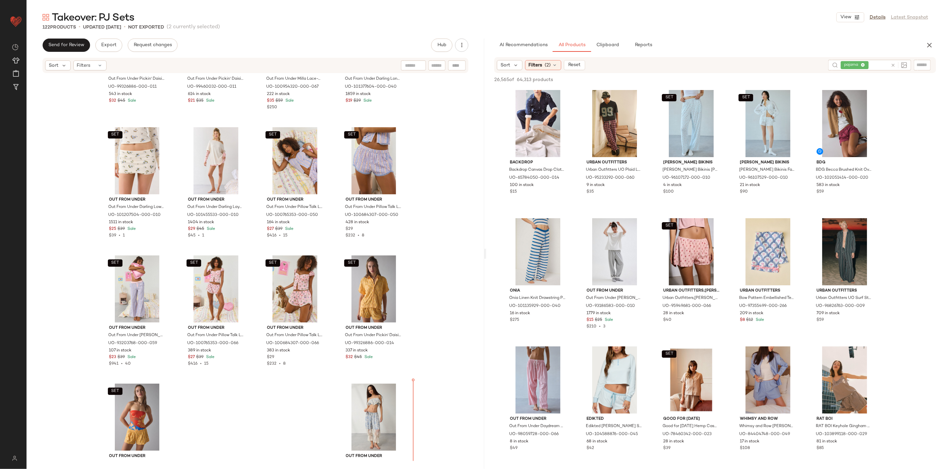
scroll to position [3585, 0]
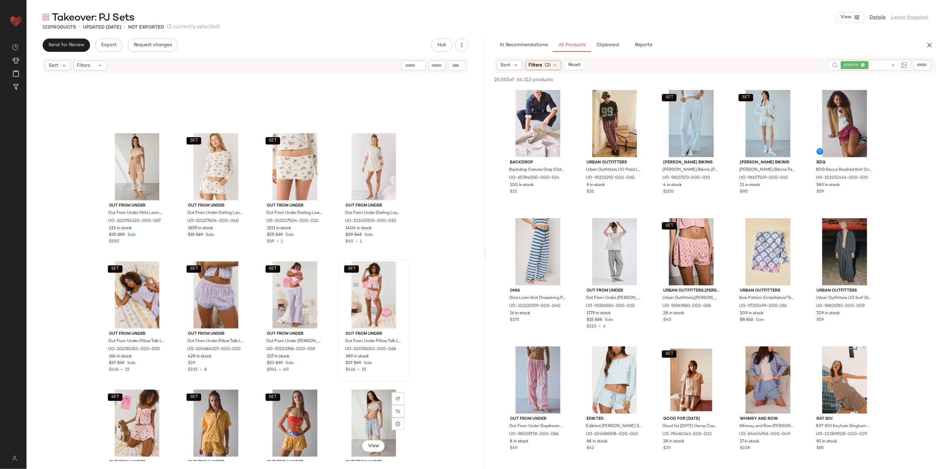
scroll to position [3401, 0]
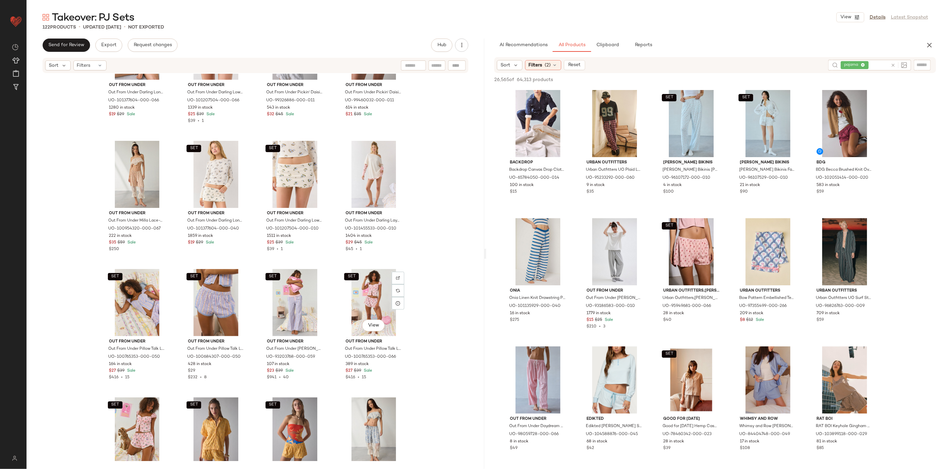
drag, startPoint x: 366, startPoint y: 291, endPoint x: 335, endPoint y: 309, distance: 36.1
click at [365, 290] on div "SET View" at bounding box center [373, 302] width 67 height 67
click at [137, 411] on div "SET View" at bounding box center [137, 430] width 67 height 67
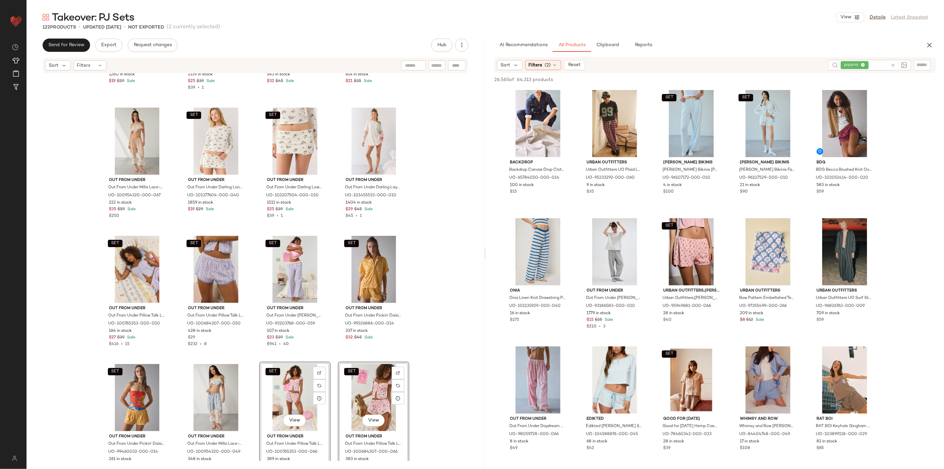
click at [422, 323] on div "SET Out From Under Out From Under Darling Long Sleeve Slim Tee in Pink Floral, …" at bounding box center [256, 267] width 458 height 387
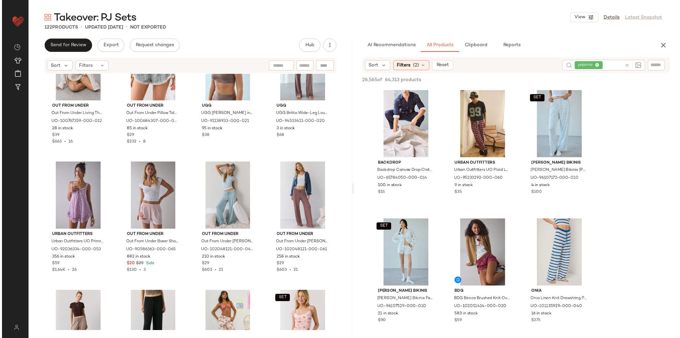
scroll to position [2996, 0]
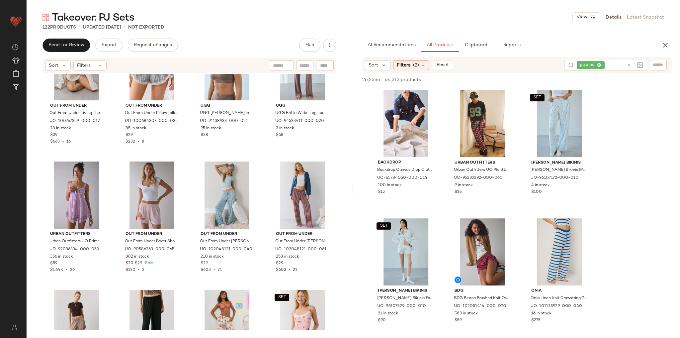
drag, startPoint x: 754, startPoint y: 2, endPoint x: 348, endPoint y: 25, distance: 406.9
click at [348, 25] on div "122 Products • updated Aug 27th • Not Exported" at bounding box center [353, 27] width 653 height 7
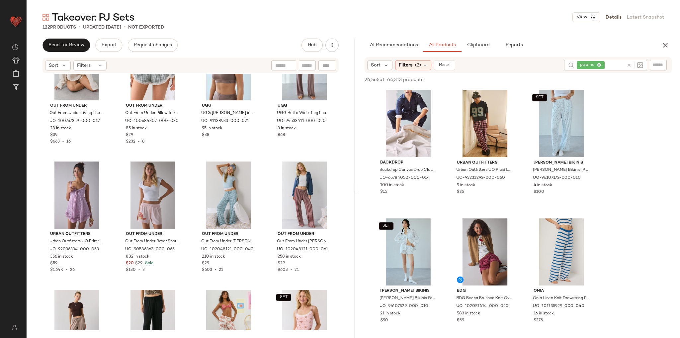
drag, startPoint x: 353, startPoint y: 187, endPoint x: 349, endPoint y: 188, distance: 3.7
click at [356, 192] on div "Takeover: PJ Sets View Details Latest Snapshot 122 Products • updated Aug 27th …" at bounding box center [353, 174] width 653 height 327
click at [338, 177] on div "Out From Under Out From Under Living The Dream Waffle Knit Long Sleeve Henley T…" at bounding box center [191, 202] width 328 height 256
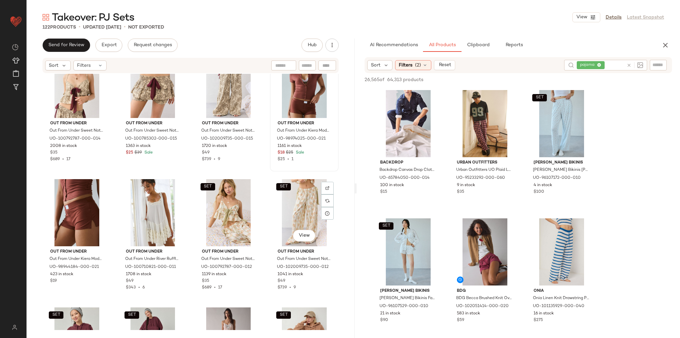
scroll to position [0, 0]
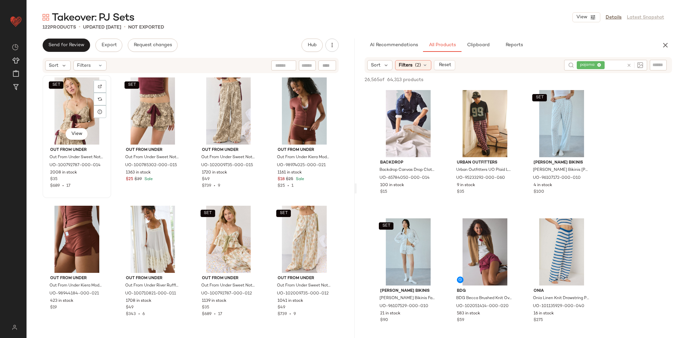
click at [88, 110] on div "SET View" at bounding box center [77, 110] width 64 height 67
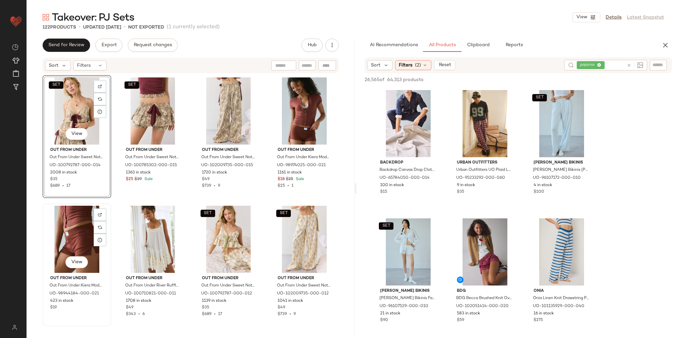
click at [75, 218] on div "View" at bounding box center [77, 238] width 64 height 67
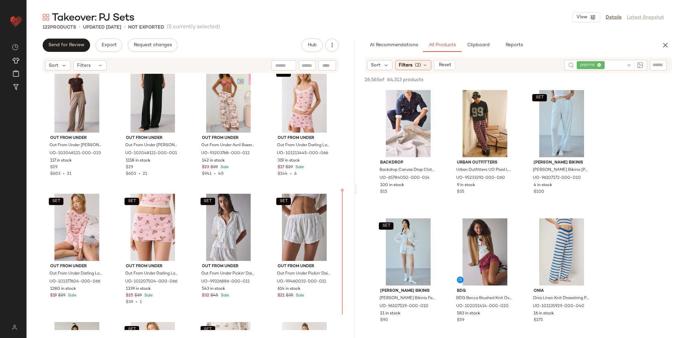
scroll to position [3220, 0]
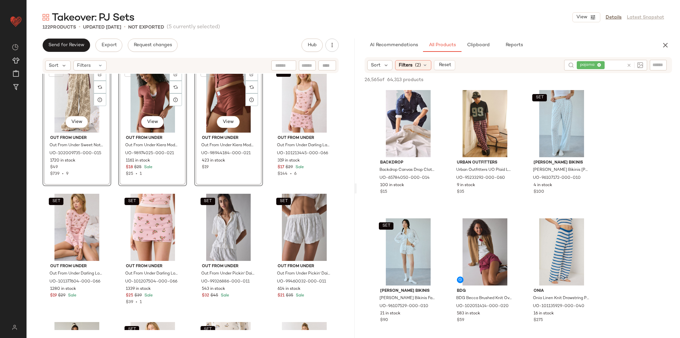
click at [261, 192] on div "SET View Out From Under Out From Under Sweet Nothings Side-Tie Bow PJ Pants in …" at bounding box center [191, 202] width 328 height 256
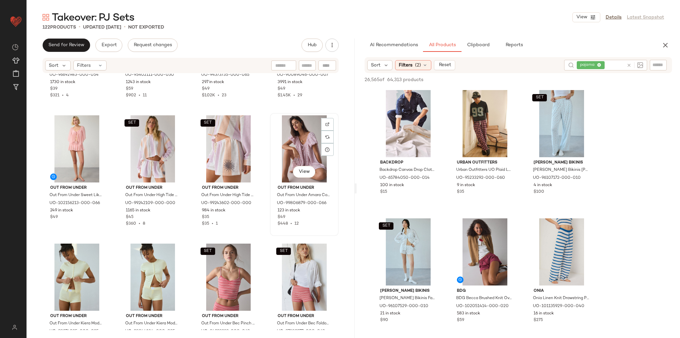
scroll to position [404, 0]
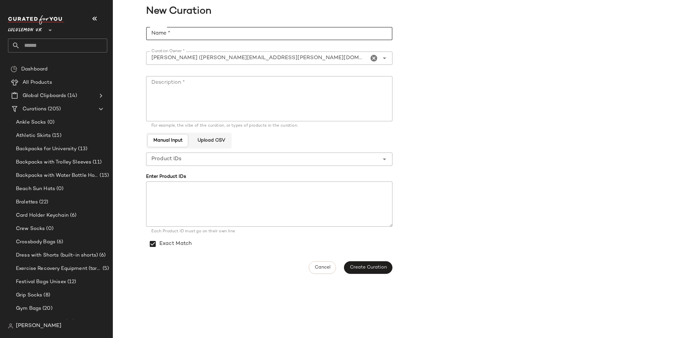
click at [181, 36] on input "Name *" at bounding box center [269, 33] width 246 height 13
type input "**********"
click at [299, 101] on textarea "Description *" at bounding box center [269, 98] width 246 height 45
paste textarea "**********"
type textarea "**********"
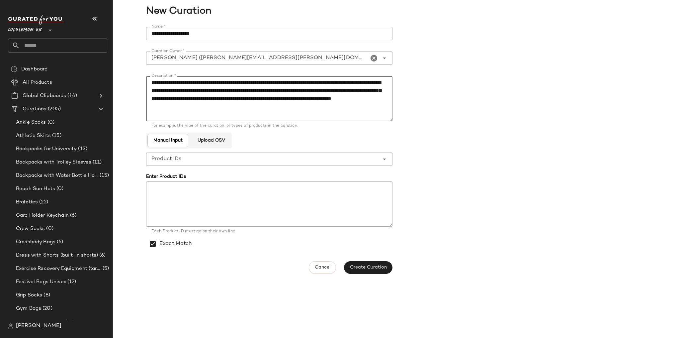
scroll to position [37, 0]
click at [291, 100] on textarea "**********" at bounding box center [269, 98] width 246 height 45
drag, startPoint x: 285, startPoint y: 110, endPoint x: 123, endPoint y: 77, distance: 165.5
click at [123, 77] on div "**********" at bounding box center [396, 150] width 567 height 255
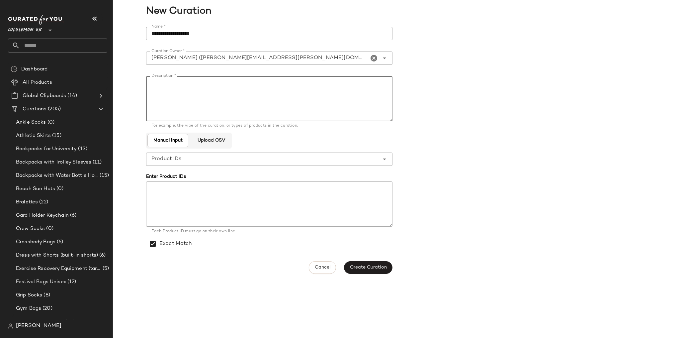
click at [164, 92] on textarea "Description *" at bounding box center [269, 98] width 246 height 45
drag, startPoint x: 228, startPoint y: 98, endPoint x: 178, endPoint y: 87, distance: 51.7
click at [178, 87] on textarea "Description *" at bounding box center [269, 98] width 246 height 45
click at [171, 82] on textarea "Description *" at bounding box center [269, 98] width 246 height 45
paste textarea "**********"
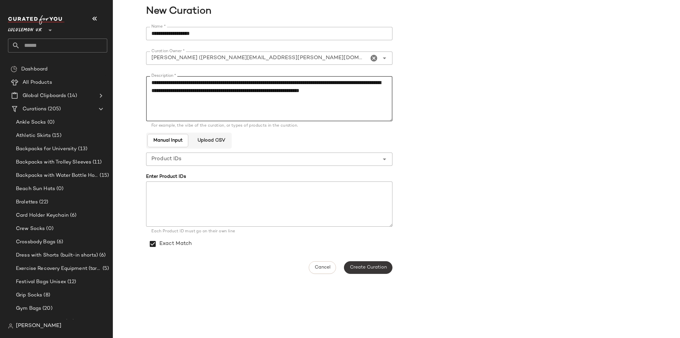
type textarea "**********"
drag, startPoint x: 364, startPoint y: 266, endPoint x: 360, endPoint y: 248, distance: 17.7
click at [364, 266] on span "Create Curation" at bounding box center [367, 267] width 37 height 5
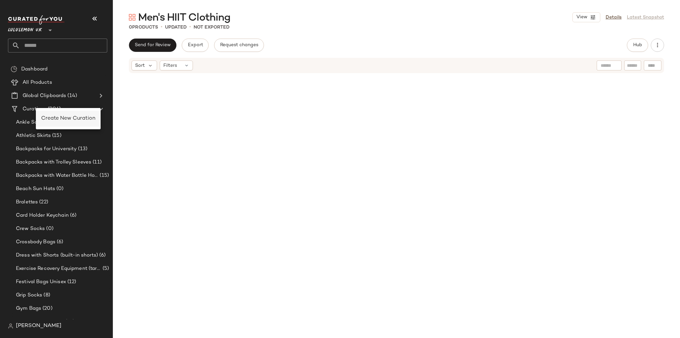
click at [59, 121] on span "Create New Curation" at bounding box center [68, 118] width 54 height 6
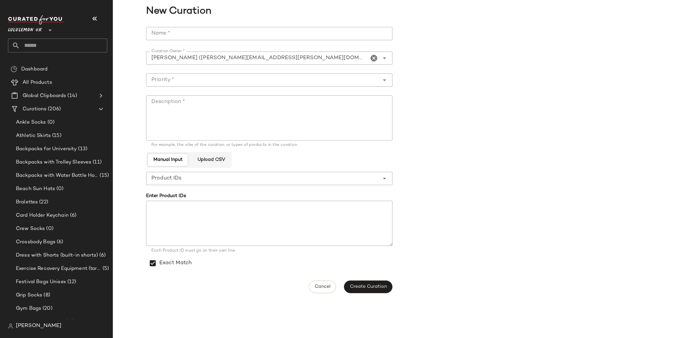
click at [253, 33] on input "Name *" at bounding box center [269, 33] width 246 height 13
type input "**********"
paste textarea "**********"
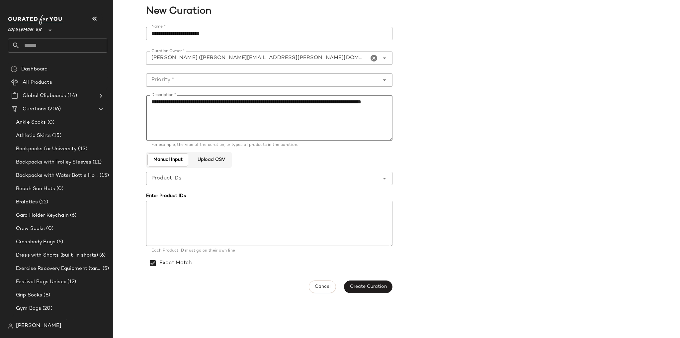
click at [183, 103] on textarea "**********" at bounding box center [269, 117] width 246 height 45
type textarea "**********"
click at [369, 281] on button "Create Curation" at bounding box center [368, 286] width 48 height 13
click at [218, 79] on input "Priority *" at bounding box center [262, 80] width 233 height 8
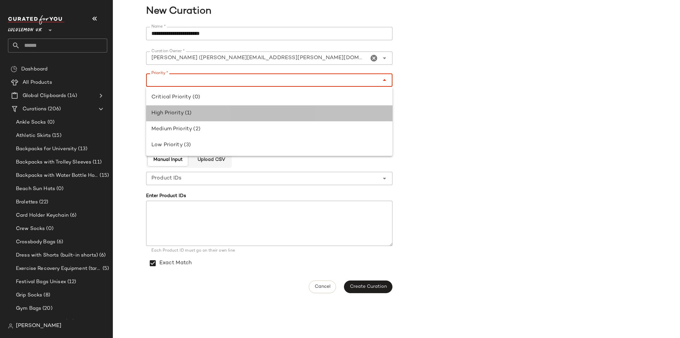
click at [211, 113] on div "High Priority (1)" at bounding box center [269, 113] width 236 height 8
type input "**********"
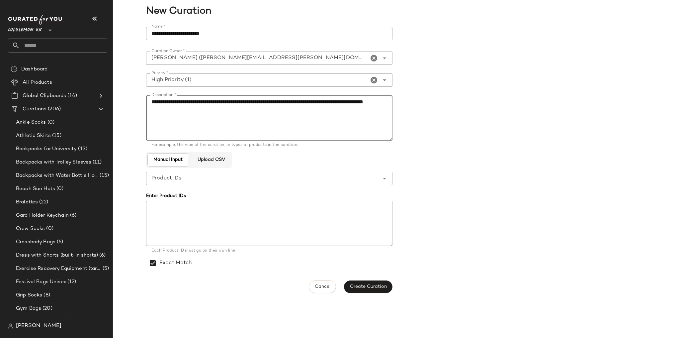
click at [251, 127] on textarea "**********" at bounding box center [269, 117] width 246 height 45
click at [372, 284] on span "Create Curation" at bounding box center [367, 286] width 37 height 5
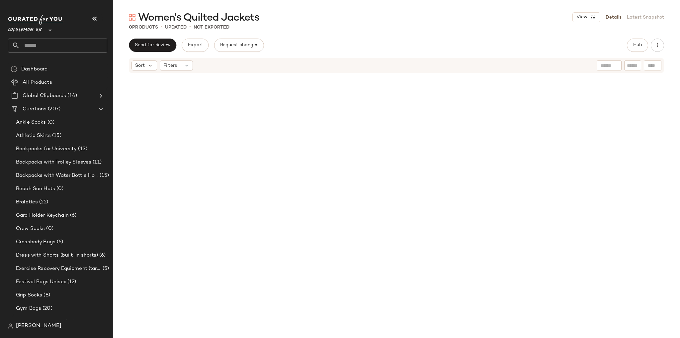
click at [328, 51] on div "Send for Review Export Request changes Hub" at bounding box center [396, 44] width 535 height 13
click at [90, 115] on span "Create New Curation" at bounding box center [94, 116] width 54 height 6
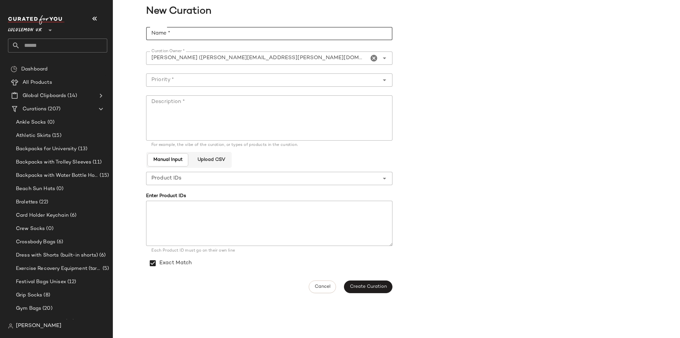
click at [206, 27] on input "Name *" at bounding box center [269, 33] width 246 height 13
type input "**********"
click at [198, 81] on input "Priority *" at bounding box center [262, 80] width 233 height 8
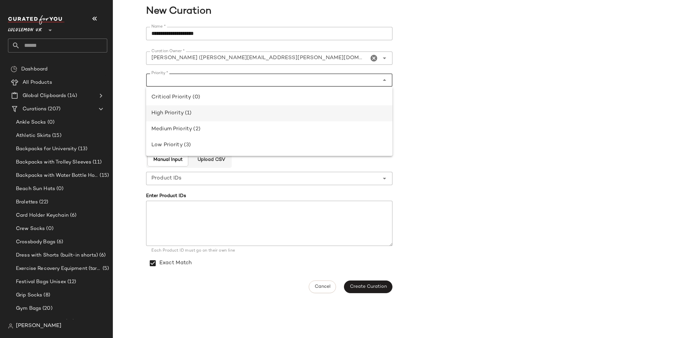
click at [199, 107] on div "High Priority (1)" at bounding box center [269, 113] width 246 height 16
type input "**********"
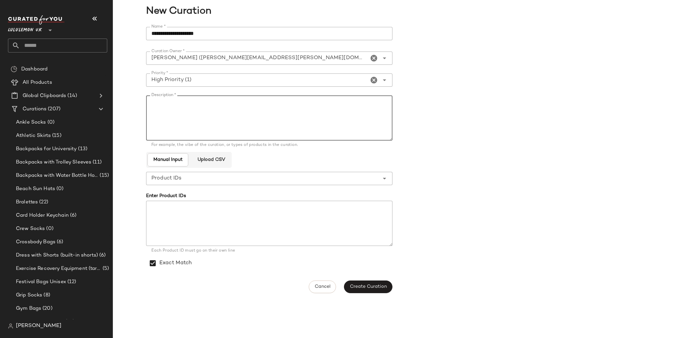
paste textarea "**********"
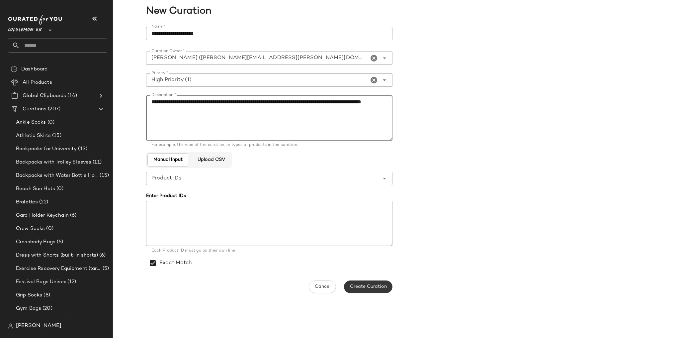
type textarea "**********"
click at [374, 288] on span "Create Curation" at bounding box center [367, 286] width 37 height 5
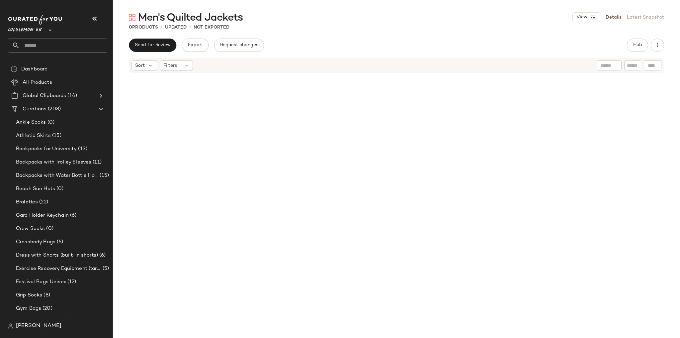
click at [400, 128] on div at bounding box center [396, 202] width 231 height 255
click at [118, 125] on div "Create New Curation" at bounding box center [99, 121] width 65 height 16
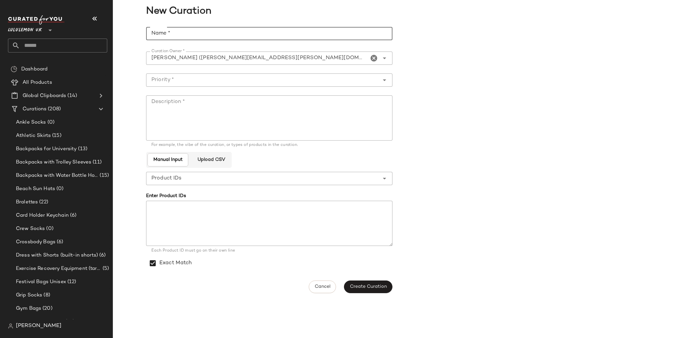
click at [206, 37] on input "Name *" at bounding box center [269, 33] width 246 height 13
type input "**********"
click at [228, 77] on input "Priority *" at bounding box center [262, 80] width 233 height 8
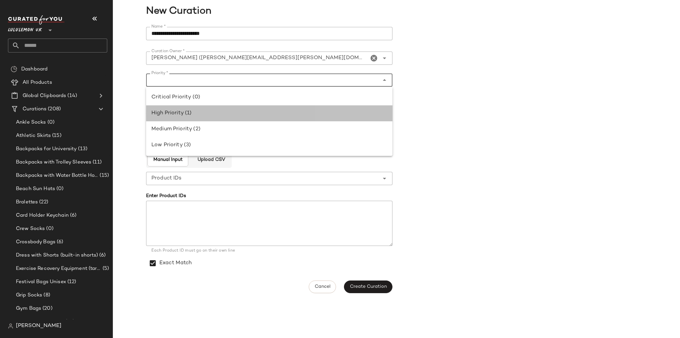
click at [227, 112] on div "High Priority (1)" at bounding box center [269, 113] width 236 height 8
type input "**********"
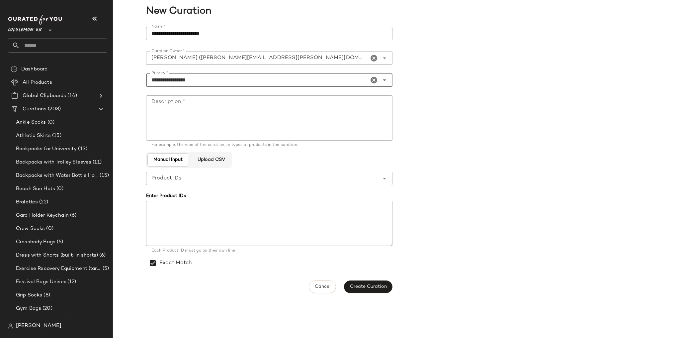
click at [226, 112] on textarea "Description *" at bounding box center [269, 117] width 246 height 45
paste textarea "**********"
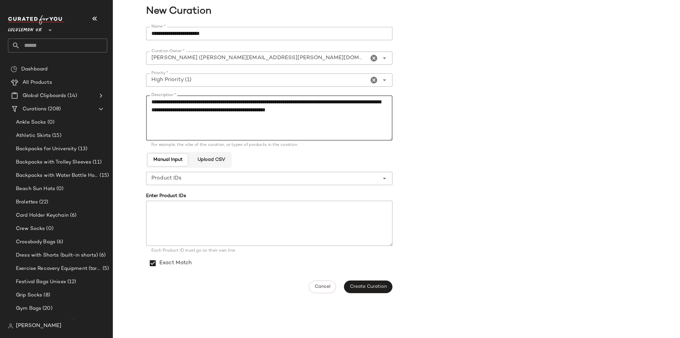
click at [189, 111] on textarea "**********" at bounding box center [269, 117] width 246 height 45
type textarea "**********"
click at [365, 291] on button "Create Curation" at bounding box center [368, 286] width 48 height 13
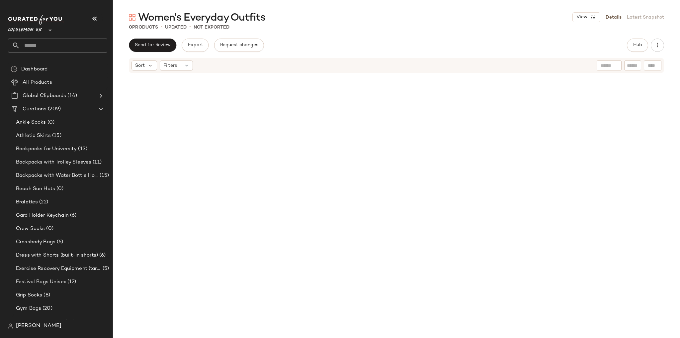
click at [247, 131] on div at bounding box center [396, 202] width 567 height 256
click at [73, 123] on span "Create New Curation" at bounding box center [88, 121] width 54 height 6
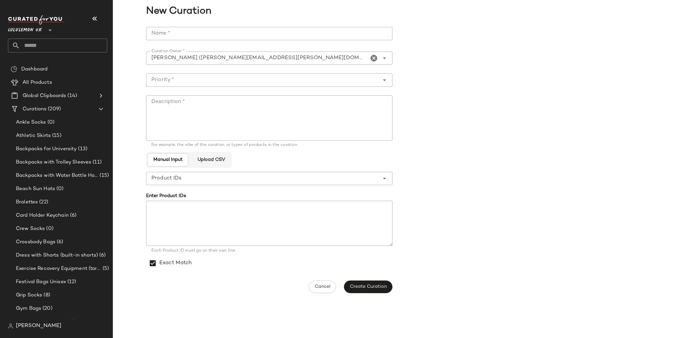
click at [207, 29] on input "Name *" at bounding box center [269, 33] width 246 height 13
type input "**********"
click at [185, 113] on textarea "Description *" at bounding box center [269, 117] width 246 height 45
paste textarea "**********"
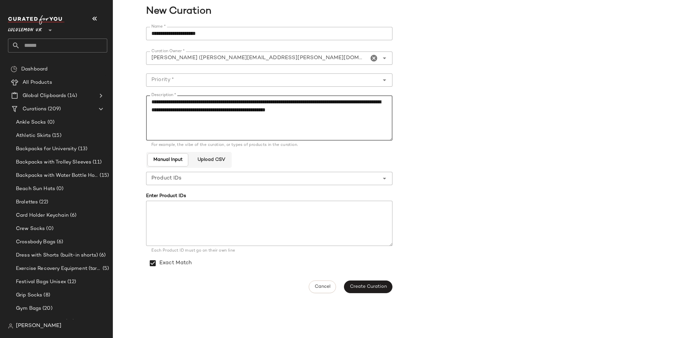
type textarea "**********"
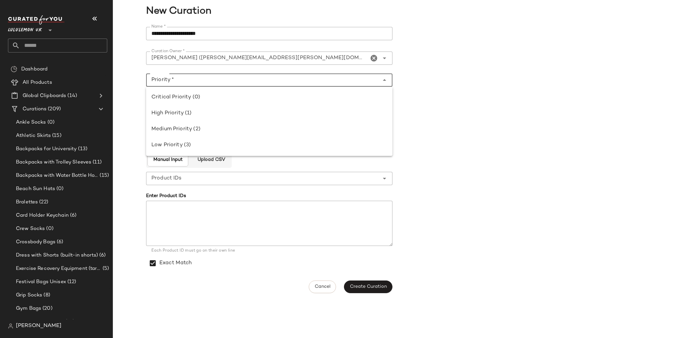
click at [197, 85] on div at bounding box center [262, 79] width 233 height 13
click at [199, 113] on div "High Priority (1)" at bounding box center [269, 113] width 236 height 8
type input "**********"
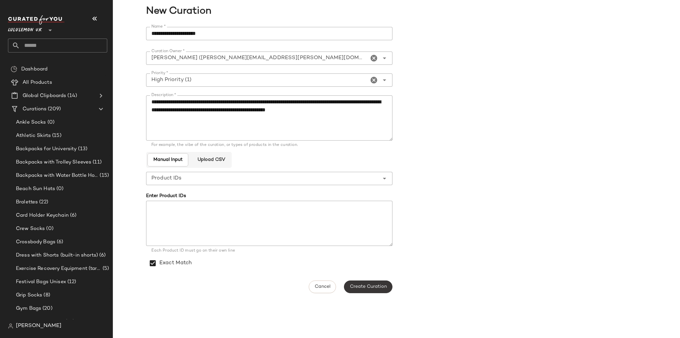
click at [362, 282] on button "Create Curation" at bounding box center [368, 286] width 48 height 13
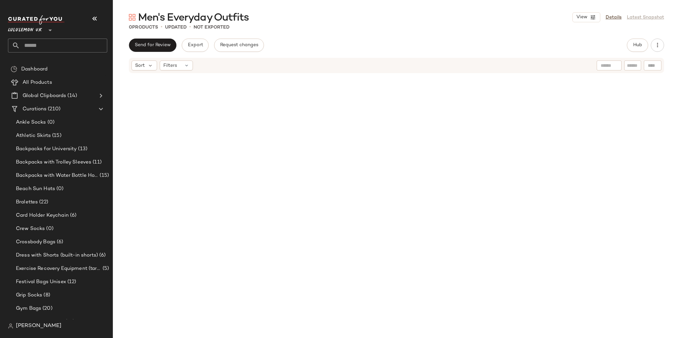
click at [343, 125] on div at bounding box center [396, 202] width 231 height 255
click at [82, 119] on span "Create New Curation" at bounding box center [81, 118] width 54 height 6
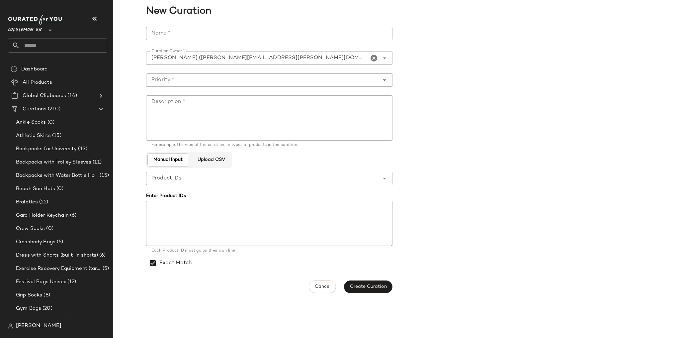
click at [192, 32] on input "Name *" at bounding box center [269, 33] width 246 height 13
type input "**********"
click at [196, 103] on textarea "Description *" at bounding box center [269, 117] width 246 height 45
paste textarea "**********"
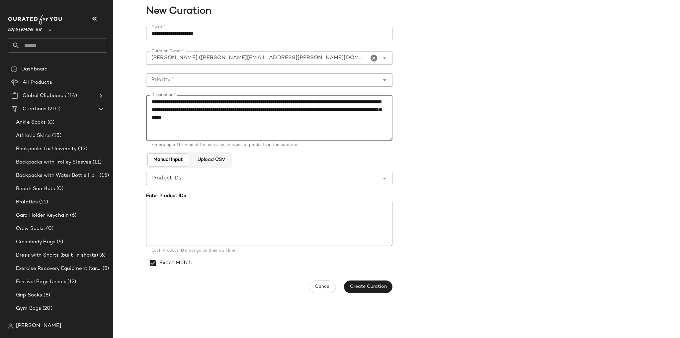
type textarea "**********"
click at [214, 80] on input "Priority *" at bounding box center [262, 80] width 233 height 8
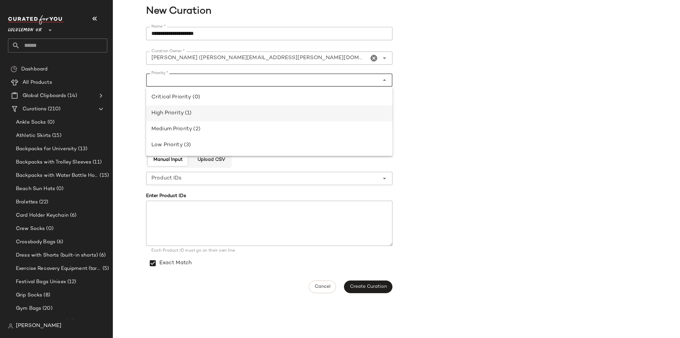
click at [218, 107] on div "High Priority (1)" at bounding box center [269, 113] width 246 height 16
type input "**********"
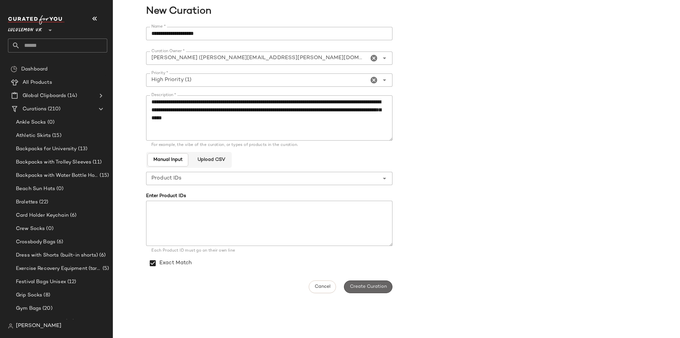
click at [363, 287] on span "Create Curation" at bounding box center [367, 286] width 37 height 5
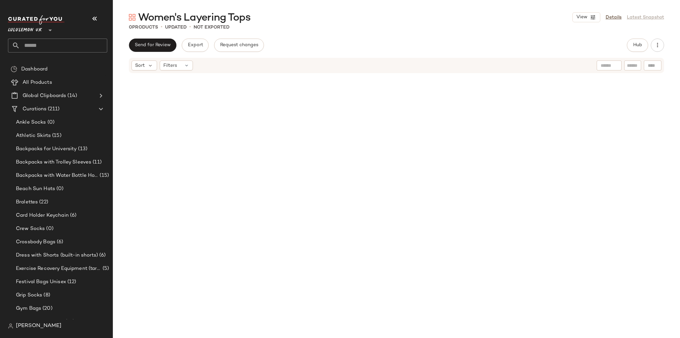
click at [272, 161] on div at bounding box center [396, 202] width 567 height 256
click at [66, 123] on span "Create New Curation" at bounding box center [83, 122] width 54 height 6
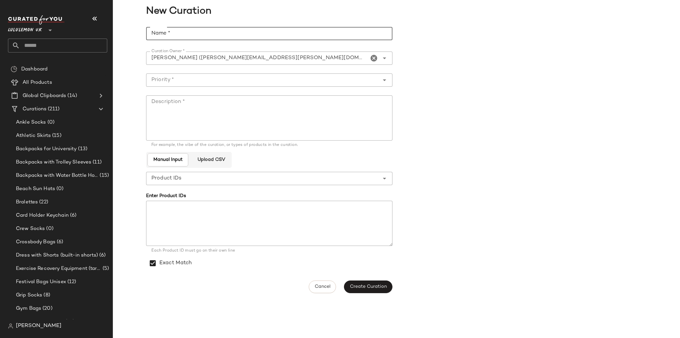
click at [188, 30] on input "Name *" at bounding box center [269, 33] width 246 height 13
type input "**********"
click at [179, 81] on input "Priority *" at bounding box center [262, 80] width 233 height 8
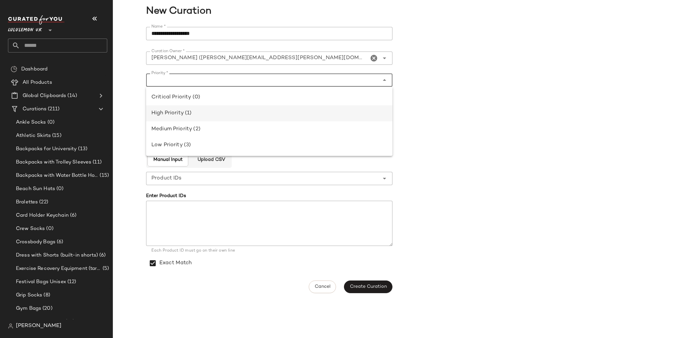
click at [183, 109] on div "High Priority (1)" at bounding box center [269, 113] width 236 height 8
type input "**********"
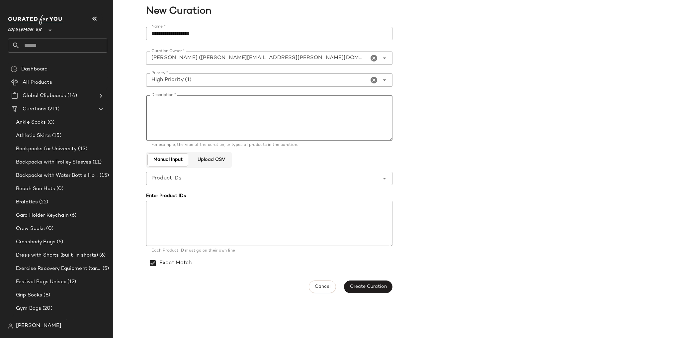
paste textarea "**********"
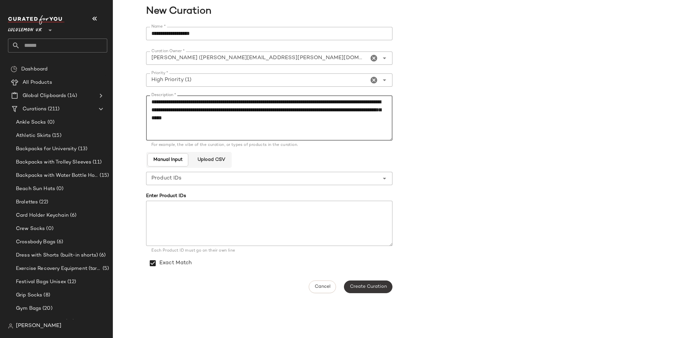
type textarea "**********"
click at [363, 284] on span "Create Curation" at bounding box center [367, 286] width 37 height 5
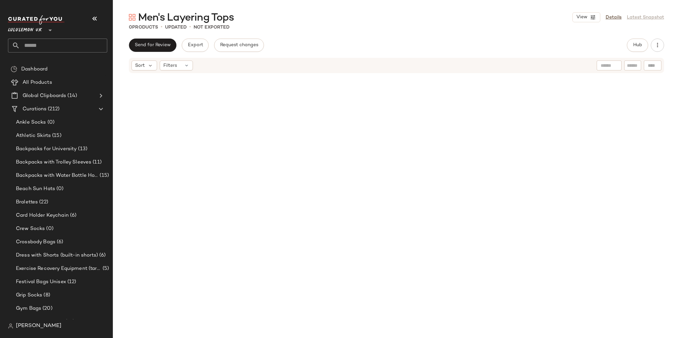
click at [272, 151] on div at bounding box center [396, 202] width 567 height 256
drag, startPoint x: 94, startPoint y: 120, endPoint x: 98, endPoint y: 121, distance: 3.4
click at [93, 118] on span "Create New Curation" at bounding box center [92, 121] width 54 height 6
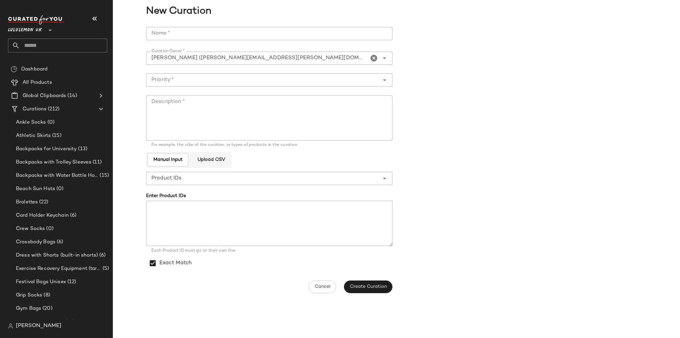
click at [225, 26] on div "**********" at bounding box center [271, 160] width 250 height 274
click at [224, 29] on input "Name *" at bounding box center [269, 33] width 246 height 13
type input "**********"
click at [203, 75] on div at bounding box center [262, 79] width 233 height 13
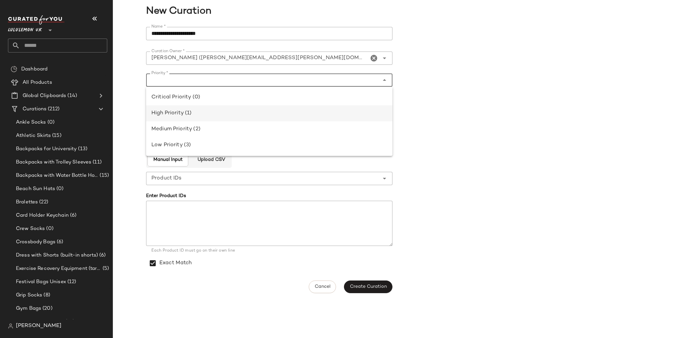
click at [203, 112] on div "High Priority (1)" at bounding box center [269, 113] width 236 height 8
type input "**********"
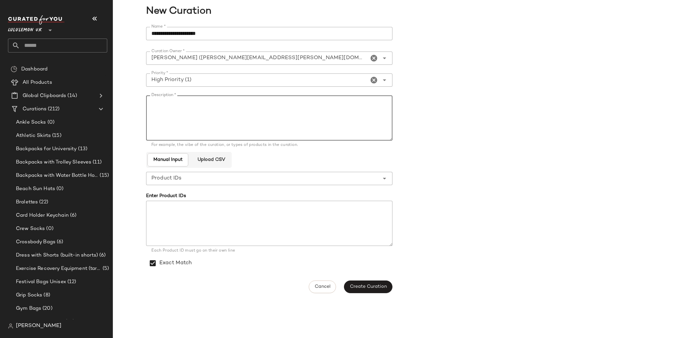
paste textarea "**********"
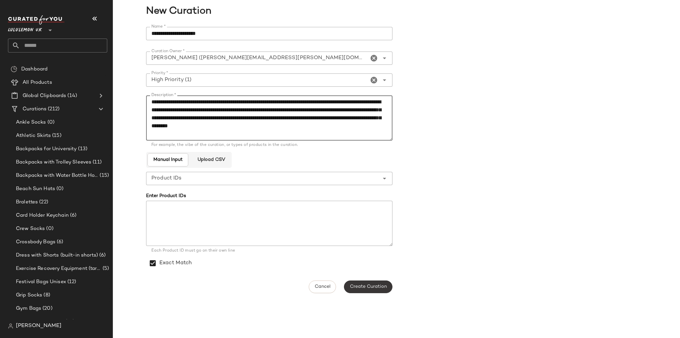
type textarea "**********"
click at [360, 286] on span "Create Curation" at bounding box center [367, 286] width 37 height 5
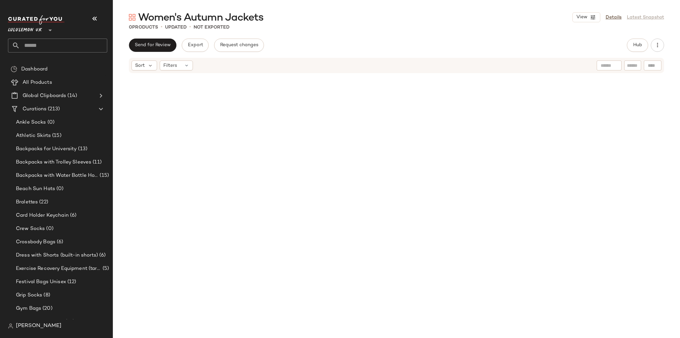
click at [406, 178] on div at bounding box center [396, 202] width 231 height 255
click at [65, 115] on span "Create New Curation" at bounding box center [84, 116] width 54 height 6
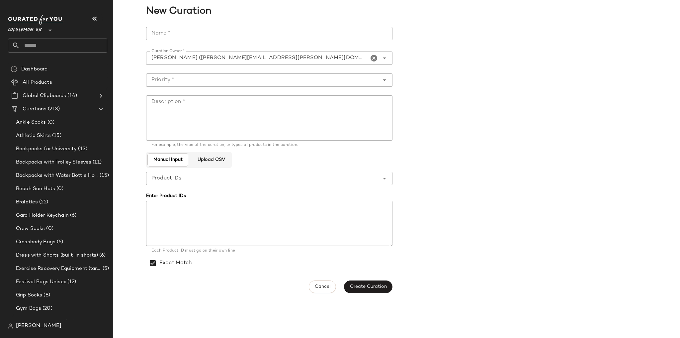
click at [155, 27] on input "Name *" at bounding box center [269, 33] width 246 height 13
type input "**********"
click at [163, 77] on input "Priority *" at bounding box center [262, 80] width 233 height 8
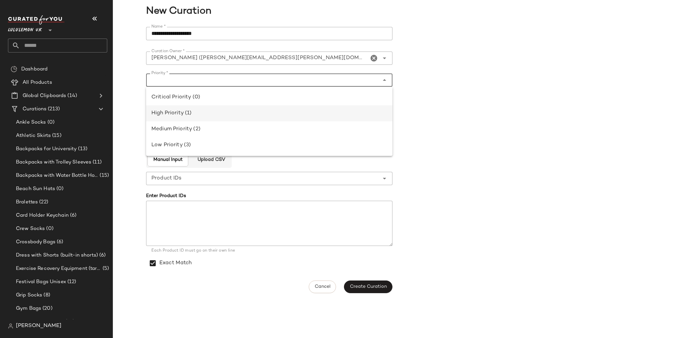
click at [184, 112] on div "High Priority (1)" at bounding box center [269, 113] width 236 height 8
type input "**********"
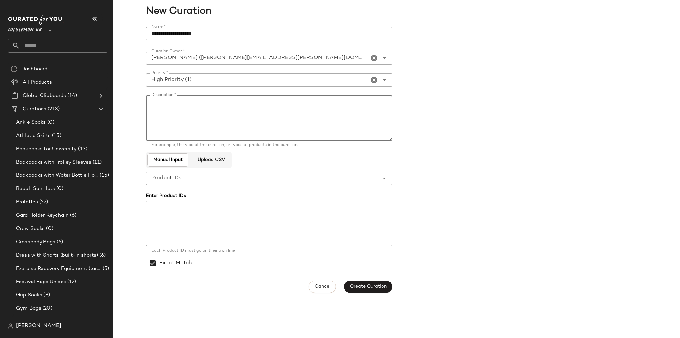
paste textarea "**********"
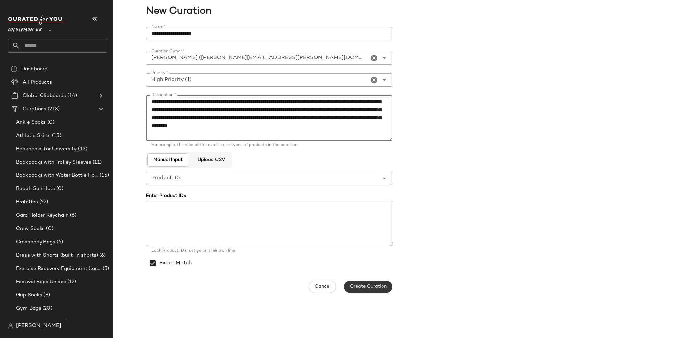
type textarea "**********"
click at [362, 285] on span "Create Curation" at bounding box center [367, 286] width 37 height 5
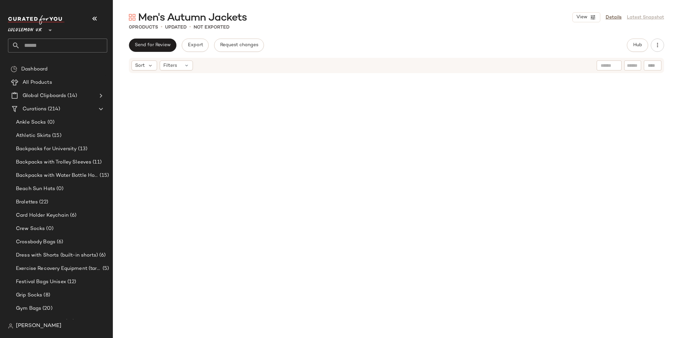
click at [329, 126] on div at bounding box center [396, 202] width 231 height 255
click at [82, 117] on span "Create New Curation" at bounding box center [88, 117] width 54 height 6
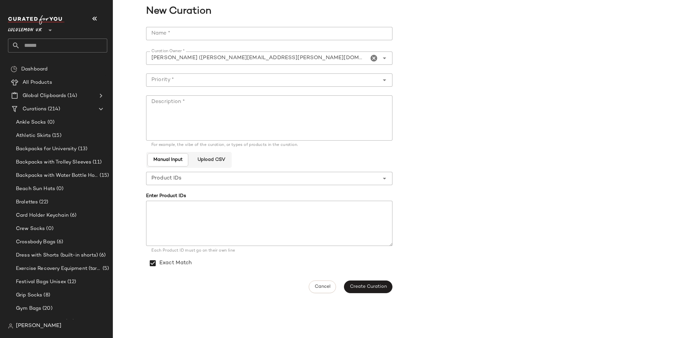
click at [232, 29] on input "Name *" at bounding box center [269, 33] width 246 height 13
click at [164, 34] on input "**********" at bounding box center [269, 33] width 246 height 13
click at [159, 35] on input "**********" at bounding box center [269, 33] width 246 height 13
type input "**********"
paste textarea "**********"
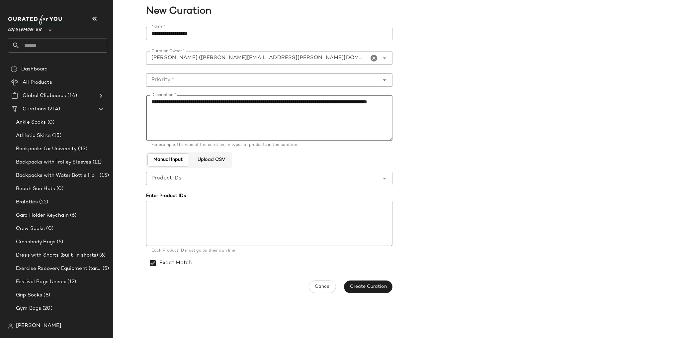
type textarea "**********"
click at [203, 81] on input "Priority *" at bounding box center [262, 80] width 233 height 8
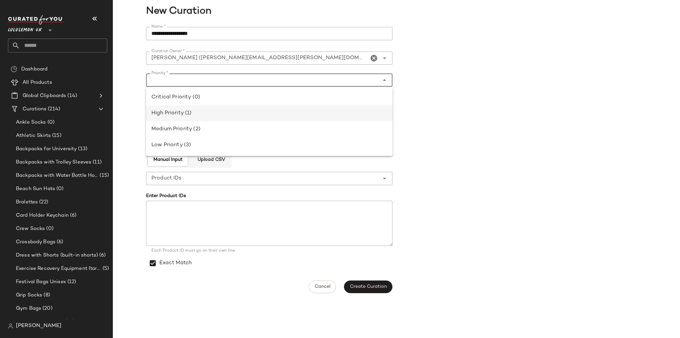
click at [206, 110] on div "High Priority (1)" at bounding box center [269, 113] width 236 height 8
type input "**********"
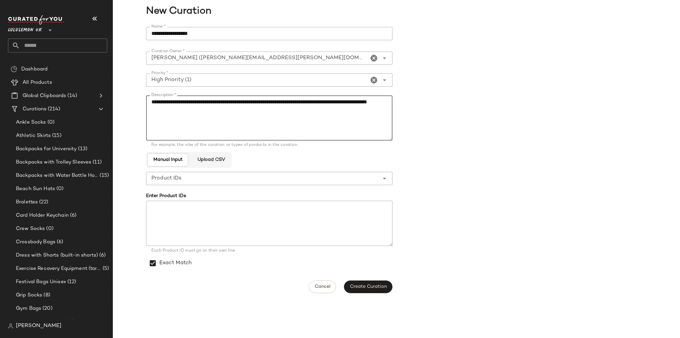
click at [250, 123] on textarea "**********" at bounding box center [269, 117] width 246 height 45
click at [373, 286] on span "Create Curation" at bounding box center [367, 286] width 37 height 5
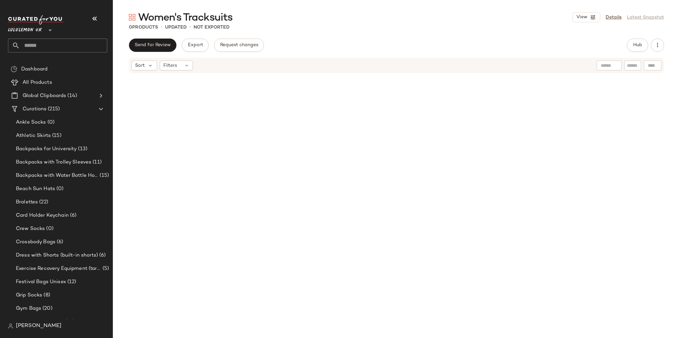
click at [259, 113] on div at bounding box center [396, 202] width 567 height 256
click at [64, 120] on span "Create New Curation" at bounding box center [73, 120] width 54 height 6
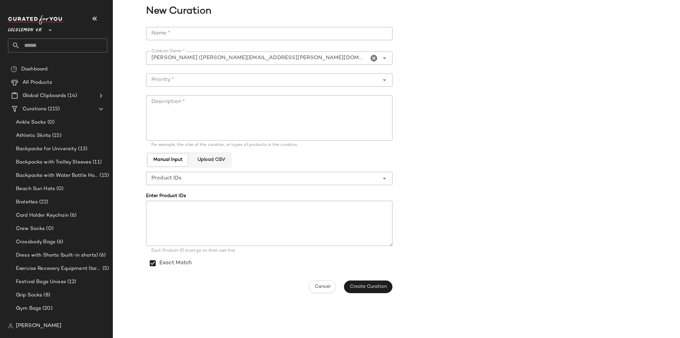
click at [211, 32] on input "Name *" at bounding box center [269, 33] width 246 height 13
type input "**********"
paste textarea "**********"
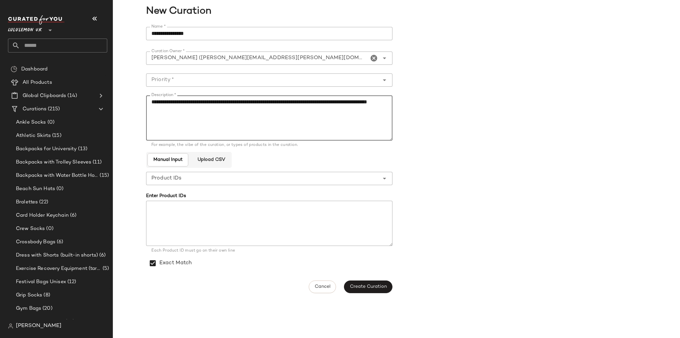
type textarea "**********"
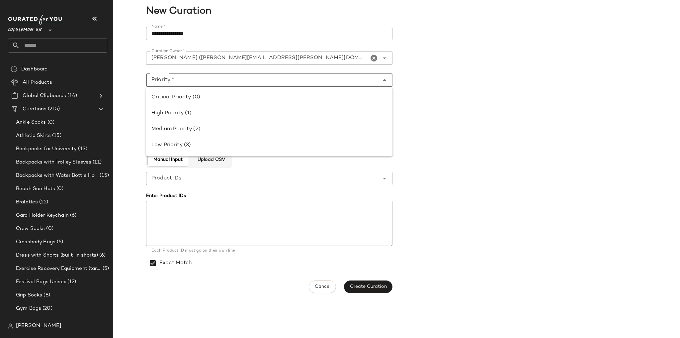
click at [232, 81] on input "Priority *" at bounding box center [262, 80] width 233 height 8
click at [230, 115] on div "High Priority (1)" at bounding box center [269, 113] width 236 height 8
type input "**********"
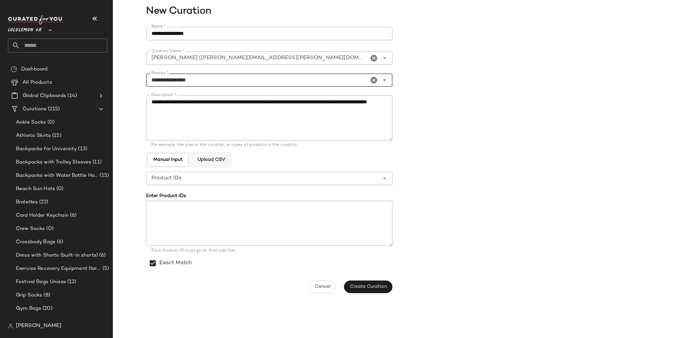
click at [230, 115] on textarea "**********" at bounding box center [269, 117] width 246 height 45
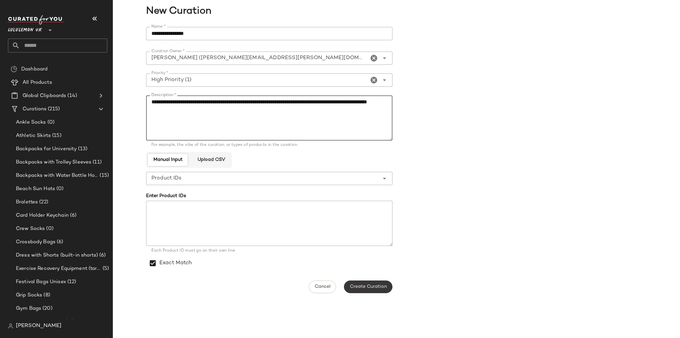
click at [371, 290] on button "Create Curation" at bounding box center [368, 286] width 48 height 13
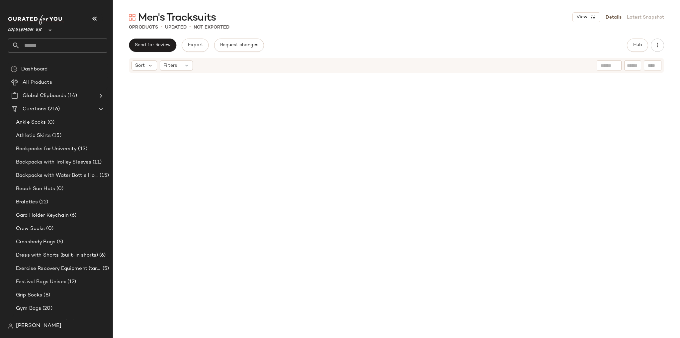
click at [281, 139] on div at bounding box center [396, 202] width 231 height 255
click at [45, 227] on span "(0)" at bounding box center [49, 229] width 8 height 8
click at [91, 15] on icon "button" at bounding box center [95, 19] width 8 height 8
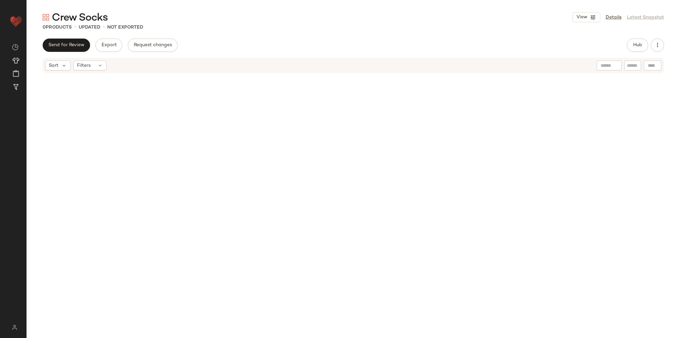
click at [173, 118] on div at bounding box center [353, 202] width 653 height 256
click at [637, 43] on span "Hub" at bounding box center [637, 44] width 9 height 5
click at [416, 64] on span "(1)" at bounding box center [416, 64] width 6 height 7
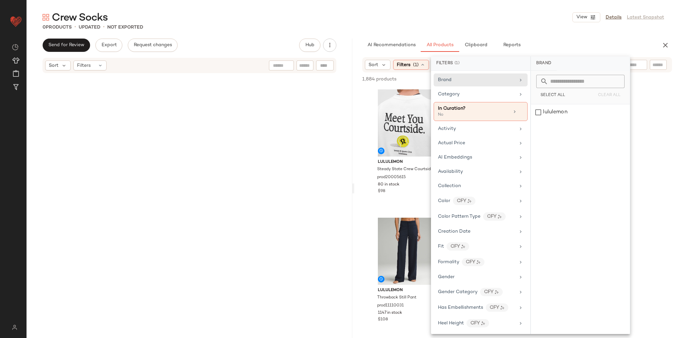
click at [547, 24] on div "0 Products • updated • Not Exported" at bounding box center [353, 27] width 653 height 7
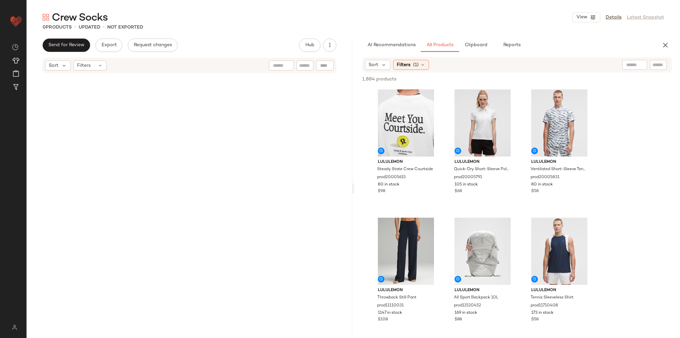
click at [639, 67] on div at bounding box center [634, 65] width 25 height 10
type input "****"
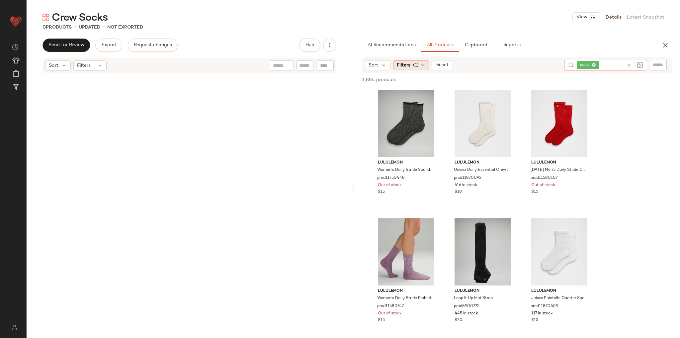
click at [413, 67] on span "(1)" at bounding box center [416, 65] width 6 height 7
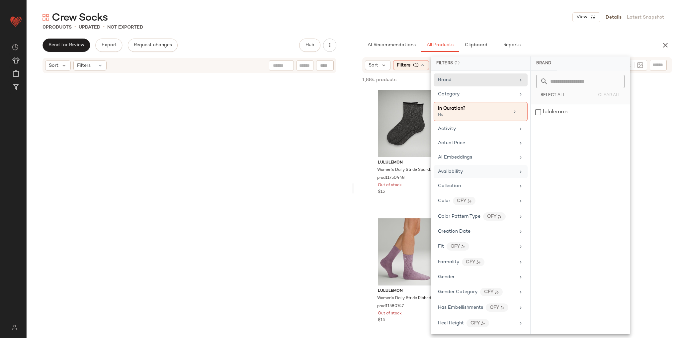
click at [472, 173] on div "Availability" at bounding box center [476, 171] width 77 height 7
click at [548, 111] on div "in_stock" at bounding box center [580, 112] width 99 height 16
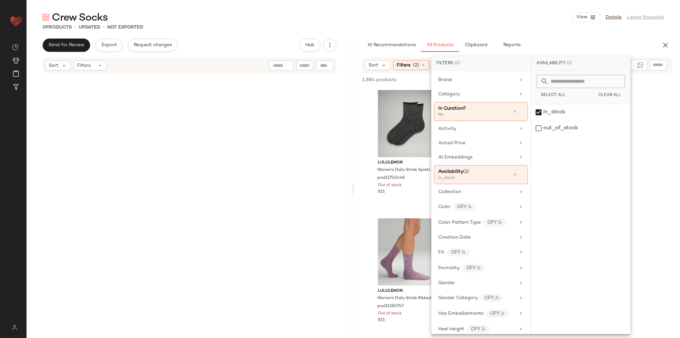
click at [568, 38] on div "Crew Socks View Details Latest Snapshot 0 Products • updated • Not Exported Sen…" at bounding box center [353, 174] width 653 height 327
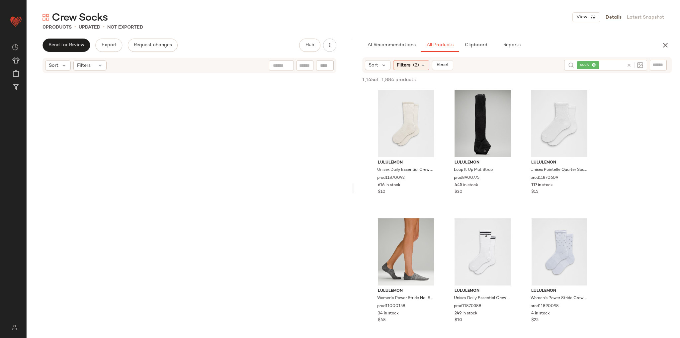
click at [629, 64] on icon at bounding box center [628, 65] width 5 height 5
click at [650, 63] on div at bounding box center [658, 65] width 17 height 10
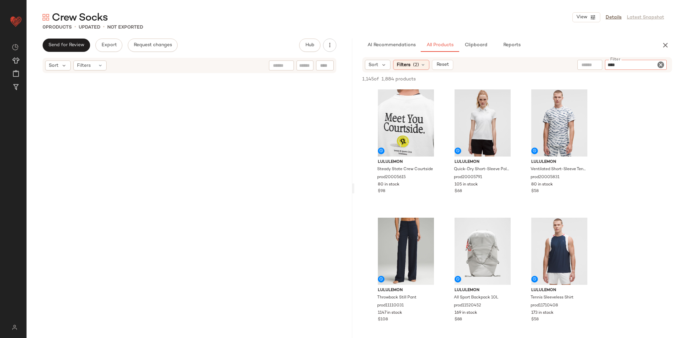
type input "*****"
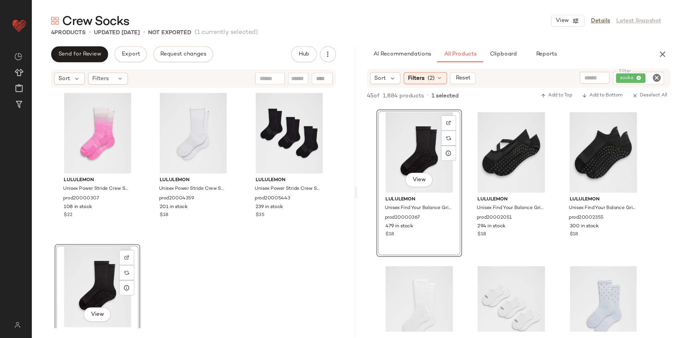
scroll to position [637, 0]
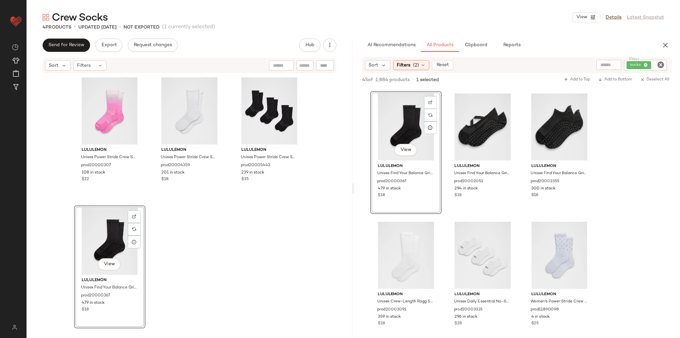
drag, startPoint x: 658, startPoint y: 0, endPoint x: 413, endPoint y: 16, distance: 246.4
click at [413, 16] on div "Crew Socks View Details Latest Snapshot" at bounding box center [353, 17] width 653 height 13
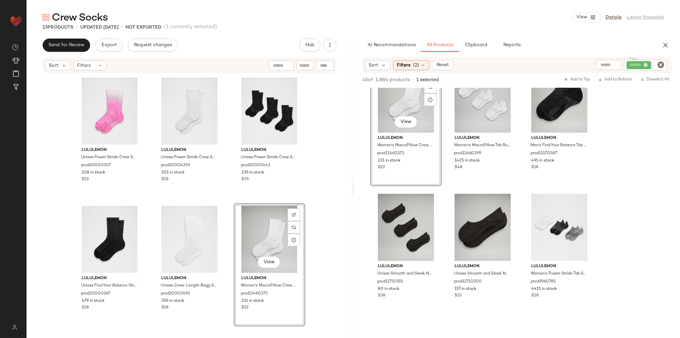
scroll to position [1699, 0]
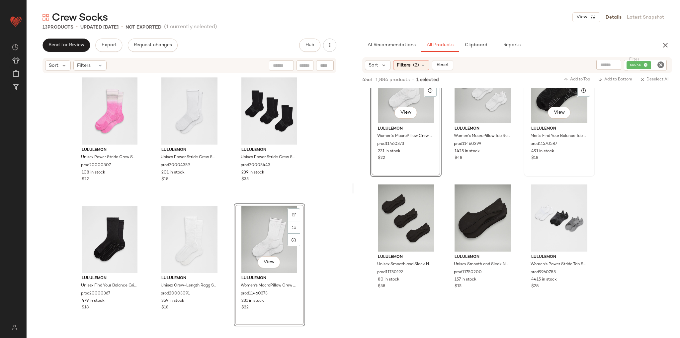
click at [524, 172] on div "View lululemon Men's Find Your Balance Tab Socks prod11570587 491 in stock $18" at bounding box center [559, 114] width 70 height 121
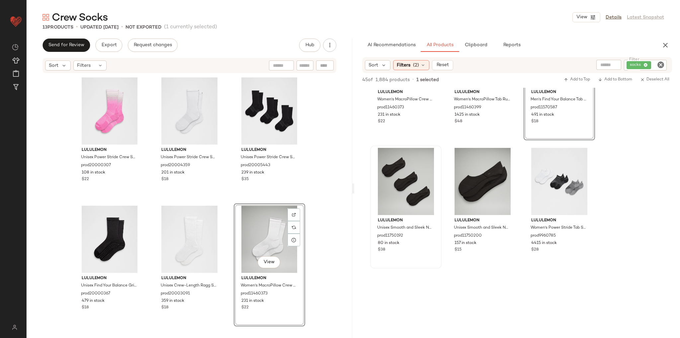
scroll to position [1726, 0]
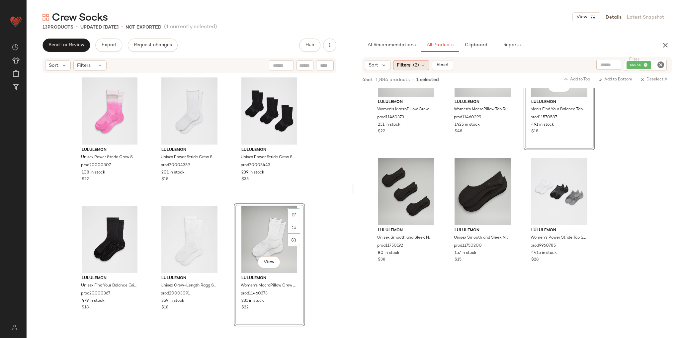
click at [421, 68] on div "Filters (2)" at bounding box center [411, 65] width 36 height 10
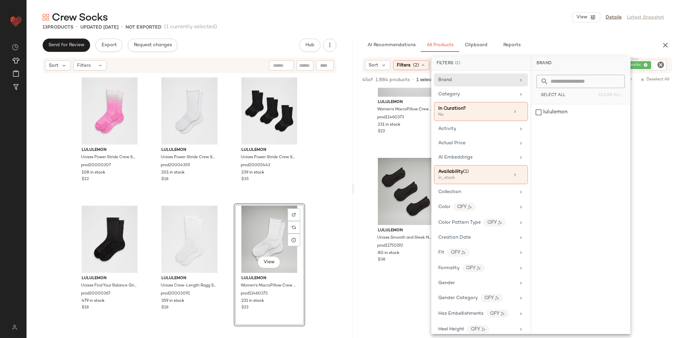
drag, startPoint x: 519, startPoint y: 172, endPoint x: 528, endPoint y: 125, distance: 48.4
click at [519, 173] on icon at bounding box center [521, 174] width 5 height 5
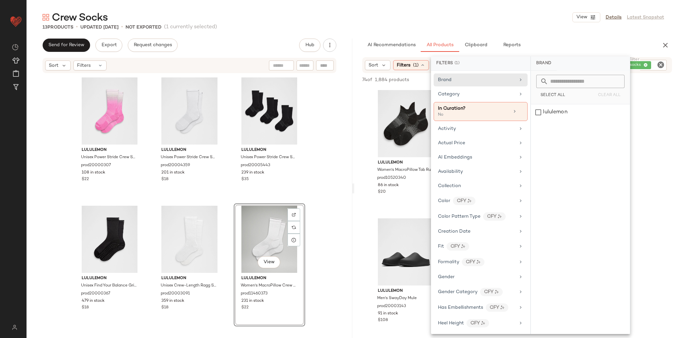
click at [571, 28] on div "13 Products • updated Aug 27th • Not Exported (1 currently selected)" at bounding box center [353, 27] width 653 height 7
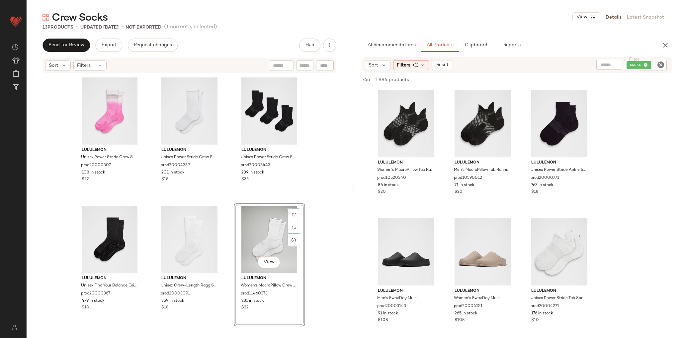
click at [662, 67] on icon "Clear Filter" at bounding box center [660, 65] width 8 height 8
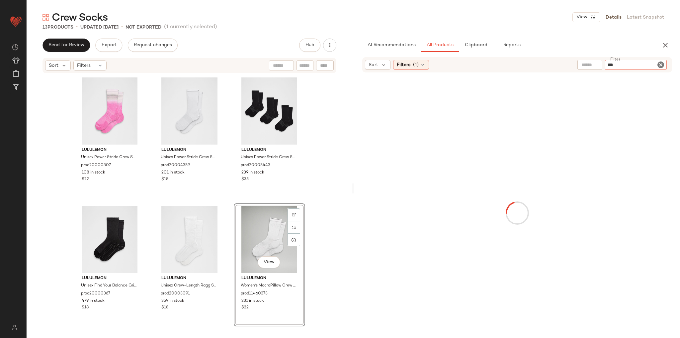
type input "****"
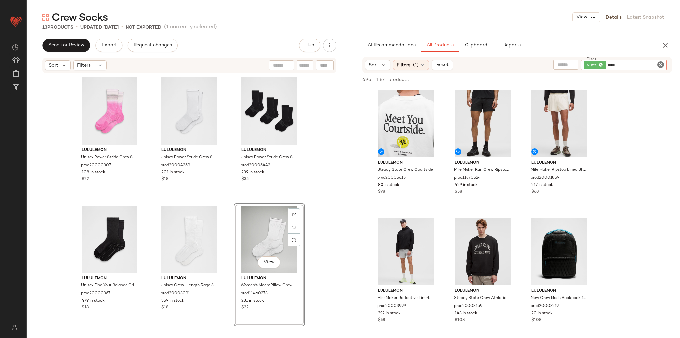
type input "*****"
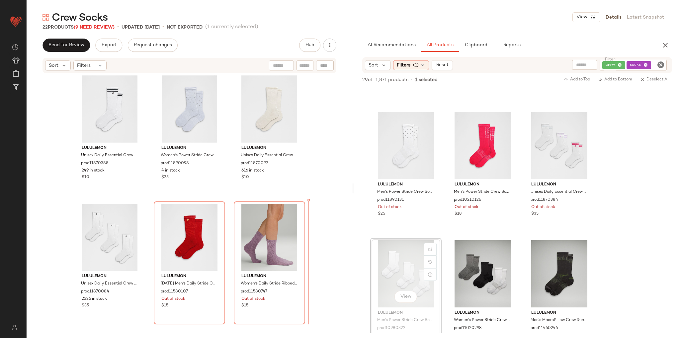
scroll to position [394, 0]
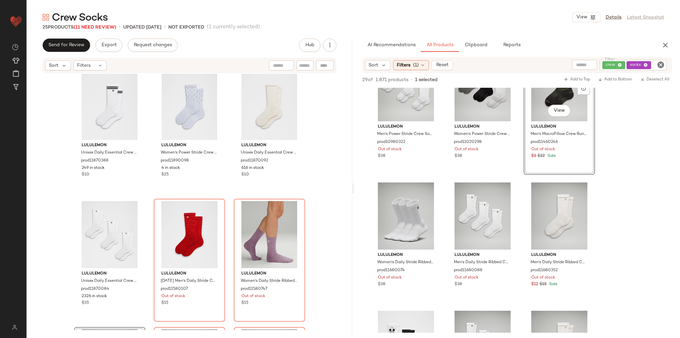
click at [443, 230] on div "lululemon Women's Power Stride Crew Socks prod11870424 Out of stock $18 lululem…" at bounding box center [517, 177] width 326 height 763
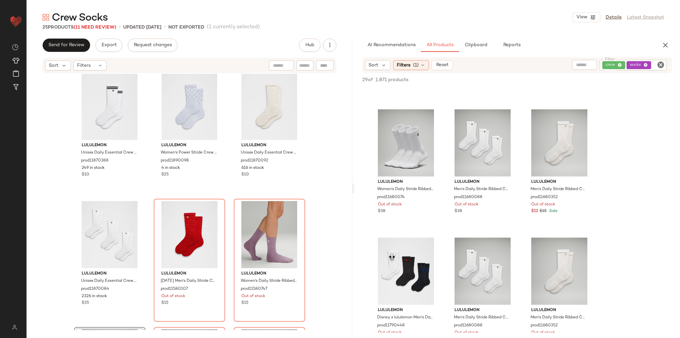
scroll to position [372, 0]
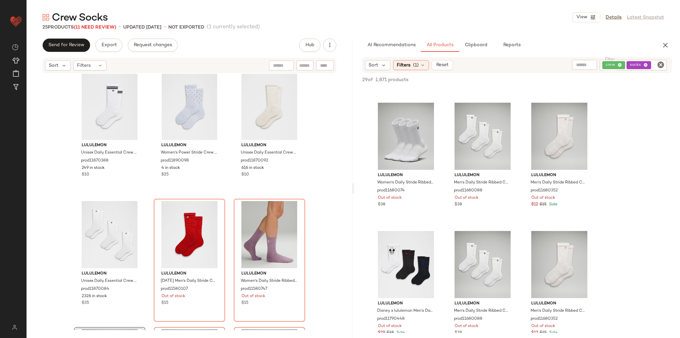
click at [444, 225] on div "lululemon Women's Power Stride Crew Socks prod11870424 Out of stock $18 lululem…" at bounding box center [517, 97] width 326 height 763
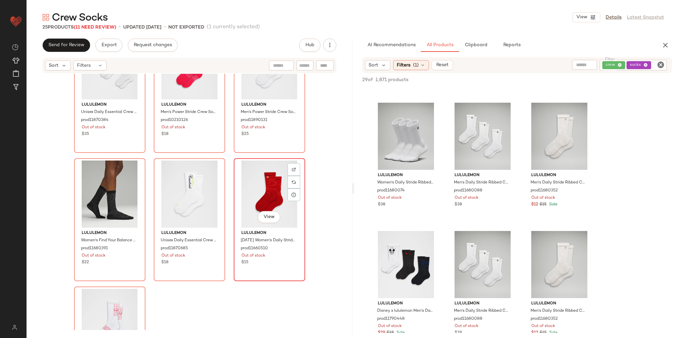
scroll to position [898, 0]
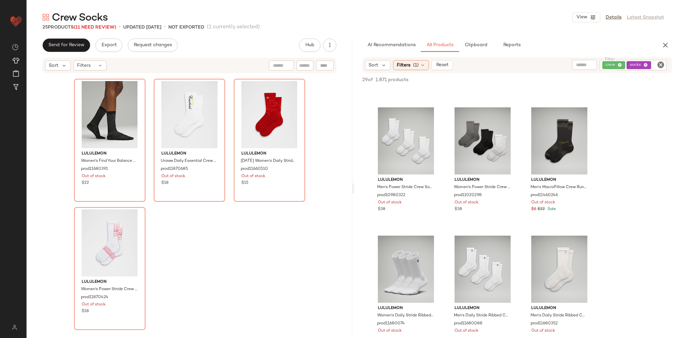
click at [445, 190] on div "lululemon Women's Power Stride Crew Socks prod11870424 Out of stock $18 lululem…" at bounding box center [517, 230] width 326 height 763
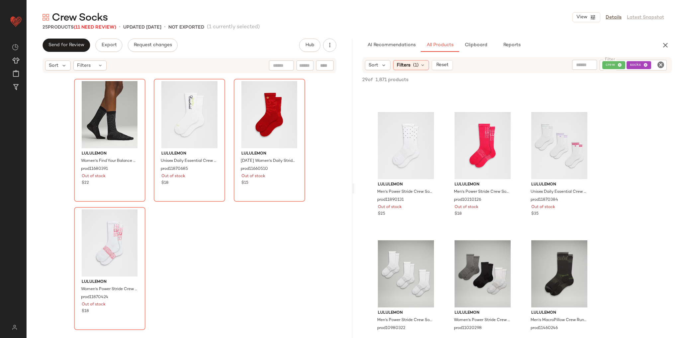
scroll to position [212, 0]
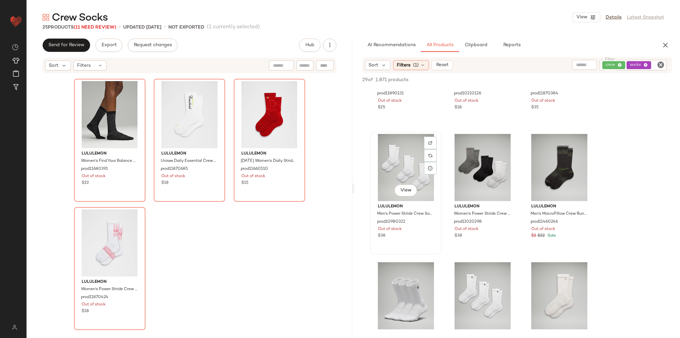
click at [399, 167] on div "View" at bounding box center [405, 167] width 67 height 67
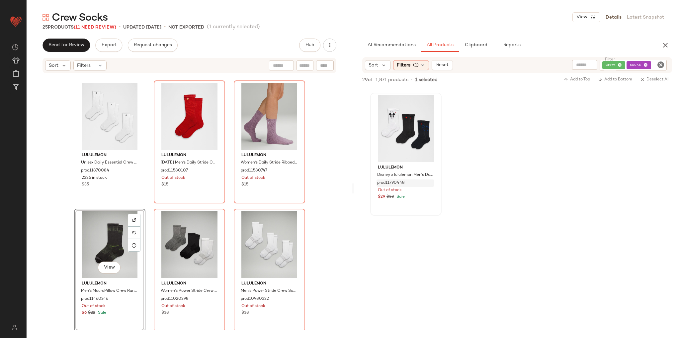
scroll to position [637, 0]
click at [396, 133] on div "View" at bounding box center [405, 126] width 67 height 67
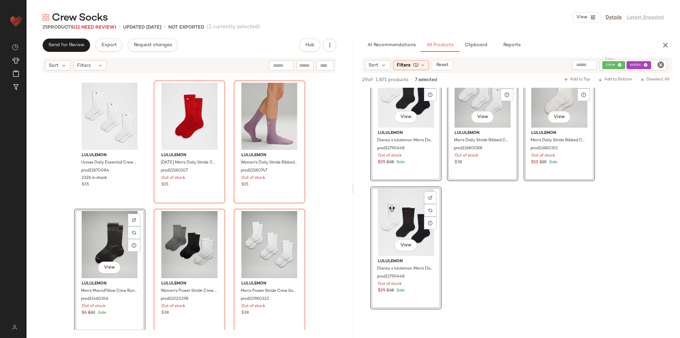
scroll to position [531, 0]
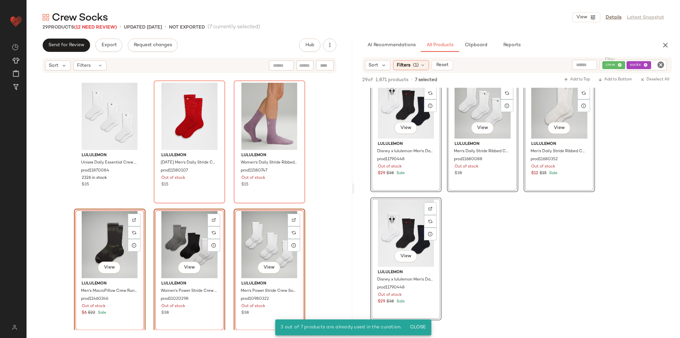
click at [319, 224] on div "lululemon Unisex Daily Essential Crew Socks 3 Pack prod11870084 2326 in stock $…" at bounding box center [190, 202] width 326 height 256
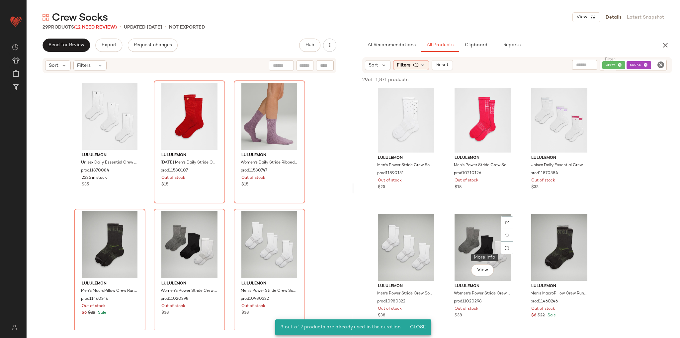
scroll to position [0, 0]
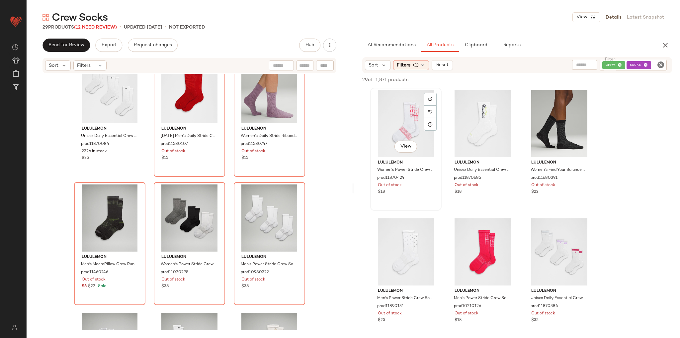
click at [408, 129] on div "View" at bounding box center [405, 123] width 67 height 67
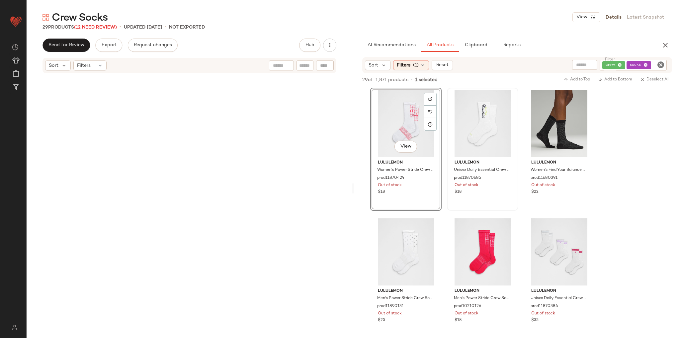
scroll to position [1025, 0]
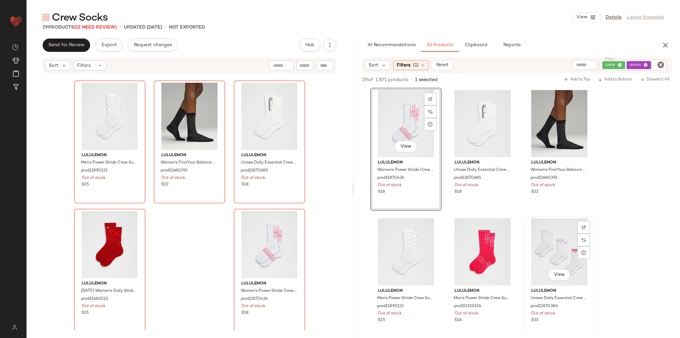
click at [549, 238] on div "View" at bounding box center [559, 251] width 67 height 67
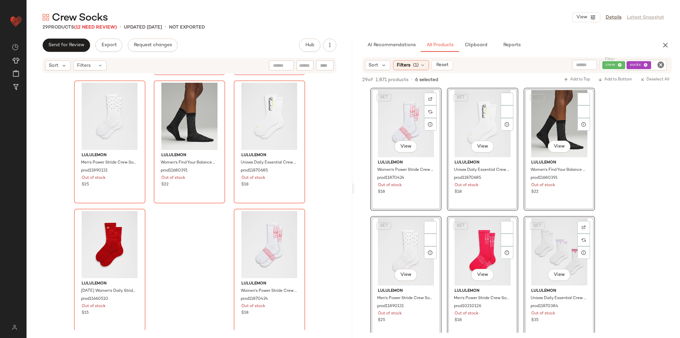
scroll to position [769, 0]
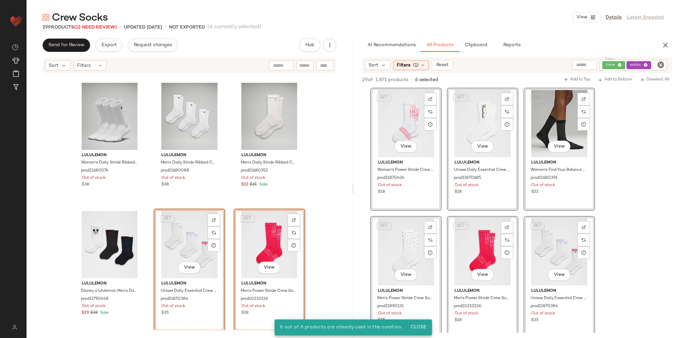
click at [320, 185] on div "lululemon Women's Daily Stride Ribbed Comfort Crew Socks 3 Pack prod11680074 Ou…" at bounding box center [190, 202] width 326 height 256
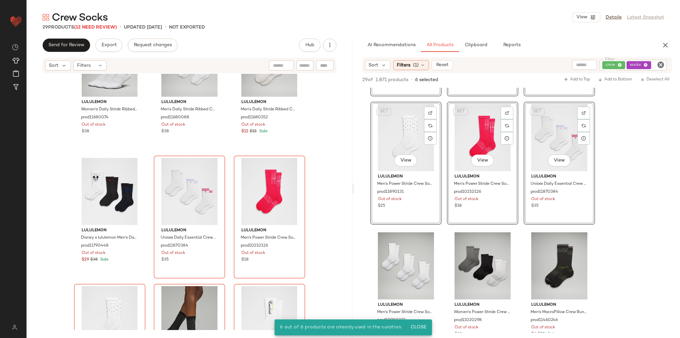
scroll to position [212, 0]
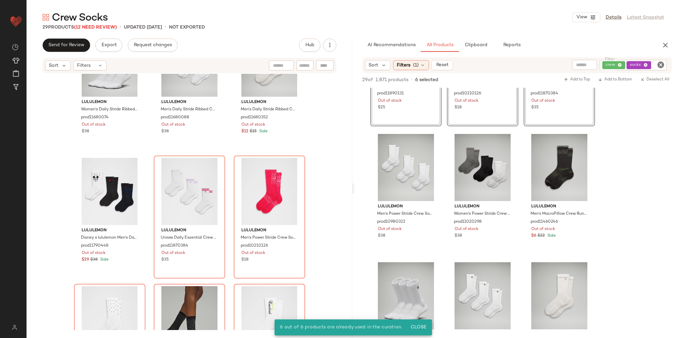
click at [605, 210] on div "SET View lululemon Women's Power Stride Crew Socks prod11870424 Out of stock $1…" at bounding box center [517, 256] width 326 height 763
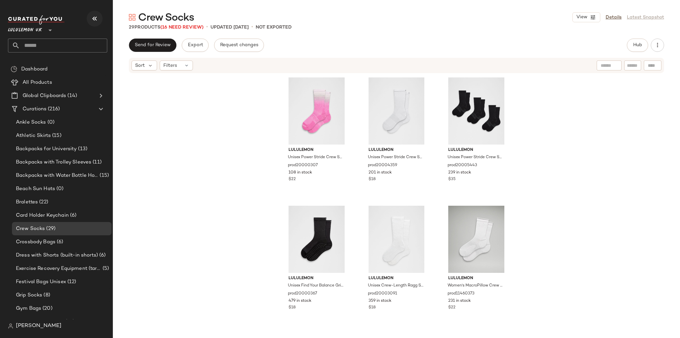
click at [94, 18] on icon "button" at bounding box center [95, 19] width 8 height 8
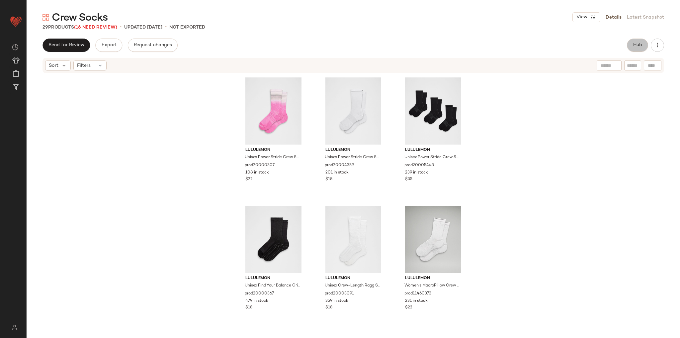
click at [633, 42] on span "Hub" at bounding box center [637, 44] width 9 height 5
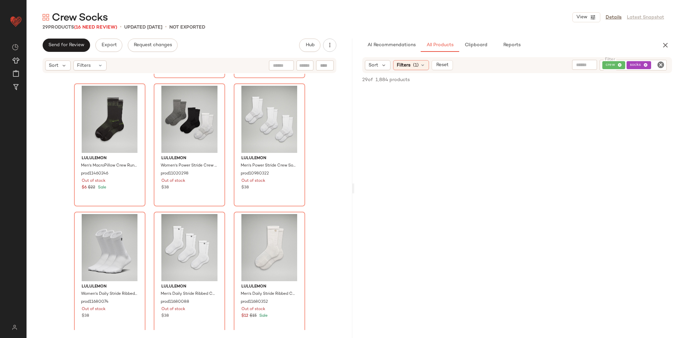
scroll to position [669, 0]
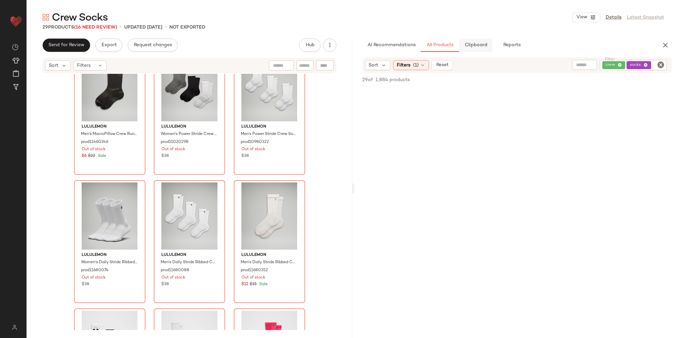
click at [472, 42] on button "Clipboard" at bounding box center [475, 44] width 33 height 13
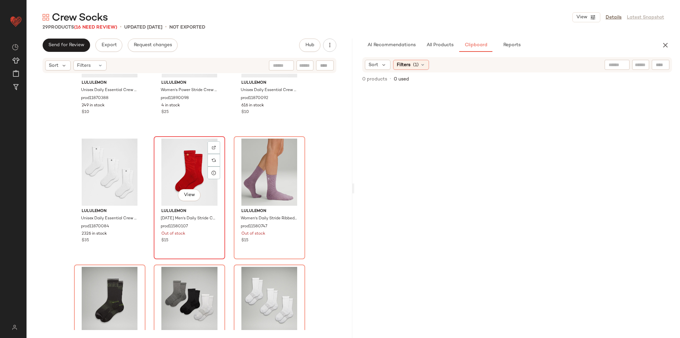
click at [185, 156] on div "View" at bounding box center [189, 171] width 67 height 67
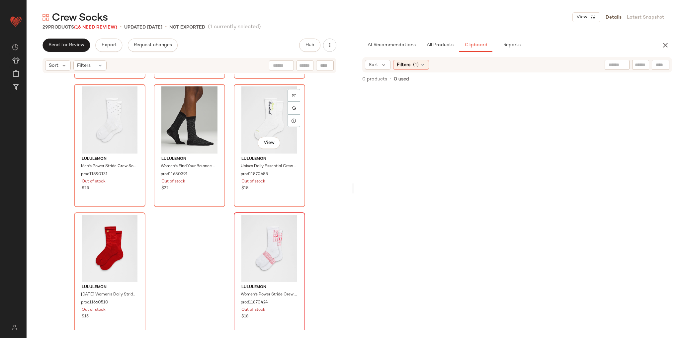
scroll to position [1026, 0]
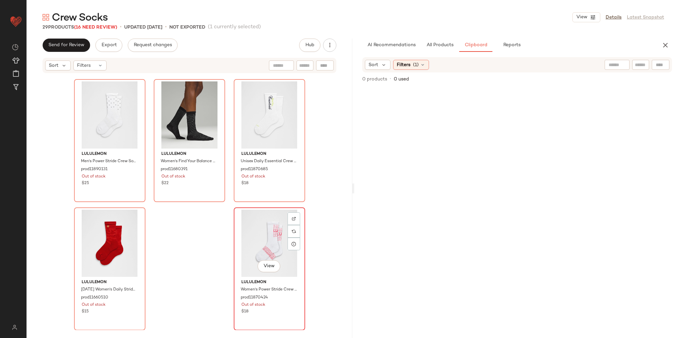
click at [259, 226] on div "View" at bounding box center [269, 242] width 67 height 67
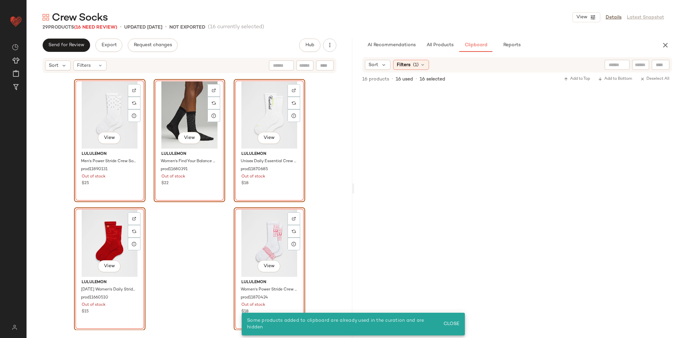
click at [312, 198] on div "View lululemon Disney x lululemon Men's Daily Stride Comfort Crew Socks 3 Pack …" at bounding box center [190, 202] width 326 height 256
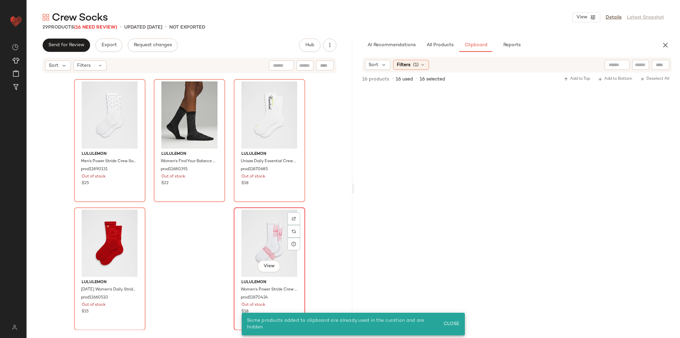
click at [248, 232] on div "View" at bounding box center [269, 242] width 67 height 67
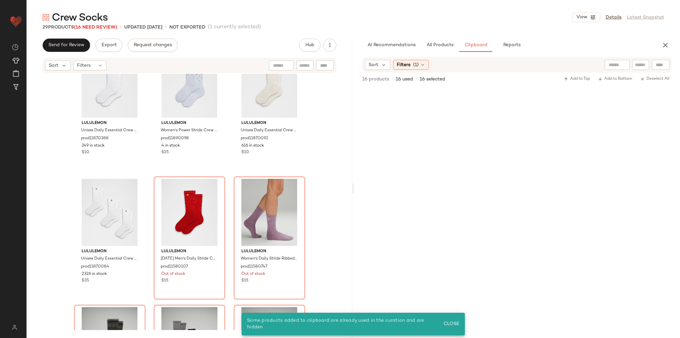
scroll to position [416, 0]
click at [168, 207] on div "View" at bounding box center [189, 213] width 67 height 67
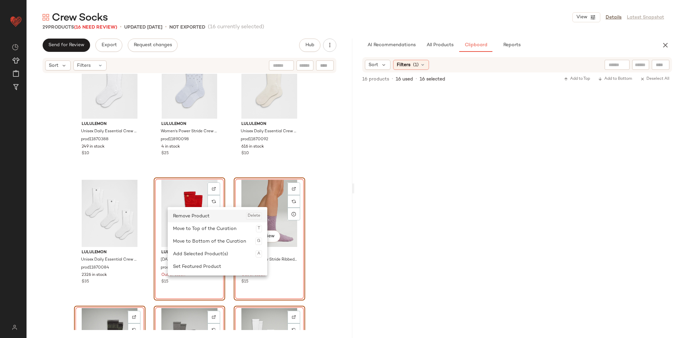
click at [198, 216] on div "Remove Product Delete" at bounding box center [217, 215] width 89 height 13
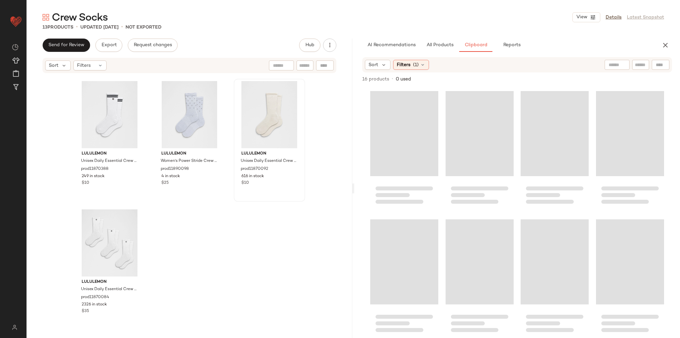
scroll to position [386, 0]
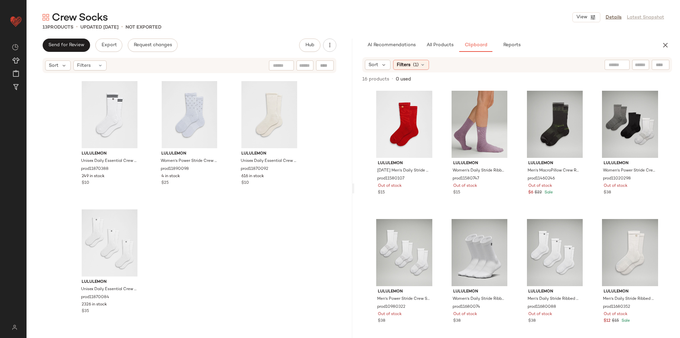
click at [315, 179] on div "lululemon Unisex Daily Essential Crew Socks Stripe prod11870388 249 in stock $1…" at bounding box center [190, 202] width 326 height 256
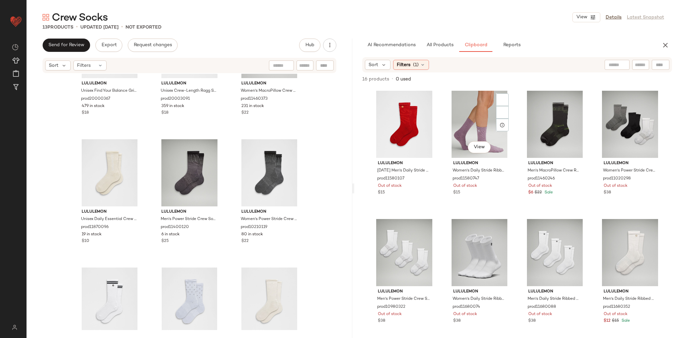
scroll to position [200, 0]
click at [593, 17] on icon "button" at bounding box center [593, 17] width 6 height 6
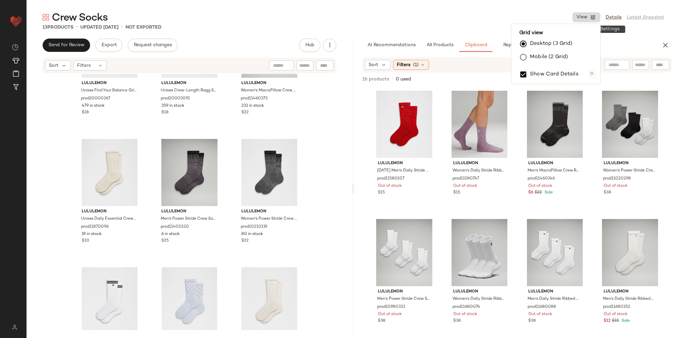
click at [592, 17] on icon "button" at bounding box center [593, 17] width 6 height 6
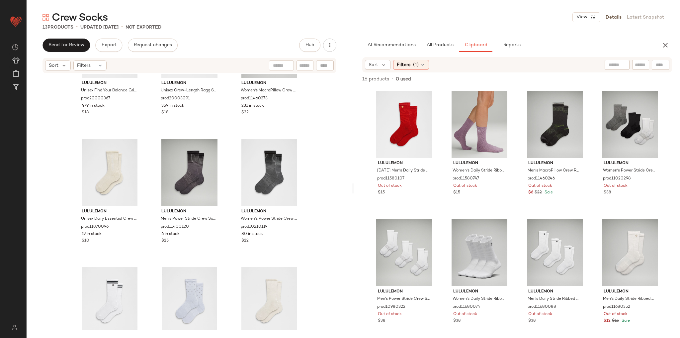
click at [547, 13] on div "Crew Socks View Details Latest Snapshot" at bounding box center [353, 17] width 653 height 13
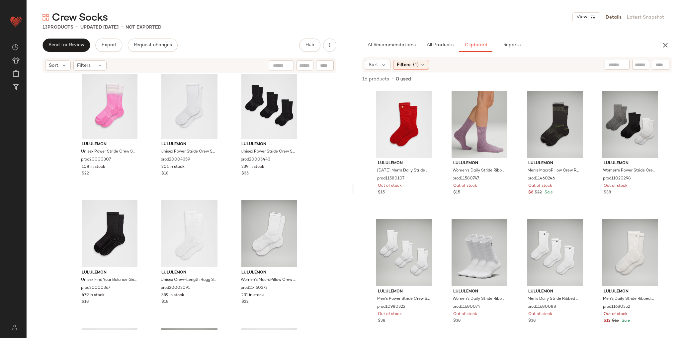
scroll to position [0, 0]
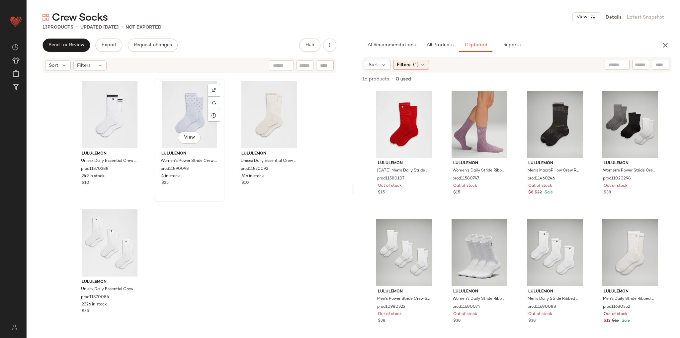
scroll to position [384, 0]
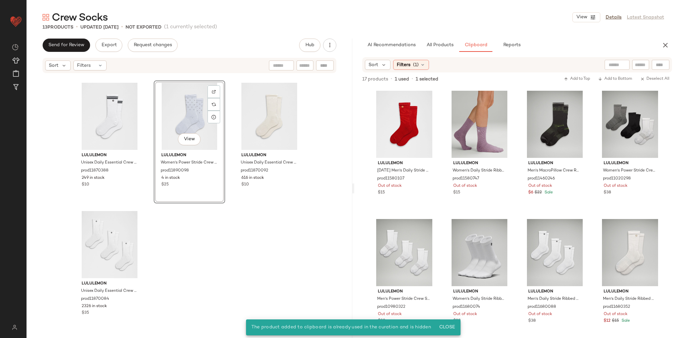
click at [242, 221] on div "lululemon Unisex Daily Essential Crew Socks Wordmark prod11870096 19 in stock $…" at bounding box center [190, 202] width 326 height 256
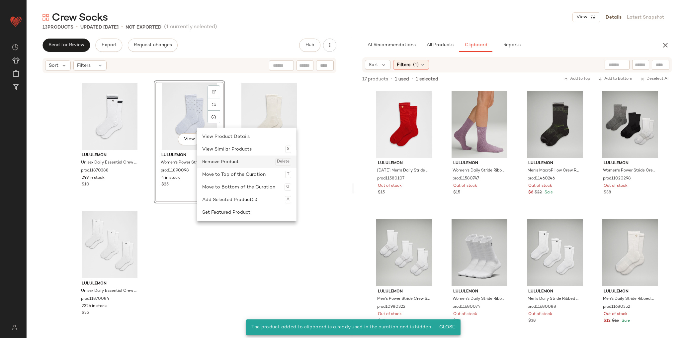
click at [229, 159] on div "Remove Product Delete" at bounding box center [246, 161] width 89 height 13
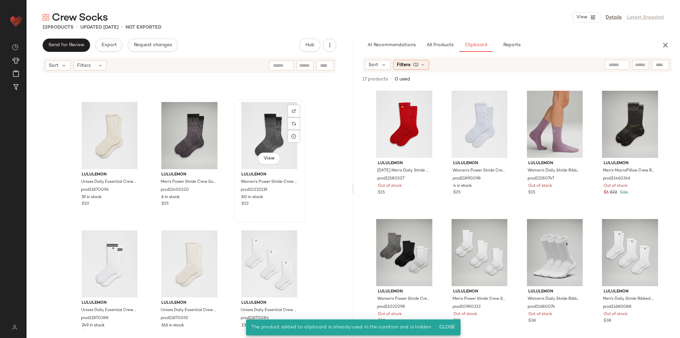
scroll to position [231, 0]
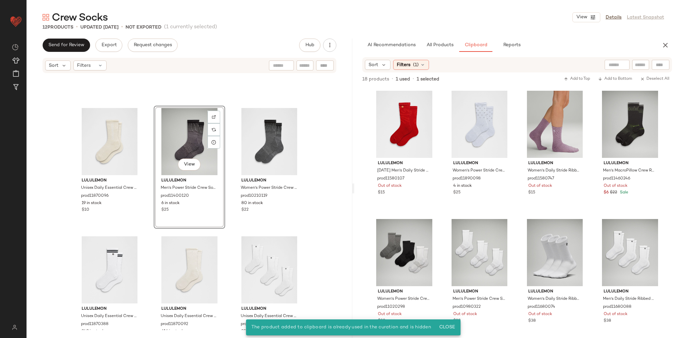
click at [304, 192] on div "lululemon Unisex Daily Essential Crew Socks Wordmark prod11870096 19 in stock $…" at bounding box center [190, 202] width 326 height 256
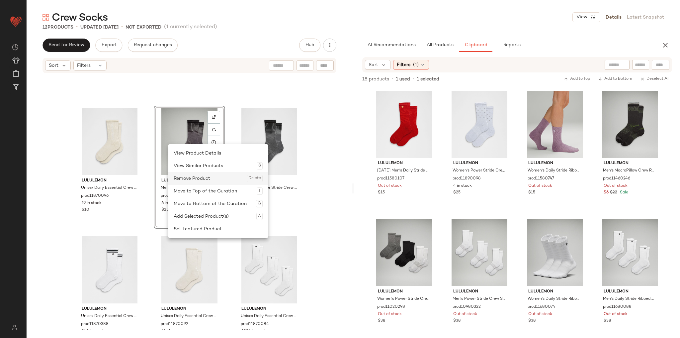
click at [196, 178] on div "Remove Product Delete" at bounding box center [218, 178] width 89 height 13
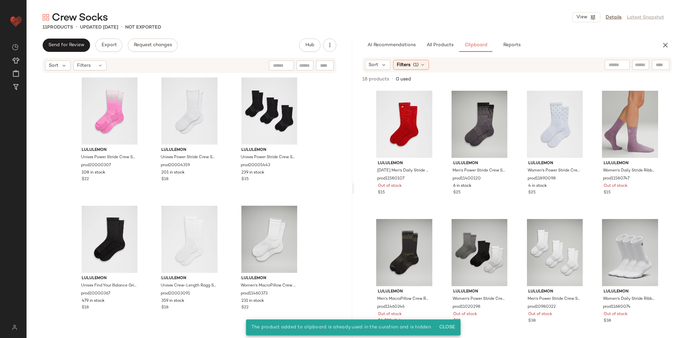
click at [315, 197] on div "lululemon Unisex Power Stride Crew Socks Reflective Grid prod20000307 108 in st…" at bounding box center [190, 202] width 326 height 256
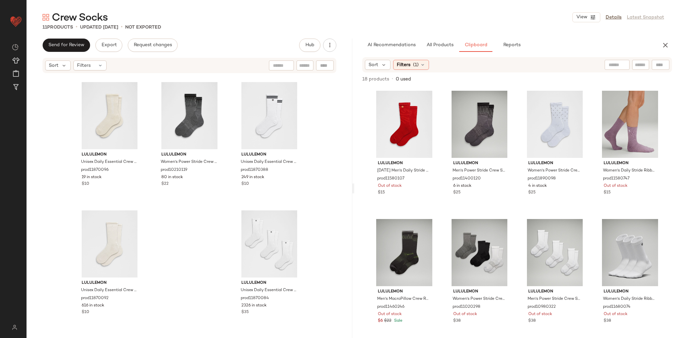
scroll to position [258, 0]
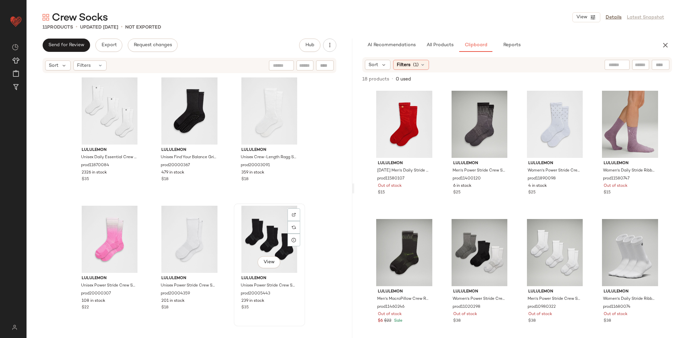
click at [234, 206] on div "View lululemon Unisex Power Stride Crew Socks 3 Pack prod20005443 239 in stock …" at bounding box center [269, 264] width 70 height 121
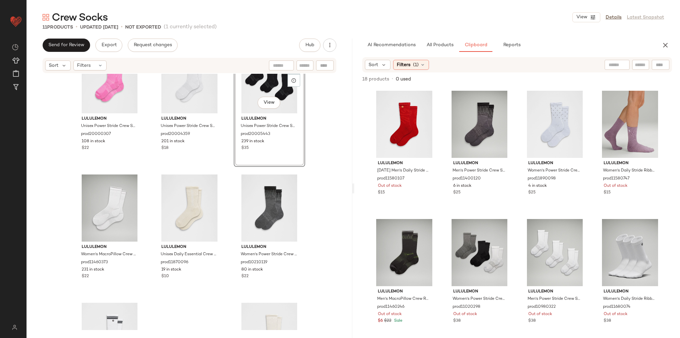
scroll to position [85, 0]
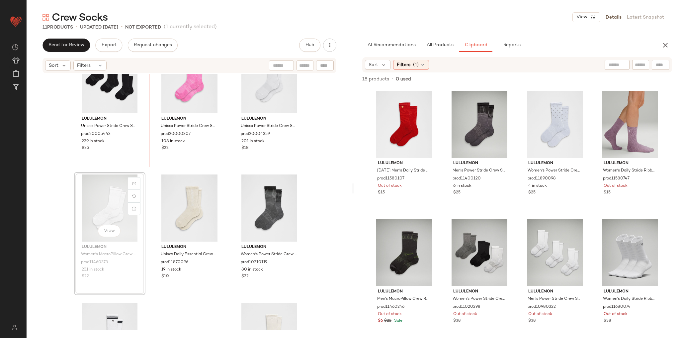
scroll to position [157, 0]
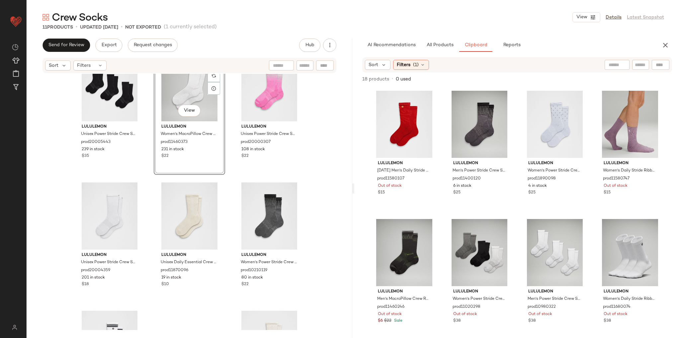
click at [148, 195] on div "lululemon Unisex Power Stride Crew Socks 3 Pack prod20005443 239 in stock $35 V…" at bounding box center [190, 202] width 326 height 256
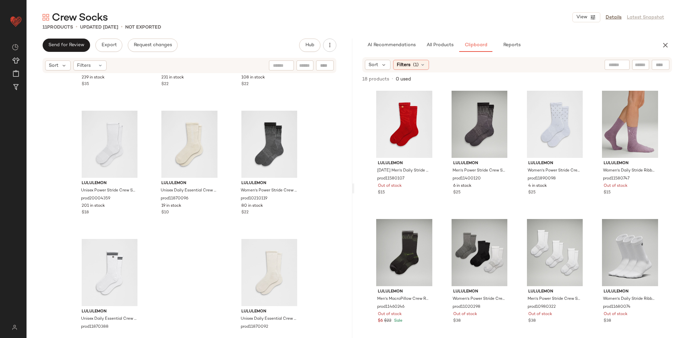
scroll to position [236, 0]
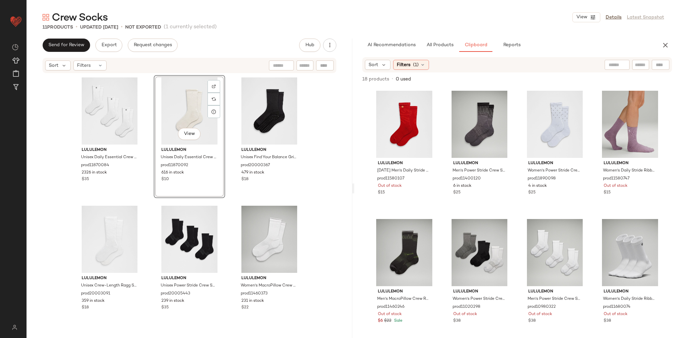
click at [222, 201] on div "lululemon Unisex Daily Essential Crew Socks 3 Pack prod11870084 2326 in stock $…" at bounding box center [189, 202] width 231 height 255
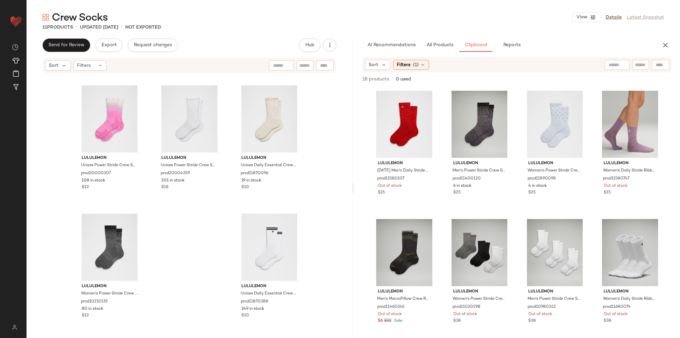
scroll to position [258, 0]
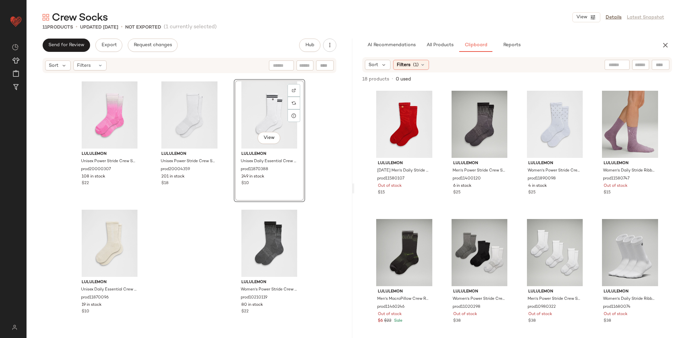
click at [222, 216] on div "lululemon Unisex Crew-Length Ragg Socks prod20003091 359 in stock $18 lululemon…" at bounding box center [190, 202] width 326 height 256
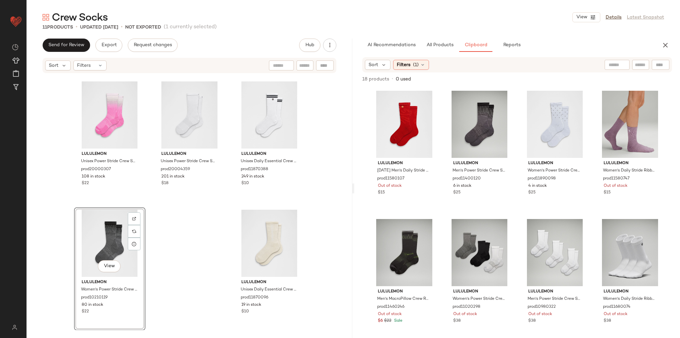
click at [179, 225] on div "lululemon Unisex Crew-Length Ragg Socks prod20003091 359 in stock $18 lululemon…" at bounding box center [190, 202] width 326 height 256
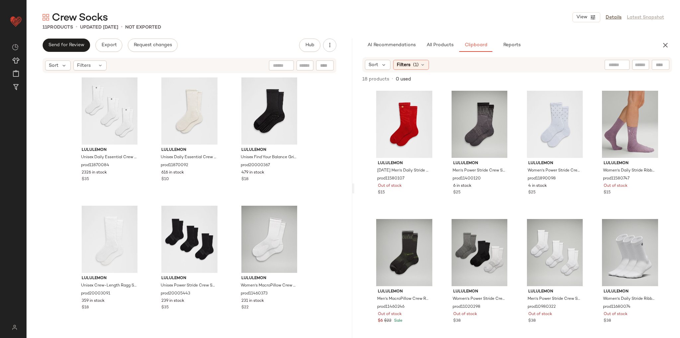
click at [331, 208] on div "lululemon Unisex Daily Essential Crew Socks 3 Pack prod11870084 2326 in stock $…" at bounding box center [190, 202] width 326 height 256
